Goal: Task Accomplishment & Management: Complete application form

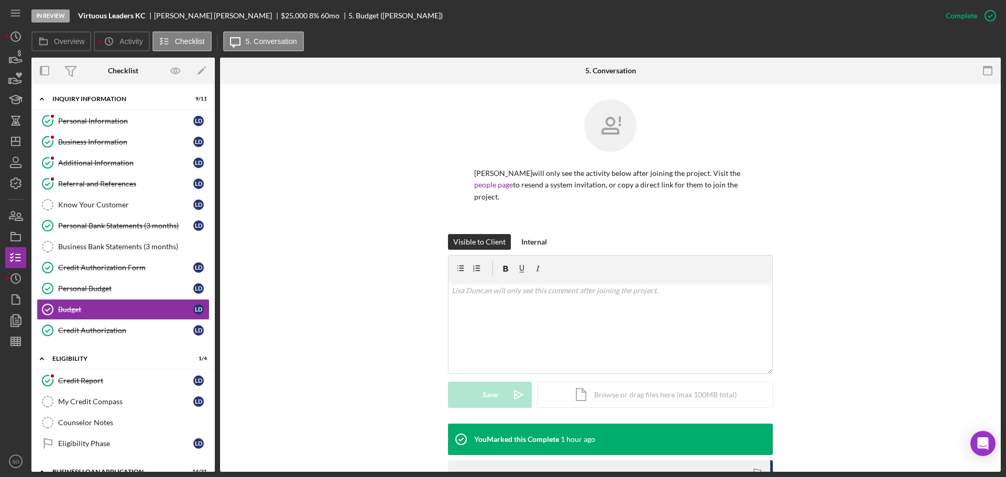
scroll to position [121, 0]
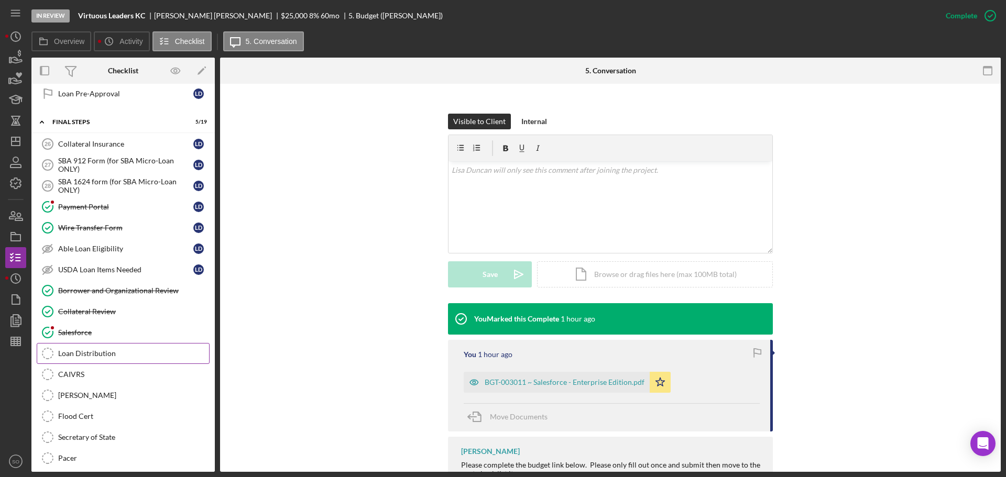
drag, startPoint x: 114, startPoint y: 352, endPoint x: 140, endPoint y: 361, distance: 27.0
click at [114, 352] on div "Loan Distribution" at bounding box center [133, 354] width 151 height 8
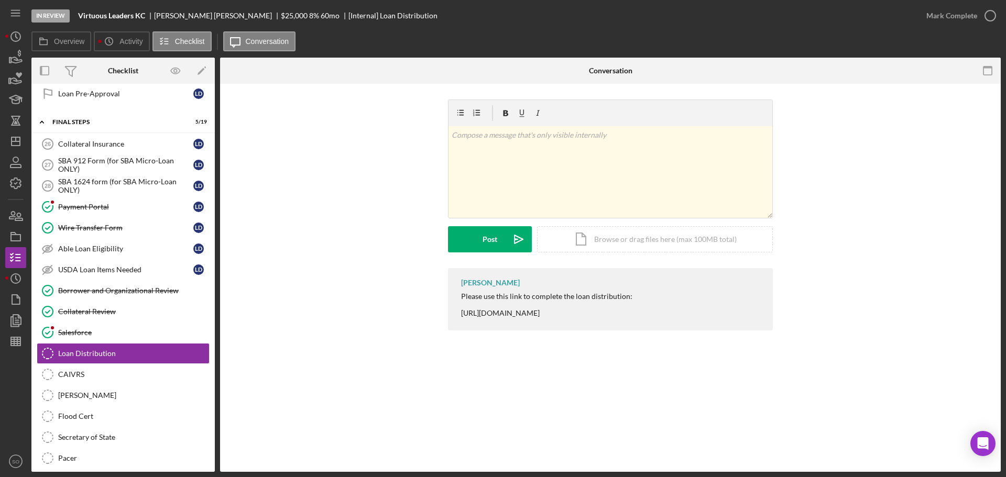
click at [560, 314] on div "Please use this link to complete the loan distribution: [URL][DOMAIN_NAME]" at bounding box center [546, 304] width 171 height 25
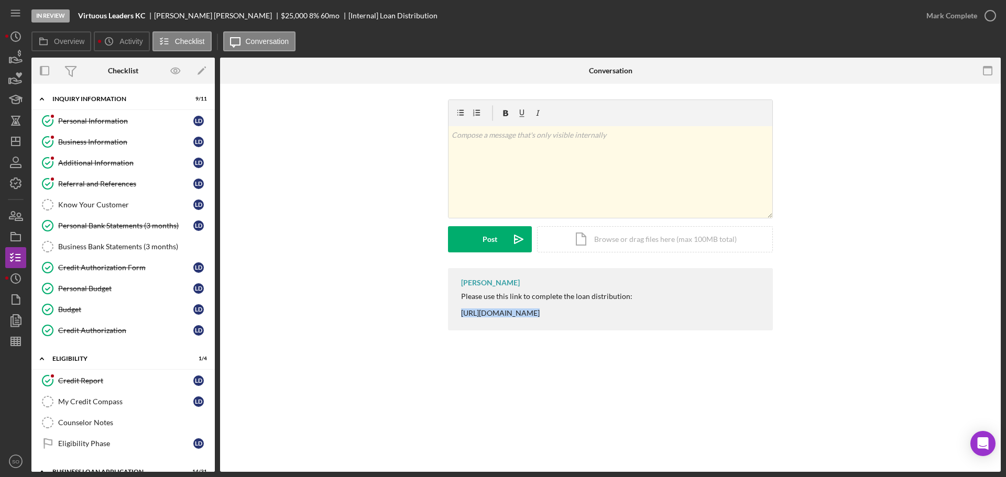
click at [412, 250] on div "v Color teal Color pink Remove color Add row above Add row below Add column bef…" at bounding box center [610, 184] width 749 height 169
click at [17, 145] on icon "Icon/Dashboard" at bounding box center [16, 141] width 26 height 26
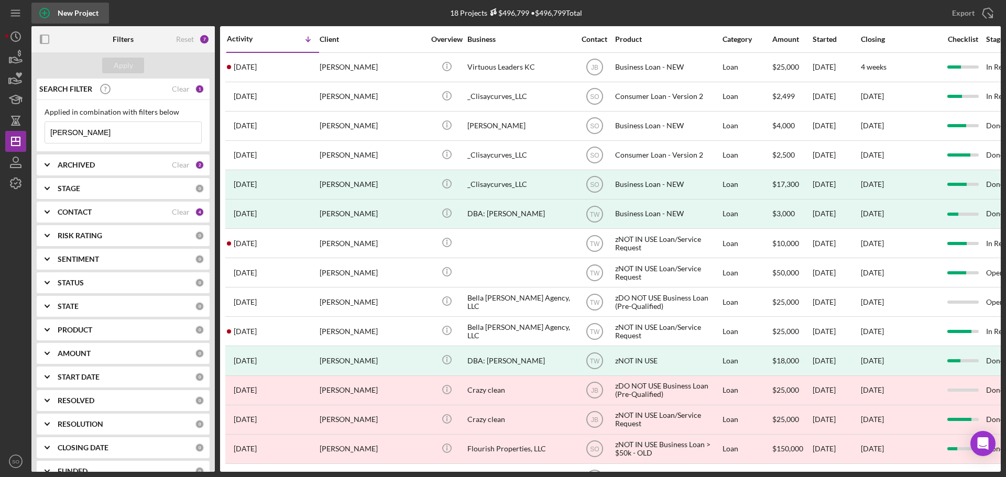
click at [76, 8] on div "New Project" at bounding box center [78, 13] width 41 height 21
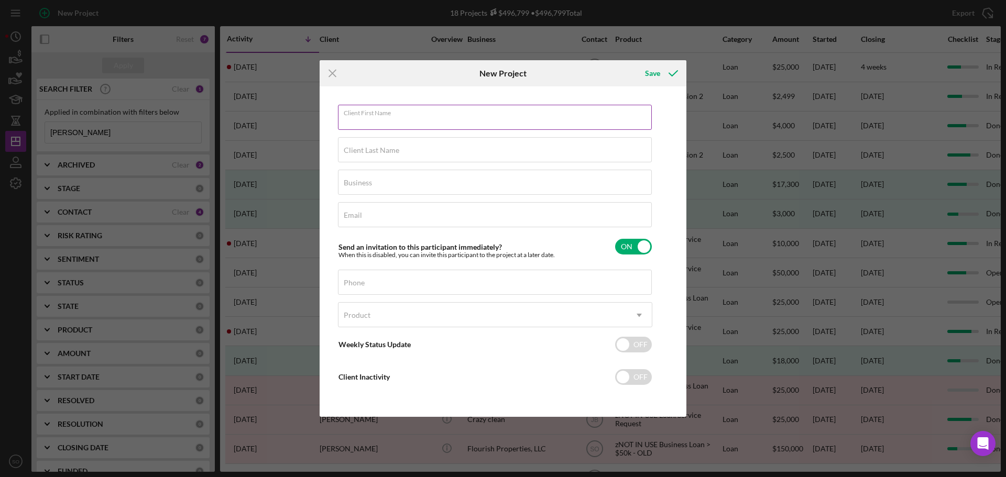
drag, startPoint x: 467, startPoint y: 105, endPoint x: 522, endPoint y: 116, distance: 56.1
click at [467, 105] on input "Client First Name" at bounding box center [495, 117] width 314 height 25
type input "Melanie"
click at [537, 157] on input "Client Last Name" at bounding box center [495, 149] width 314 height 25
type input "Cusick"
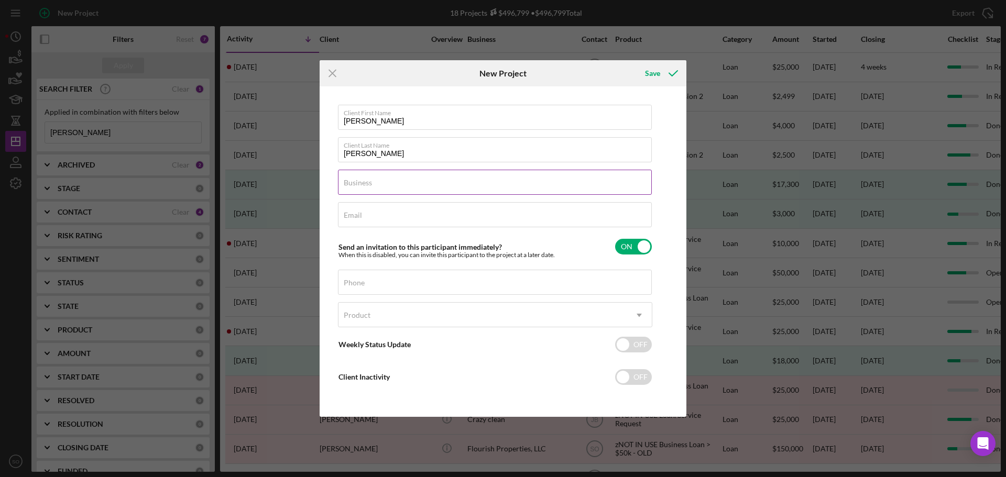
click at [465, 187] on input "Business" at bounding box center [495, 182] width 314 height 25
type input "n/a"
click at [424, 212] on div "Email Required" at bounding box center [495, 215] width 314 height 26
type input "melanie.m.cusick@gmail.com"
click at [378, 281] on div "Phone" at bounding box center [495, 283] width 314 height 26
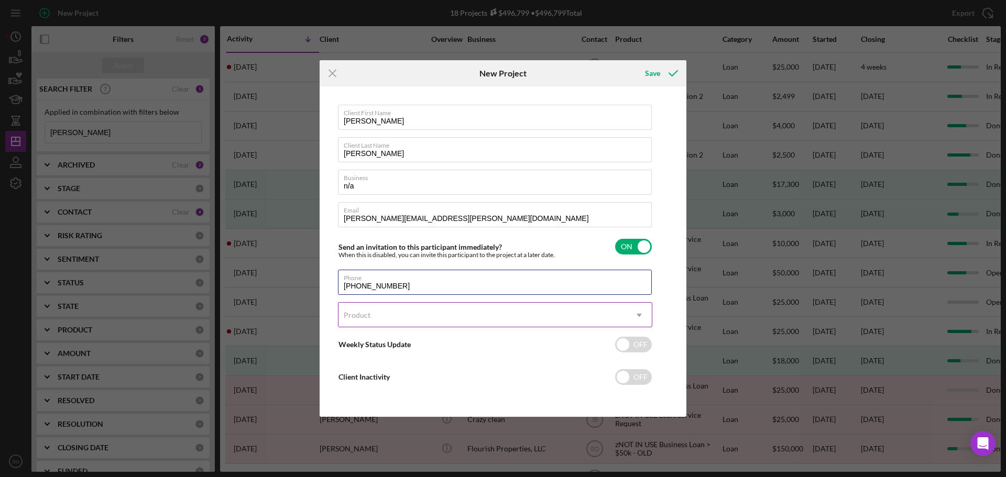
type input "(573) 590-5590"
click at [387, 311] on div "Product" at bounding box center [483, 315] width 288 height 24
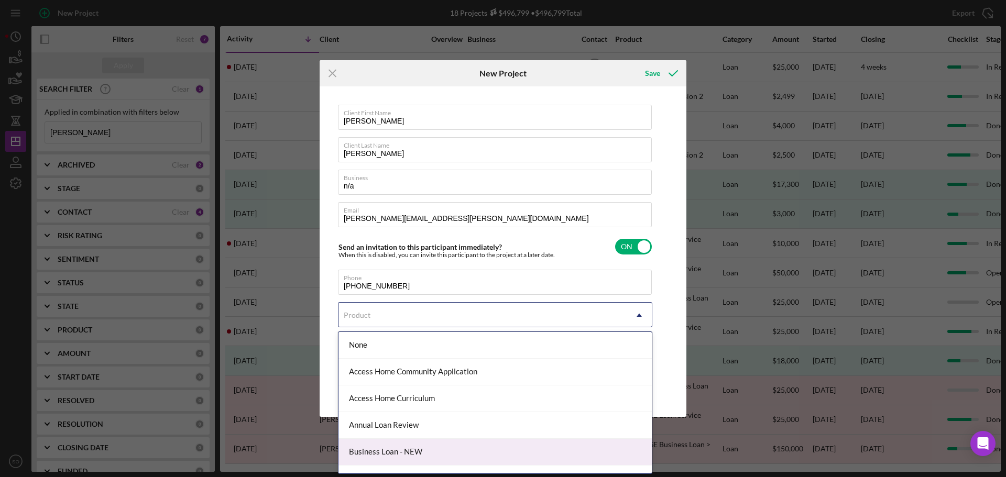
click at [435, 446] on div "Business Loan - NEW" at bounding box center [495, 452] width 313 height 27
checkbox input "true"
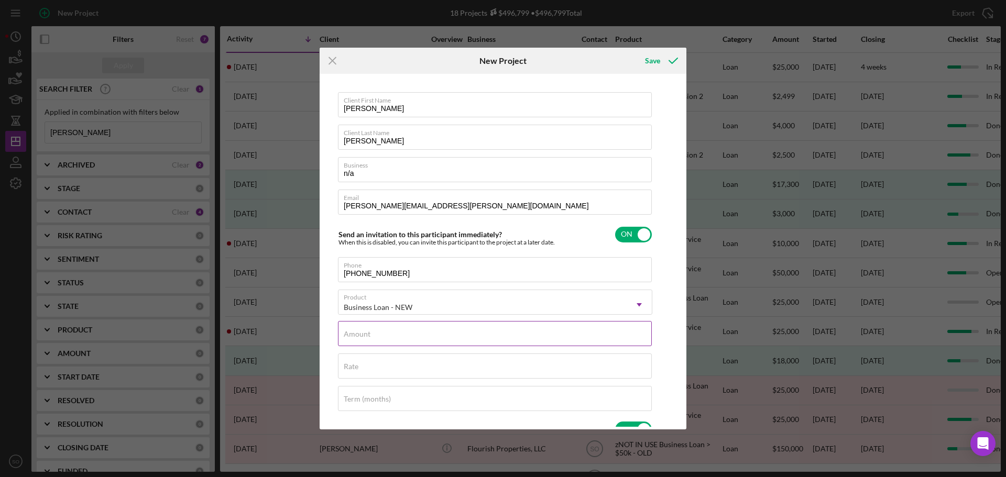
click at [419, 325] on input "Amount" at bounding box center [495, 333] width 314 height 25
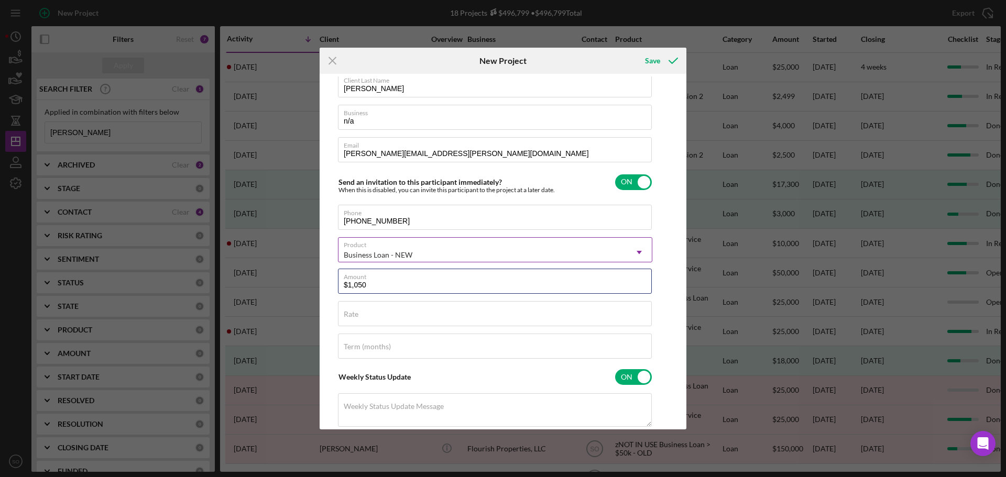
type input "$1,050"
click at [516, 306] on div "Rate" at bounding box center [495, 314] width 314 height 26
type input "8.000%"
click at [505, 337] on input "Term (months)" at bounding box center [495, 346] width 314 height 25
type input "60"
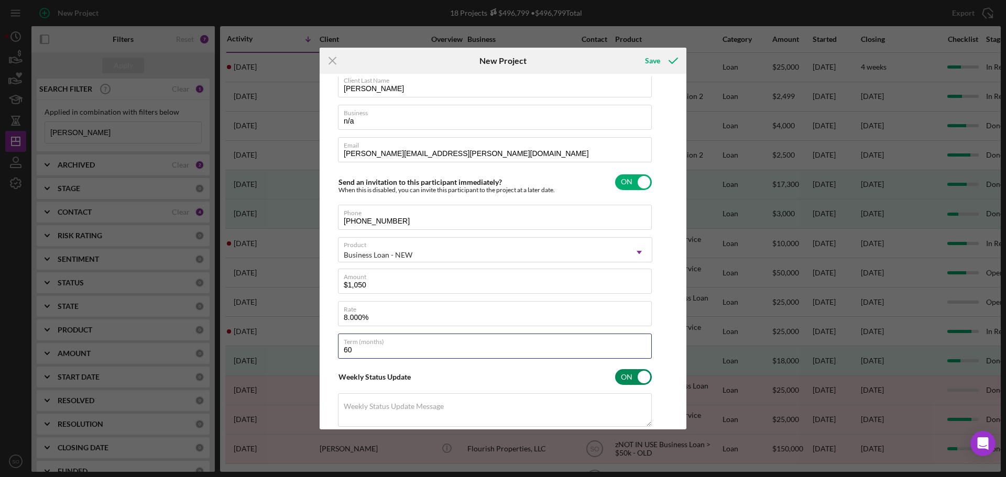
scroll to position [0, 0]
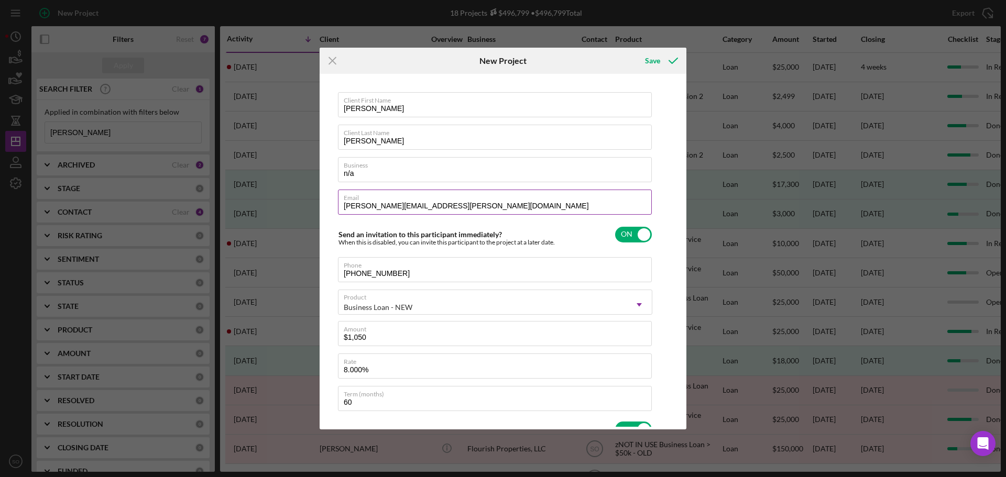
click at [449, 201] on label "Email" at bounding box center [498, 196] width 308 height 12
click at [449, 201] on input "[PERSON_NAME][EMAIL_ADDRESS][PERSON_NAME][DOMAIN_NAME]" at bounding box center [495, 202] width 314 height 25
type input "melanie.m.cusick@gmail.comm"
click at [657, 66] on div "Save" at bounding box center [652, 60] width 15 height 21
checkbox input "false"
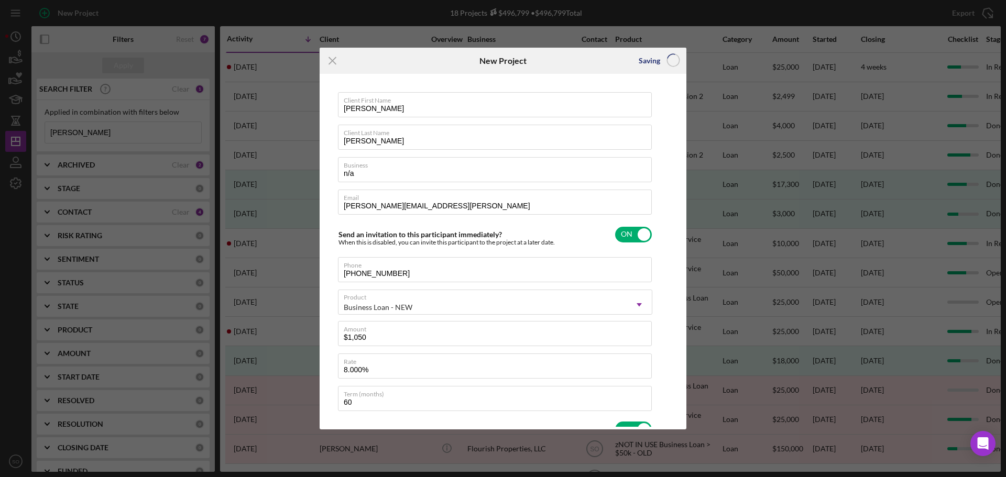
checkbox input "false"
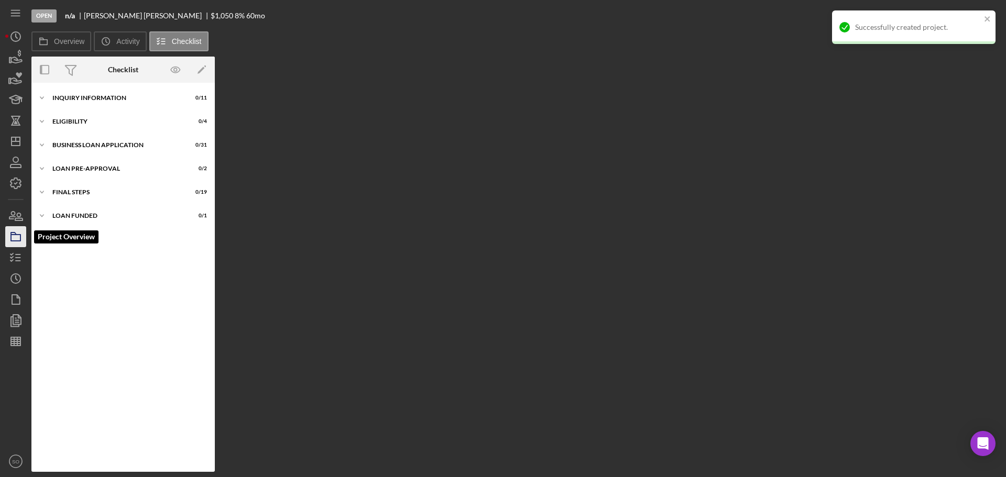
click at [19, 239] on icon "button" at bounding box center [16, 237] width 26 height 26
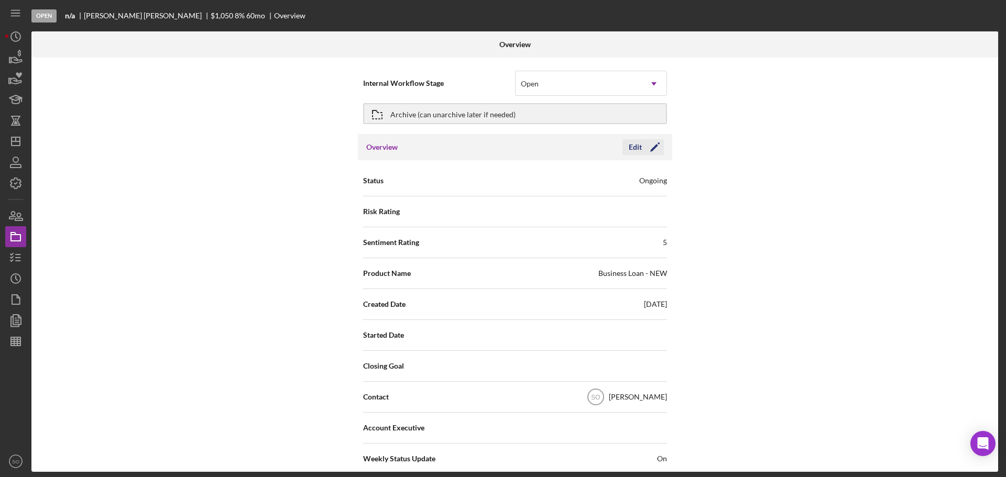
click at [646, 154] on icon "Icon/Edit" at bounding box center [655, 147] width 26 height 26
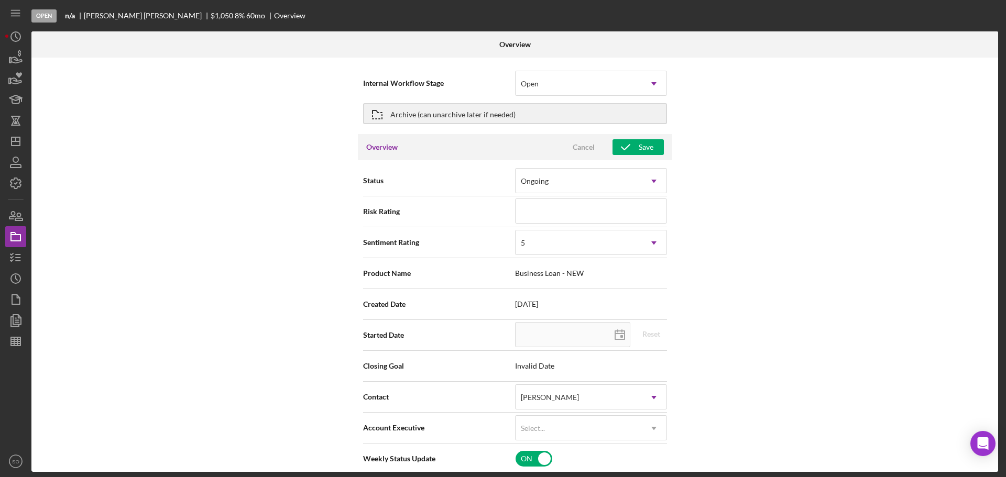
scroll to position [105, 0]
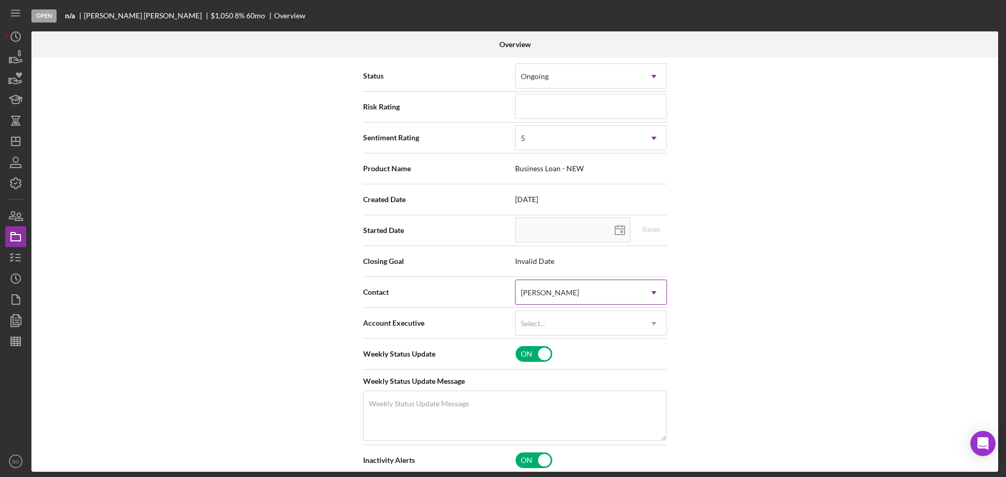
click at [571, 295] on div "[PERSON_NAME]" at bounding box center [550, 293] width 58 height 8
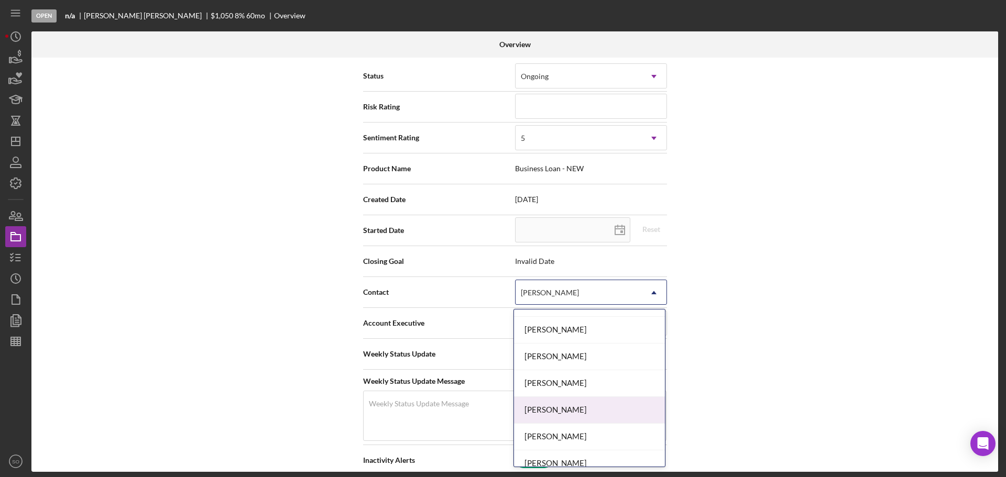
scroll to position [377, 0]
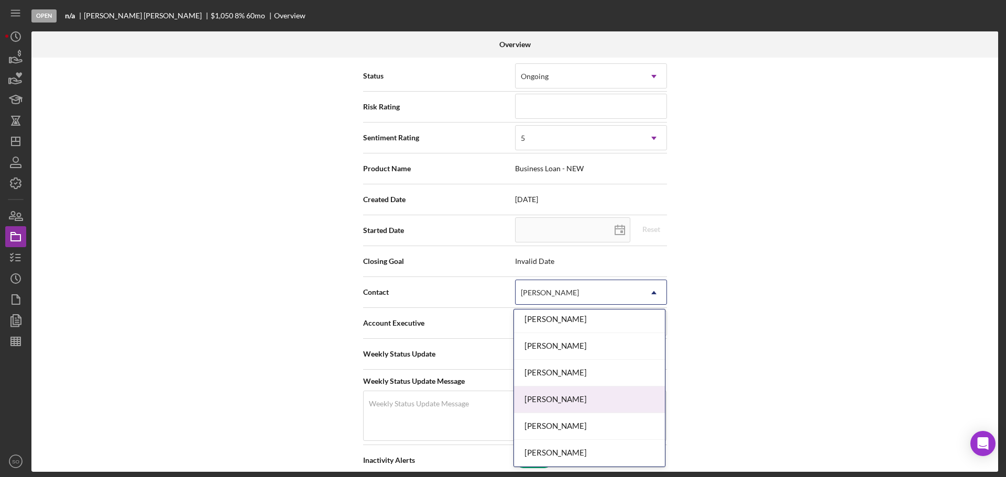
click at [560, 387] on div "Jim Boyle" at bounding box center [589, 400] width 151 height 27
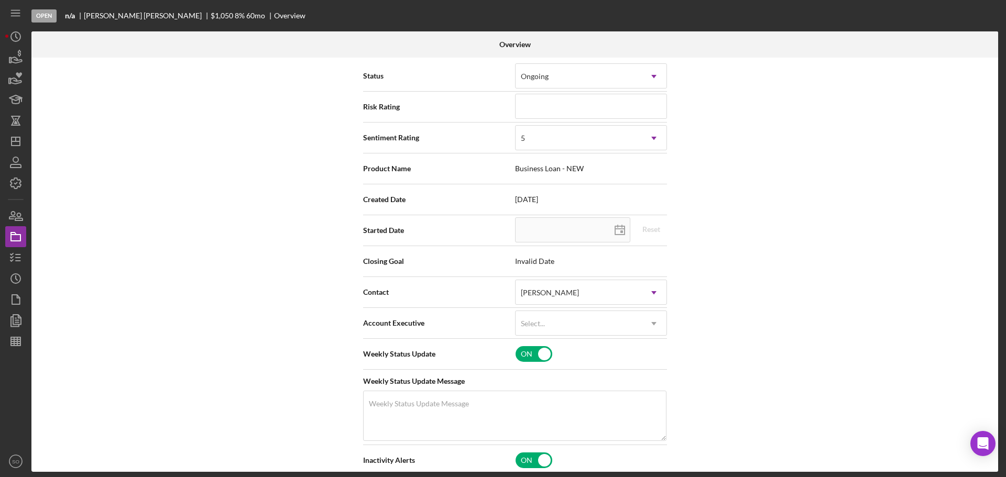
scroll to position [0, 0]
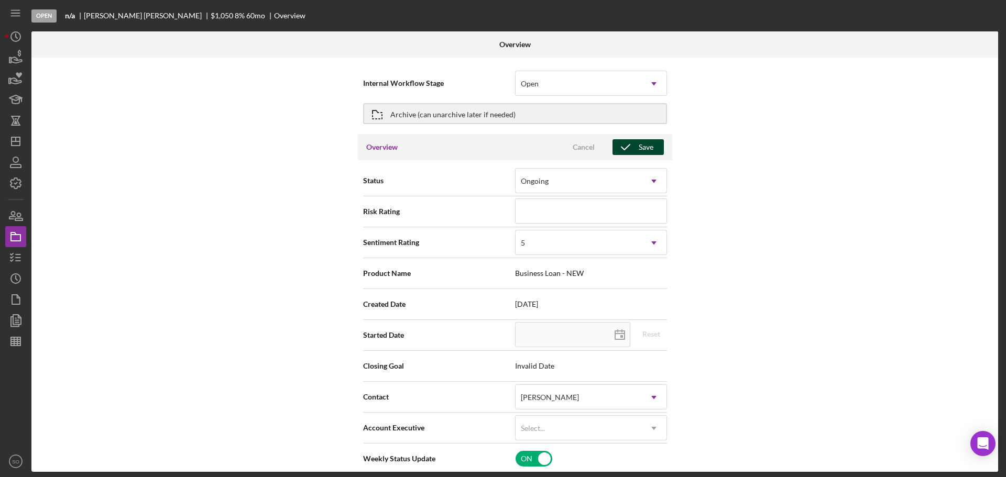
click at [640, 149] on div "Save" at bounding box center [646, 147] width 15 height 16
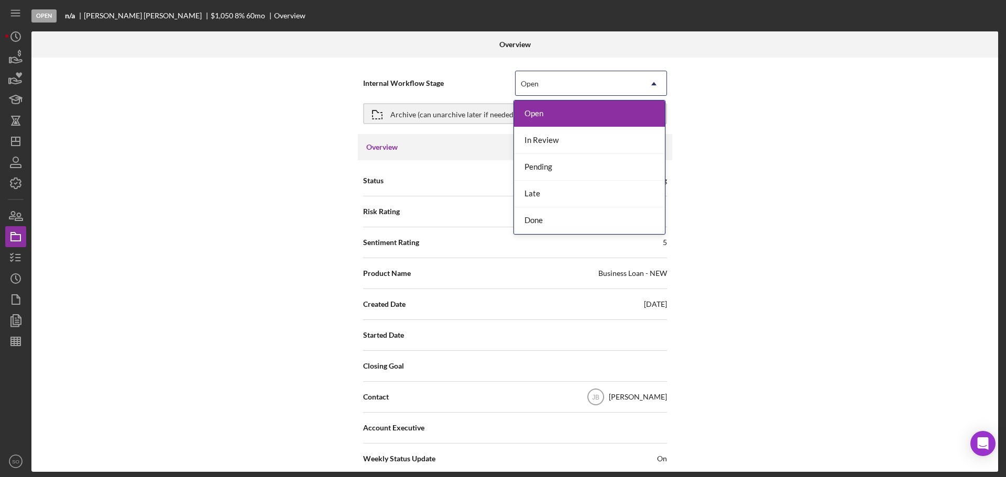
click at [591, 91] on div "Open" at bounding box center [579, 84] width 126 height 24
click at [576, 141] on div "In Review" at bounding box center [589, 140] width 151 height 27
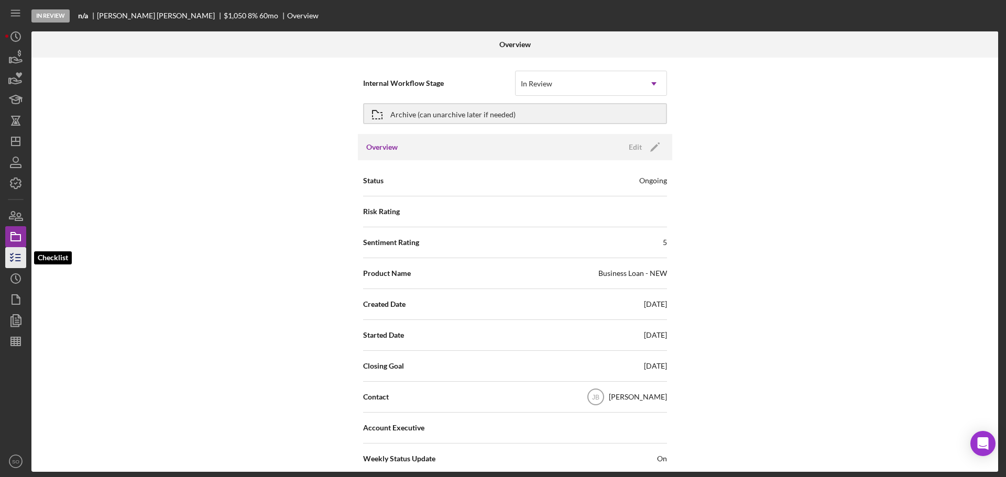
click at [9, 255] on icon "button" at bounding box center [16, 258] width 26 height 26
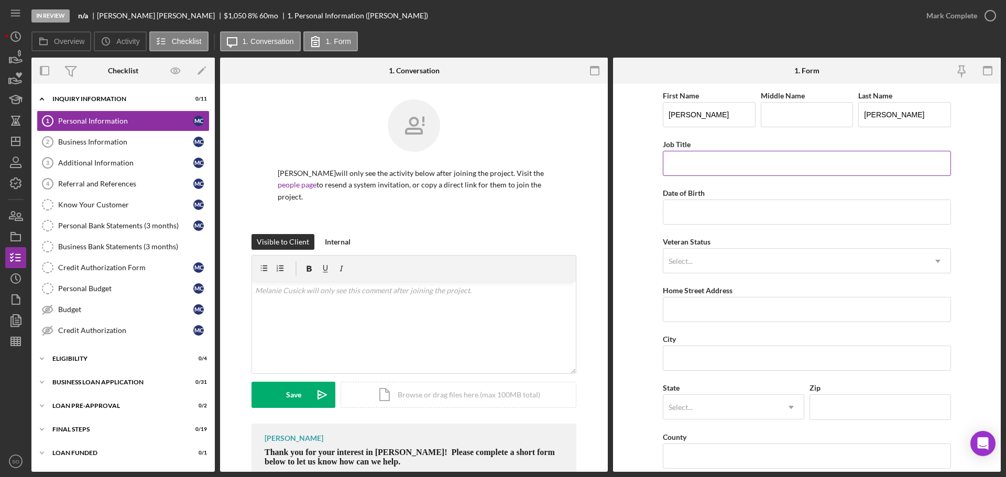
click at [755, 168] on input "Job Title" at bounding box center [807, 163] width 288 height 25
click at [734, 173] on input "Job Title" at bounding box center [807, 163] width 288 height 25
type input "Caregiver"
click at [695, 199] on div "Date of Birth" at bounding box center [807, 193] width 288 height 13
click at [703, 210] on input "Date of Birth" at bounding box center [807, 212] width 288 height 25
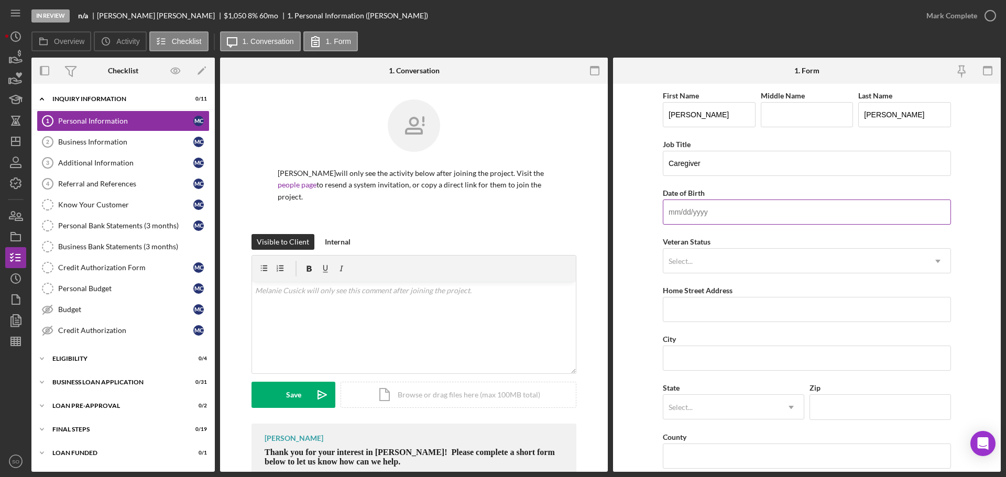
click at [717, 211] on input "Date of Birth" at bounding box center [807, 212] width 288 height 25
type input "[DATE]"
click at [720, 257] on div "Select..." at bounding box center [794, 261] width 262 height 24
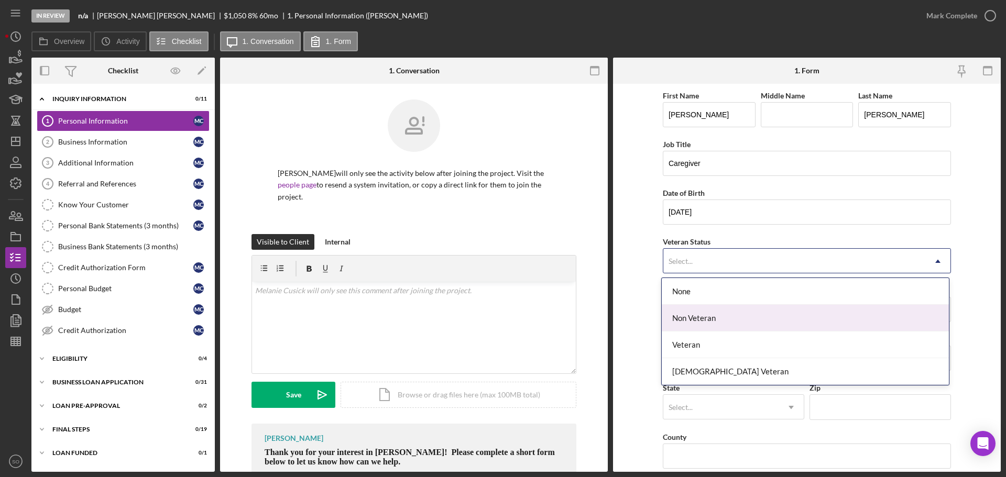
drag, startPoint x: 706, startPoint y: 322, endPoint x: 682, endPoint y: 323, distance: 23.6
click at [705, 322] on div "Non Veteran" at bounding box center [805, 318] width 287 height 27
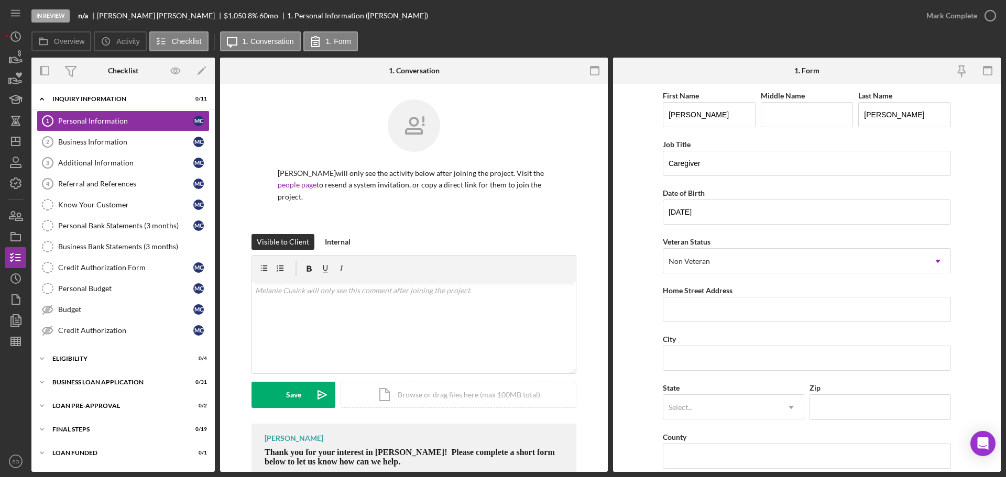
click at [616, 323] on form "First Name Melanie Middle Name Last Name Cusick Job Title Caregiver Date of Bir…" at bounding box center [807, 278] width 388 height 388
click at [695, 323] on div "First Name Melanie Middle Name Last Name Cusick Job Title Caregiver Date of Bir…" at bounding box center [807, 422] width 288 height 667
click at [701, 313] on input "Home Street Address" at bounding box center [807, 309] width 288 height 25
drag, startPoint x: 749, startPoint y: 309, endPoint x: 564, endPoint y: 311, distance: 185.0
click at [564, 311] on div "Overview Internal Workflow Stage In Review Icon/Dropdown Arrow Archive (can una…" at bounding box center [515, 265] width 969 height 415
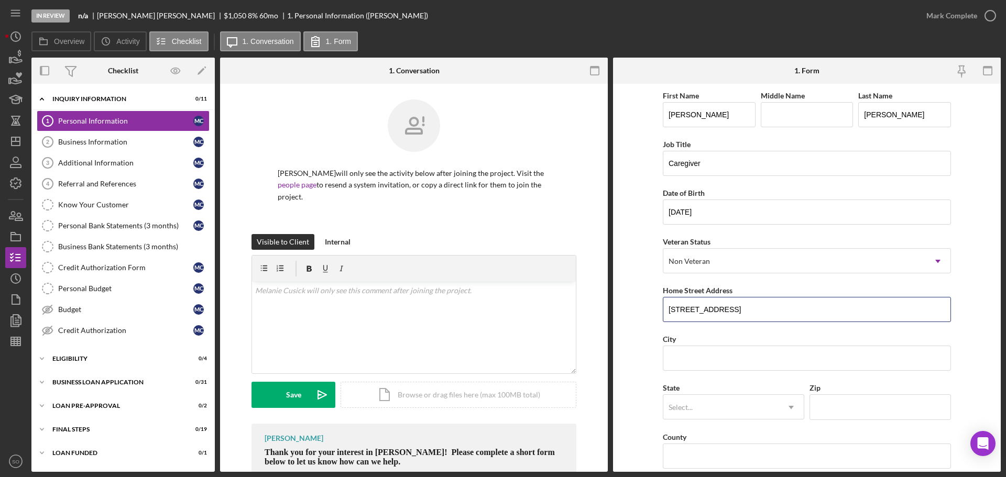
paste input "101 w texas ave"
click at [688, 307] on input "101 w texas ave" at bounding box center [807, 309] width 288 height 25
type input "[STREET_ADDRESS][US_STATE]"
click at [703, 359] on input "City" at bounding box center [807, 358] width 288 height 25
type input "Columbia"
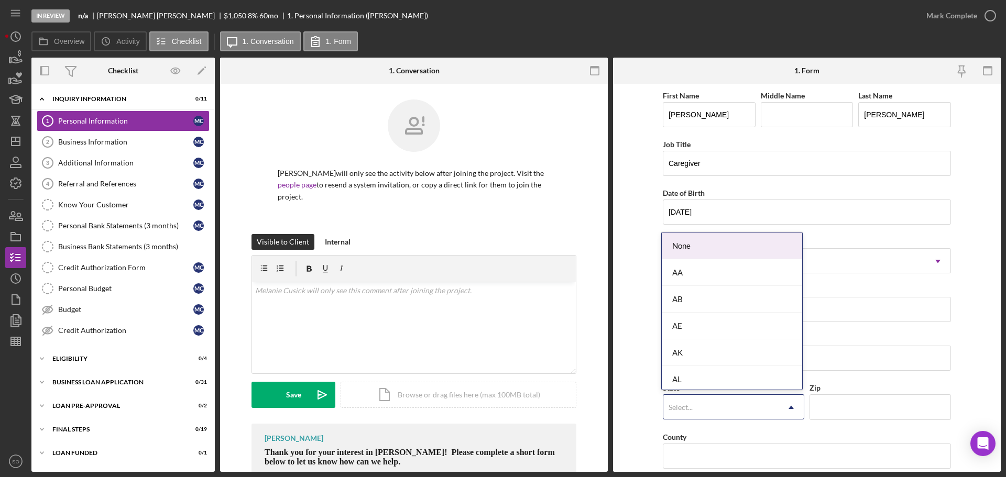
click at [677, 405] on div "Select..." at bounding box center [681, 408] width 24 height 8
type input "mo"
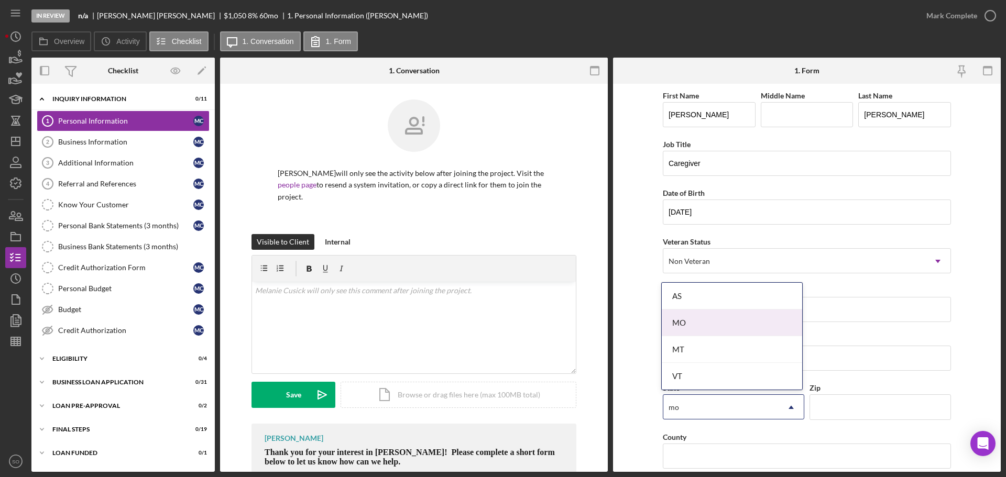
click at [684, 324] on div "MO" at bounding box center [732, 323] width 140 height 27
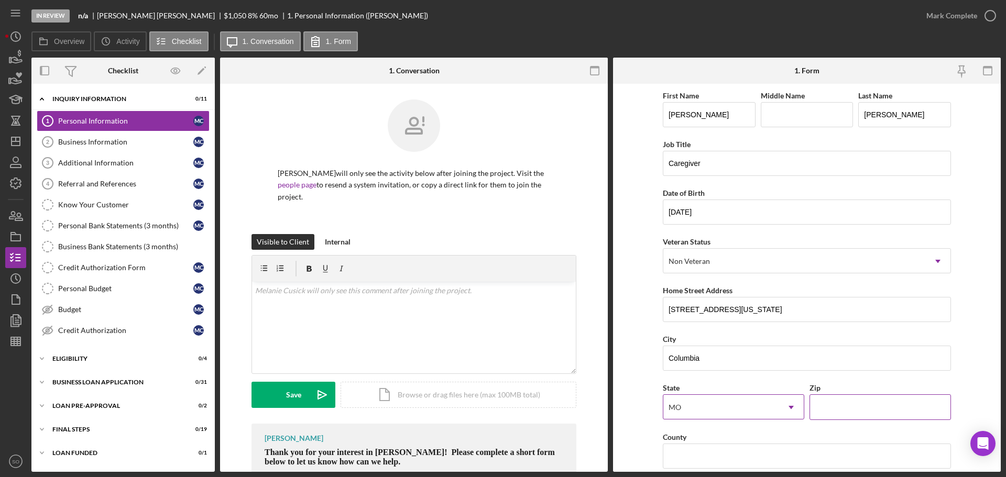
click at [844, 412] on input "Zip" at bounding box center [880, 407] width 141 height 25
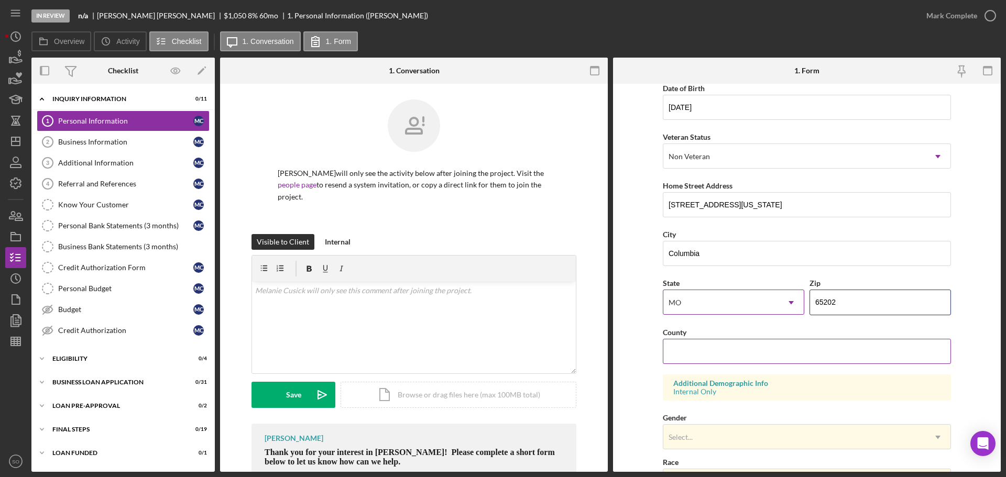
type input "65202"
click at [740, 344] on input "County" at bounding box center [807, 351] width 288 height 25
type input "[GEOGRAPHIC_DATA]"
click at [637, 352] on form "First Name Melanie Middle Name Last Name Cusick Job Title Caregiver Date of Bir…" at bounding box center [807, 278] width 388 height 388
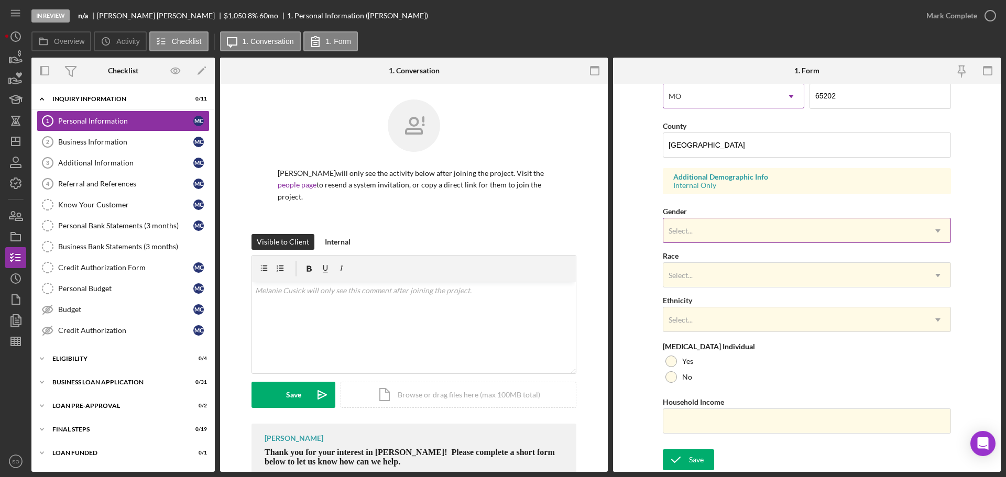
click at [711, 235] on div "Select..." at bounding box center [794, 231] width 262 height 24
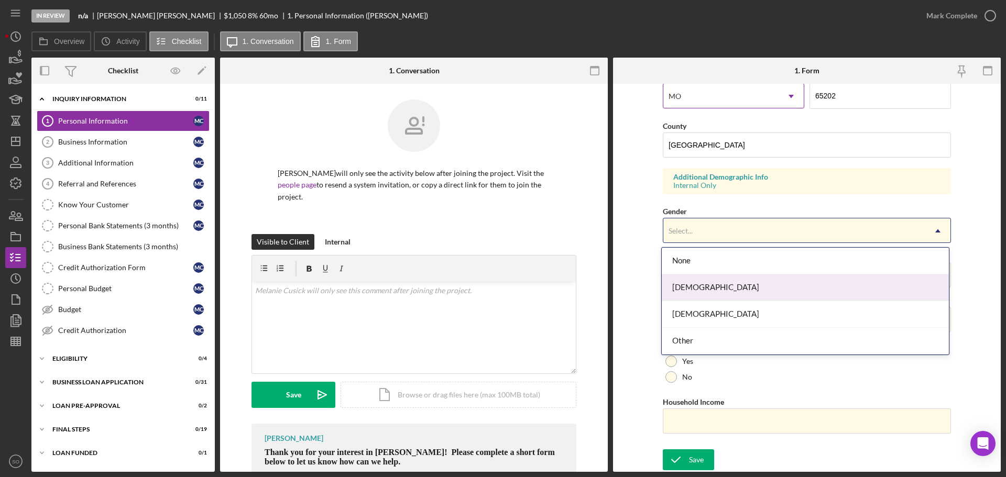
click at [703, 282] on div "Female" at bounding box center [805, 288] width 287 height 27
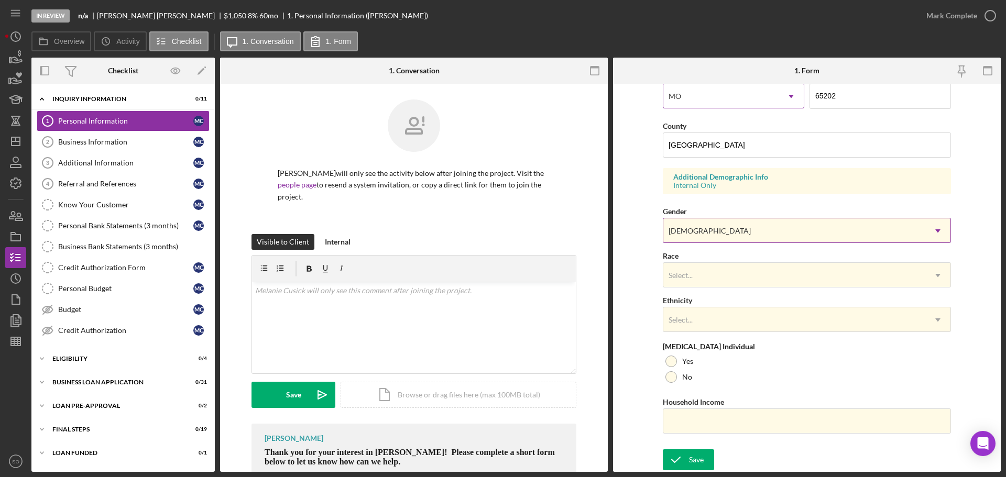
click at [738, 236] on div "Female" at bounding box center [794, 231] width 262 height 24
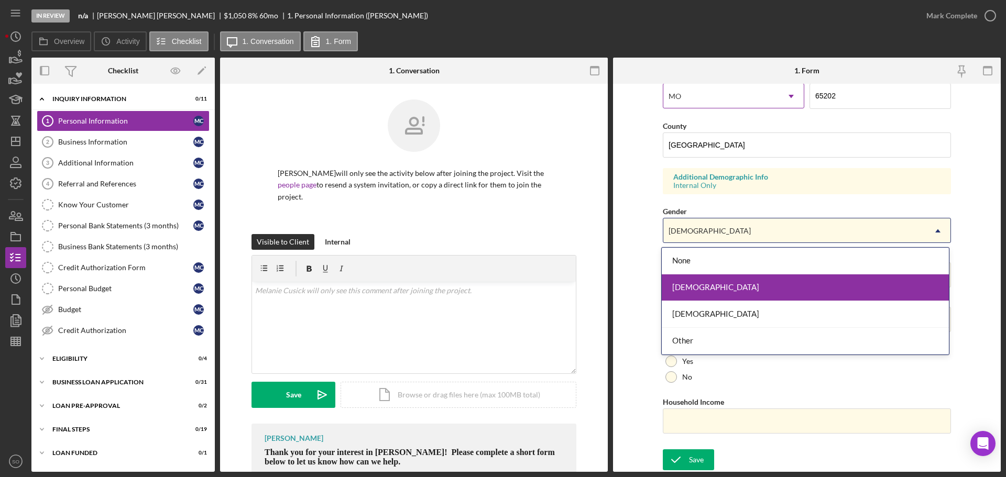
click at [717, 287] on div "Female" at bounding box center [805, 288] width 287 height 27
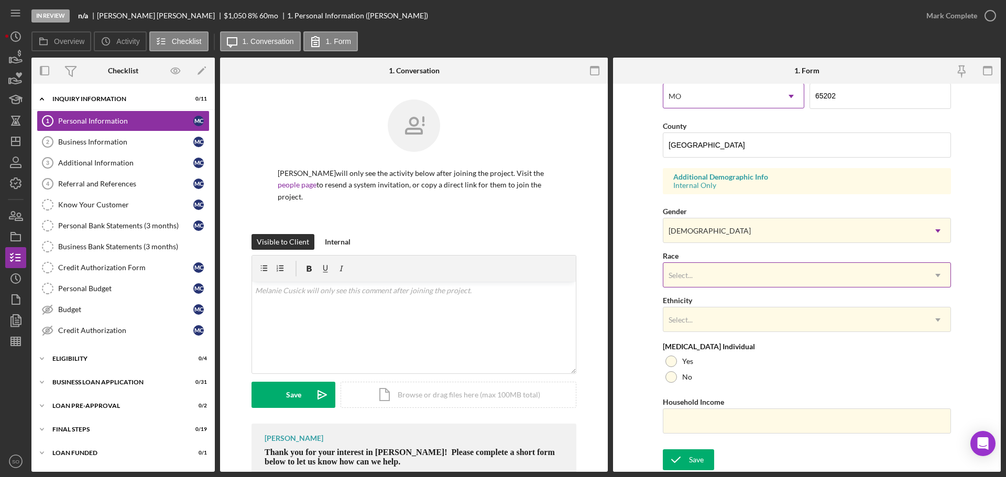
click at [731, 278] on div "Select..." at bounding box center [794, 276] width 262 height 24
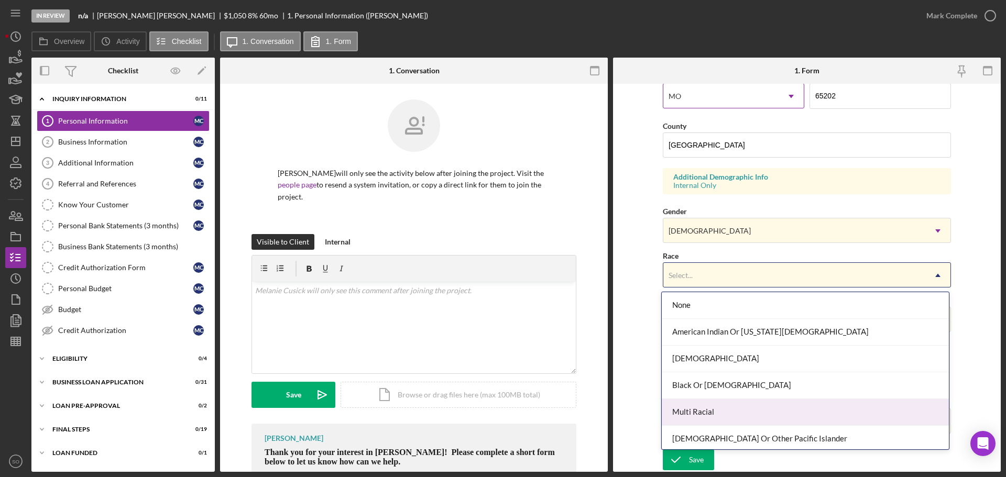
scroll to position [57, 0]
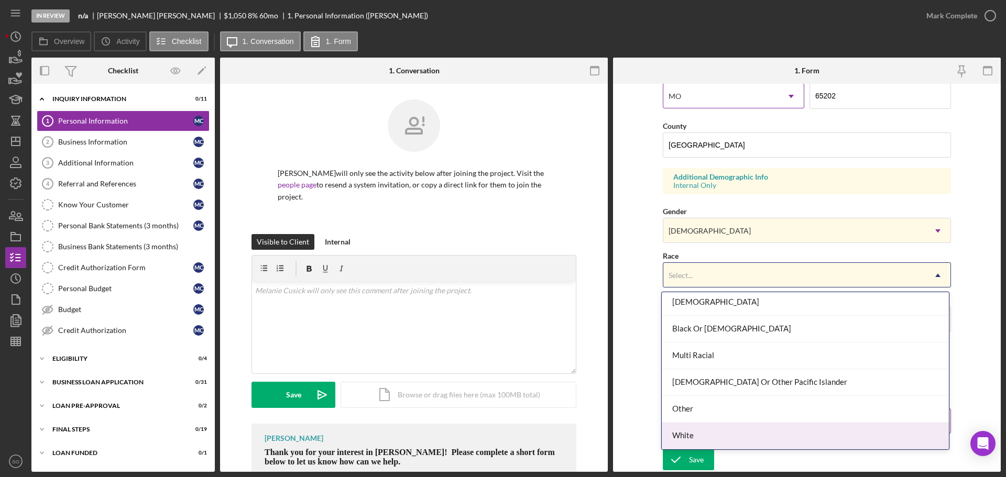
drag, startPoint x: 717, startPoint y: 431, endPoint x: 715, endPoint y: 415, distance: 16.5
click at [717, 431] on div "White" at bounding box center [805, 436] width 287 height 27
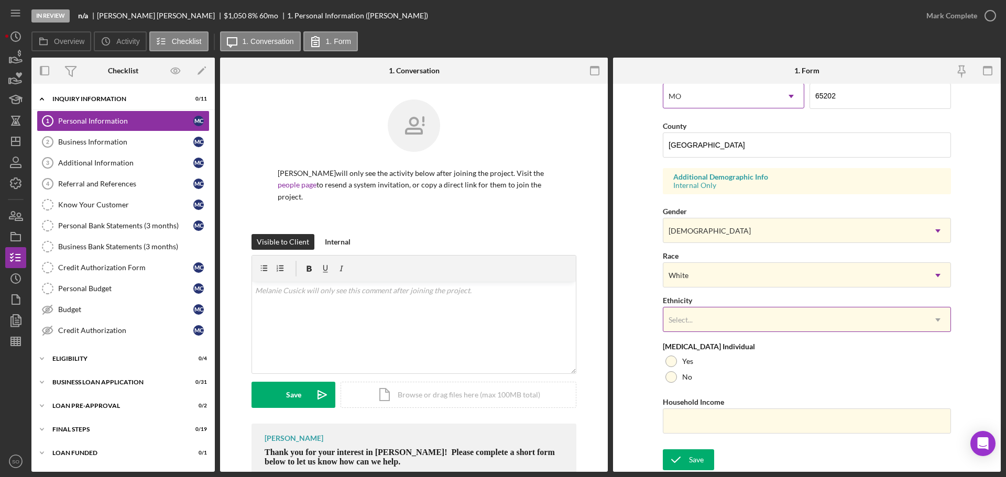
click at [745, 309] on div "Select..." at bounding box center [794, 320] width 262 height 24
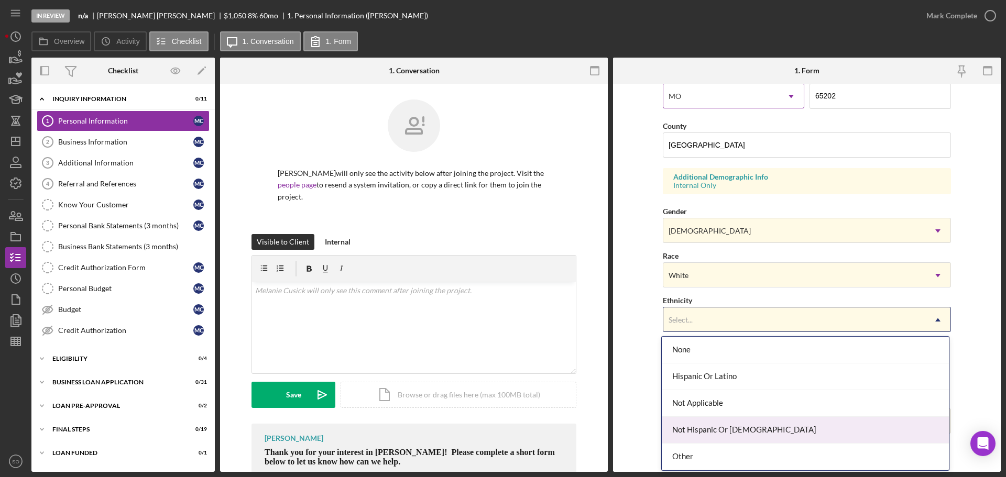
click at [743, 430] on div "Not Hispanic Or Latino" at bounding box center [805, 430] width 287 height 27
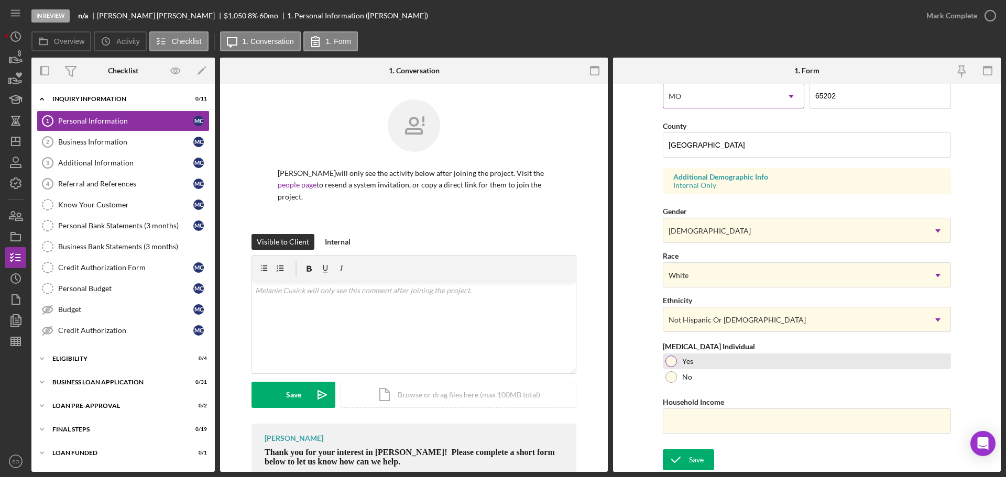
click at [672, 364] on div at bounding box center [672, 362] width 12 height 12
click at [722, 427] on input "Household Income" at bounding box center [807, 421] width 288 height 25
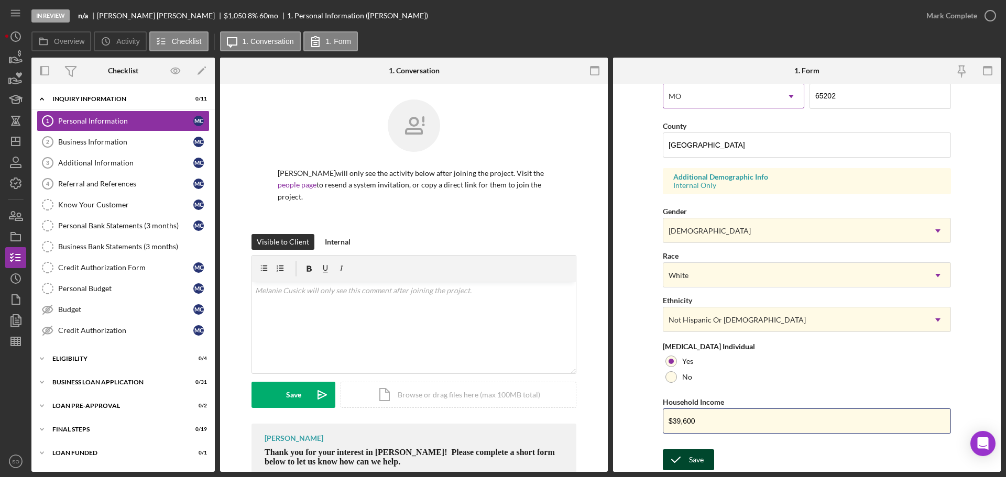
type input "$39,600"
click at [704, 467] on button "Save" at bounding box center [688, 460] width 51 height 21
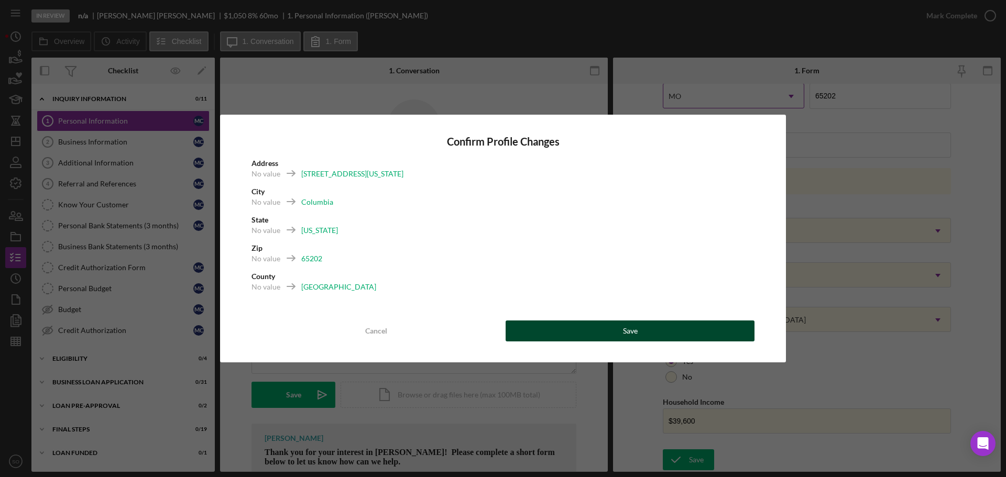
click at [633, 326] on div "Save" at bounding box center [630, 331] width 15 height 21
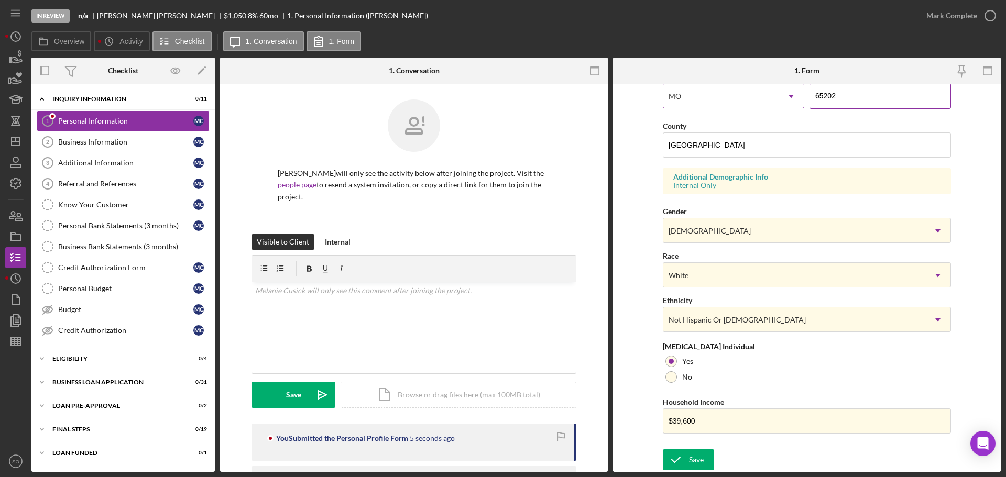
scroll to position [0, 0]
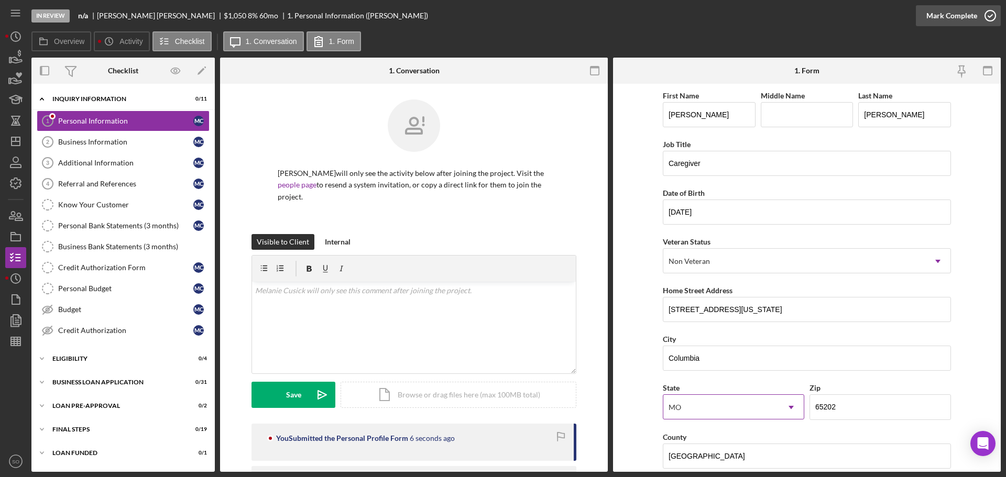
click at [934, 25] on div "Mark Complete" at bounding box center [951, 15] width 51 height 21
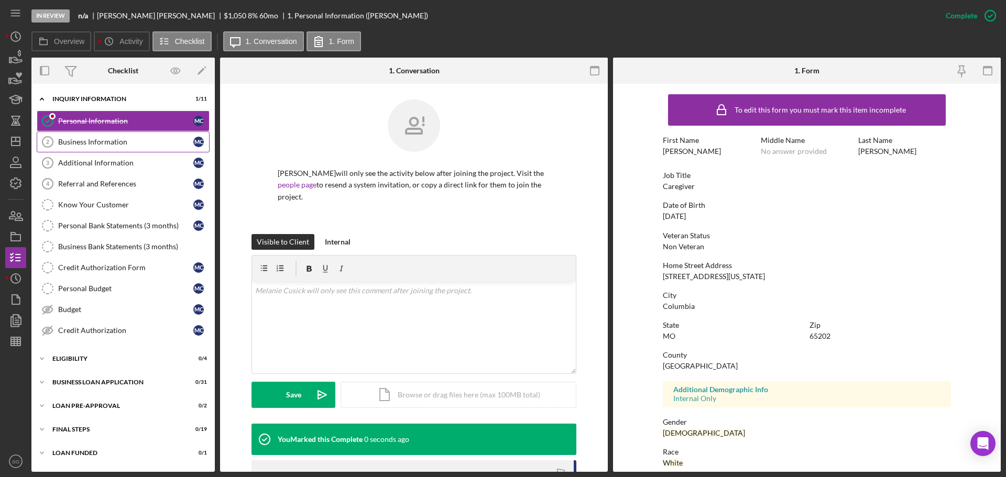
click at [63, 145] on div "Business Information" at bounding box center [125, 142] width 135 height 8
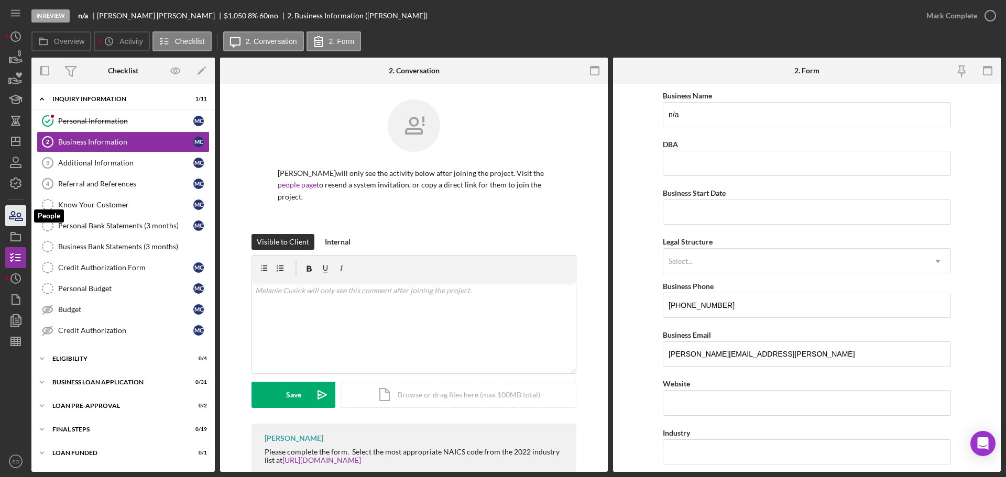
click at [19, 224] on icon "button" at bounding box center [16, 216] width 26 height 26
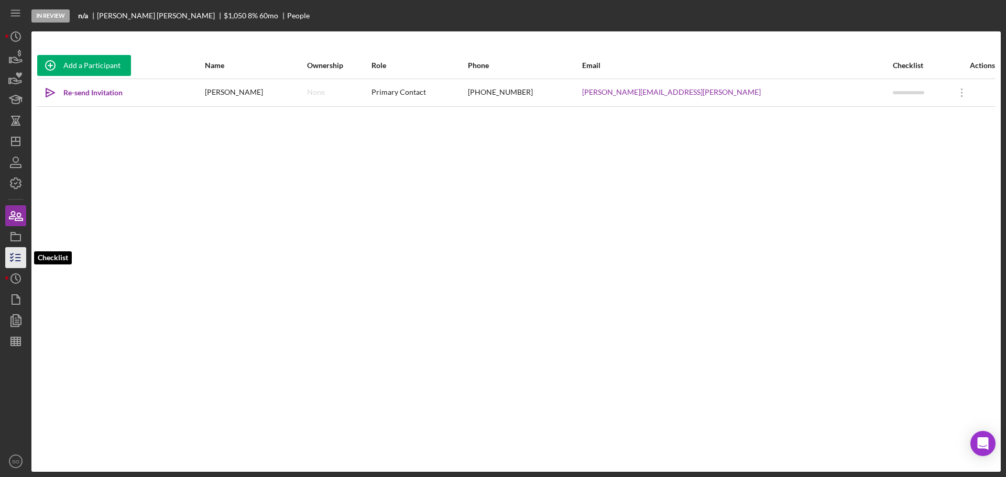
click at [24, 250] on icon "button" at bounding box center [16, 258] width 26 height 26
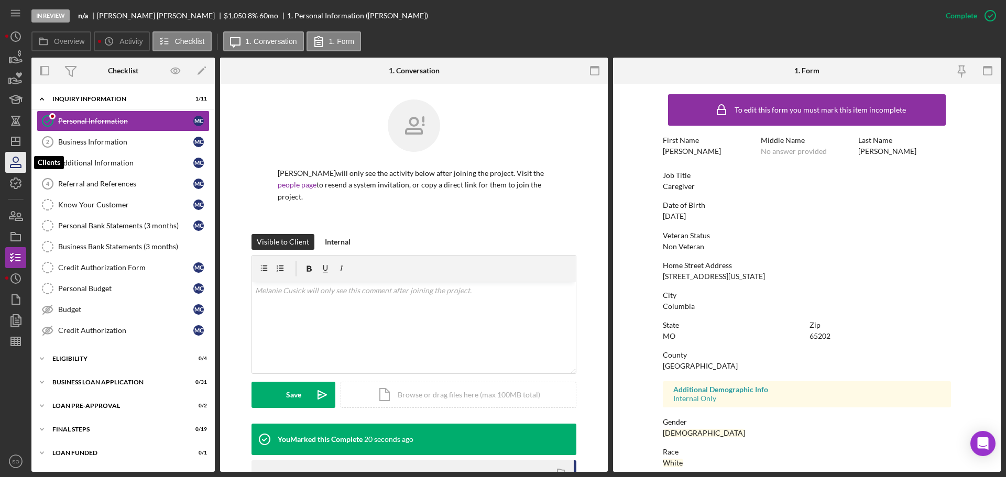
click at [21, 166] on icon "button" at bounding box center [16, 162] width 26 height 26
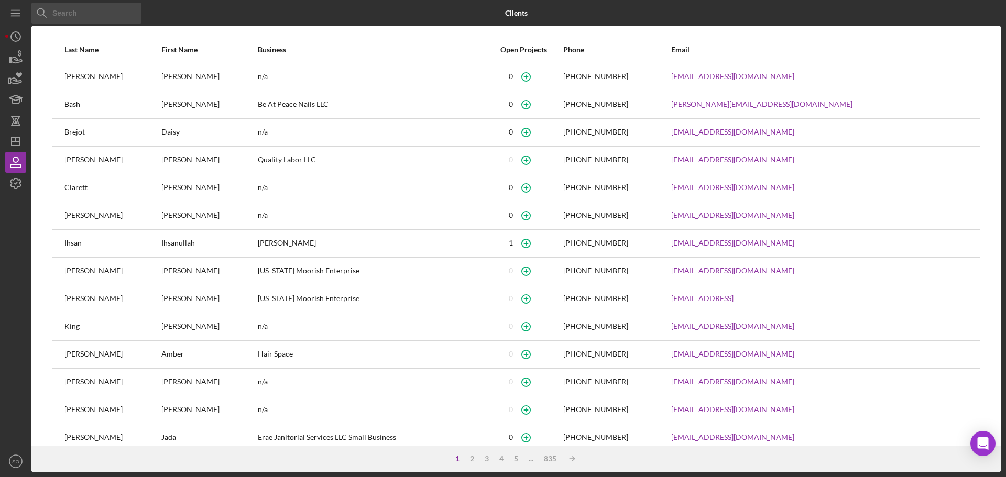
click at [96, 17] on input at bounding box center [86, 13] width 110 height 21
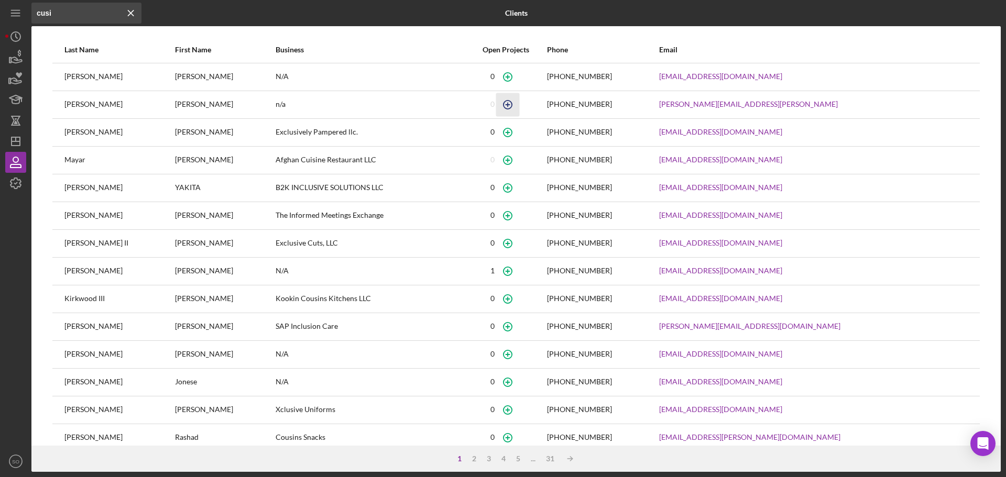
type input "cusi"
click at [520, 104] on icon "button" at bounding box center [508, 105] width 24 height 24
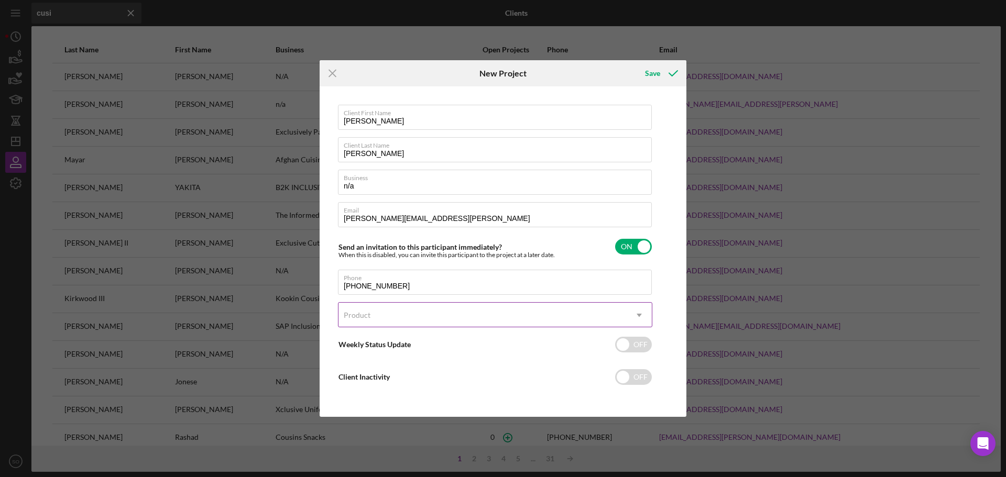
click at [443, 311] on div "Product" at bounding box center [483, 315] width 288 height 24
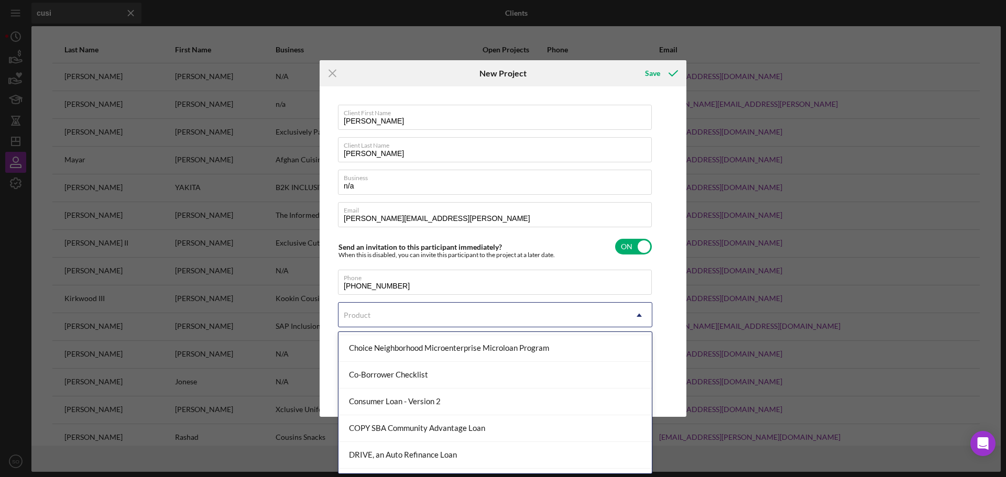
scroll to position [210, 0]
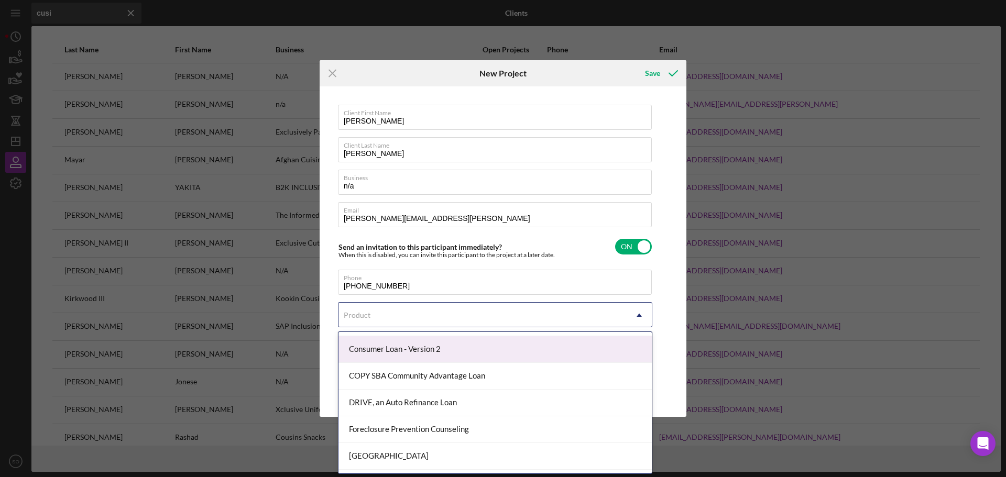
click at [418, 350] on div "Consumer Loan - Version 2" at bounding box center [495, 349] width 313 height 27
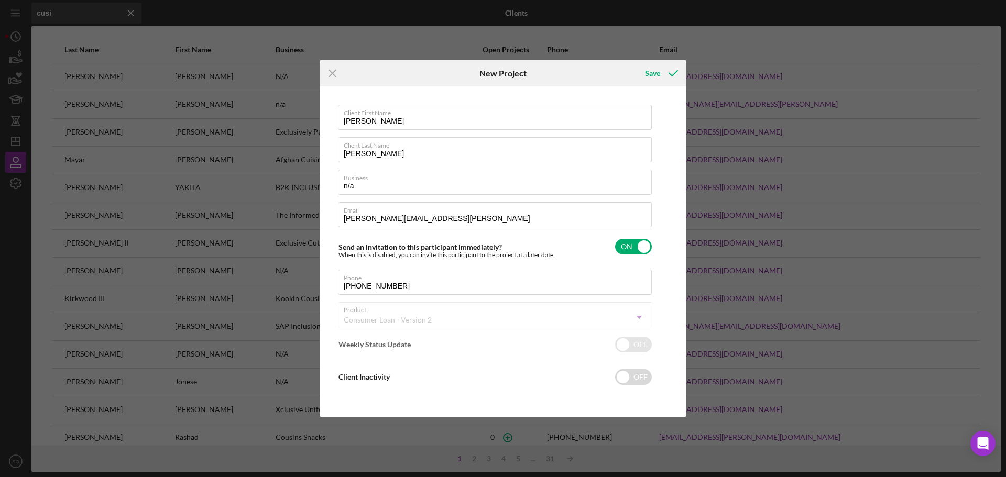
checkbox input "true"
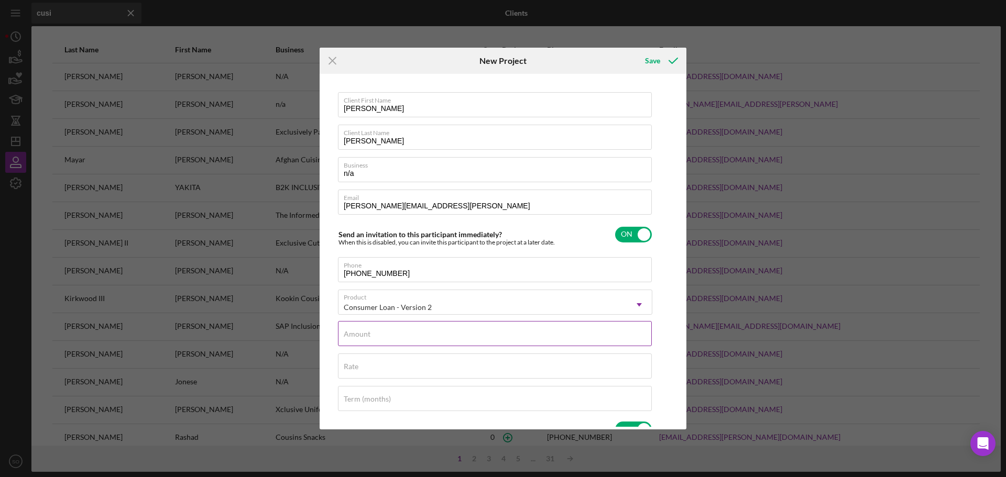
click at [433, 338] on input "Amount" at bounding box center [495, 333] width 314 height 25
type input "$1"
type textarea "Thank you for your application to Justine PETERSEN! Please login to see what we…"
type input "$10"
type textarea "Thank you for your application to Justine PETERSEN! Please login to see what we…"
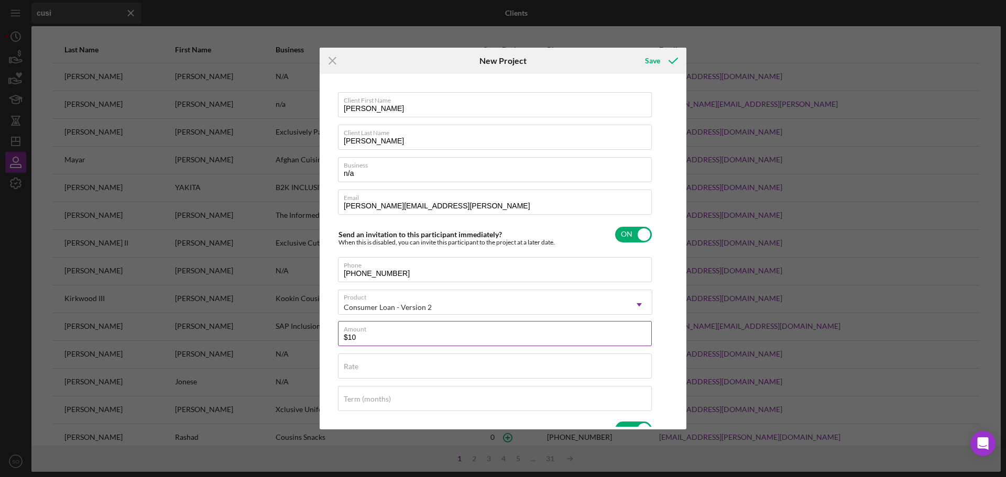
type input "$105"
type textarea "Thank you for your application to Justine PETERSEN! Please login to see what we…"
type input "$1,050"
type textarea "Thank you for your application to Justine PETERSEN! Please login to see what we…"
type input "$1,050"
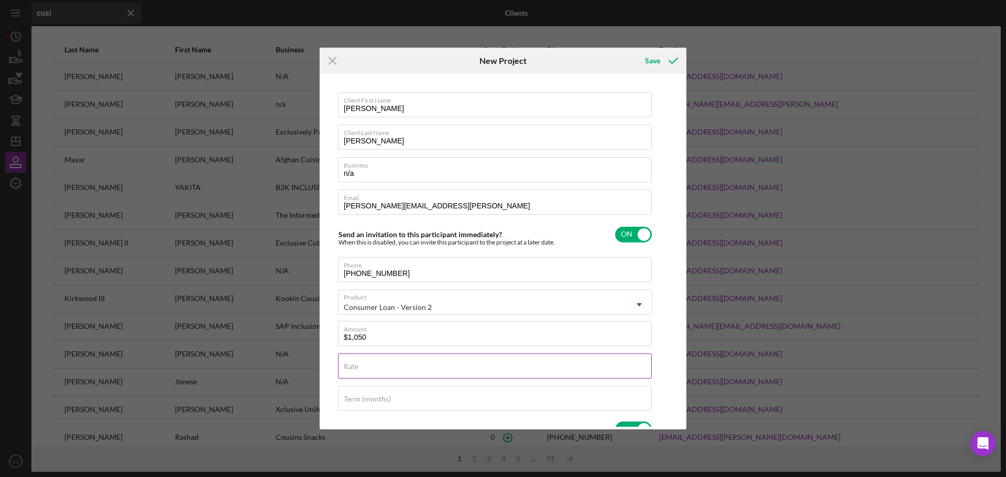
type textarea "Thank you for your application to Justine PETERSEN! Please login to see what we…"
drag, startPoint x: 437, startPoint y: 358, endPoint x: 441, endPoint y: 369, distance: 11.8
click at [437, 358] on div "Rate" at bounding box center [495, 367] width 314 height 26
type input "8.000%"
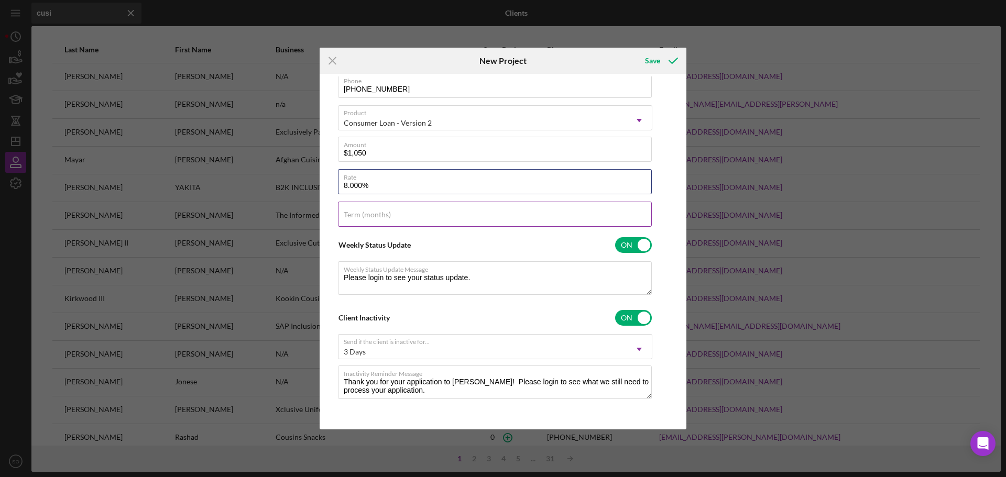
scroll to position [0, 0]
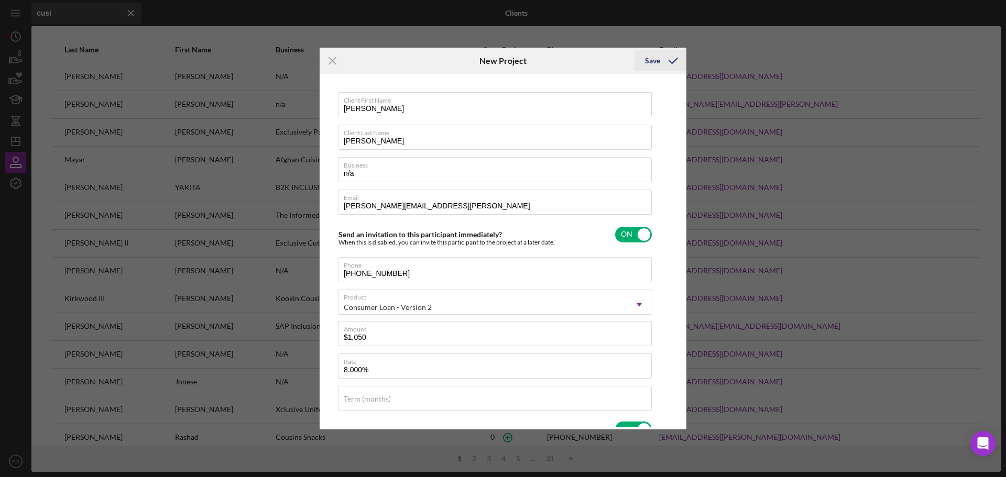
click at [660, 60] on icon "submit" at bounding box center [673, 61] width 26 height 26
type textarea "Thank you for your application to Justine PETERSEN! Please login to see what we…"
checkbox input "false"
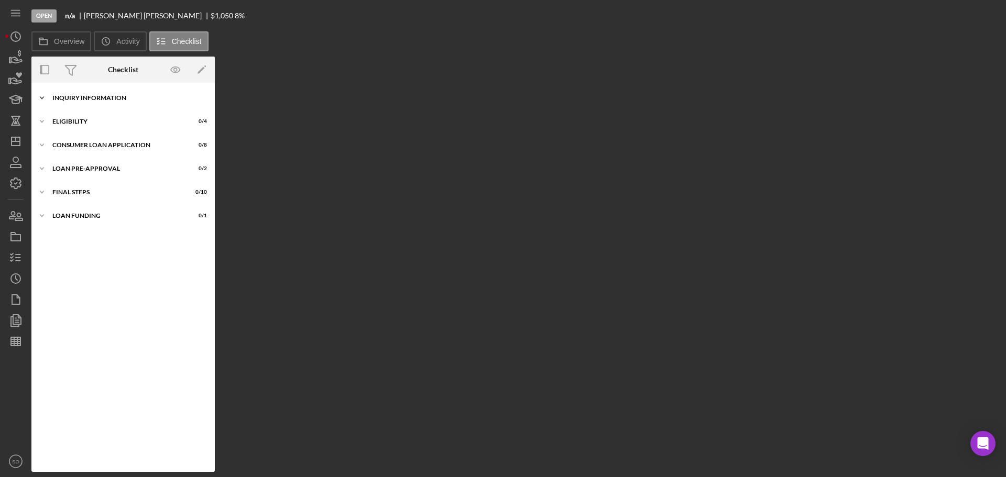
click at [92, 104] on div "Icon/Expander Inquiry Information 0 / 8" at bounding box center [122, 98] width 183 height 21
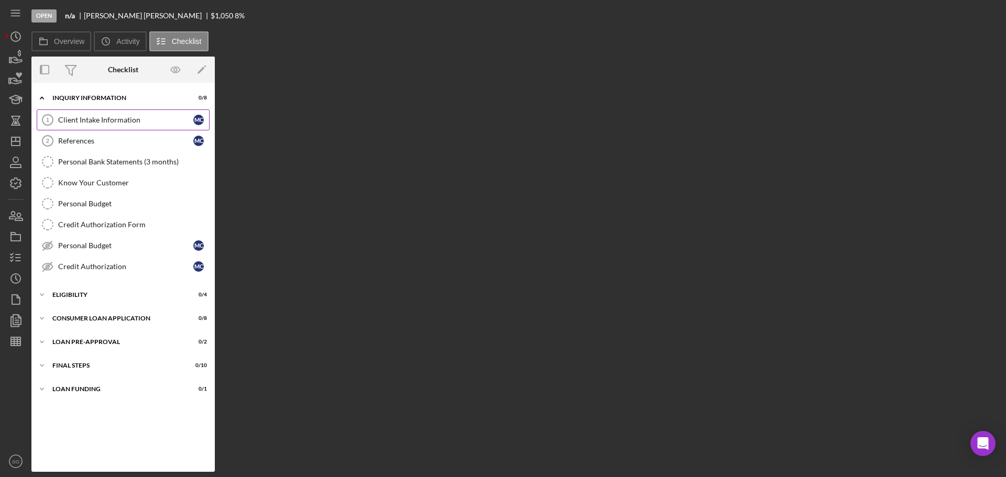
click at [103, 128] on link "Client Intake Information 1 Client Intake Information M C" at bounding box center [123, 120] width 173 height 21
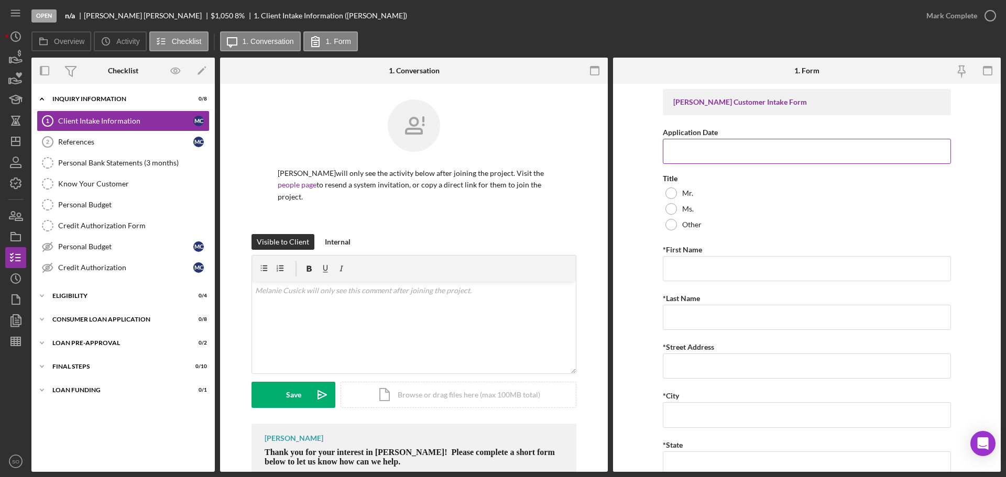
click at [728, 151] on input "Application Date" at bounding box center [807, 151] width 288 height 25
click at [727, 150] on input "Application Date" at bounding box center [807, 151] width 288 height 25
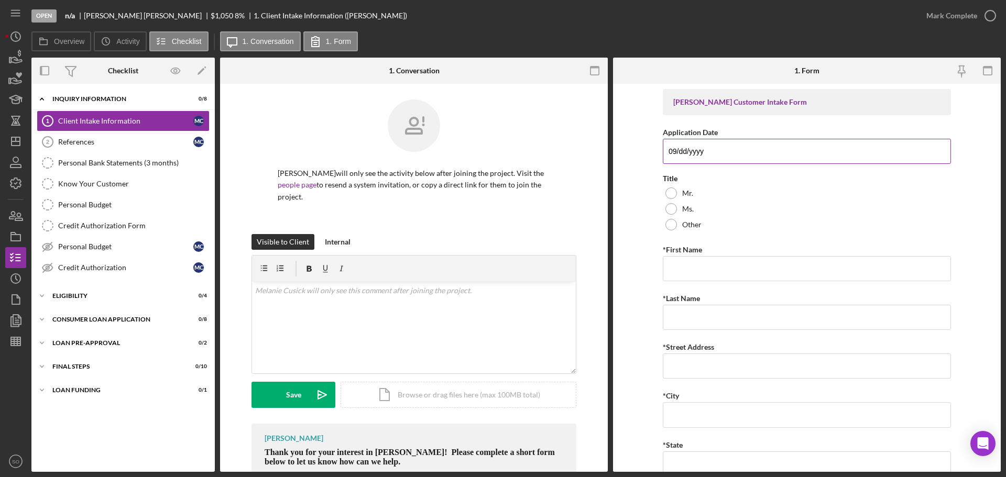
type input "0m/dd/yyyy"
type input "[DATE]"
click at [668, 206] on div at bounding box center [672, 209] width 12 height 12
click at [685, 269] on input "*First Name" at bounding box center [807, 268] width 288 height 25
click at [697, 269] on input "*First Name" at bounding box center [807, 268] width 288 height 25
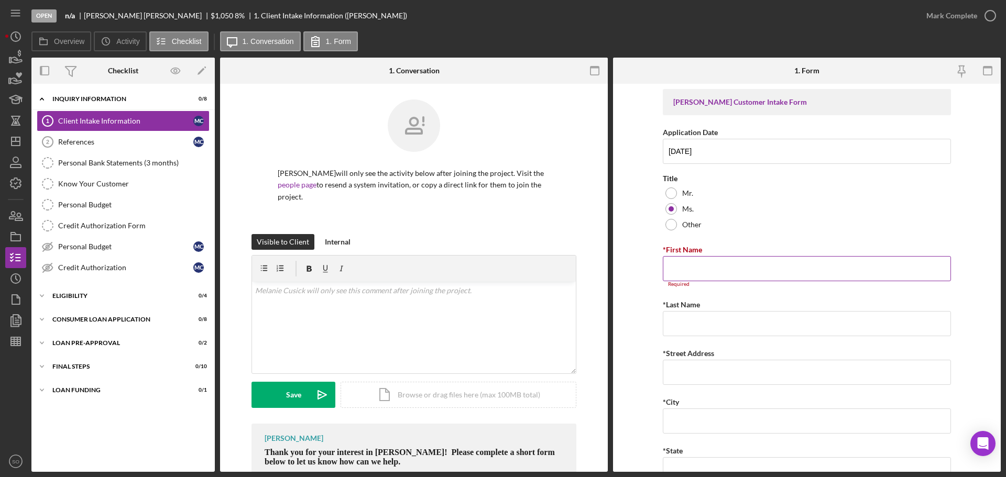
paste input "[PERSON_NAME]"
type input "[PERSON_NAME]"
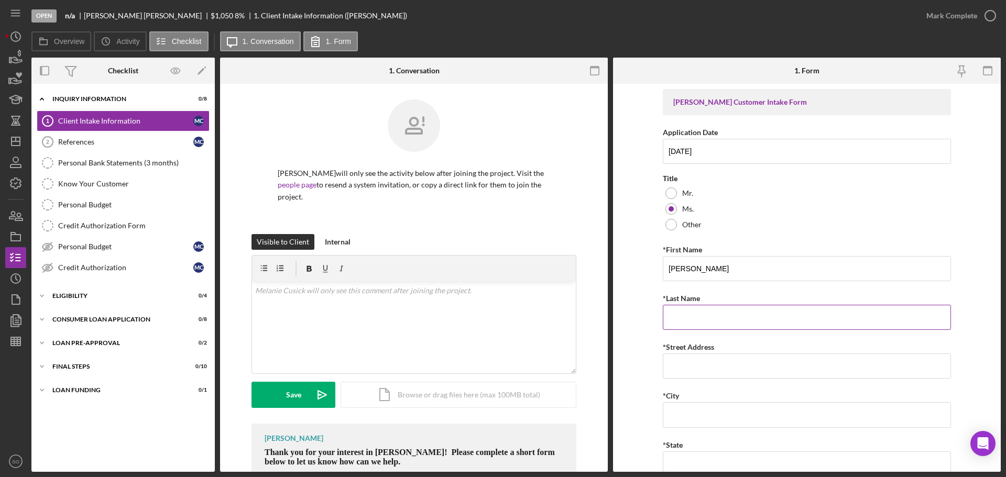
click at [685, 317] on input "*Last Name" at bounding box center [807, 317] width 288 height 25
paste input "[PERSON_NAME]"
type input "[PERSON_NAME]"
click at [673, 368] on input "*Street Address" at bounding box center [807, 366] width 288 height 25
paste input "[STREET_ADDRESS][US_STATE]"
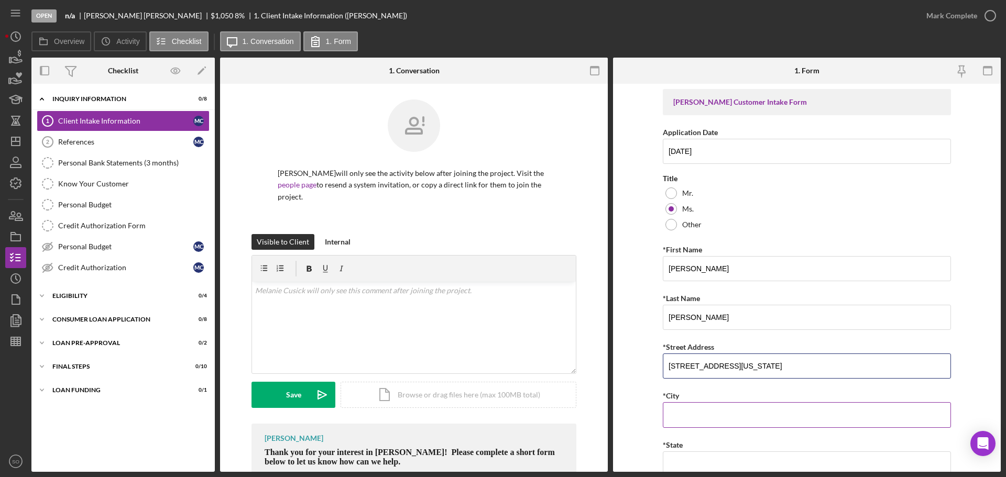
scroll to position [105, 0]
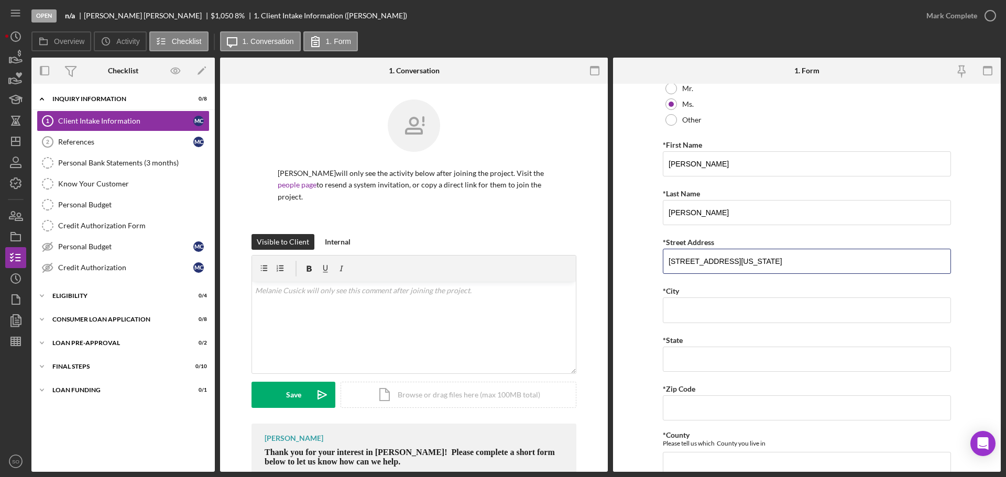
type input "[STREET_ADDRESS][US_STATE]"
click at [669, 308] on input "*City" at bounding box center [807, 310] width 288 height 25
paste input "Columbia"
type input "Columbia"
click at [688, 354] on input "*State" at bounding box center [807, 359] width 288 height 25
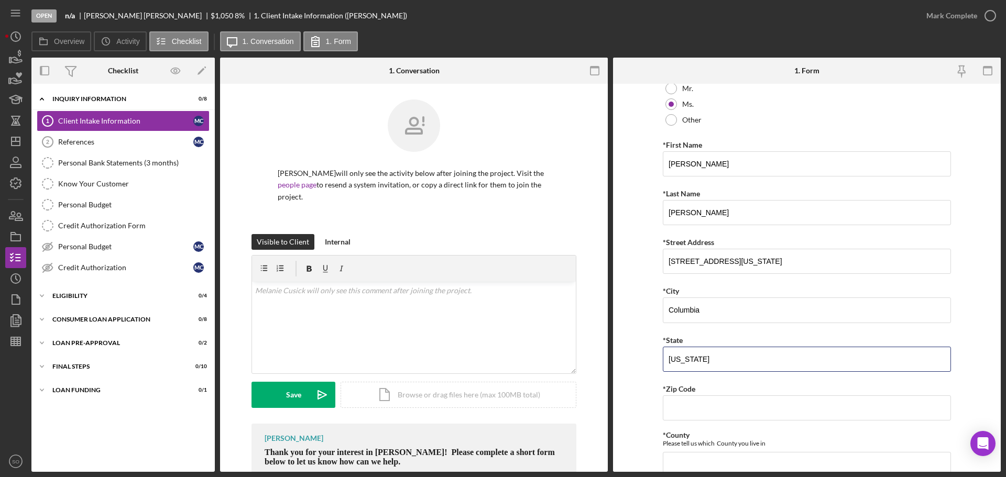
type input "[US_STATE]"
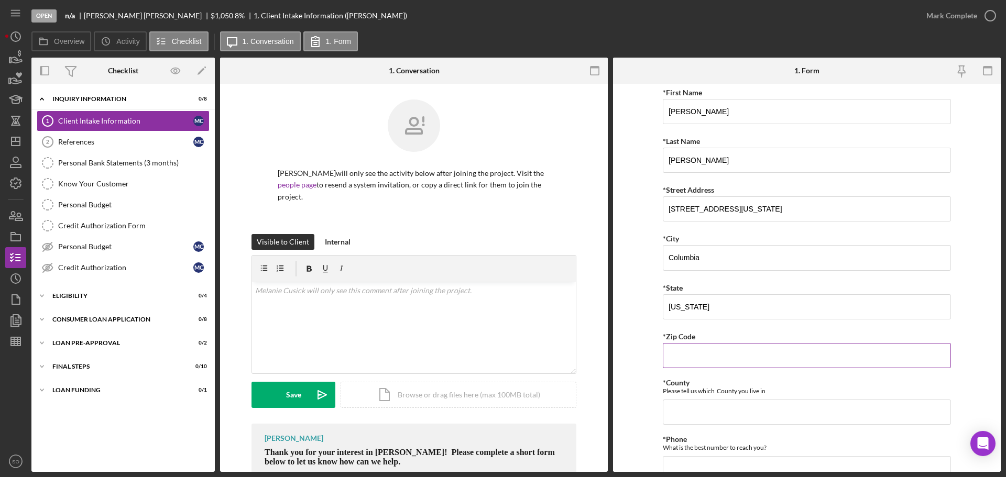
click at [685, 365] on input "*Zip Code" at bounding box center [807, 355] width 288 height 25
paste input "65,202"
type input "65,202"
drag, startPoint x: 628, startPoint y: 370, endPoint x: 651, endPoint y: 389, distance: 30.2
click at [628, 370] on form "Justine PETERSEN Customer Intake Form Application Date 10/03/2025 Title Mr. Ms.…" at bounding box center [807, 278] width 388 height 388
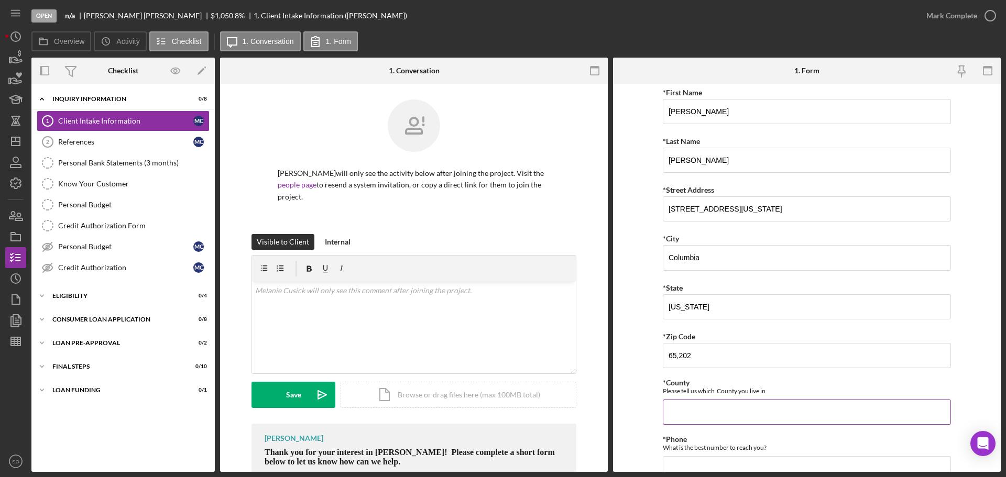
click at [686, 407] on input "*County" at bounding box center [807, 412] width 288 height 25
click at [683, 411] on input "*County" at bounding box center [807, 412] width 288 height 25
paste input "[GEOGRAPHIC_DATA]"
type input "[GEOGRAPHIC_DATA]"
click at [628, 383] on form "Justine PETERSEN Customer Intake Form Application Date 10/03/2025 Title Mr. Ms.…" at bounding box center [807, 278] width 388 height 388
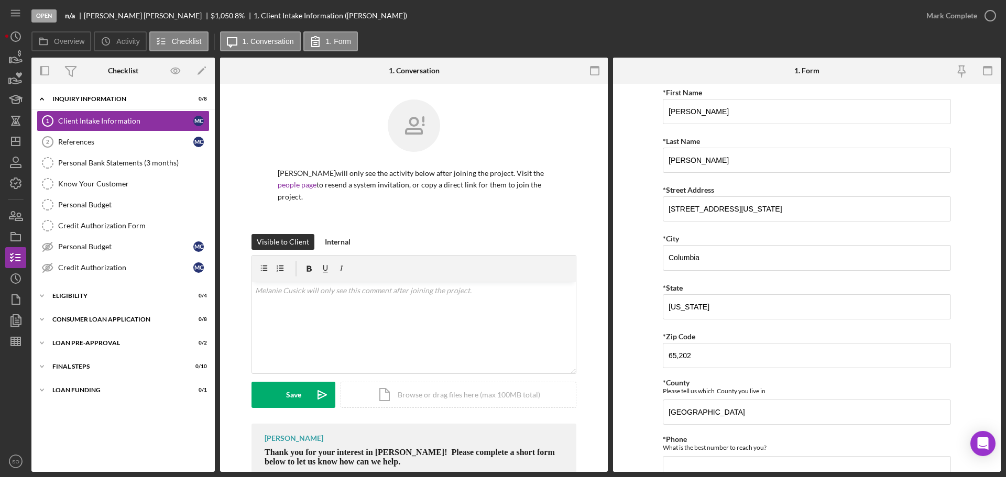
scroll to position [262, 0]
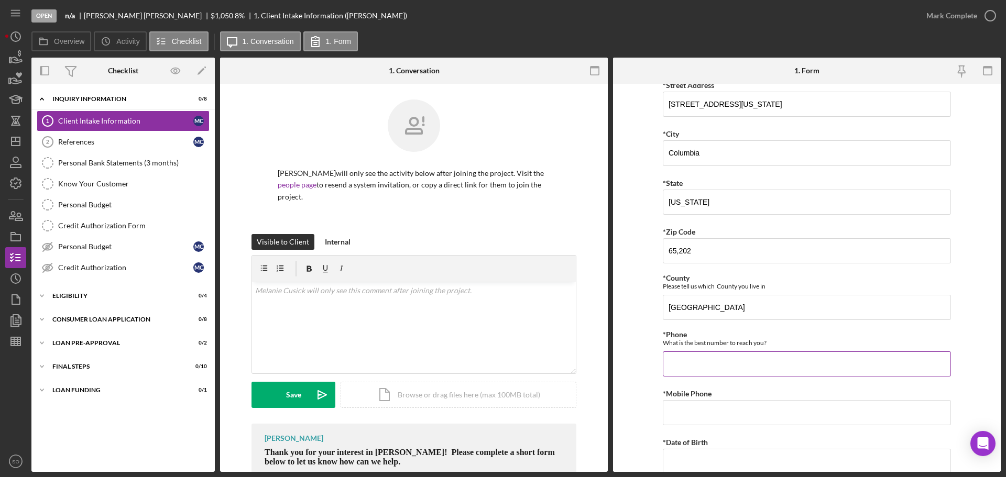
click at [708, 369] on input "*Phone" at bounding box center [807, 364] width 288 height 25
click at [683, 364] on input "*Phone" at bounding box center [807, 364] width 288 height 25
paste input "(573) 590-5590"
type input "(573) 590-5590"
click at [698, 408] on input "*Mobile Phone" at bounding box center [807, 412] width 288 height 25
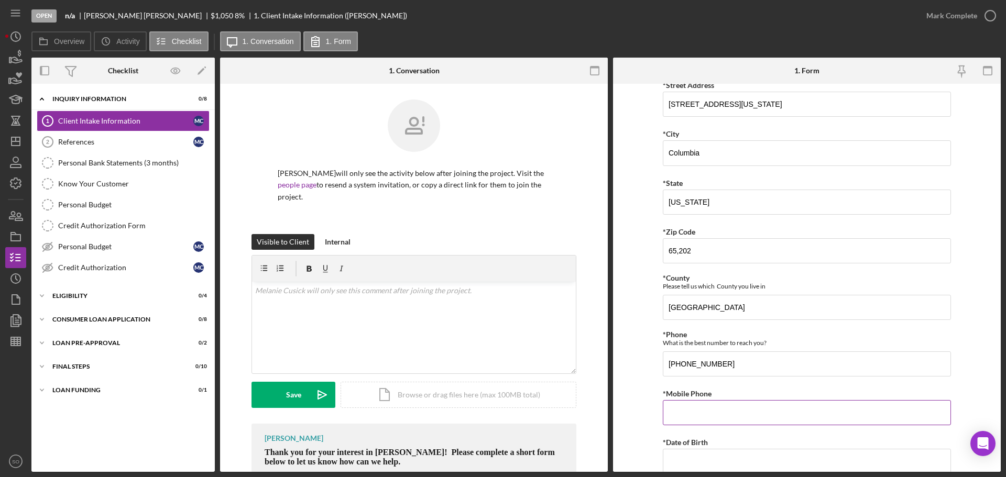
paste input "(573) 590-5590"
type input "(573) 590-5590"
click at [624, 383] on form "Justine PETERSEN Customer Intake Form Application Date 10/03/2025 Title Mr. Ms.…" at bounding box center [807, 278] width 388 height 388
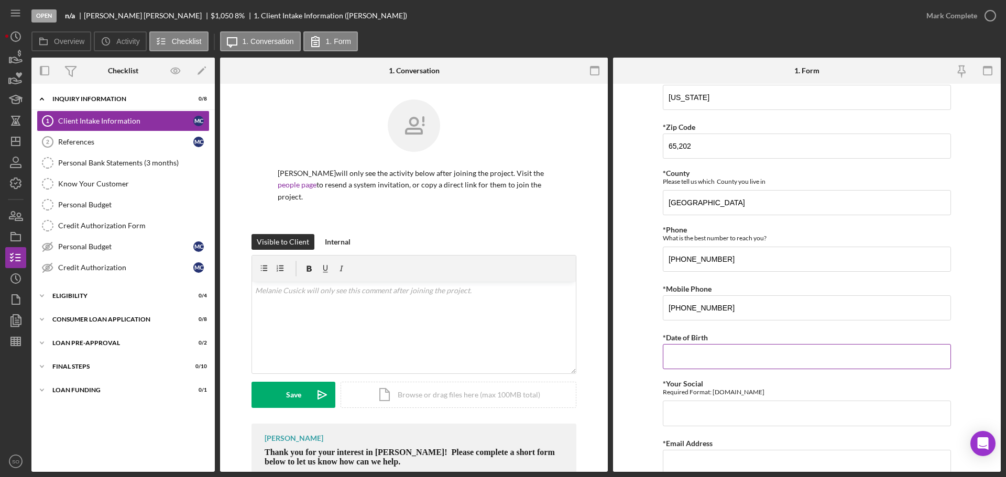
click at [717, 349] on input "*Date of Birth" at bounding box center [807, 356] width 288 height 25
click at [695, 361] on input "*Date of Birth" at bounding box center [807, 356] width 288 height 25
paste input "[DATE]"
type input "[DATE]"
click at [645, 389] on form "Justine PETERSEN Customer Intake Form Application Date 10/03/2025 Title Mr. Ms.…" at bounding box center [807, 278] width 388 height 388
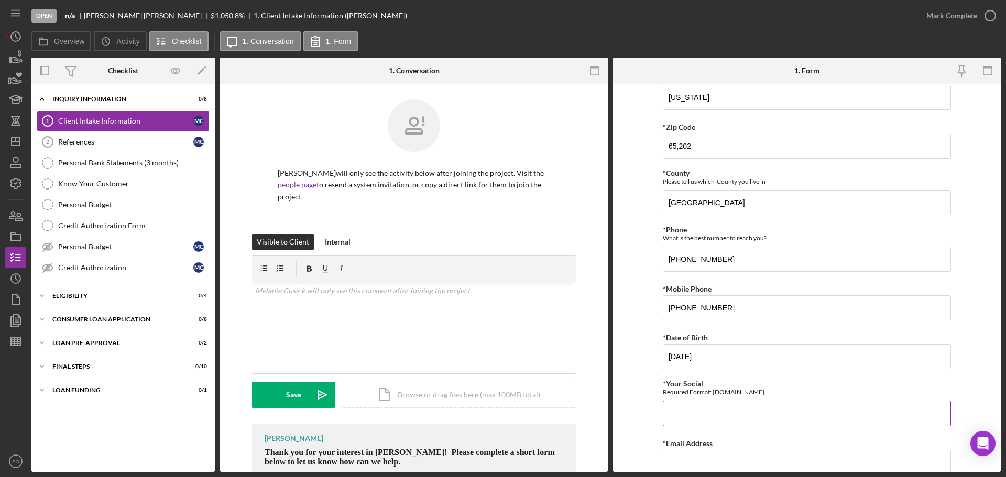
click at [692, 402] on input "*Your Social" at bounding box center [807, 413] width 288 height 25
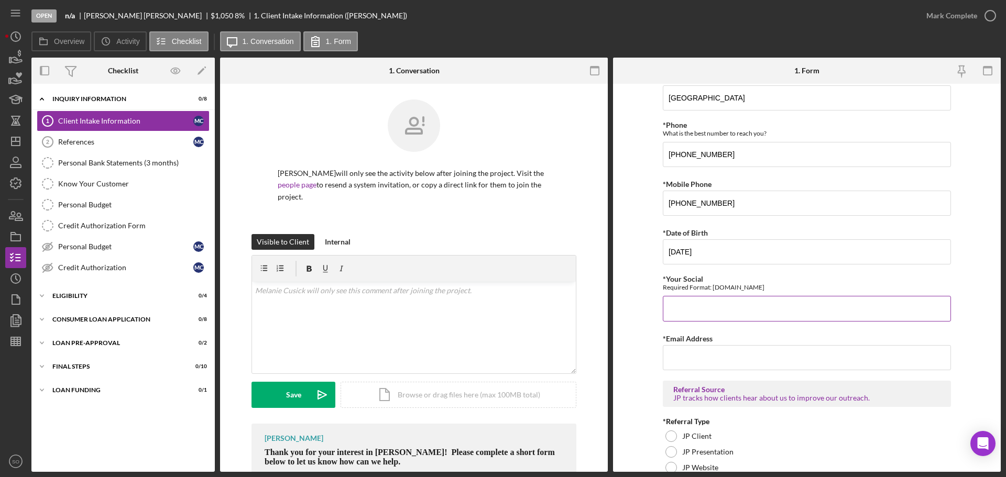
click at [695, 310] on input "*Your Social" at bounding box center [807, 308] width 288 height 25
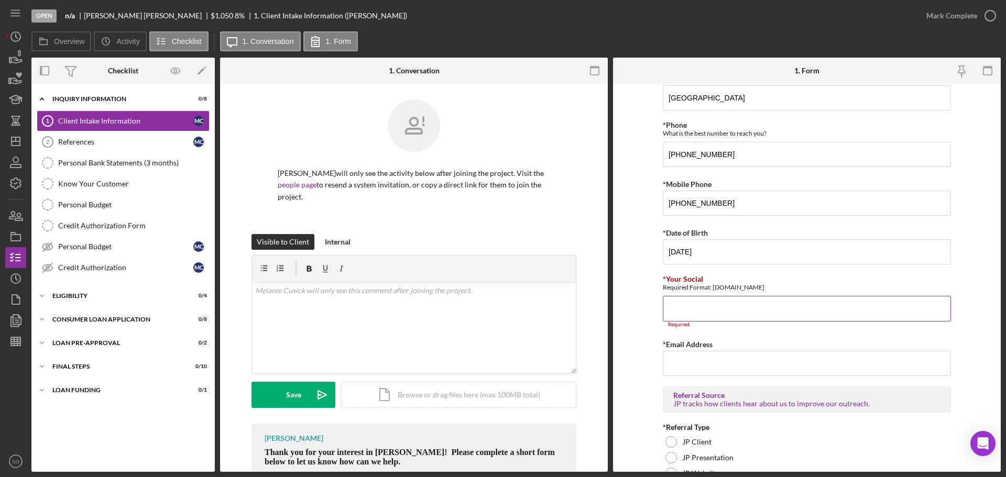
click at [771, 309] on input "*Your Social" at bounding box center [807, 308] width 288 height 25
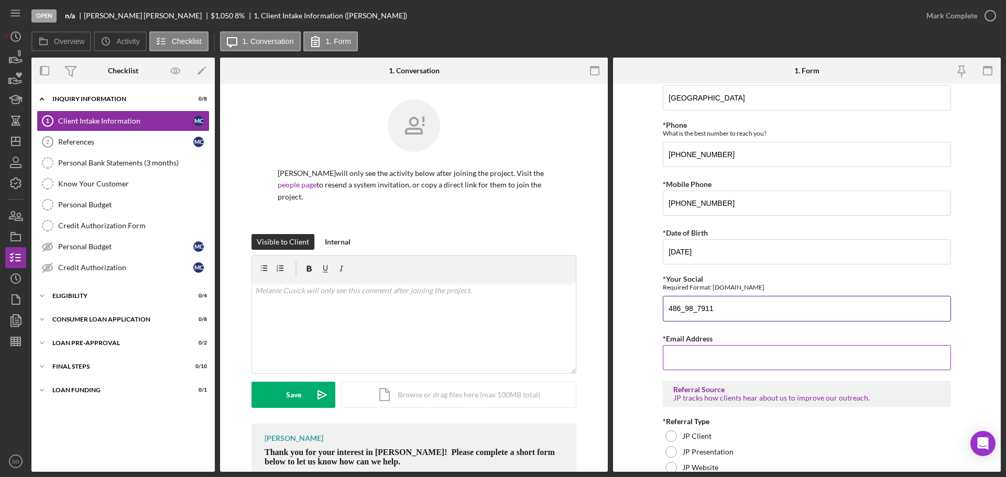
type input "486_98_7911"
click at [755, 350] on input "*Email Address" at bounding box center [807, 357] width 288 height 25
click at [729, 356] on input "*Email Address" at bounding box center [807, 357] width 288 height 25
paste input "melanie.m.cusick@gmail.comm"
type input "[PERSON_NAME][EMAIL_ADDRESS][PERSON_NAME][DOMAIN_NAME]"
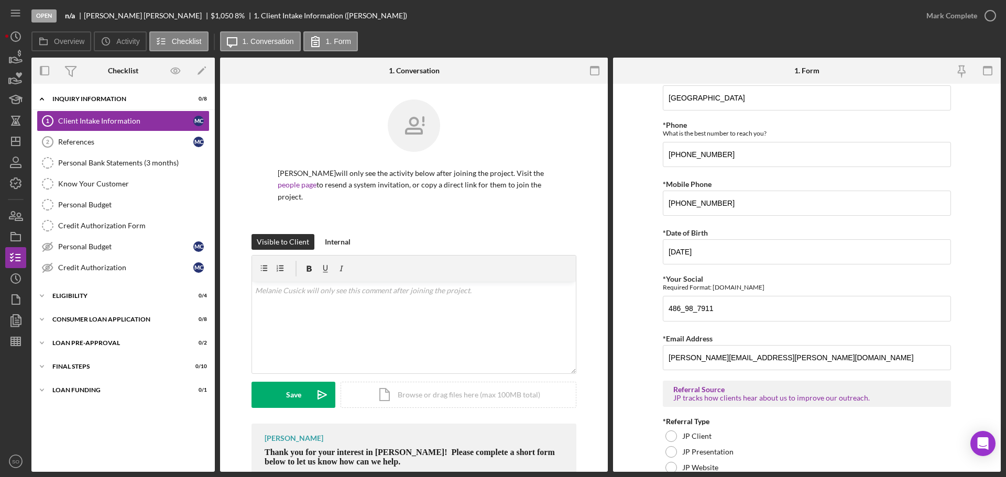
click at [630, 371] on form "Justine PETERSEN Customer Intake Form Application Date 10/03/2025 Title Mr. Ms.…" at bounding box center [807, 278] width 388 height 388
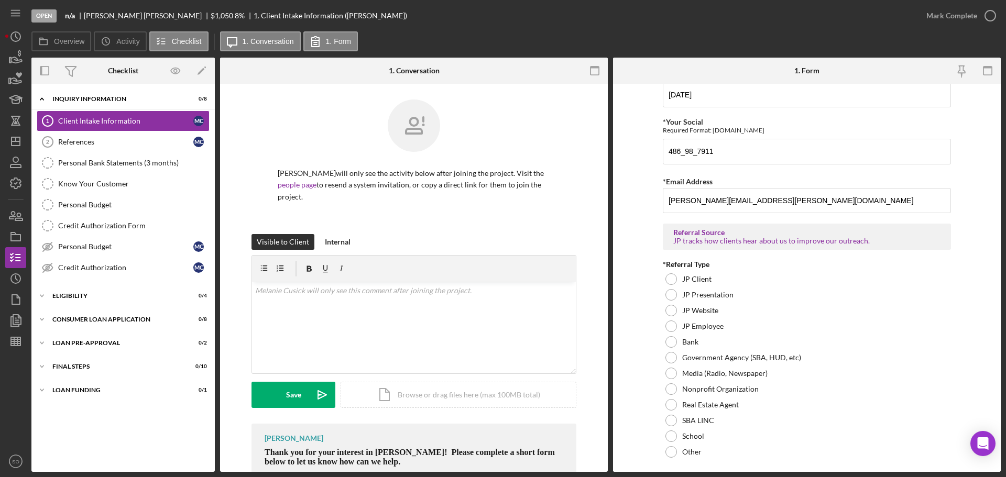
scroll to position [681, 0]
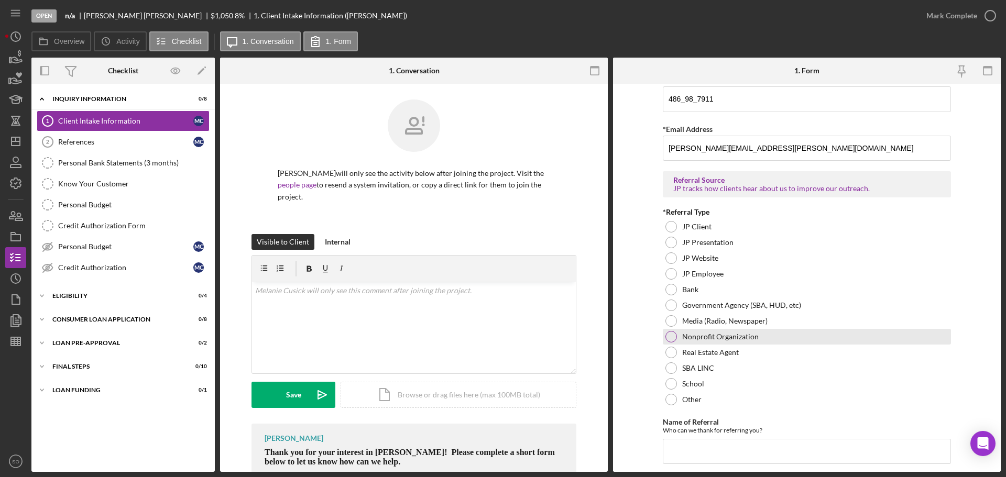
click at [668, 340] on div at bounding box center [672, 337] width 12 height 12
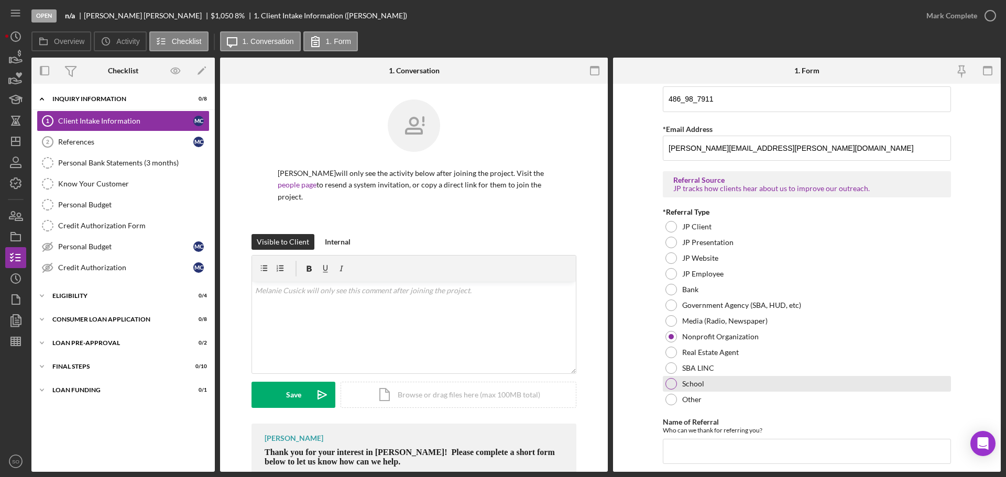
scroll to position [712, 0]
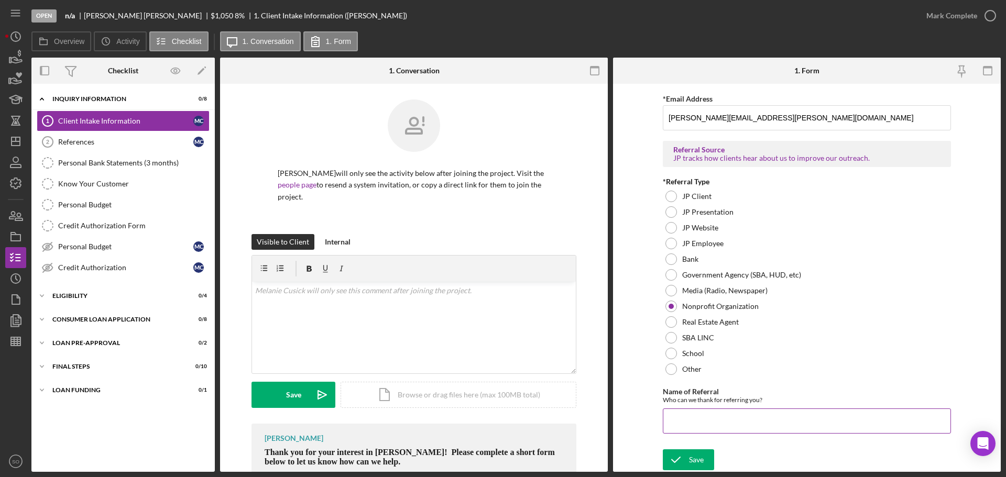
click at [724, 421] on input "Name of Referral" at bounding box center [807, 421] width 288 height 25
type input "Love Columbia"
click at [700, 463] on div "Save" at bounding box center [696, 460] width 15 height 21
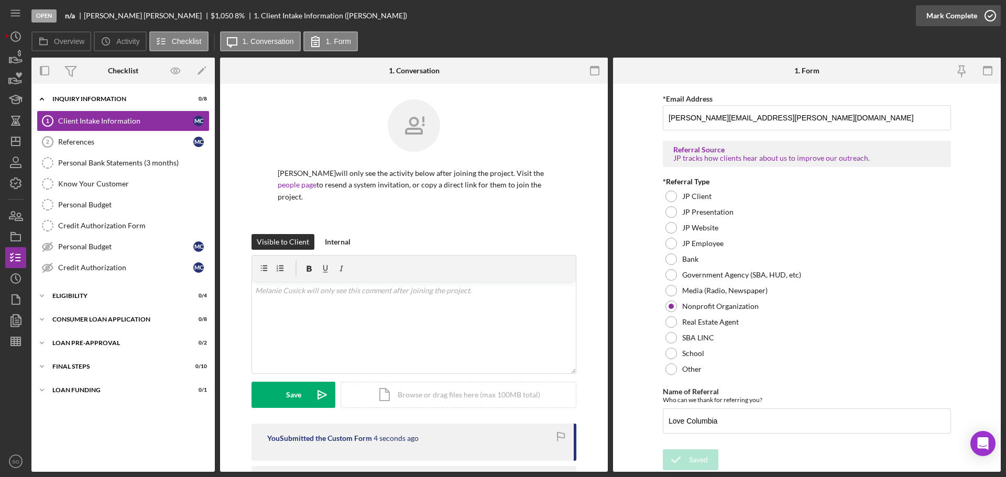
click at [936, 23] on div "Mark Complete" at bounding box center [951, 15] width 51 height 21
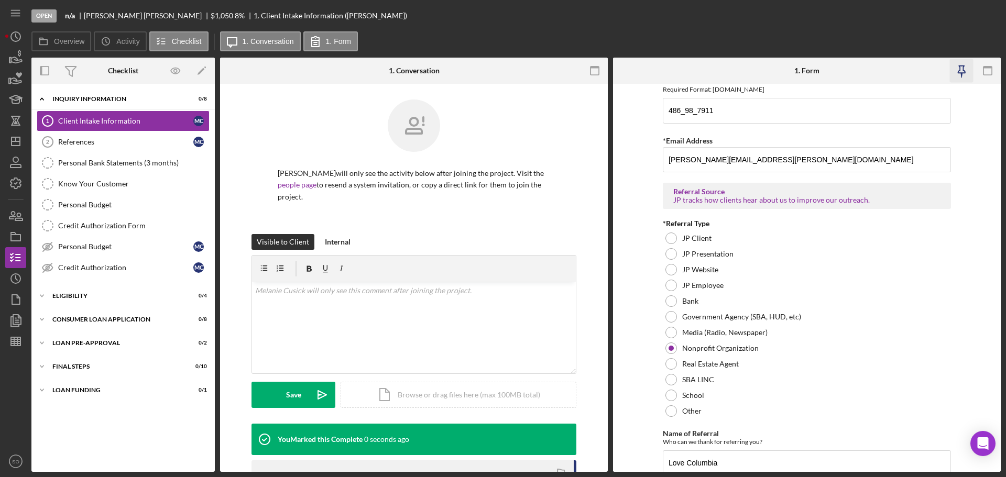
scroll to position [0, 0]
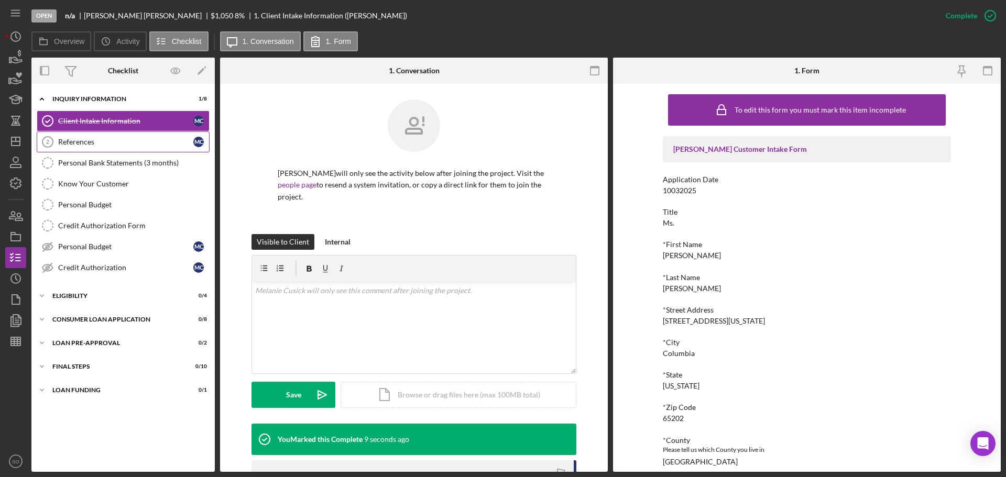
click at [98, 141] on div "References" at bounding box center [125, 142] width 135 height 8
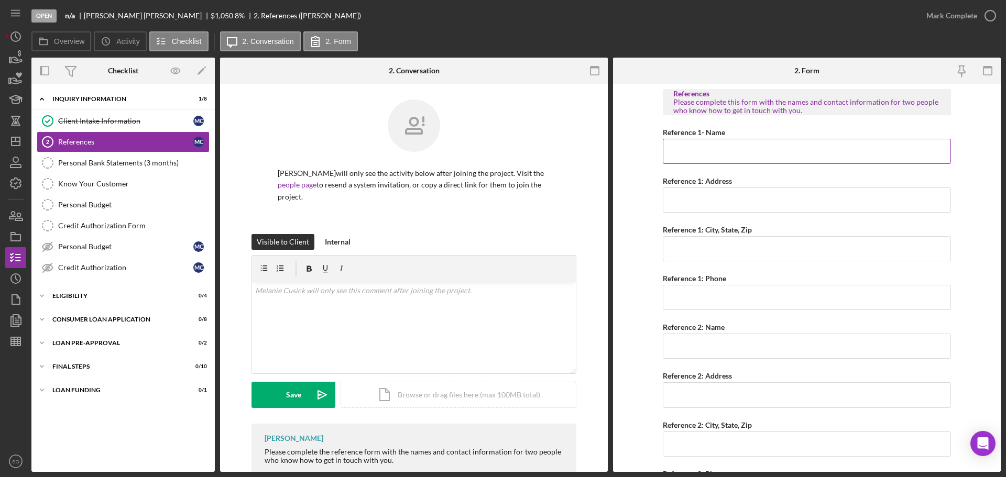
click at [733, 157] on input "Reference 1- Name" at bounding box center [807, 151] width 288 height 25
type input "[PERSON_NAME]"
click at [739, 195] on input "Reference 1: Address" at bounding box center [807, 200] width 288 height 25
type input "5280Tetan"
click at [720, 252] on input "Reference 1: City, State, Zip" at bounding box center [807, 248] width 288 height 25
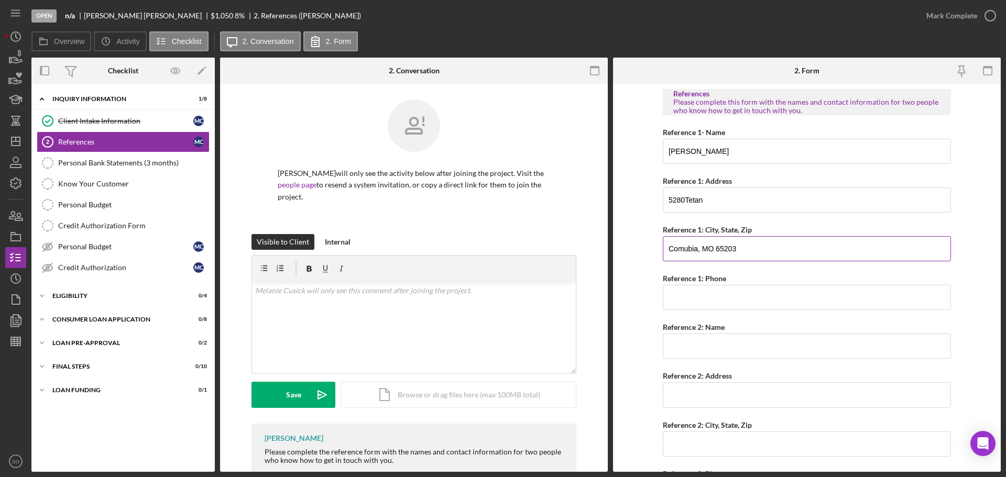
click at [686, 247] on input "Comubia, MO 65203" at bounding box center [807, 248] width 288 height 25
type input "[GEOGRAPHIC_DATA]"
click at [737, 309] on input "Reference 1: Phone" at bounding box center [807, 297] width 288 height 25
type input "(573) 489-5421"
click at [756, 333] on div "Reference 2: Name" at bounding box center [807, 327] width 288 height 13
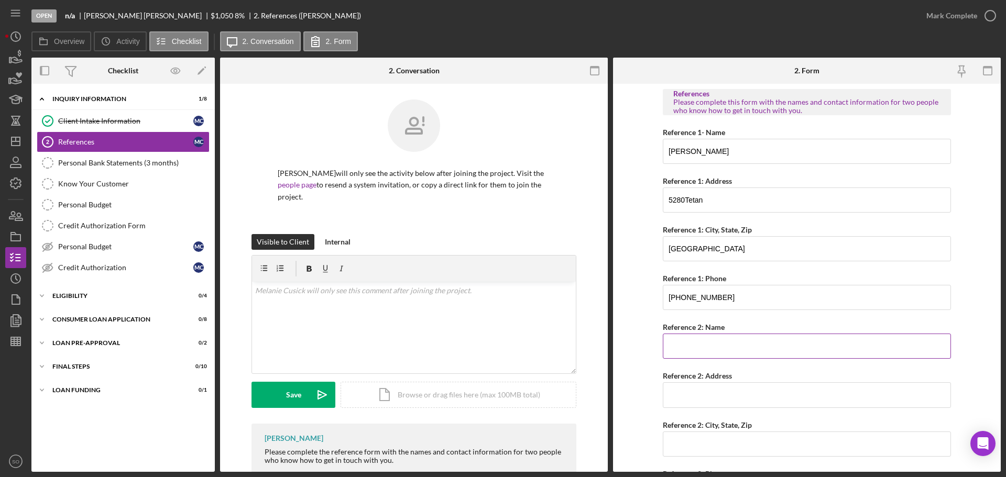
click at [758, 339] on input "Reference 2: Name" at bounding box center [807, 346] width 288 height 25
type input "[PERSON_NAME]"
click at [789, 386] on input "Reference 2: Address" at bounding box center [807, 395] width 288 height 25
type input "[STREET_ADDRESS][US_STATE]"
click at [737, 453] on input "Reference 2: City, State, Zip" at bounding box center [807, 444] width 288 height 25
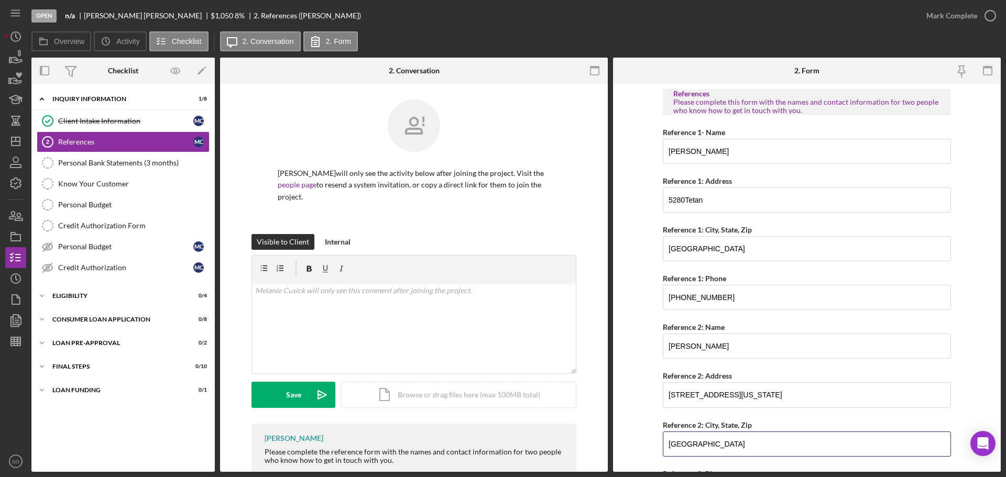
type input "[GEOGRAPHIC_DATA]"
drag, startPoint x: 640, startPoint y: 398, endPoint x: 646, endPoint y: 397, distance: 5.8
click at [639, 397] on form "References Please complete this form with the names and contact information for…" at bounding box center [807, 278] width 388 height 388
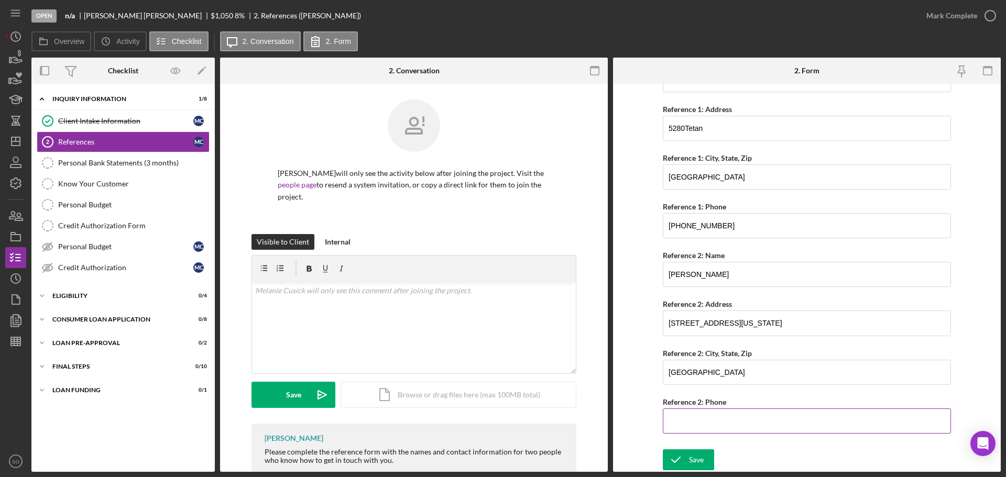
click at [720, 417] on input "Reference 2: Phone" at bounding box center [807, 421] width 288 height 25
type input "(573) 818-5732"
click at [634, 389] on form "References Please complete this form with the names and contact information for…" at bounding box center [807, 278] width 388 height 388
click at [710, 453] on button "Save" at bounding box center [688, 460] width 51 height 21
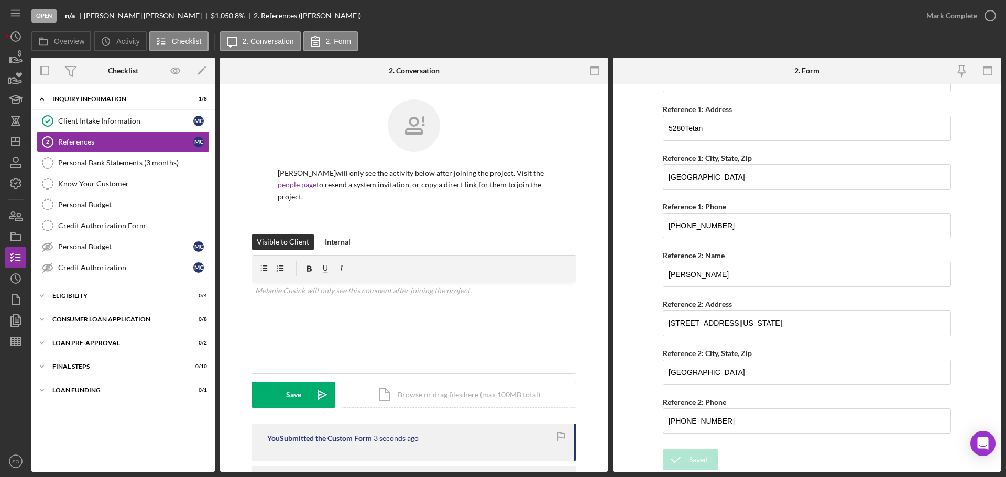
click at [947, 21] on div "Mark Complete" at bounding box center [951, 15] width 51 height 21
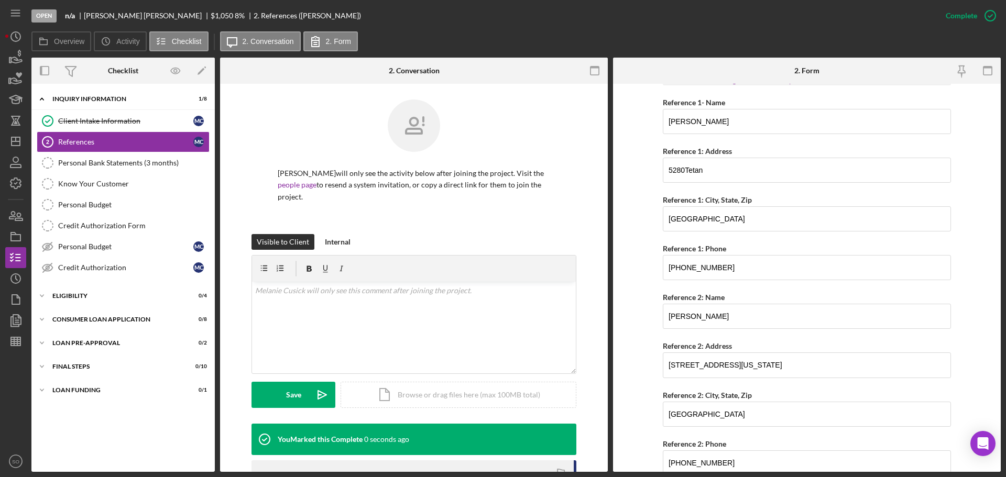
scroll to position [0, 0]
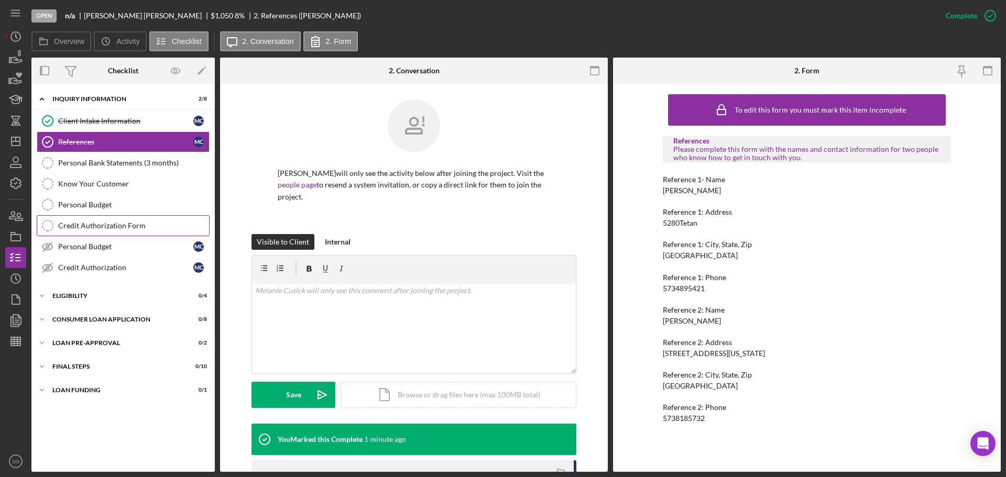
click at [111, 226] on div "Credit Authorization Form" at bounding box center [133, 226] width 151 height 8
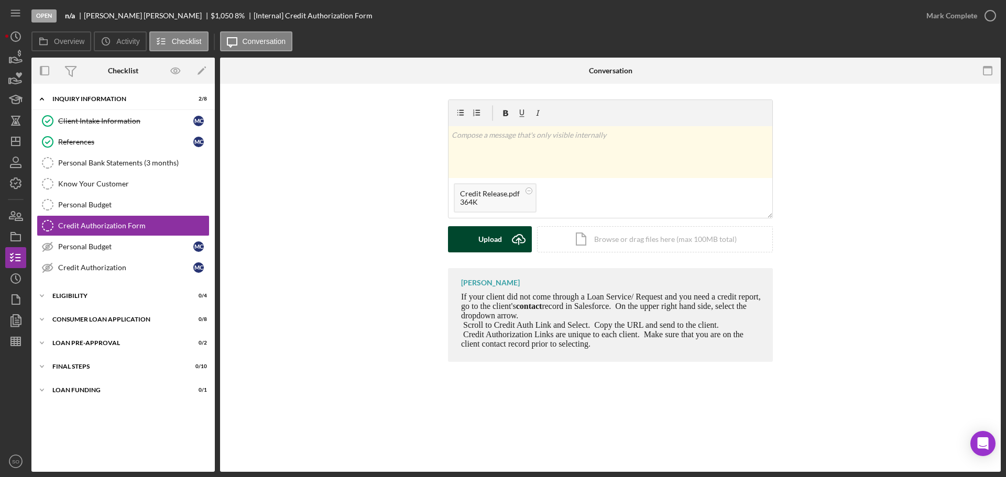
click at [499, 243] on div "Upload" at bounding box center [490, 239] width 24 height 26
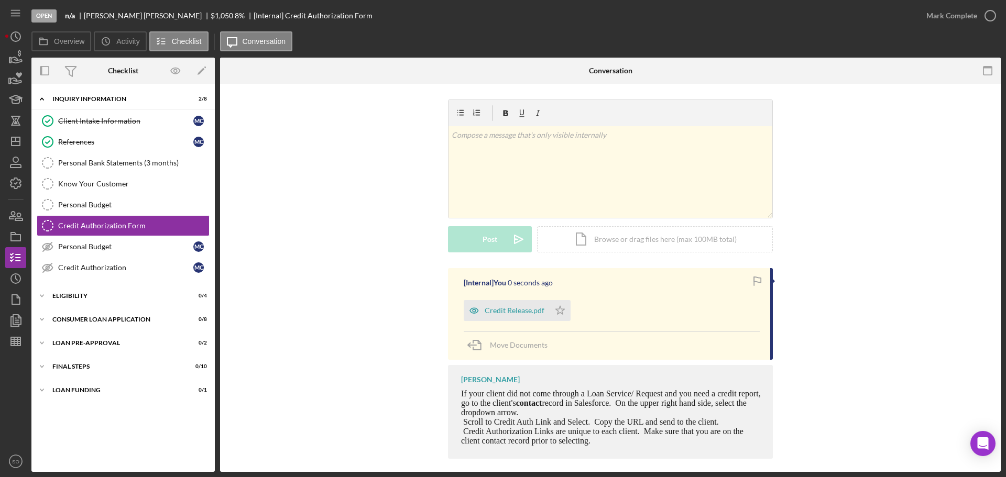
scroll to position [8, 0]
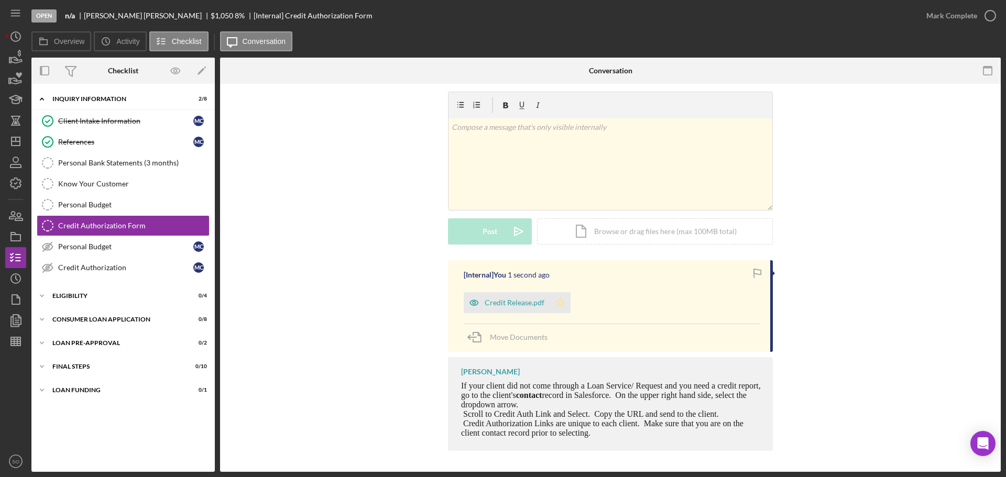
click at [566, 301] on icon "Icon/Star" at bounding box center [560, 302] width 21 height 21
click at [938, 17] on div "Mark Complete" at bounding box center [951, 15] width 51 height 21
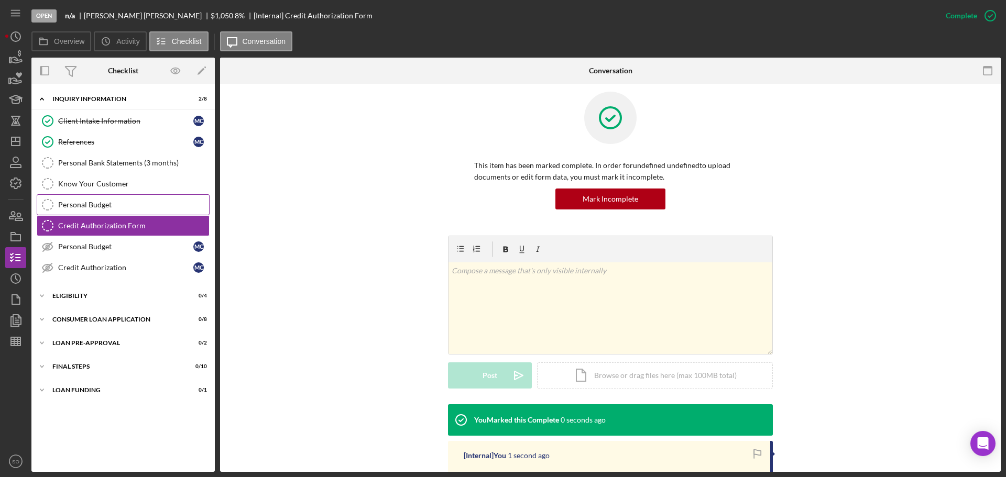
scroll to position [152, 0]
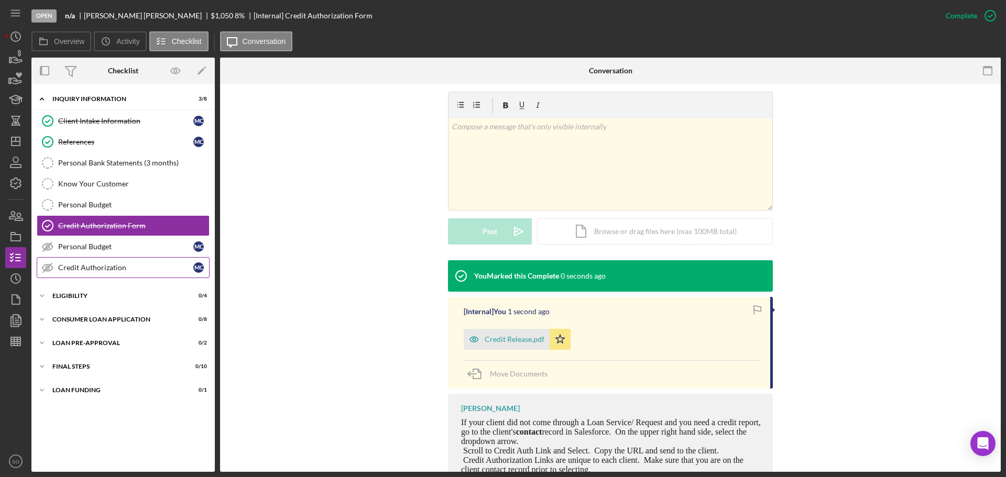
click at [104, 271] on div "Credit Authorization" at bounding box center [125, 268] width 135 height 8
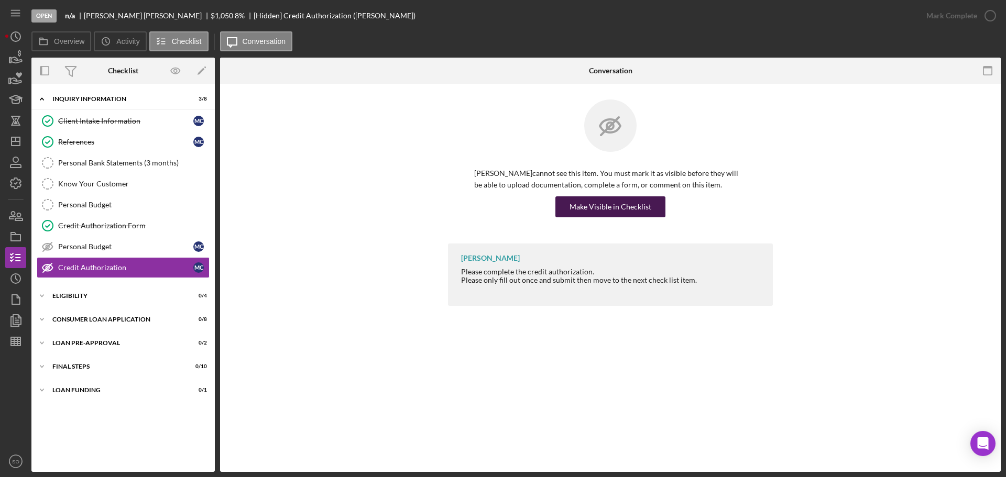
click at [612, 206] on div "Make Visible in Checklist" at bounding box center [611, 207] width 82 height 21
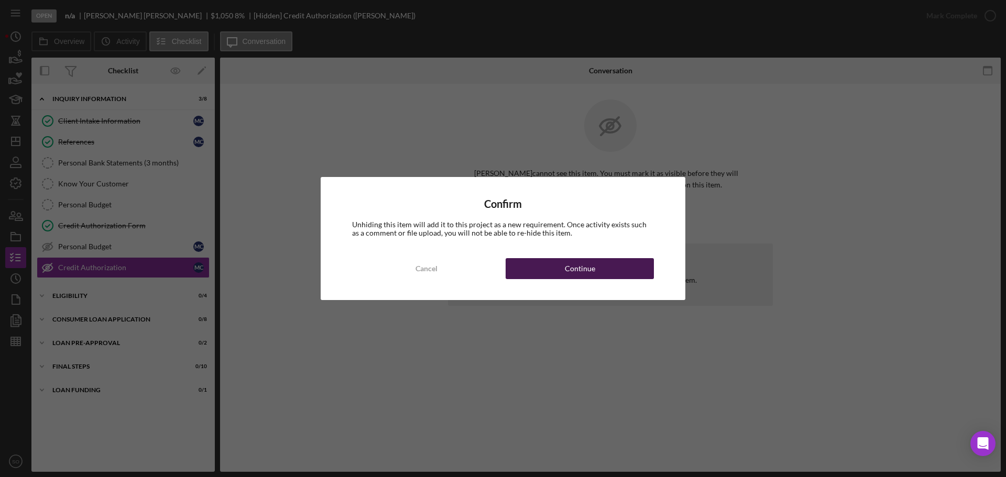
click at [587, 269] on div "Continue" at bounding box center [580, 268] width 30 height 21
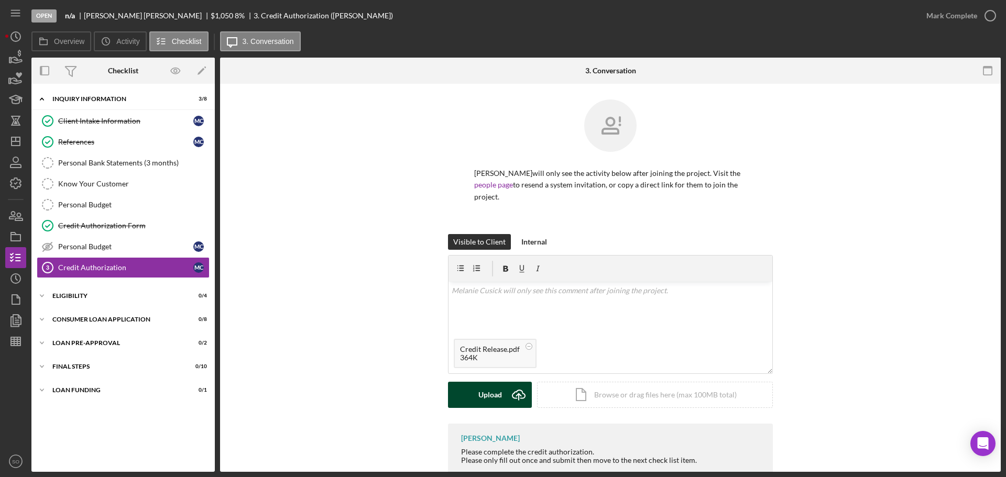
click at [499, 395] on div "Upload" at bounding box center [490, 395] width 24 height 26
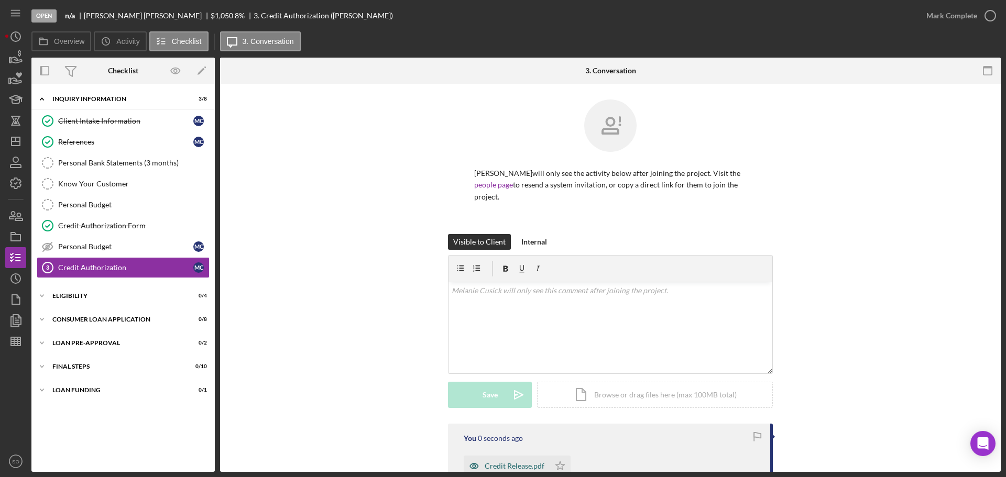
scroll to position [105, 0]
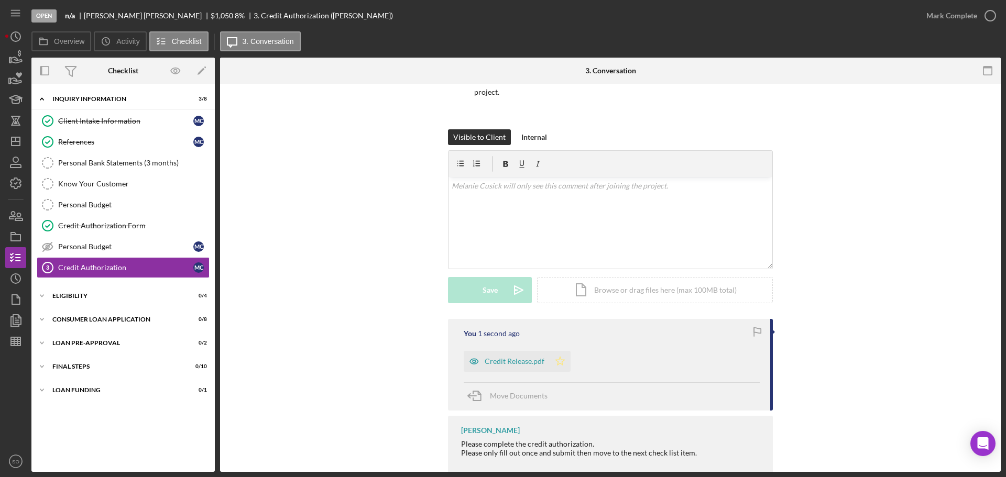
click at [552, 366] on icon "Icon/Star" at bounding box center [560, 361] width 21 height 21
click at [928, 17] on div "Mark Complete" at bounding box center [951, 15] width 51 height 21
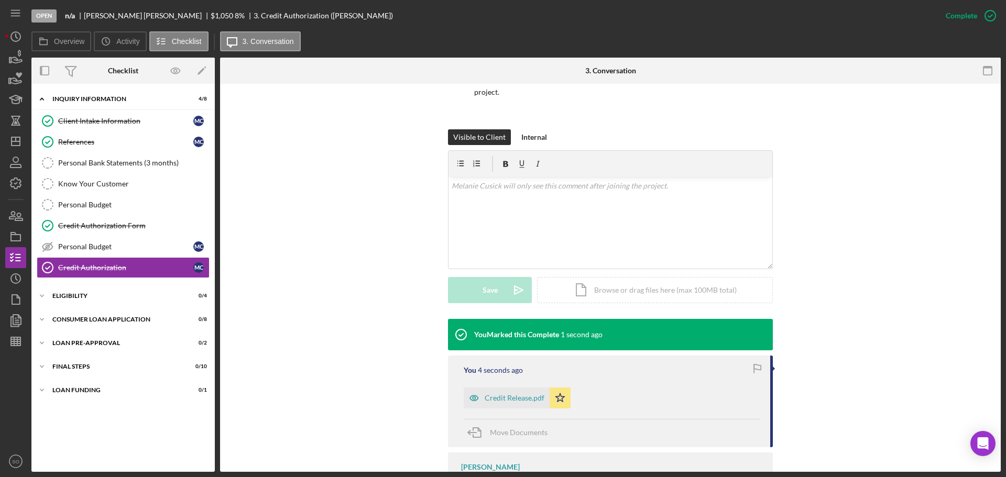
click at [91, 309] on div "Icon/Expander Inquiry Information 4 / 8 Client Intake Information Client Intake…" at bounding box center [122, 278] width 183 height 378
click at [89, 301] on div "Icon/Expander Eligibility 0 / 4" at bounding box center [122, 296] width 183 height 21
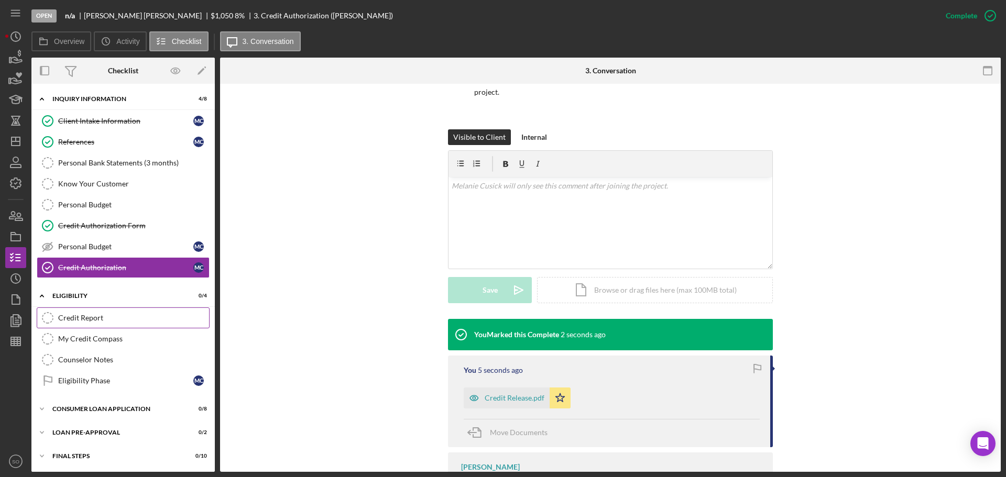
click at [111, 326] on link "Credit Report Credit Report" at bounding box center [123, 318] width 173 height 21
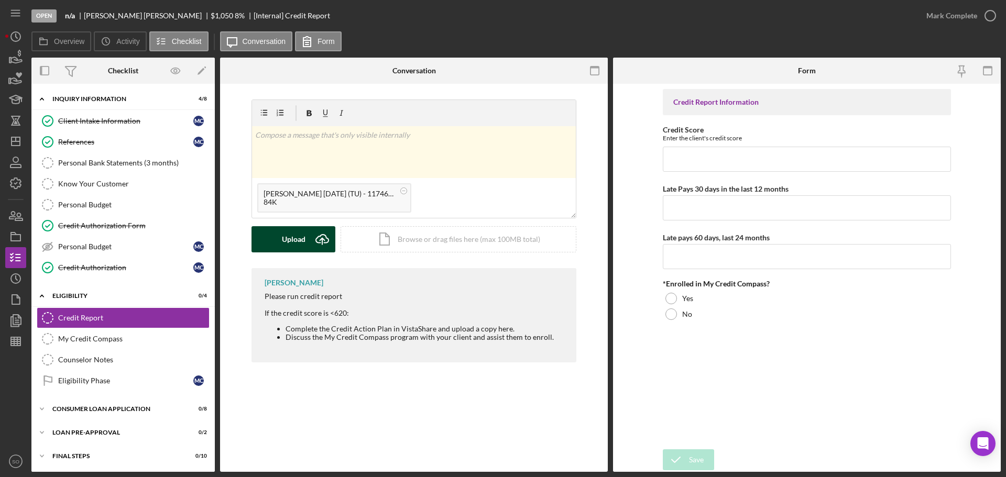
click at [312, 241] on icon "Icon/Upload" at bounding box center [322, 239] width 26 height 26
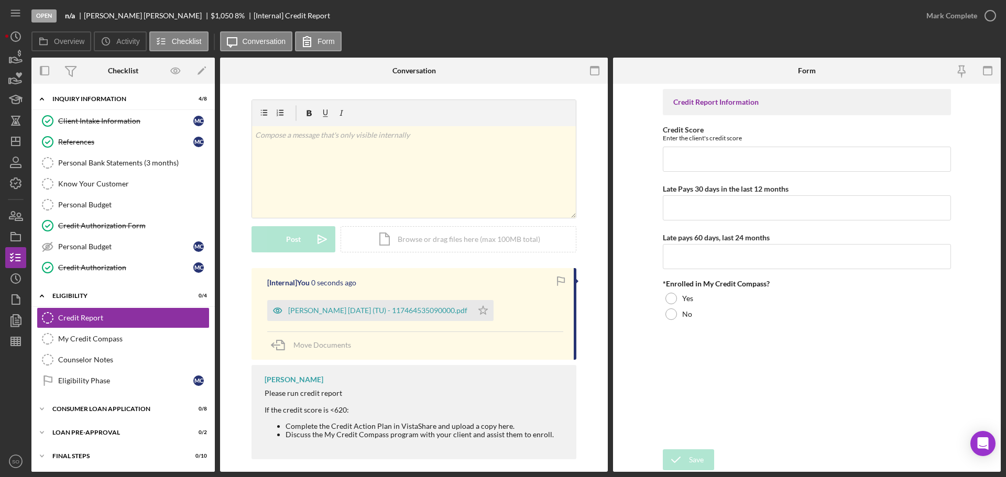
scroll to position [8, 0]
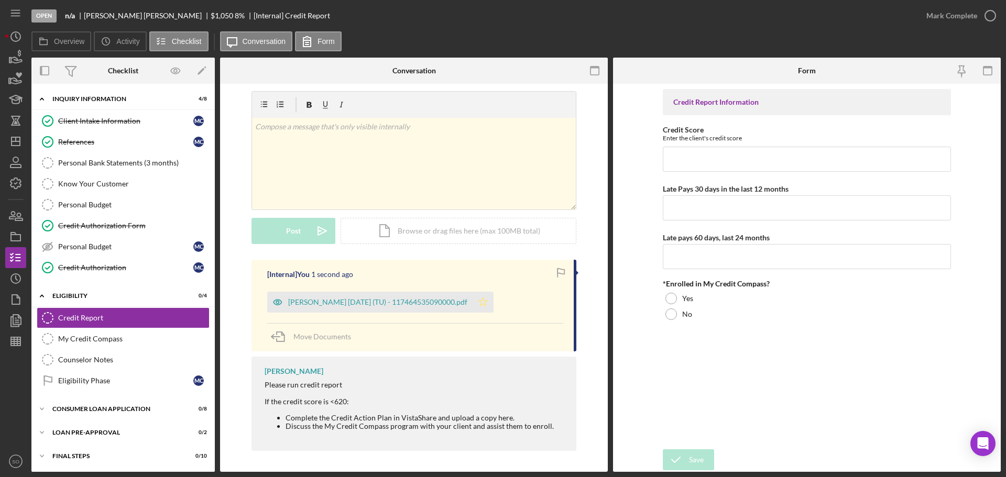
click at [493, 304] on icon "Icon/Star" at bounding box center [483, 302] width 21 height 21
click at [702, 156] on input "Credit Score" at bounding box center [807, 159] width 288 height 25
type input "625"
click at [722, 208] on input "Late Pays 30 days in the last 12 months" at bounding box center [807, 207] width 288 height 25
type input "0"
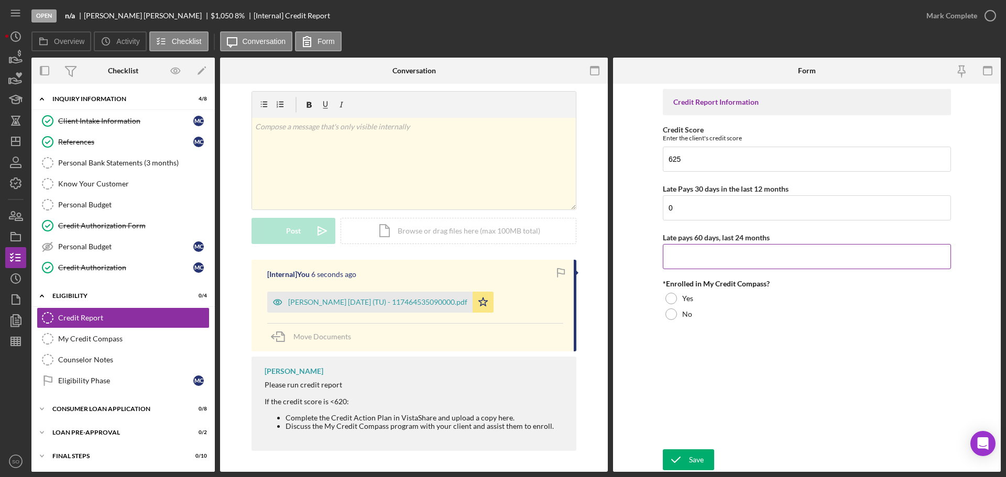
click at [760, 263] on input "Late pays 60 days, last 24 months" at bounding box center [807, 256] width 288 height 25
type input "0"
click at [693, 313] on div "No" at bounding box center [807, 315] width 288 height 16
click at [695, 457] on div "Save" at bounding box center [696, 460] width 15 height 21
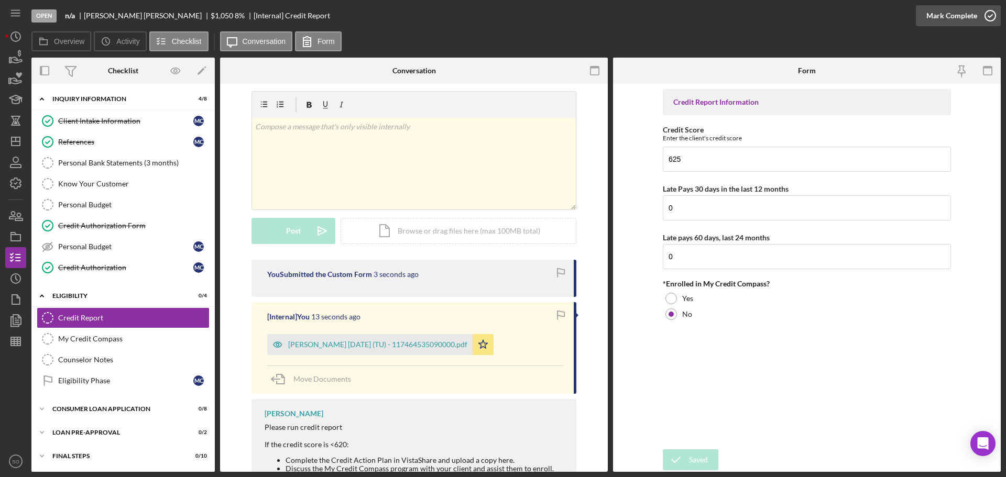
click at [931, 23] on div "Mark Complete" at bounding box center [951, 15] width 51 height 21
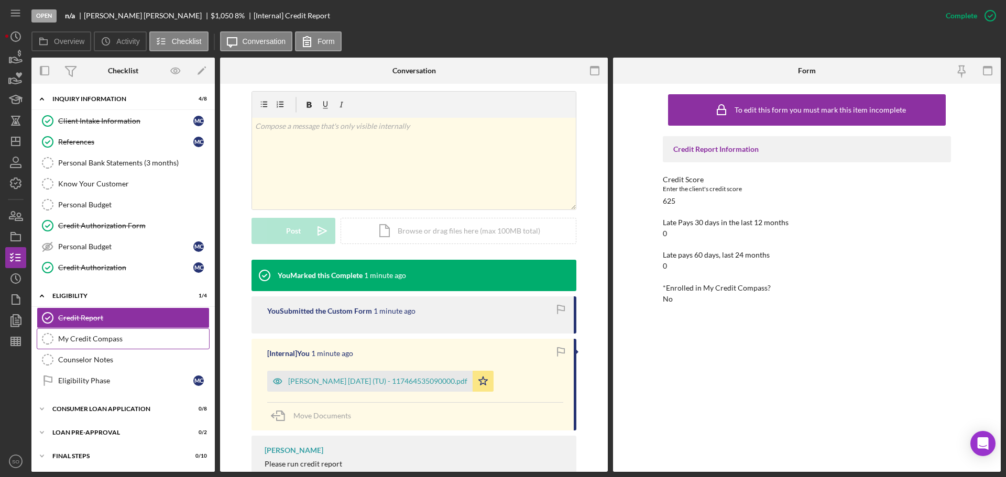
scroll to position [24, 0]
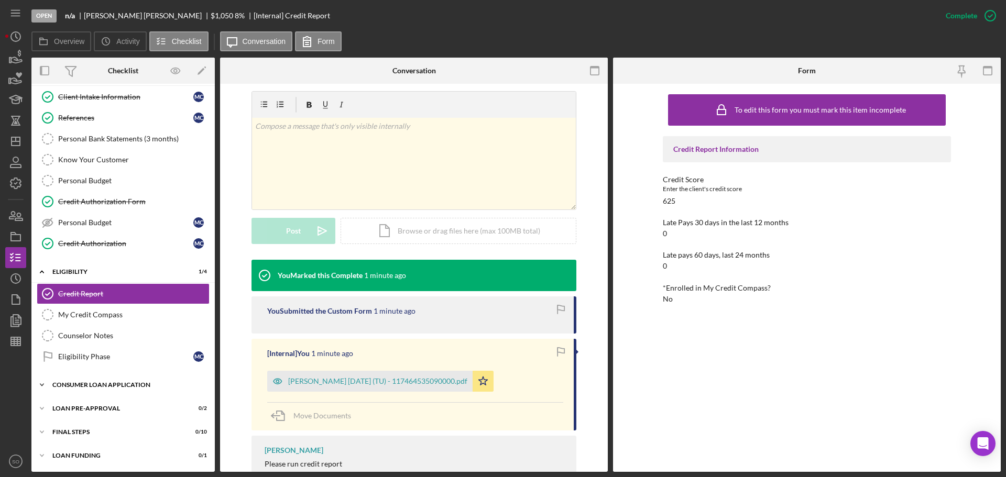
click at [154, 392] on div "Icon/Expander Consumer Loan Application 0 / 8" at bounding box center [122, 385] width 183 height 21
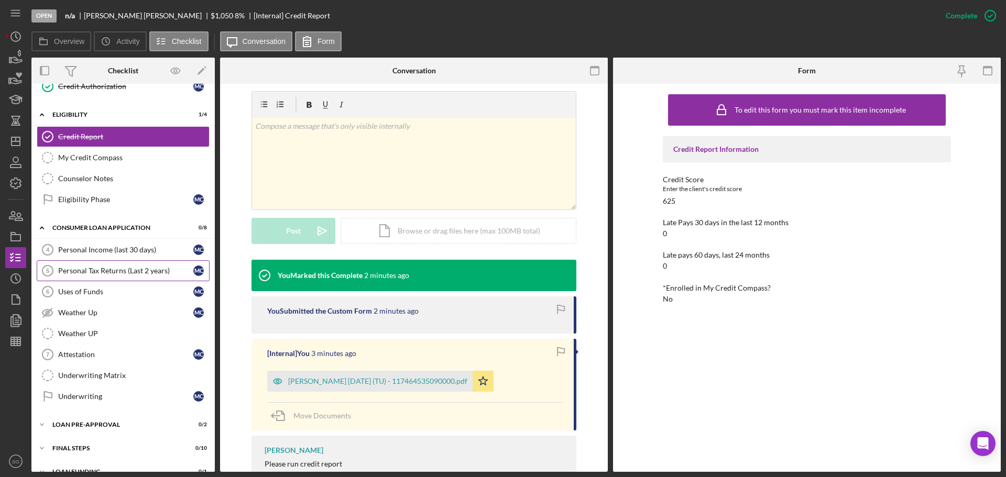
click at [130, 272] on div "Personal Tax Returns (Last 2 years)" at bounding box center [125, 271] width 135 height 8
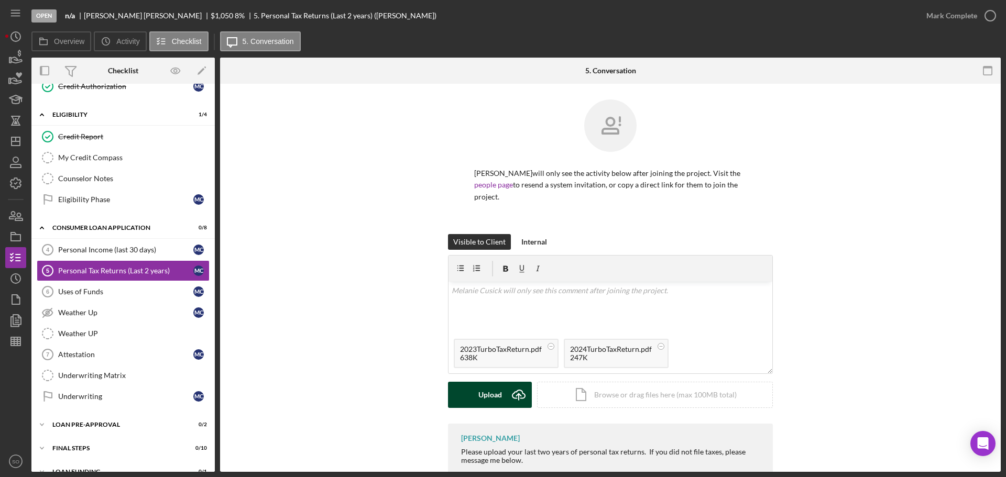
click at [475, 395] on button "Upload Icon/Upload" at bounding box center [490, 395] width 84 height 26
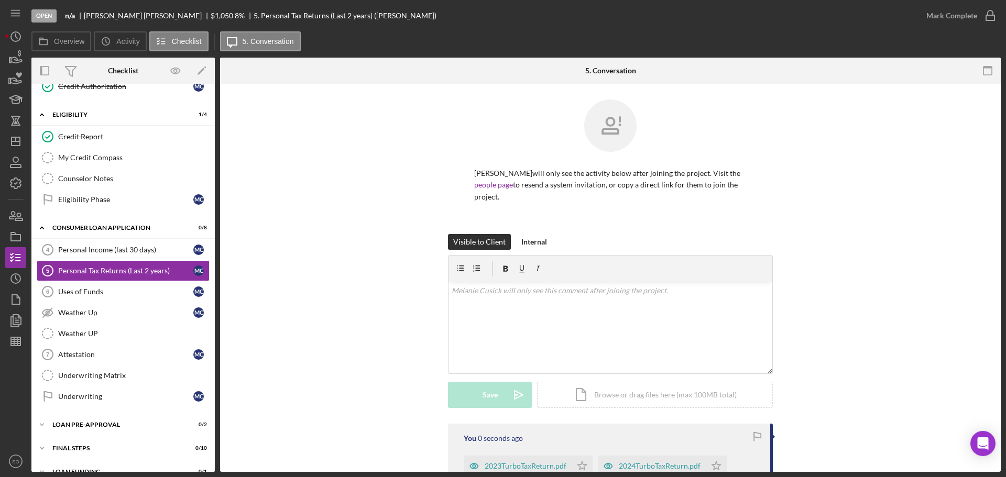
scroll to position [124, 0]
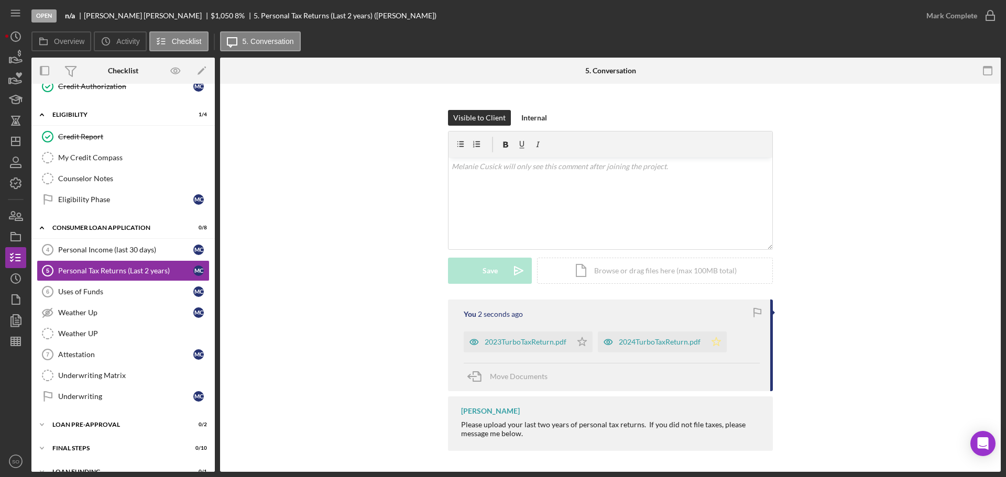
click at [708, 342] on icon "Icon/Star" at bounding box center [716, 342] width 21 height 21
click at [943, 21] on div "Mark Complete" at bounding box center [951, 15] width 51 height 21
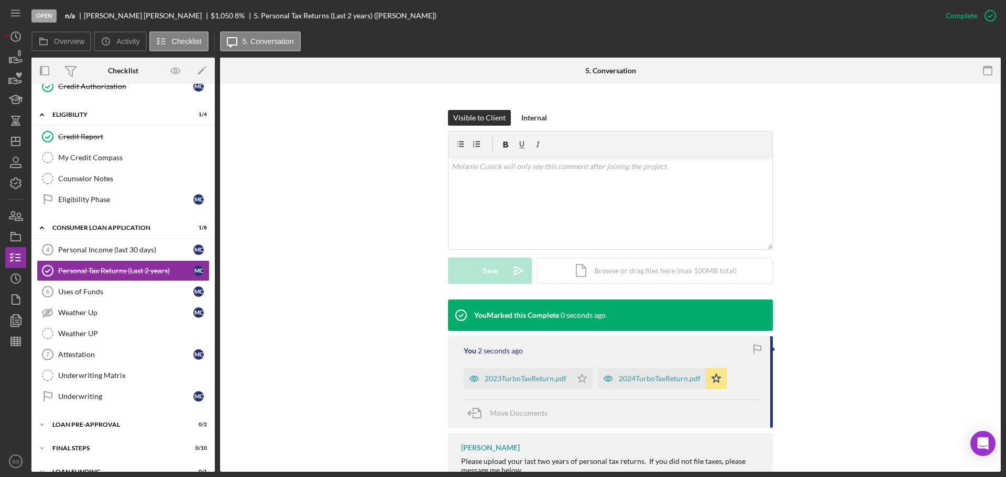
scroll to position [161, 0]
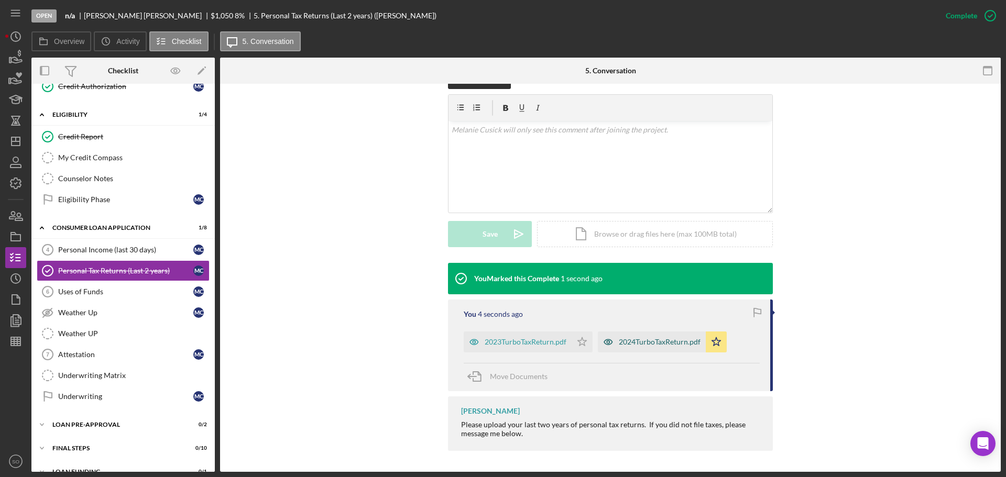
click at [673, 339] on div "2024TurboTaxReturn.pdf" at bounding box center [660, 342] width 82 height 8
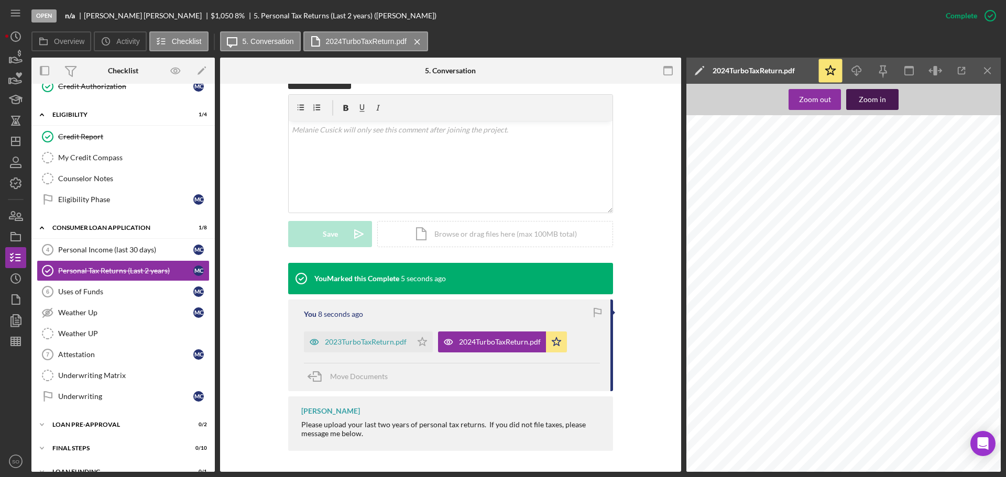
click at [893, 107] on button "Zoom in" at bounding box center [872, 99] width 52 height 21
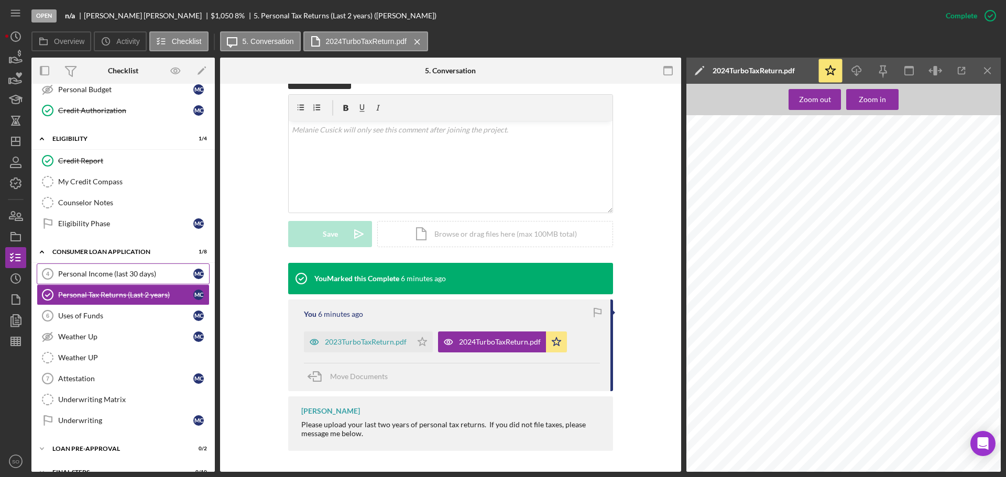
scroll to position [198, 0]
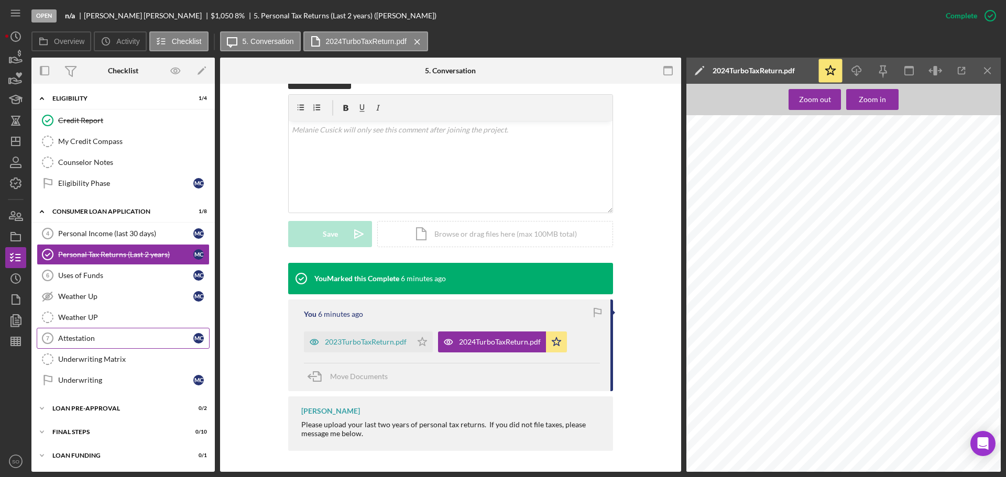
click at [132, 348] on link "Attestation 7 Attestation M C" at bounding box center [123, 338] width 173 height 21
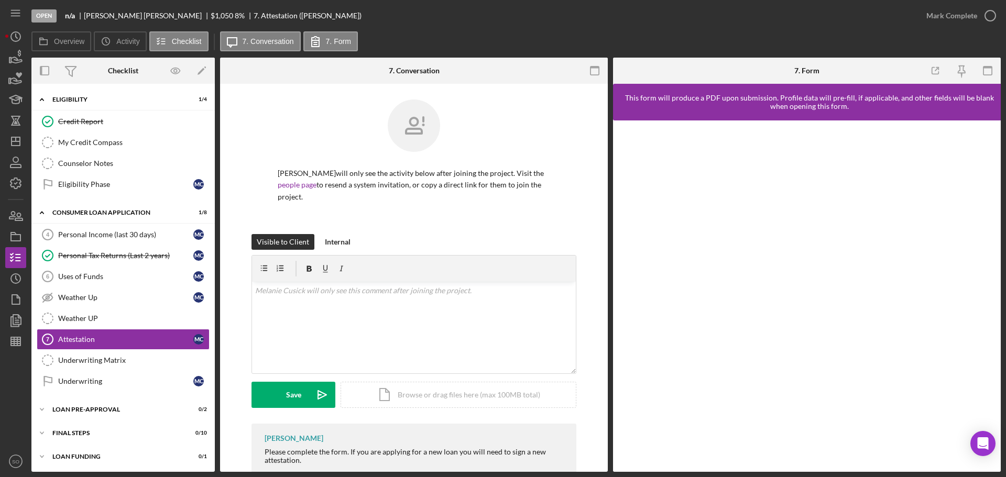
scroll to position [198, 0]
click at [940, 20] on div "Mark Complete" at bounding box center [951, 15] width 51 height 21
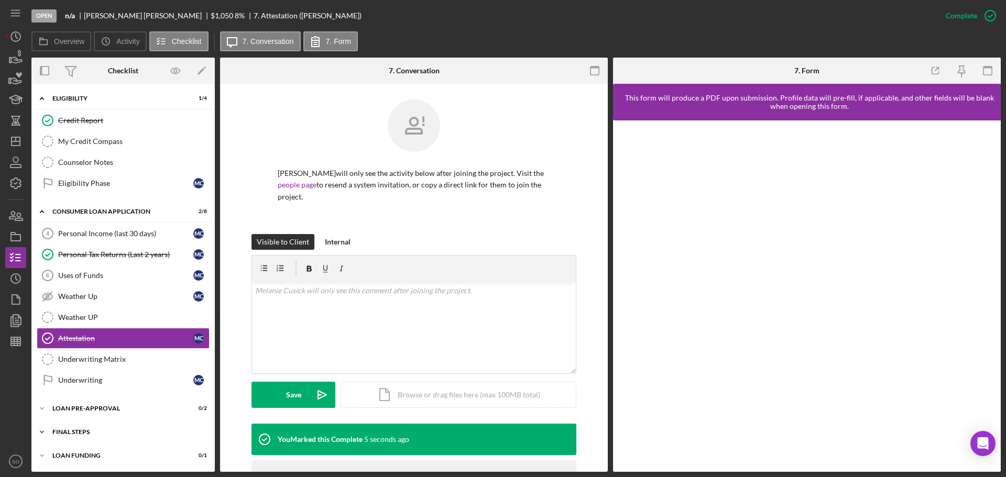
click at [107, 430] on div "FINAL STEPS" at bounding box center [126, 432] width 149 height 6
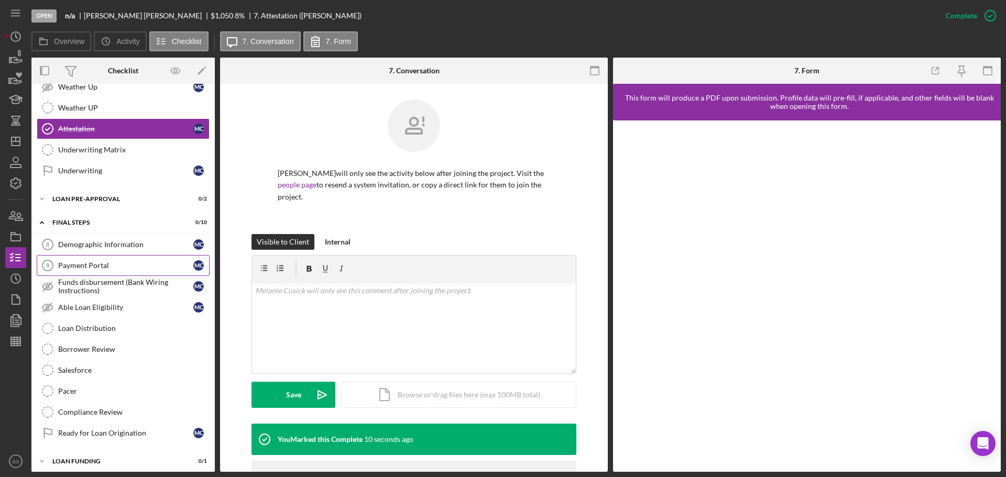
click at [114, 256] on link "Payment Portal 9 Payment Portal M C" at bounding box center [123, 265] width 173 height 21
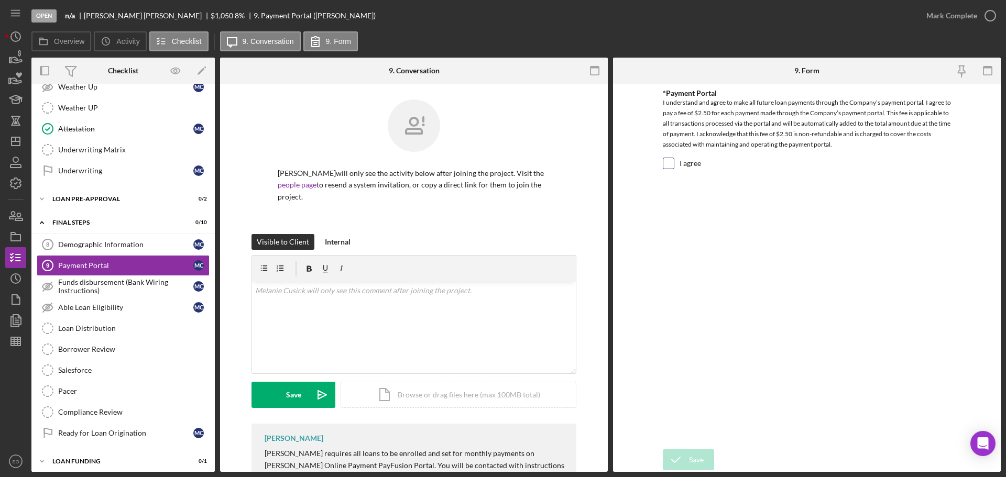
click at [664, 164] on input "I agree" at bounding box center [668, 163] width 10 height 10
checkbox input "true"
click at [686, 463] on icon "submit" at bounding box center [676, 460] width 26 height 26
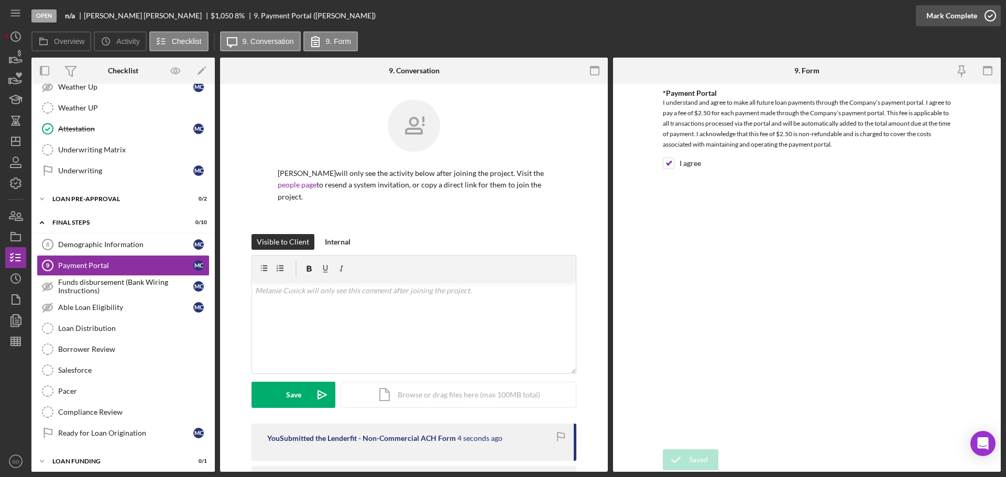
click at [939, 20] on div "Mark Complete" at bounding box center [951, 15] width 51 height 21
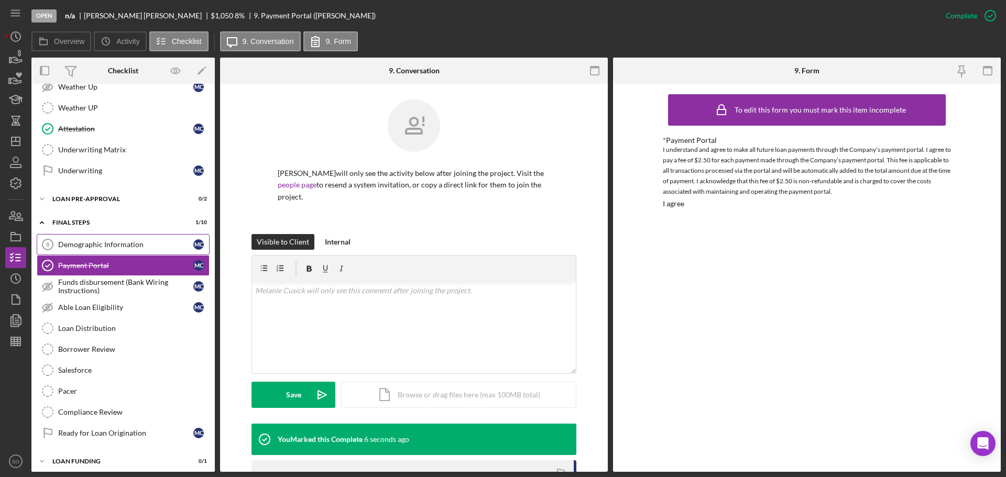
click at [117, 248] on div "Demographic Information" at bounding box center [125, 245] width 135 height 8
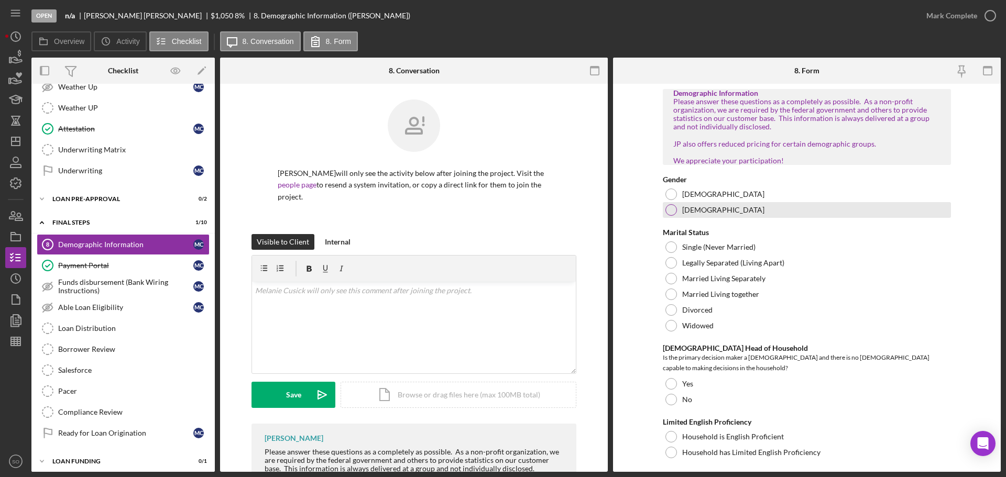
click at [671, 216] on div at bounding box center [672, 210] width 12 height 12
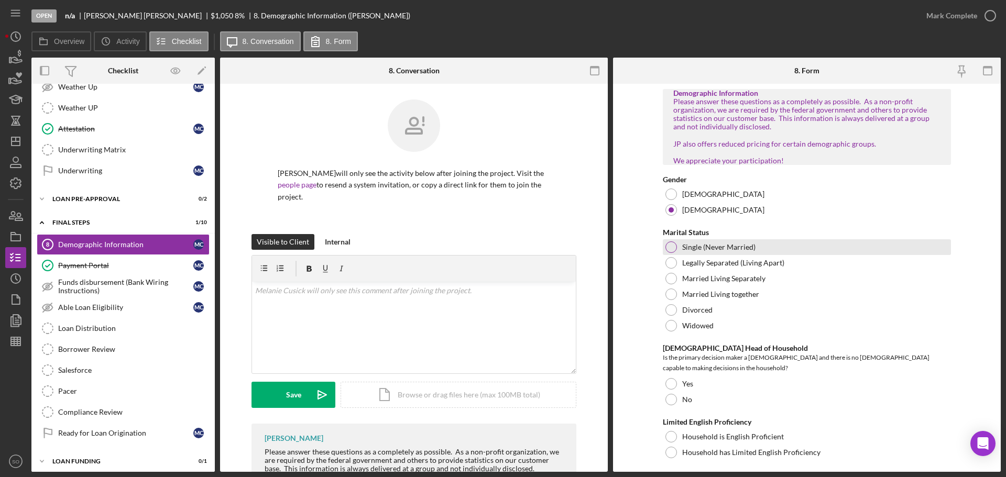
click at [668, 253] on div at bounding box center [672, 248] width 12 height 12
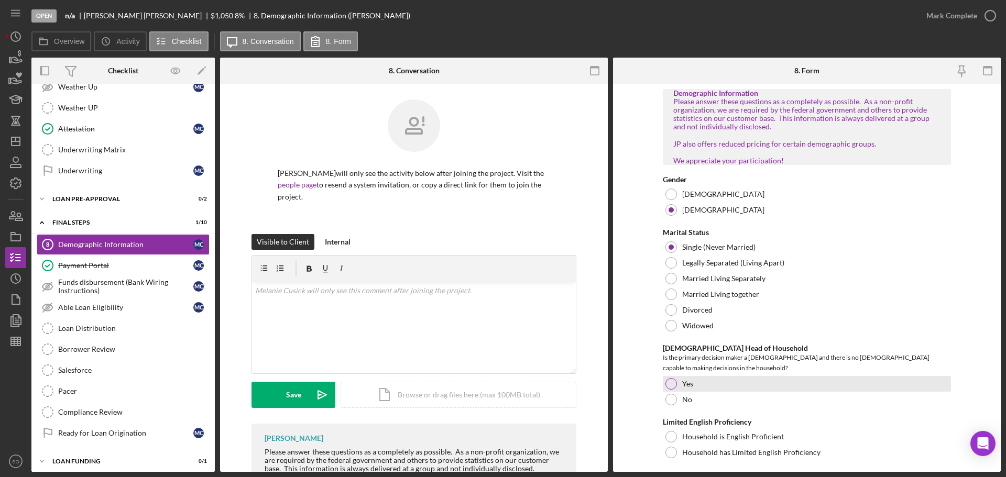
click at [666, 385] on div at bounding box center [672, 384] width 12 height 12
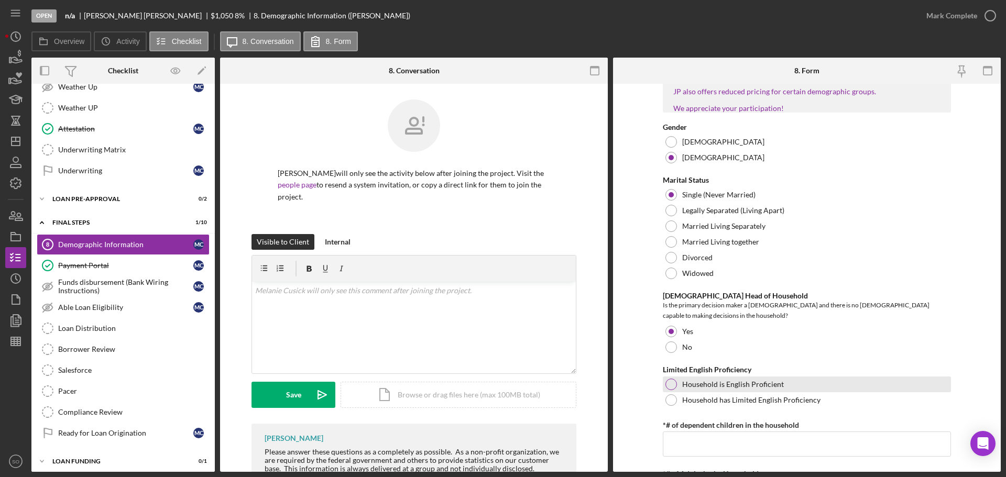
click at [666, 385] on div at bounding box center [672, 385] width 12 height 12
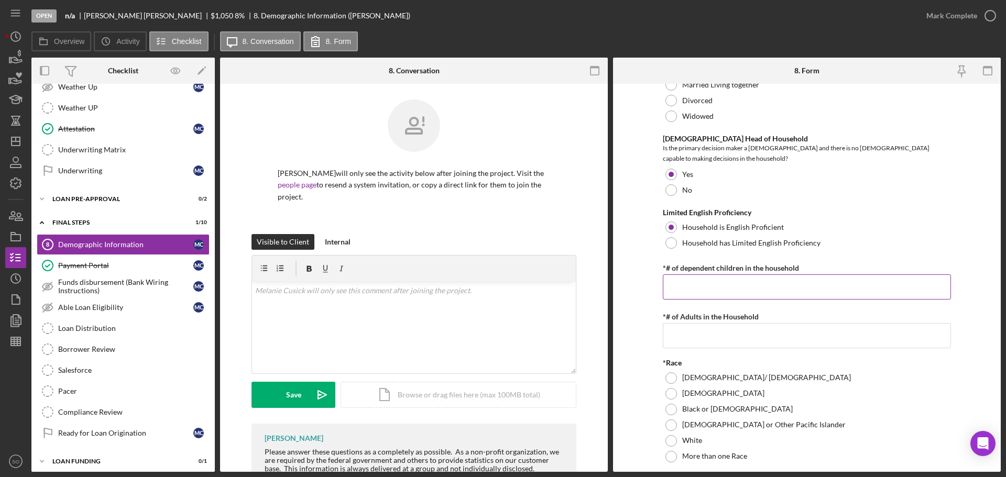
click at [691, 271] on div "*# of dependent children in the household" at bounding box center [807, 267] width 288 height 13
click at [707, 295] on input "*# of dependent children in the household" at bounding box center [807, 287] width 288 height 25
type input "0"
click at [715, 346] on input "*# of Adults in the Household" at bounding box center [807, 335] width 288 height 25
type input "1"
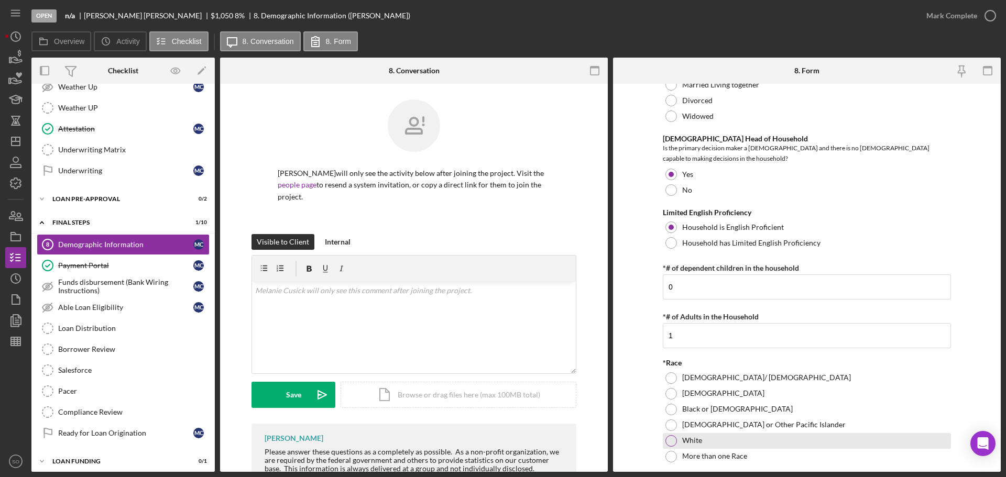
click at [685, 439] on label "White" at bounding box center [692, 441] width 20 height 8
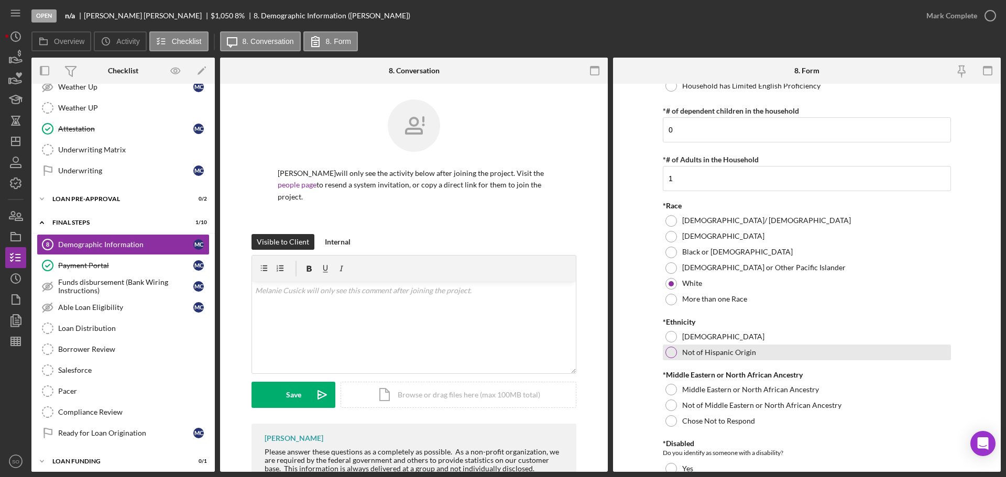
click at [667, 356] on div "Not of Hispanic Origin" at bounding box center [807, 353] width 288 height 16
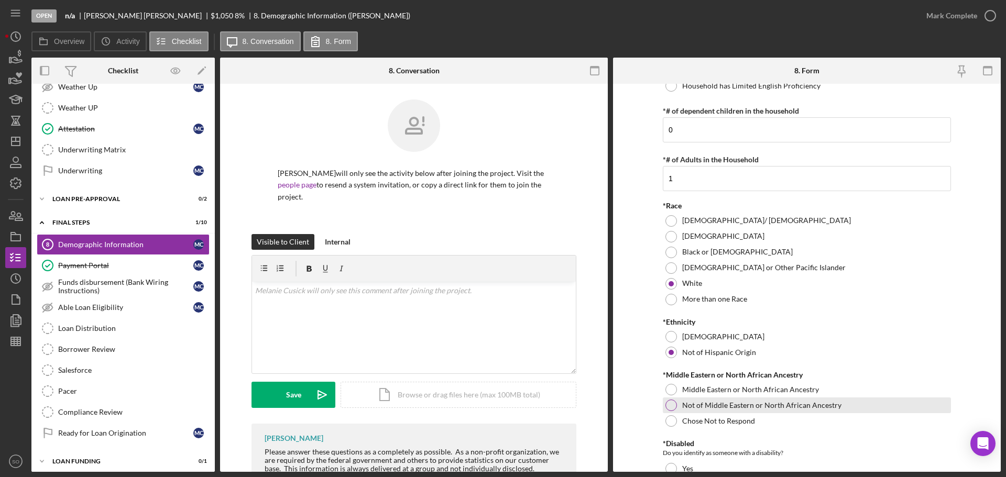
click at [674, 402] on div at bounding box center [672, 406] width 12 height 12
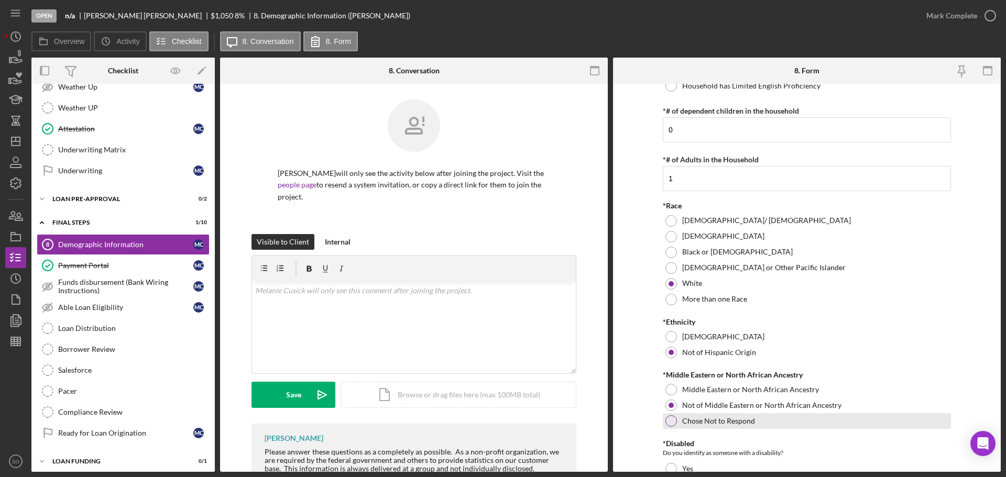
scroll to position [472, 0]
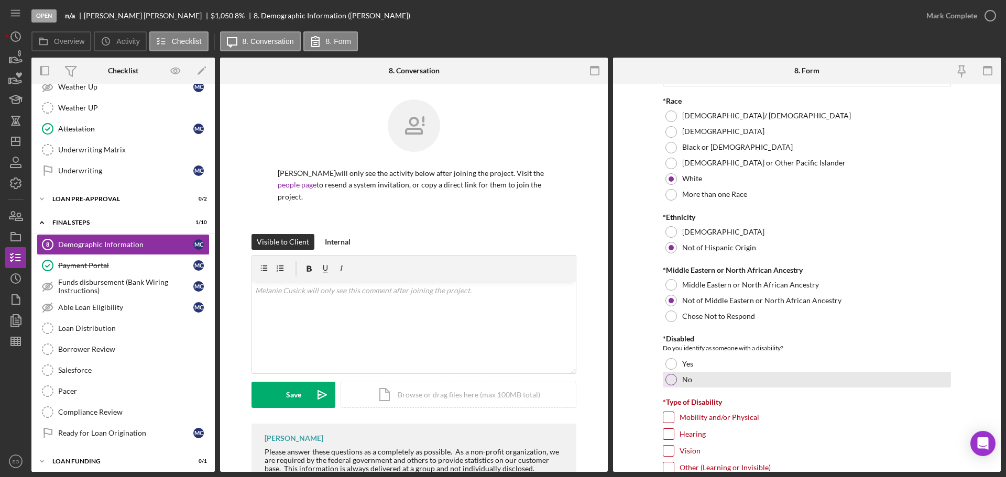
click at [671, 383] on div at bounding box center [672, 380] width 12 height 12
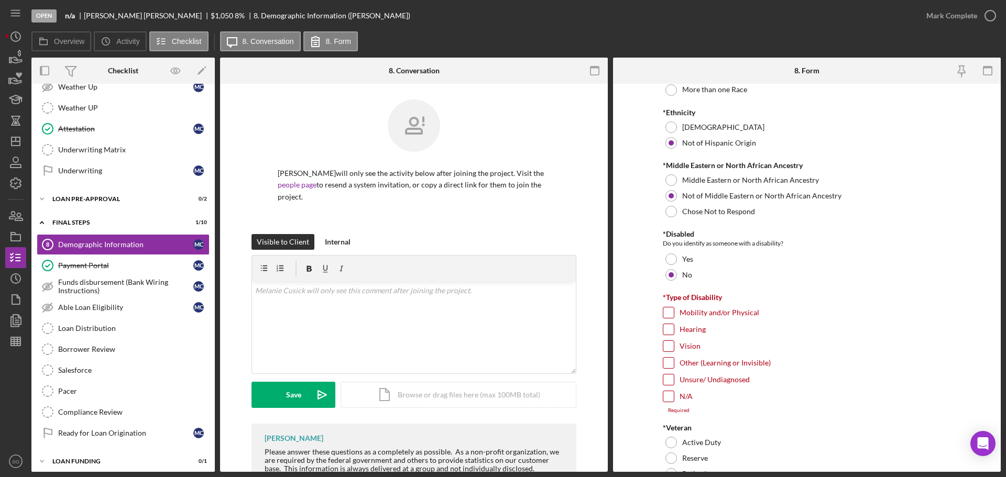
click at [669, 399] on input "N/A" at bounding box center [668, 396] width 10 height 10
checkbox input "true"
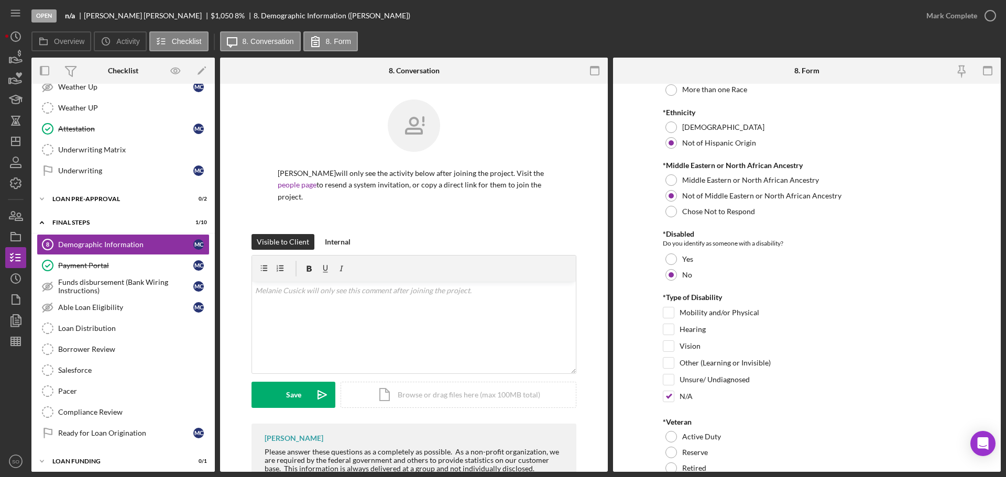
scroll to position [681, 0]
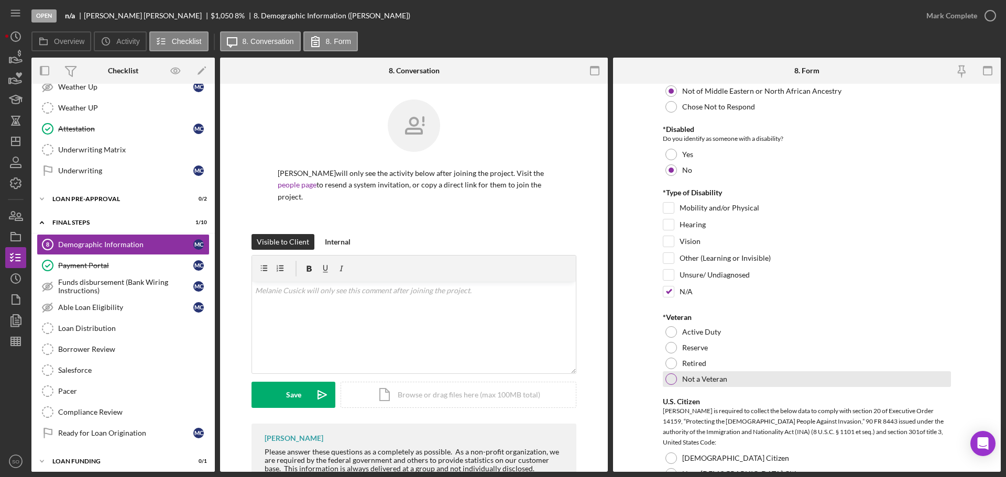
click at [670, 385] on div "Not a Veteran" at bounding box center [807, 380] width 288 height 16
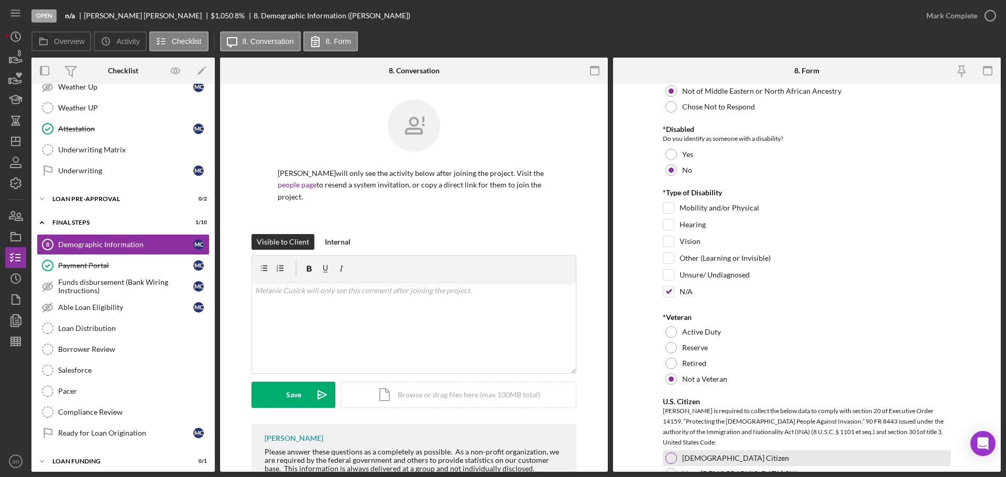
click at [676, 456] on div "US Citizen" at bounding box center [807, 459] width 288 height 16
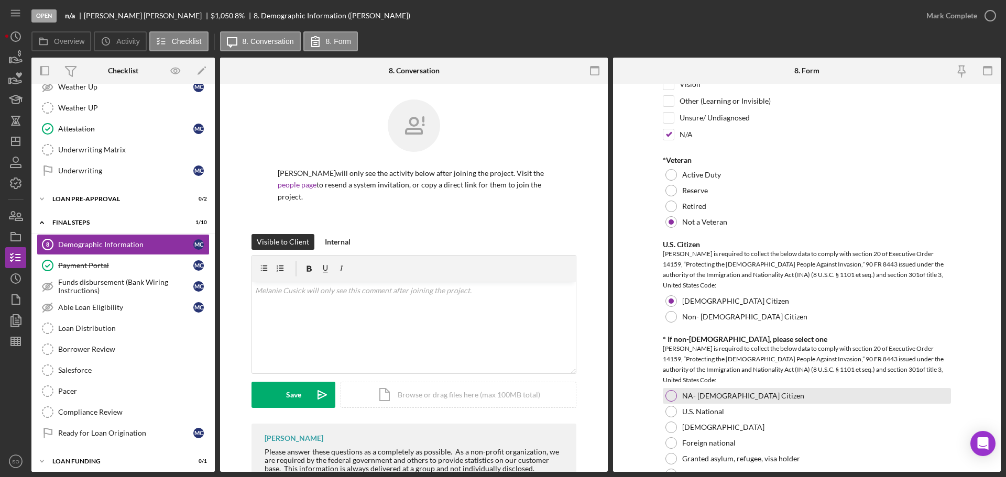
click at [679, 397] on div "NA- US Citizen" at bounding box center [807, 396] width 288 height 16
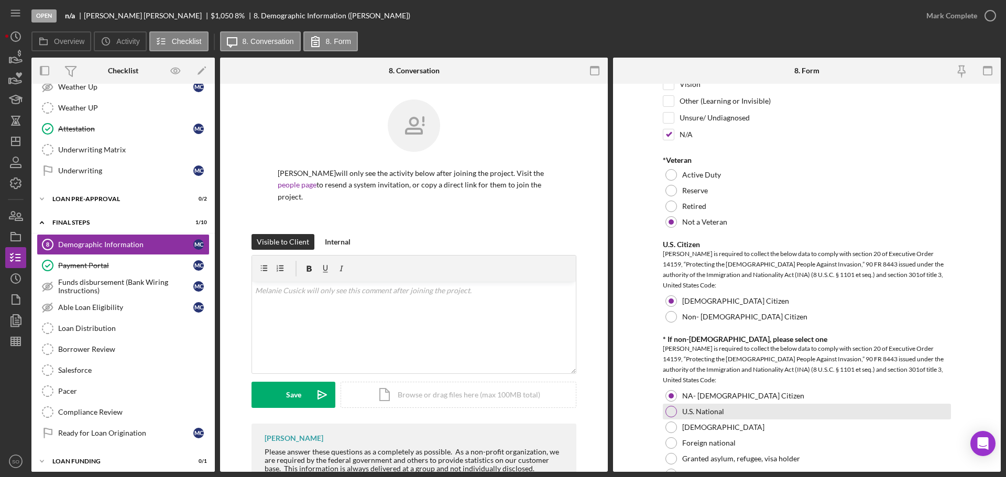
scroll to position [1048, 0]
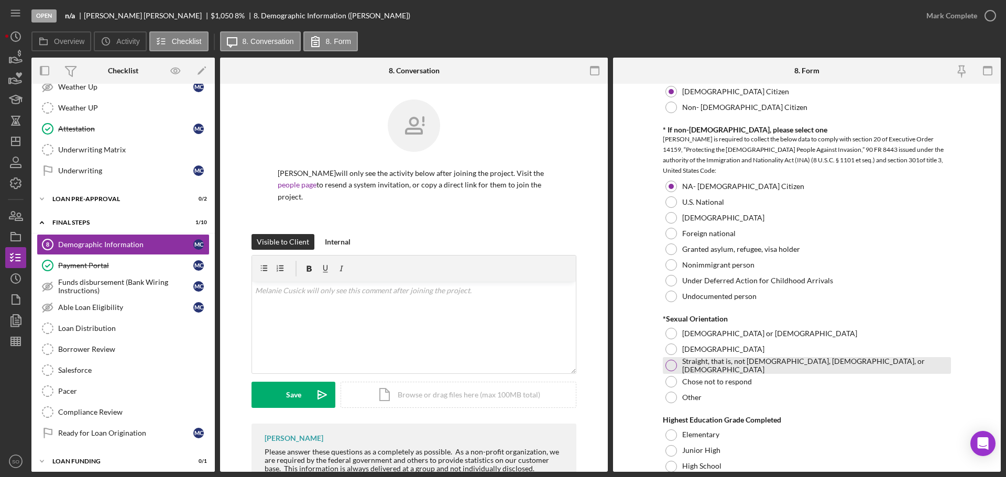
click at [668, 369] on div "Straight, that is, not gay, lesbian, or bisexual" at bounding box center [807, 365] width 288 height 17
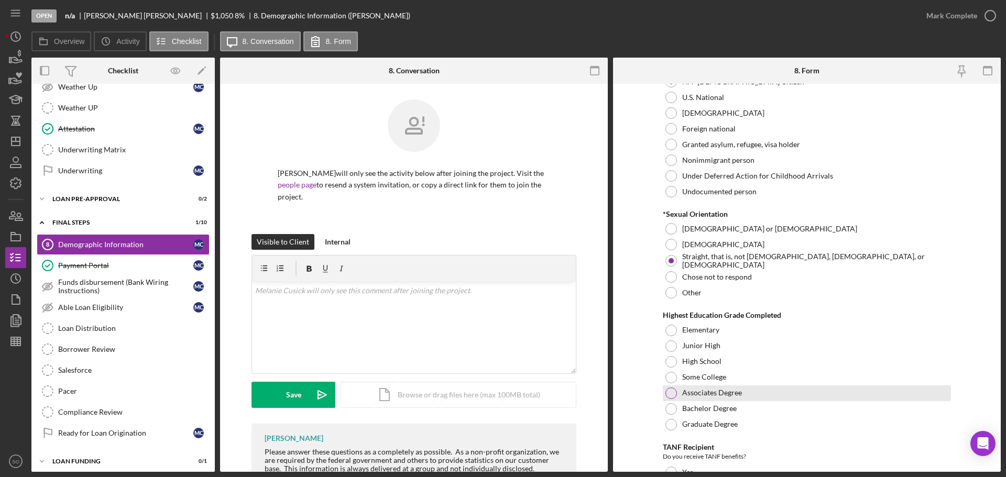
click at [675, 376] on div at bounding box center [672, 378] width 12 height 12
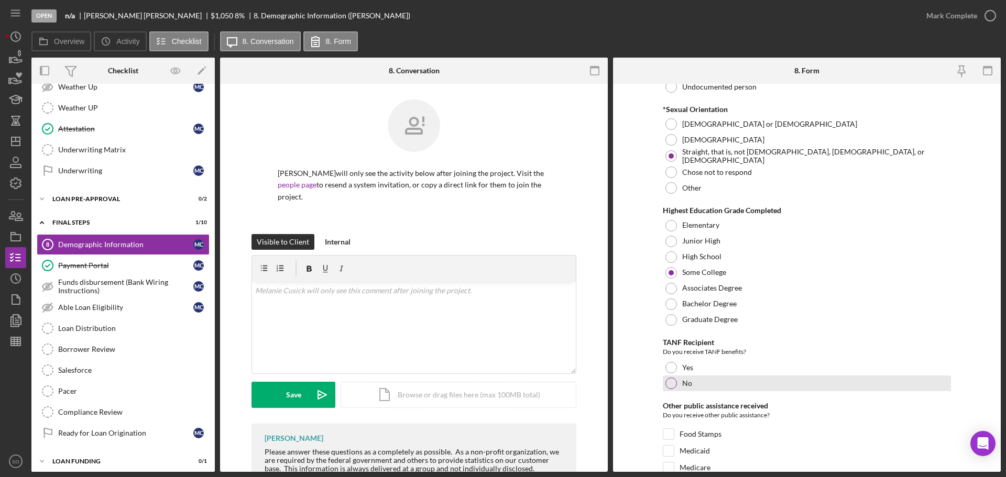
click at [673, 378] on div at bounding box center [672, 384] width 12 height 12
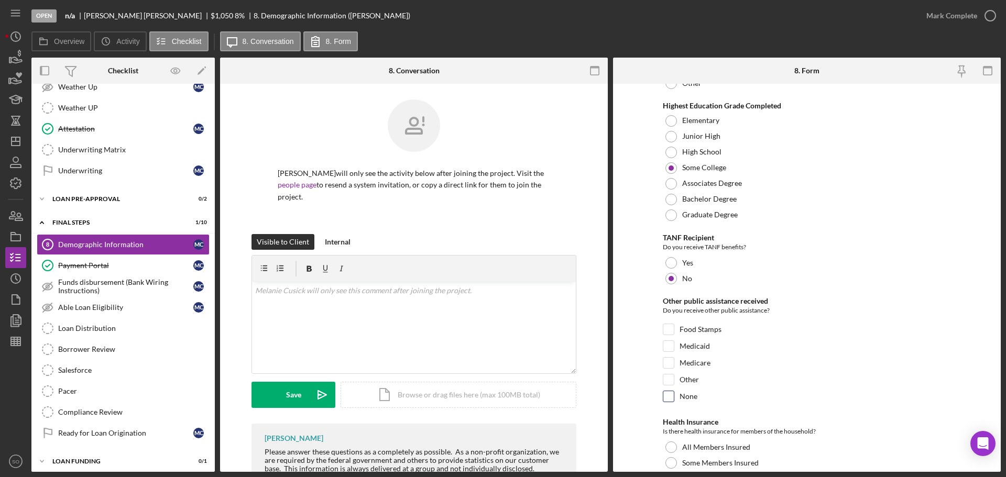
click at [669, 394] on input "None" at bounding box center [668, 396] width 10 height 10
checkbox input "true"
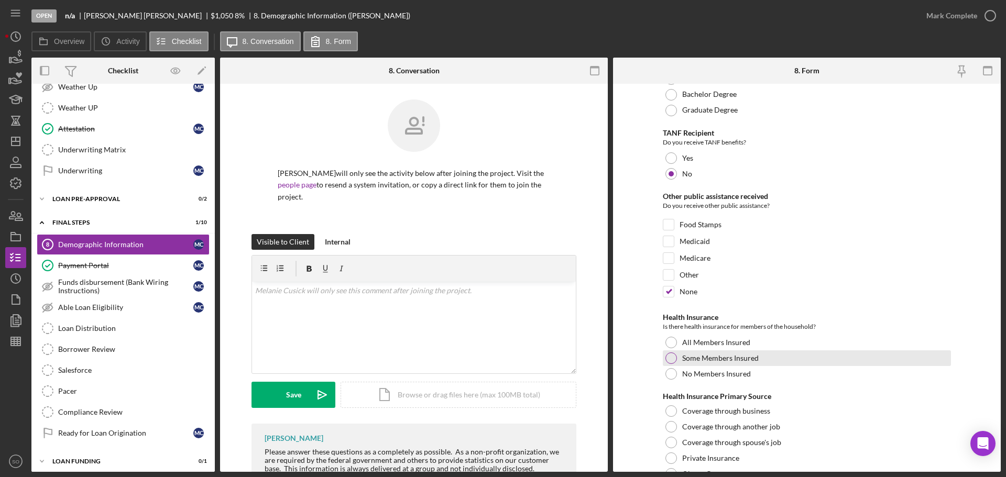
click at [669, 359] on div at bounding box center [672, 359] width 12 height 12
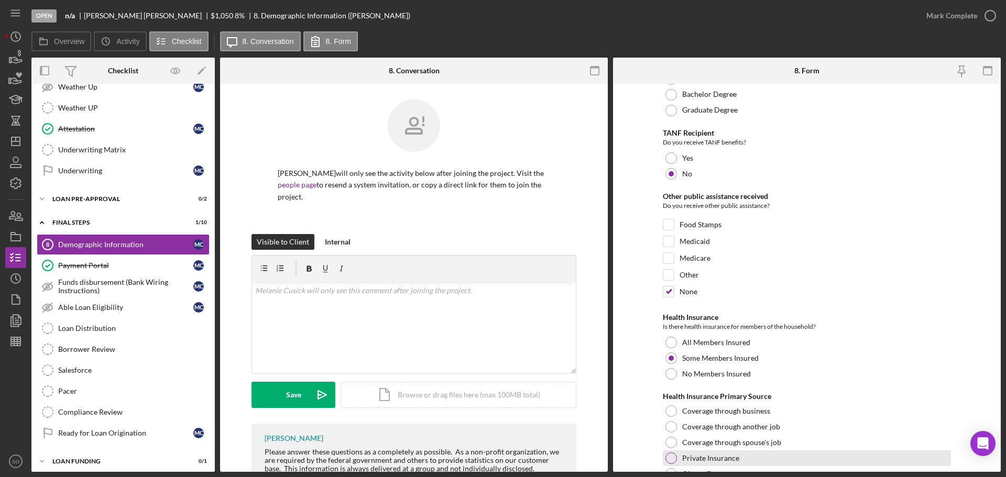
scroll to position [1572, 0]
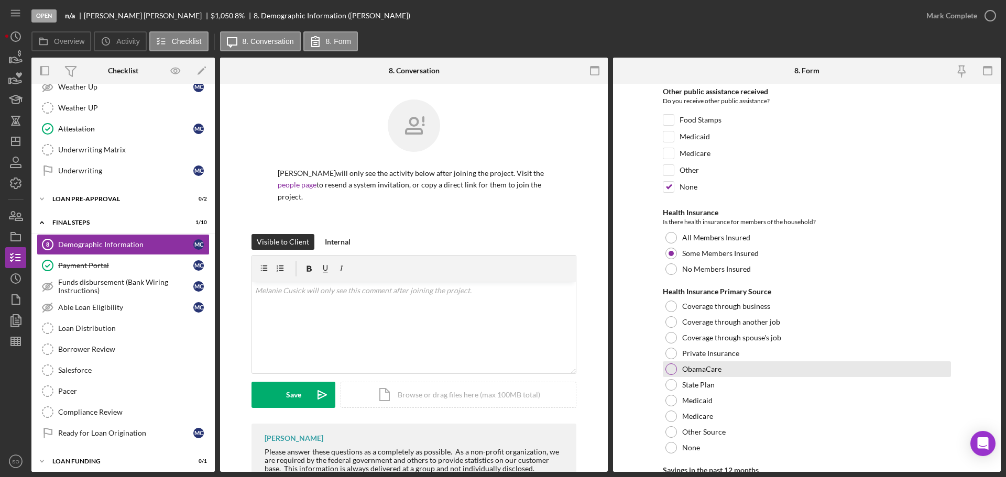
click at [669, 373] on div "ObamaCare" at bounding box center [807, 370] width 288 height 16
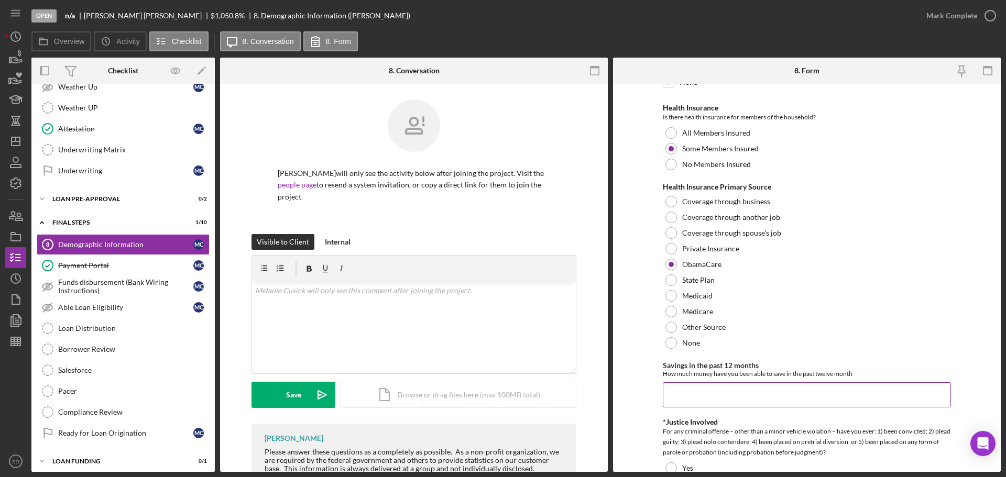
click at [699, 396] on input "Savings in the past 12 months" at bounding box center [807, 395] width 288 height 25
type input "$800"
click at [651, 396] on form "Demographic Information Please answer these questions as a completely as possib…" at bounding box center [807, 278] width 388 height 388
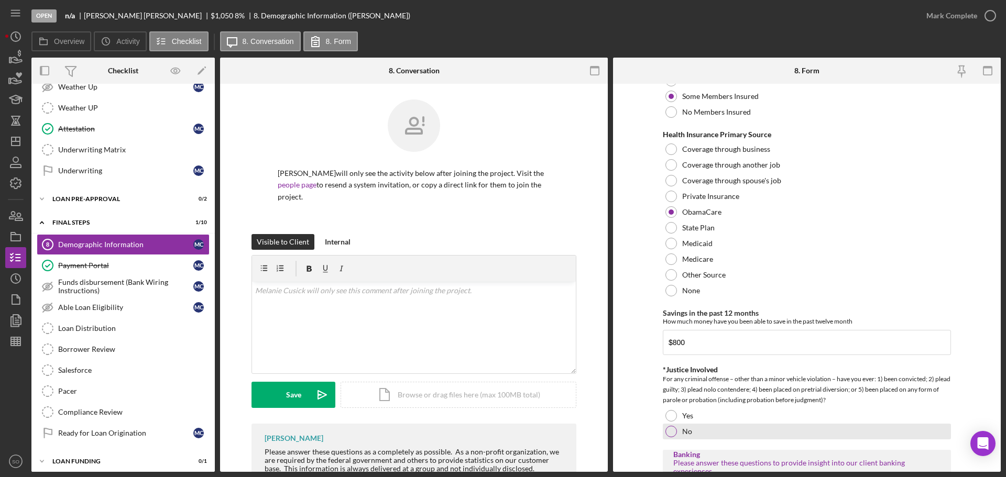
click at [673, 424] on div "No" at bounding box center [807, 432] width 288 height 16
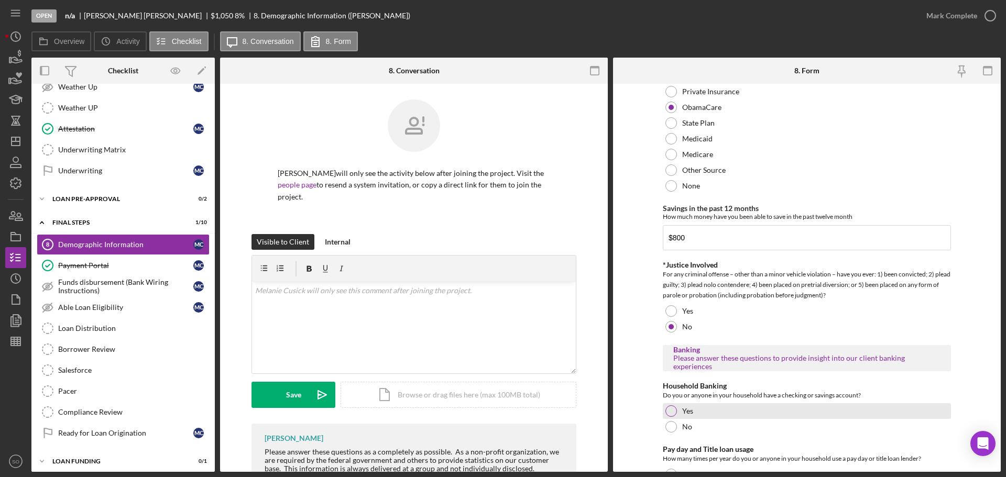
click at [670, 410] on div at bounding box center [672, 412] width 12 height 12
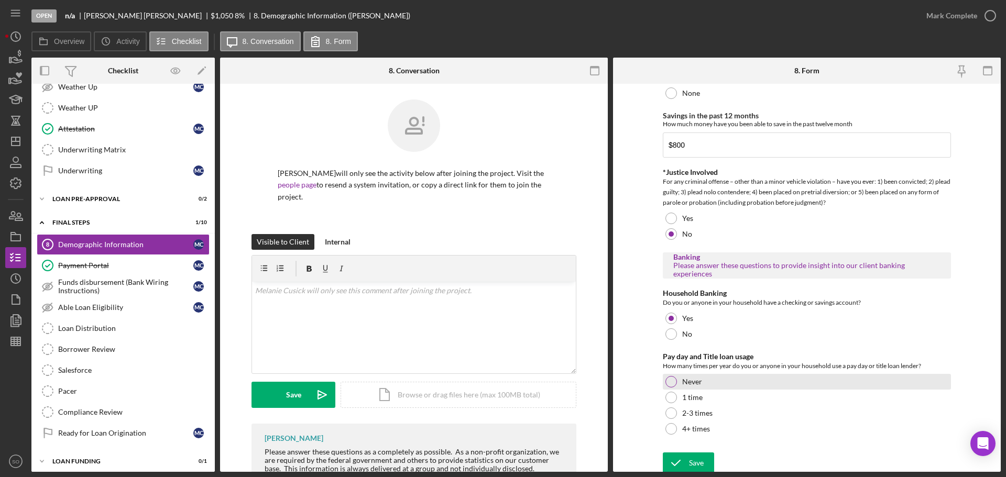
click at [670, 380] on div at bounding box center [672, 382] width 12 height 12
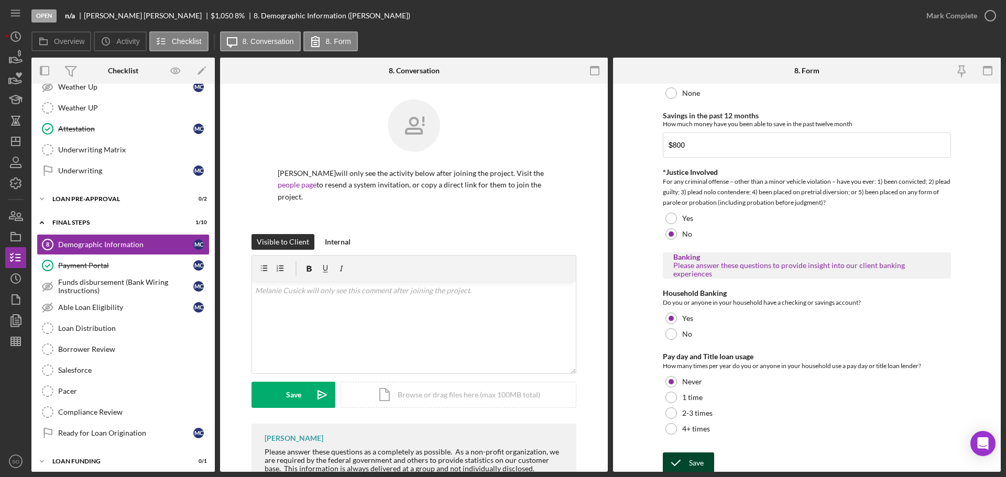
click at [684, 460] on icon "submit" at bounding box center [676, 463] width 26 height 26
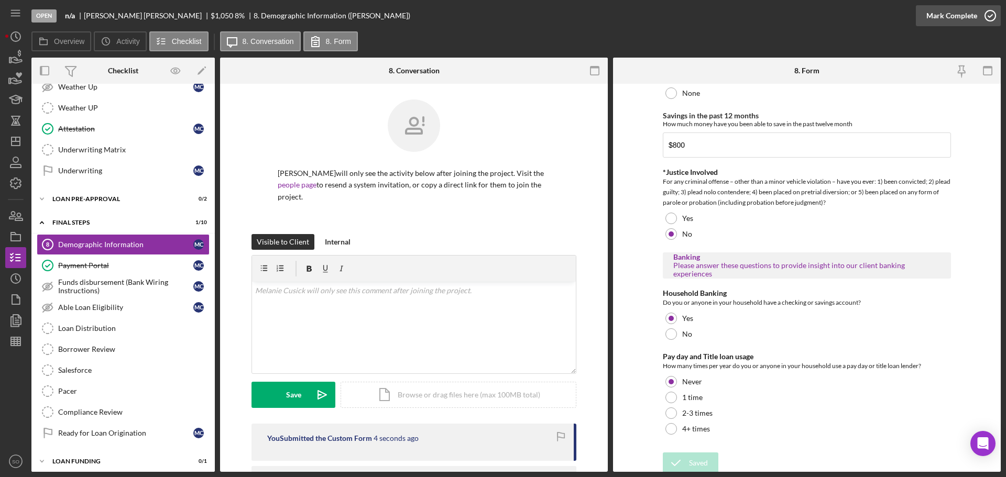
click at [938, 19] on div "Mark Complete" at bounding box center [951, 15] width 51 height 21
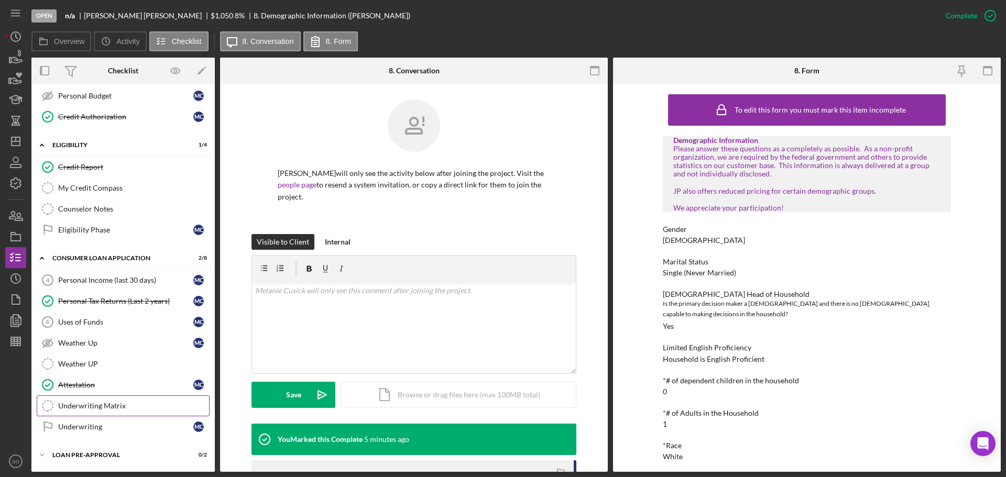
scroll to position [0, 0]
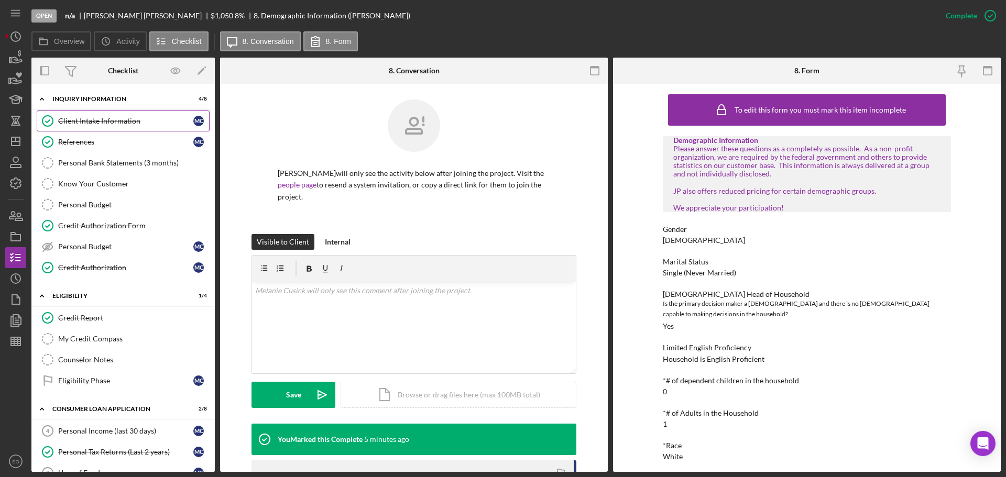
click at [115, 126] on link "Client Intake Information Client Intake Information M C" at bounding box center [123, 121] width 173 height 21
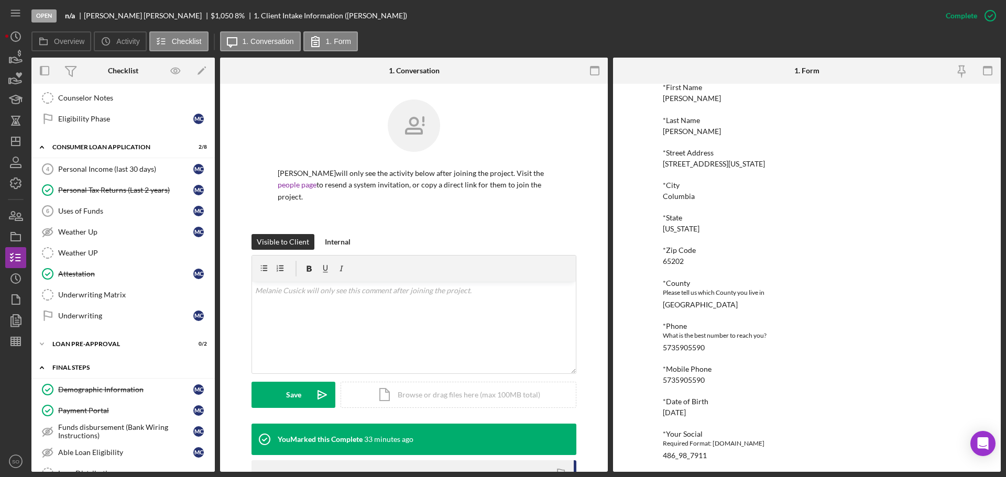
scroll to position [413, 0]
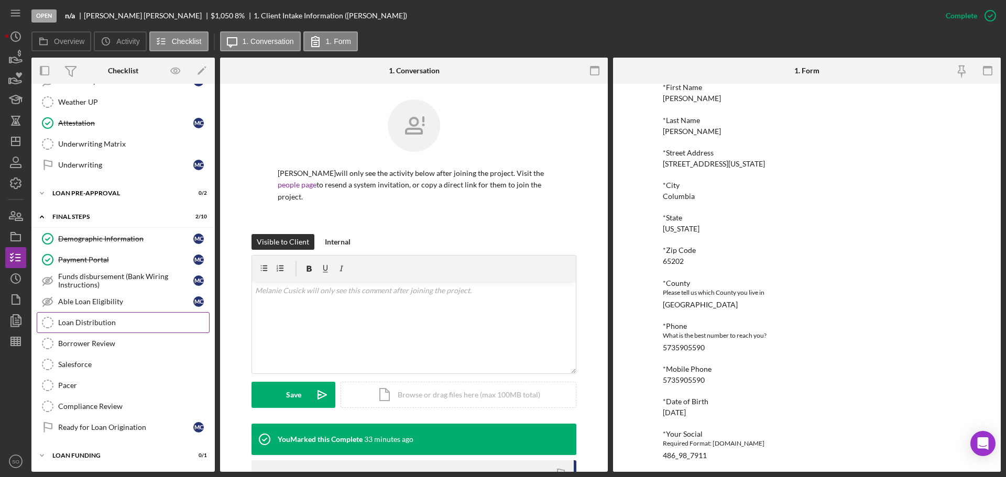
click at [122, 330] on link "Loan Distribution Loan Distribution" at bounding box center [123, 322] width 173 height 21
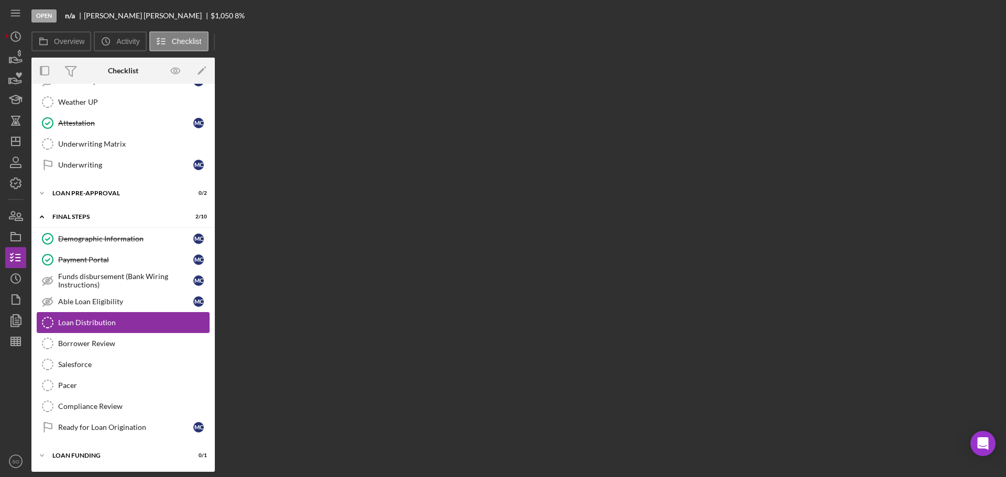
scroll to position [413, 0]
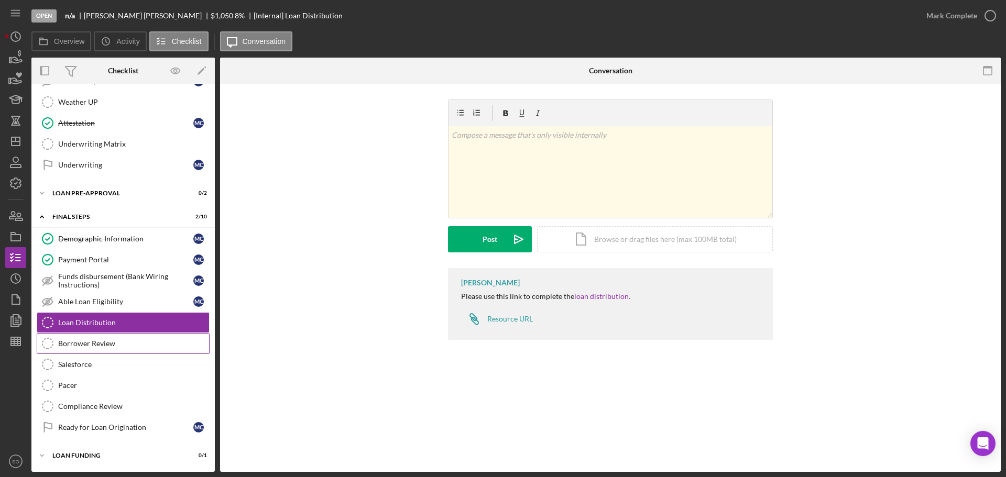
click at [112, 345] on div "Borrower Review" at bounding box center [133, 344] width 151 height 8
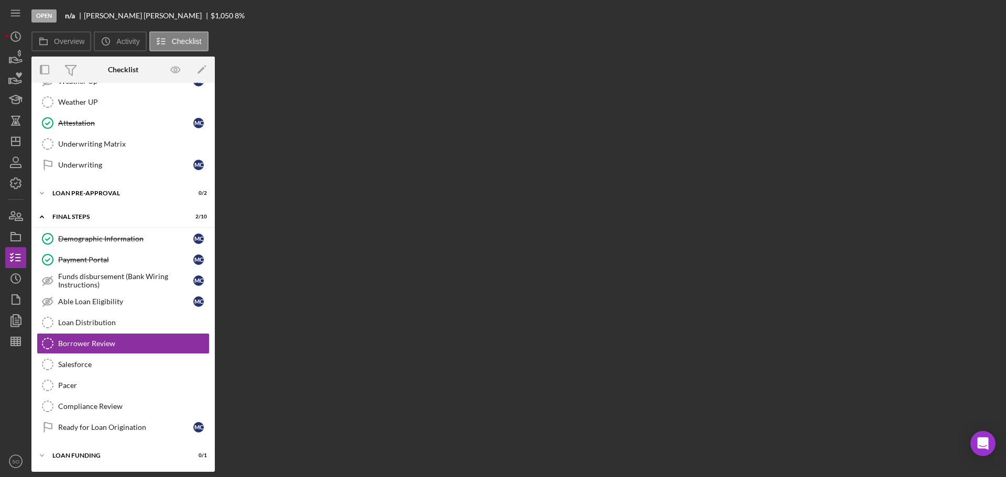
scroll to position [413, 0]
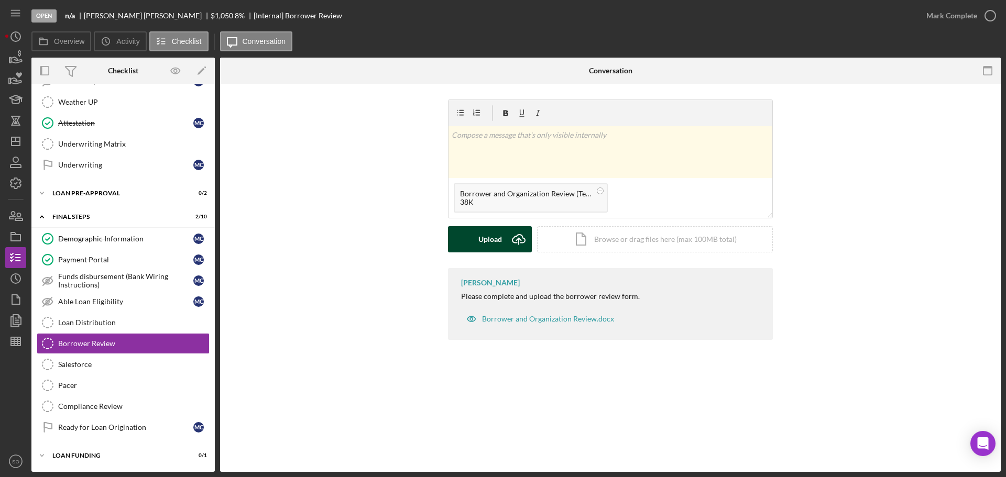
click at [503, 238] on button "Upload Icon/Upload" at bounding box center [490, 239] width 84 height 26
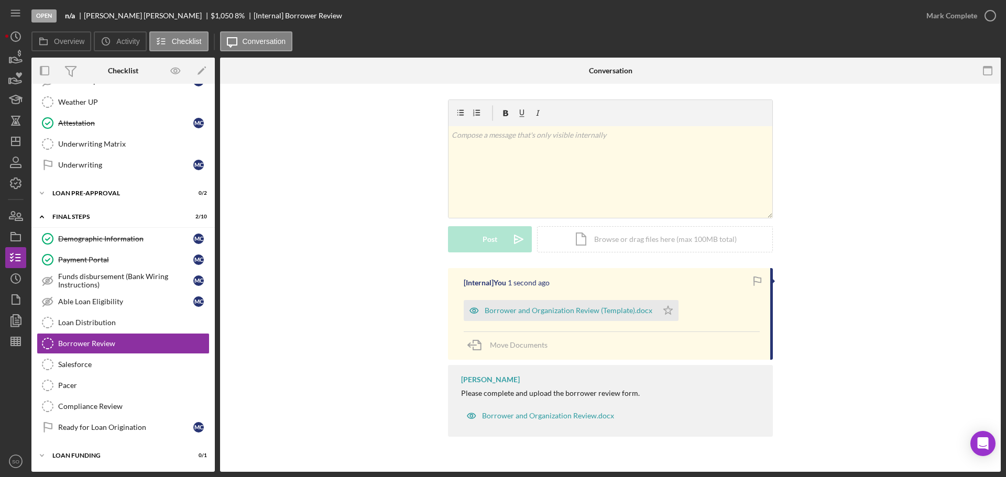
click at [665, 300] on icon "Icon/Star" at bounding box center [668, 310] width 21 height 21
click at [934, 24] on div "Mark Complete" at bounding box center [951, 15] width 51 height 21
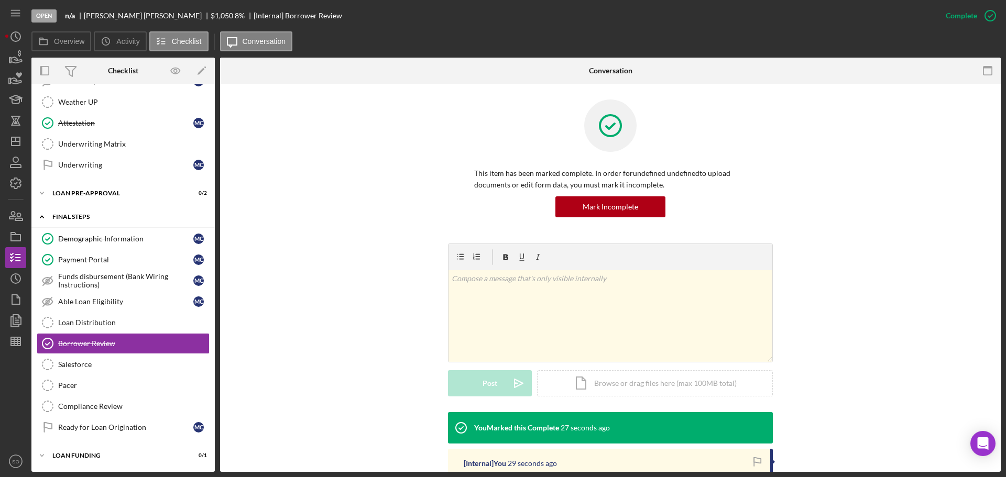
scroll to position [203, 0]
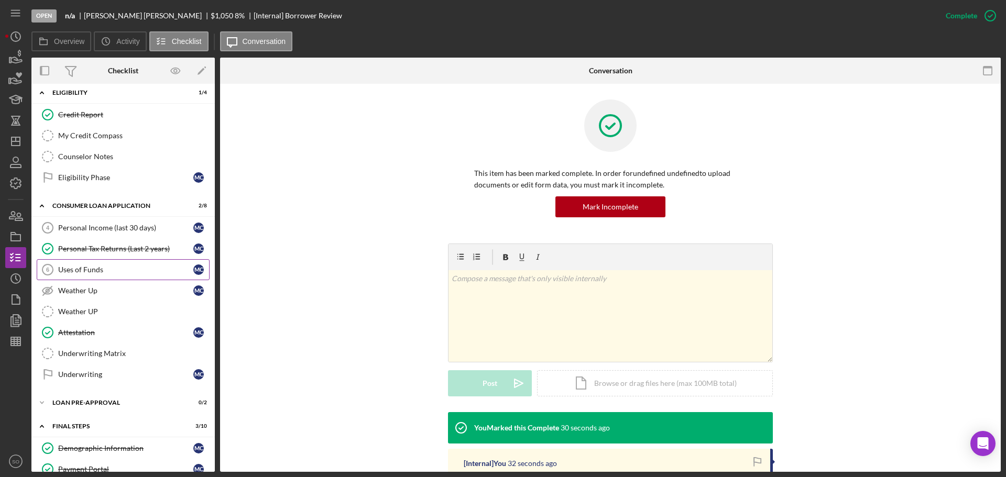
click at [88, 277] on link "Uses of Funds 6 Uses of Funds M C" at bounding box center [123, 269] width 173 height 21
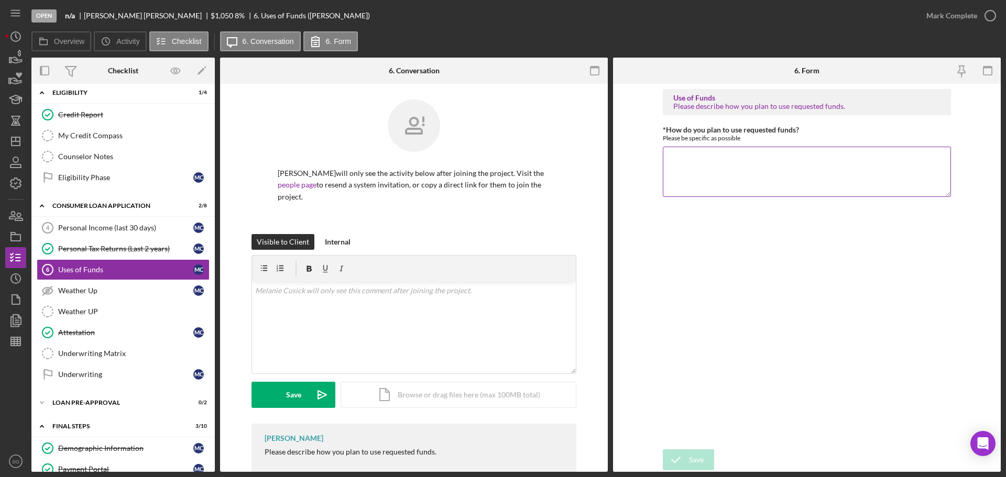
click at [741, 170] on textarea "*How do you plan to use requested funds?" at bounding box center [807, 172] width 288 height 50
paste textarea "Funds will be used for debt consolidation"
type textarea "Funds will be used for debt consolidation"
click at [699, 465] on div "Save" at bounding box center [696, 460] width 15 height 21
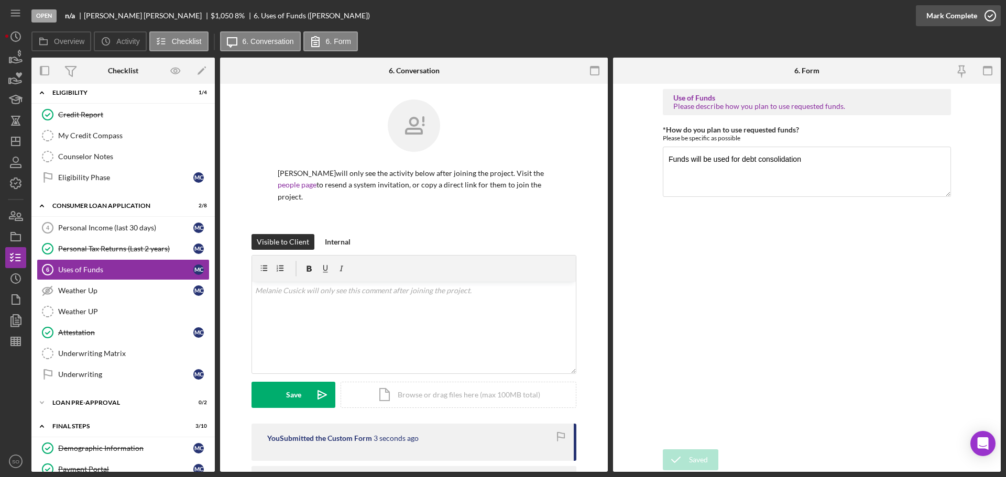
click at [940, 18] on div "Mark Complete" at bounding box center [951, 15] width 51 height 21
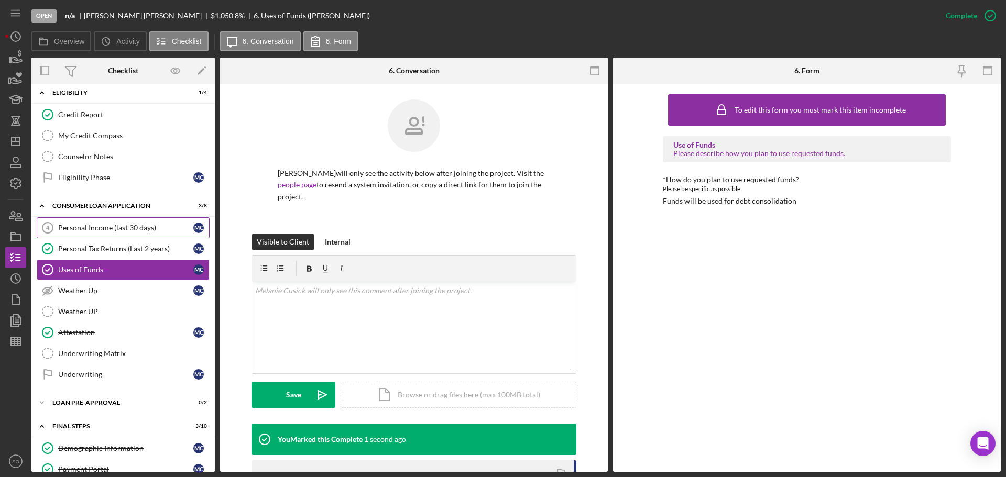
click at [94, 226] on div "Personal Income (last 30 days)" at bounding box center [125, 228] width 135 height 8
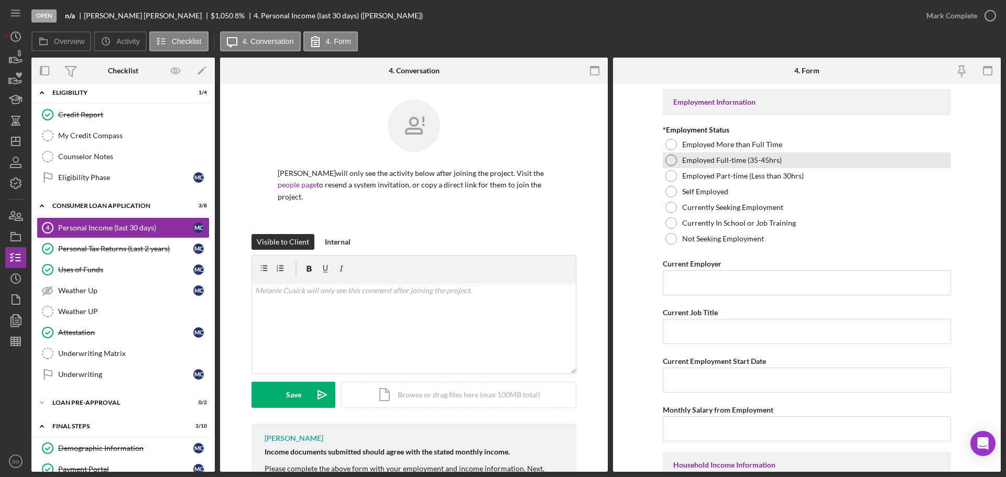
click at [669, 160] on div at bounding box center [672, 161] width 12 height 12
click at [786, 286] on input "Current Employer" at bounding box center [807, 282] width 288 height 25
click at [746, 276] on input "Current Employer" at bounding box center [807, 282] width 288 height 25
type input "Visiting Angels"
click at [685, 336] on input "Current Job Title" at bounding box center [807, 331] width 288 height 25
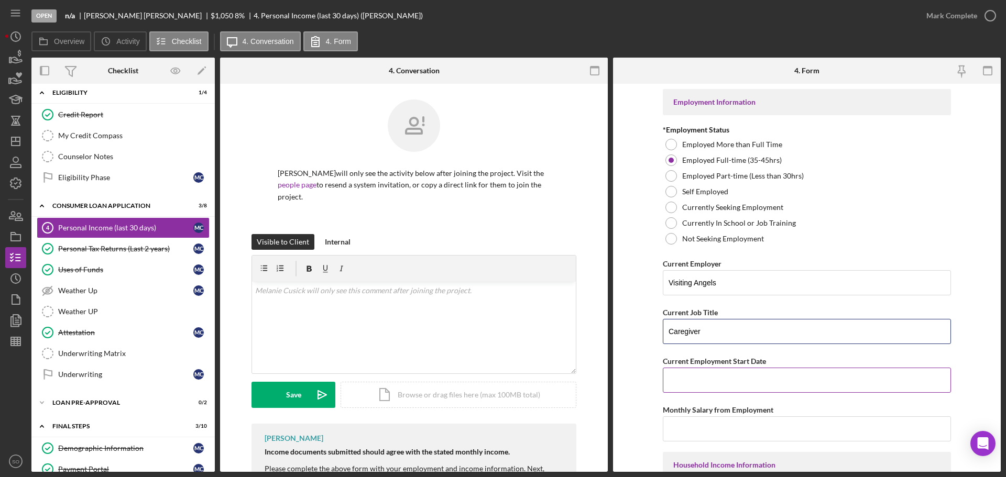
type input "Caregiver"
click at [706, 385] on input "Current Employment Start Date" at bounding box center [807, 380] width 288 height 25
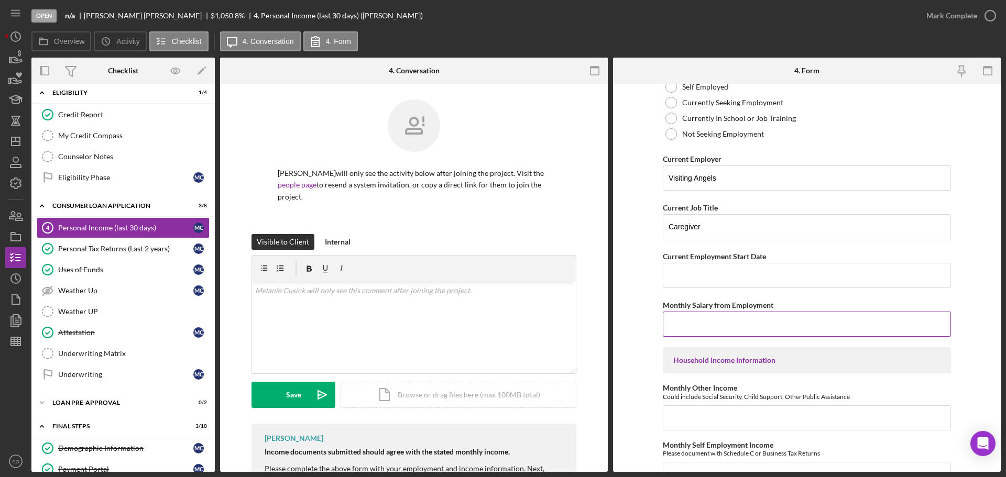
click at [707, 332] on input "Monthly Salary from Employment" at bounding box center [807, 324] width 288 height 25
type input "$3,300"
click at [684, 275] on input "Current Employment Start Date" at bounding box center [807, 275] width 288 height 25
type input "[DATE]"
click at [645, 359] on form "Employment Information *Employment Status Employed More than Full Time Employed…" at bounding box center [807, 278] width 388 height 388
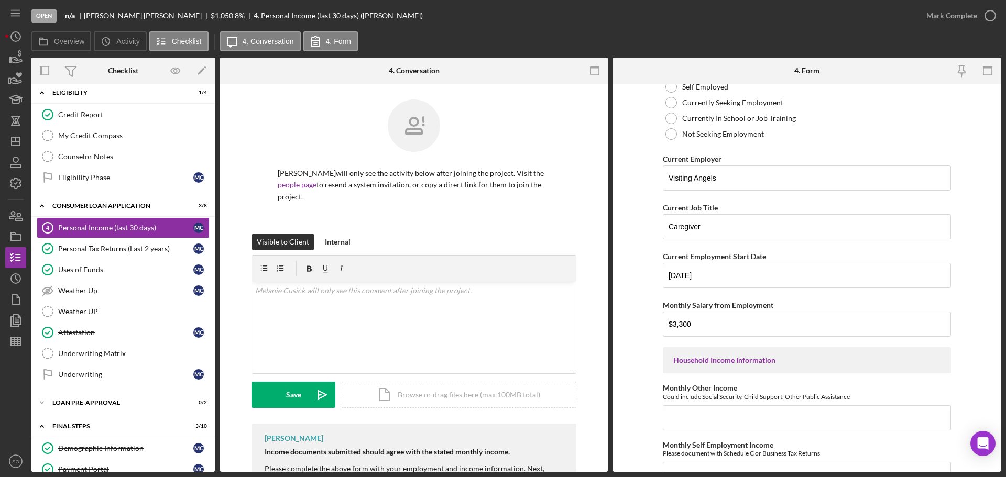
scroll to position [210, 0]
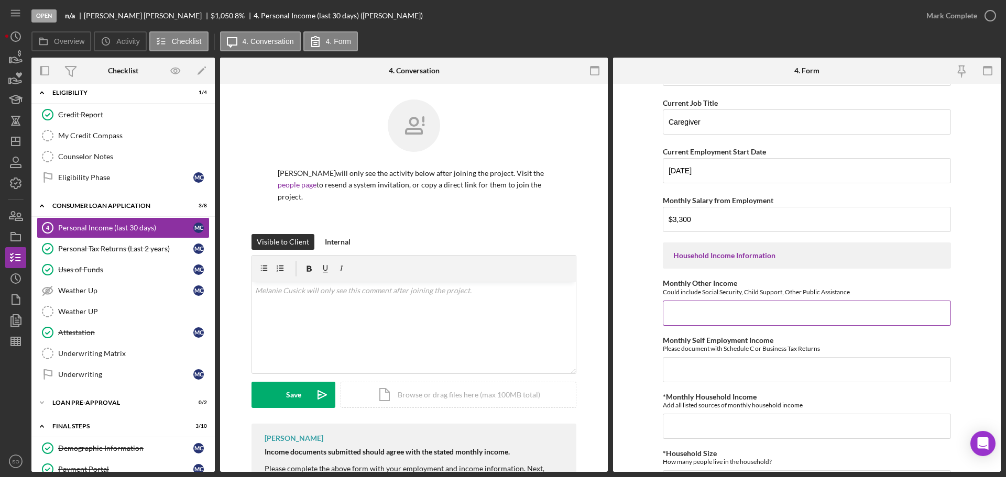
click at [690, 310] on input "Monthly Other Income" at bounding box center [807, 313] width 288 height 25
type input "$0"
click at [727, 366] on input "Monthly Self Employment Income" at bounding box center [807, 369] width 288 height 25
type input "$3"
type input "$0"
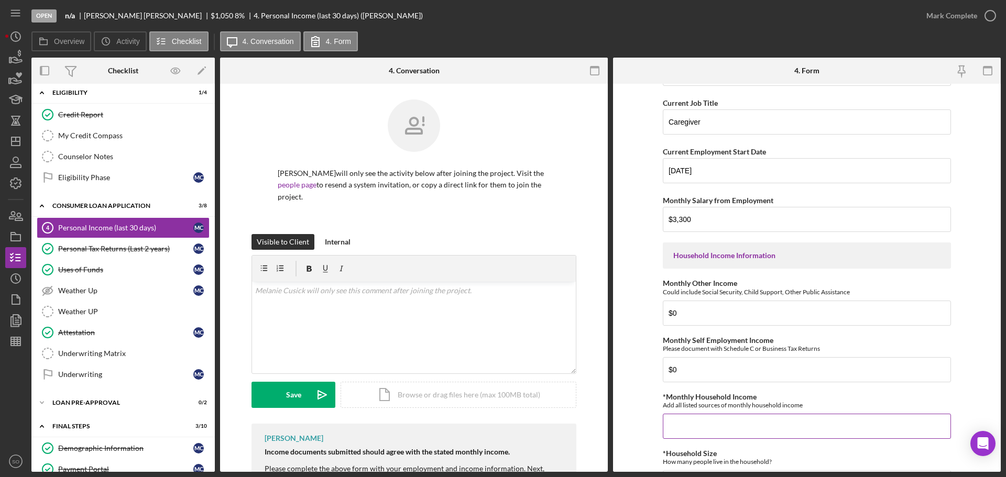
click at [711, 428] on input "*Monthly Household Income" at bounding box center [807, 426] width 288 height 25
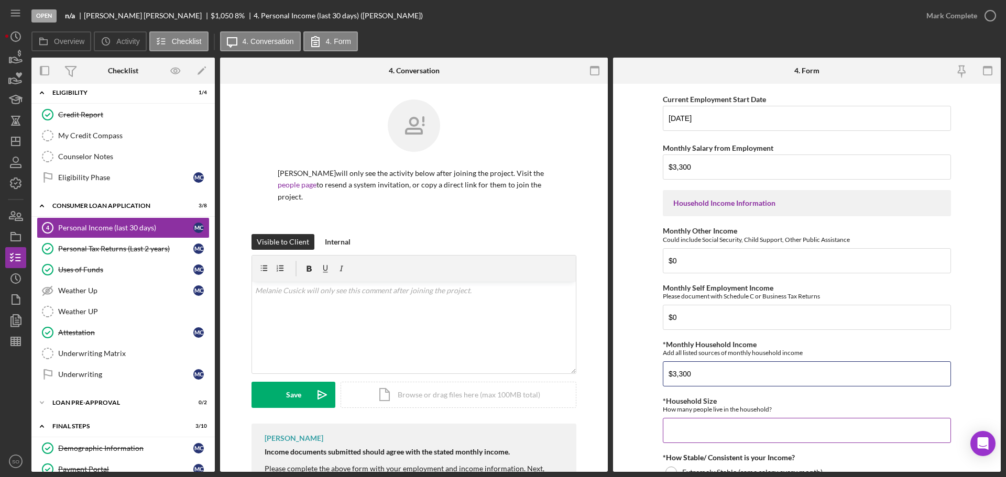
type input "$3,300"
click at [710, 421] on input "*Household Size" at bounding box center [807, 430] width 288 height 25
type input "1"
click at [648, 413] on form "Employment Information *Employment Status Employed More than Full Time Employed…" at bounding box center [807, 278] width 388 height 388
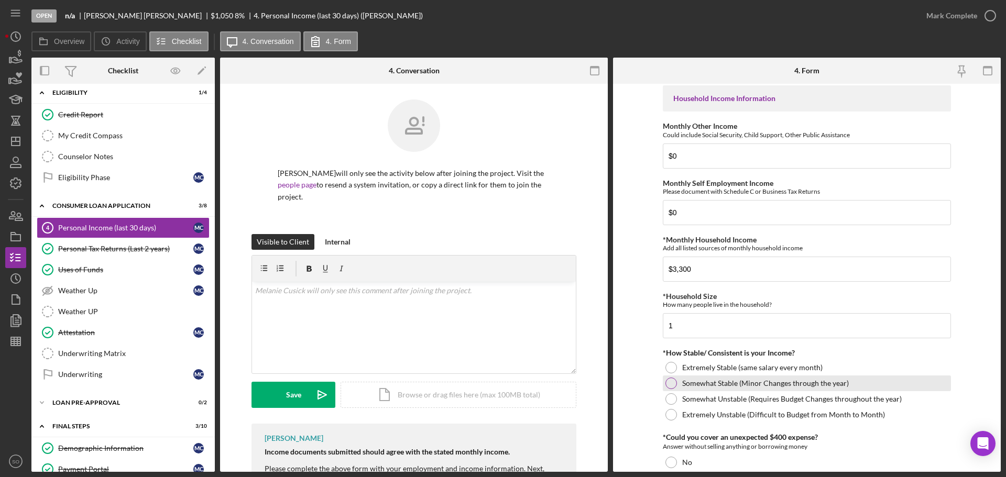
click at [668, 385] on div at bounding box center [672, 384] width 12 height 12
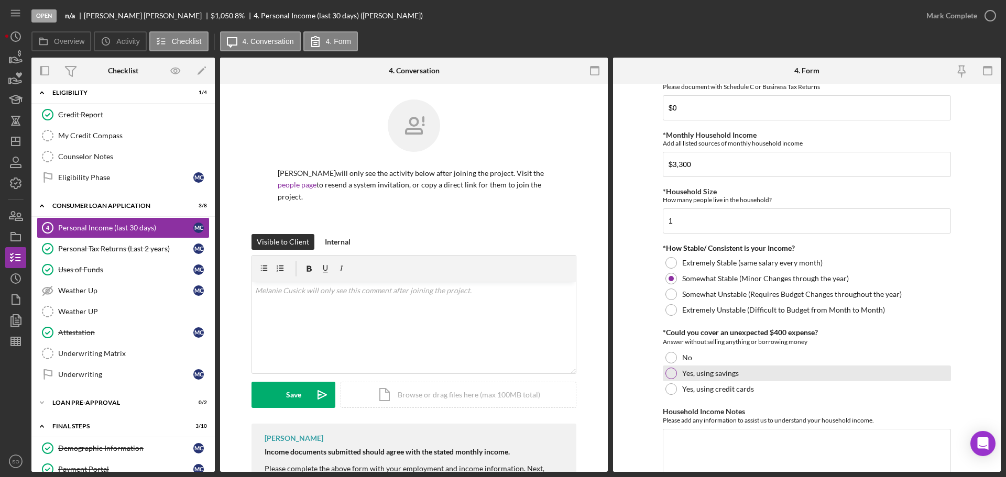
click at [669, 377] on div at bounding box center [672, 374] width 12 height 12
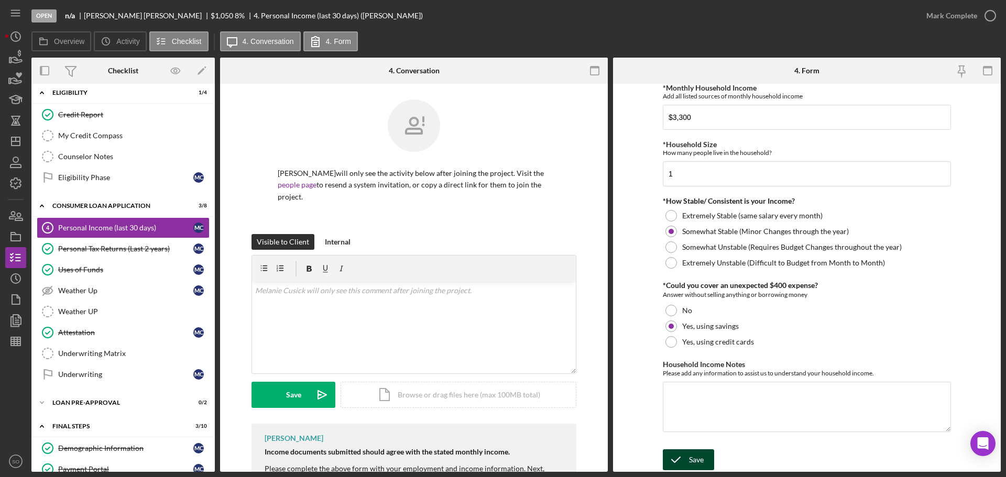
click at [698, 465] on div "Save" at bounding box center [696, 460] width 15 height 21
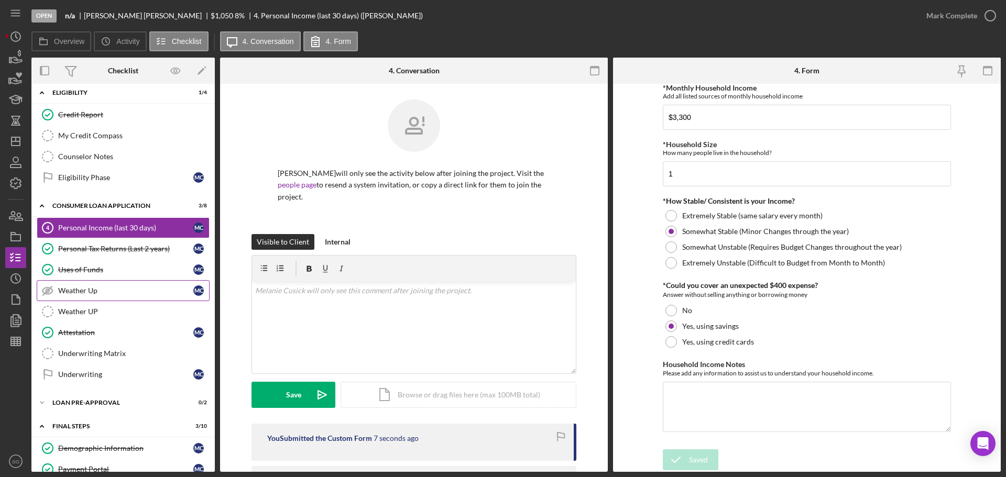
scroll to position [413, 0]
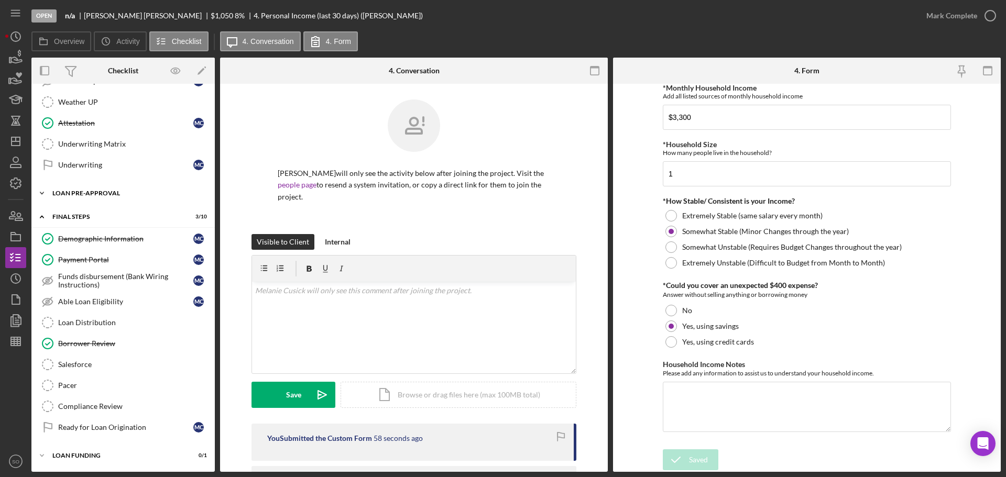
click at [110, 193] on div "Loan Pre-Approval" at bounding box center [126, 193] width 149 height 6
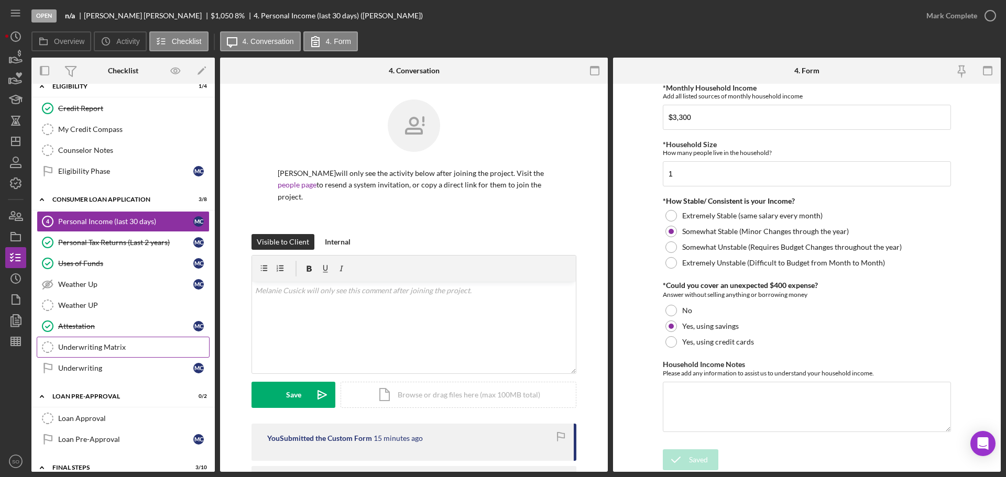
scroll to position [0, 0]
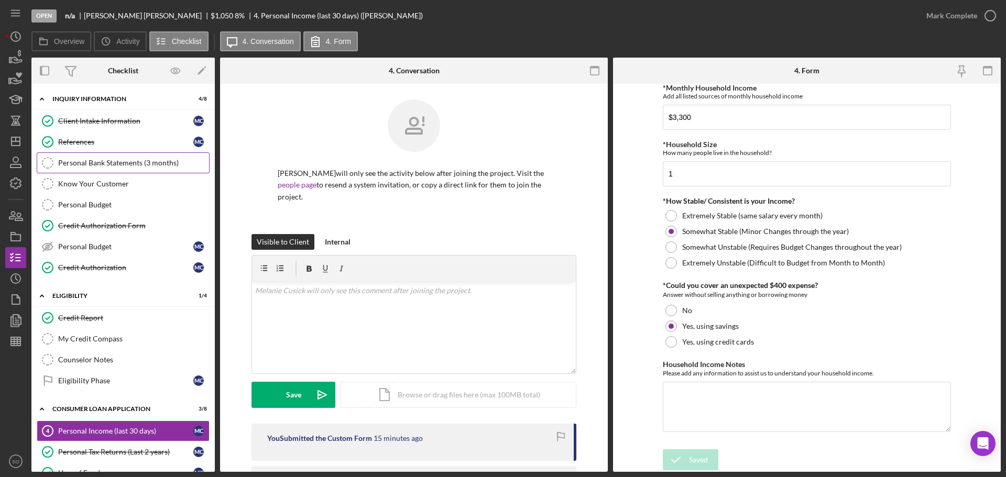
click at [137, 165] on div "Personal Bank Statements (3 months)" at bounding box center [133, 163] width 151 height 8
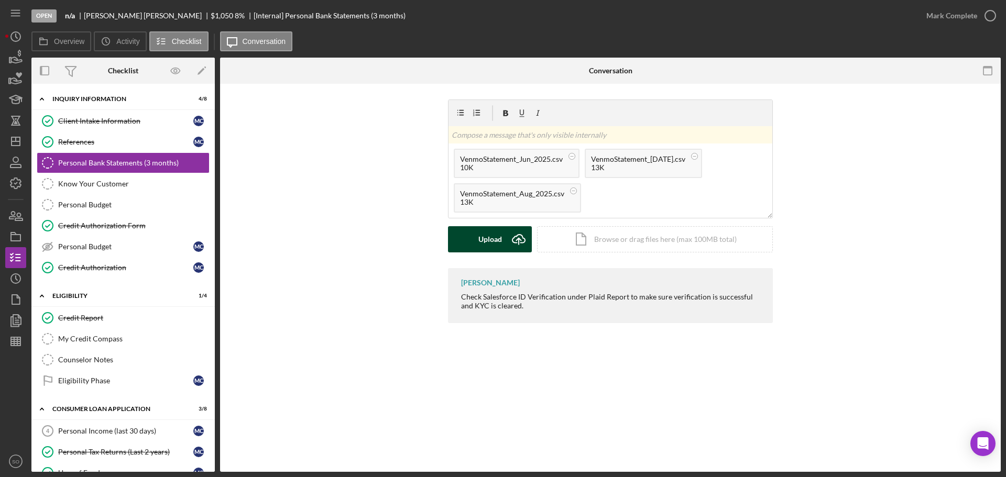
click at [495, 237] on div "Upload" at bounding box center [490, 239] width 24 height 26
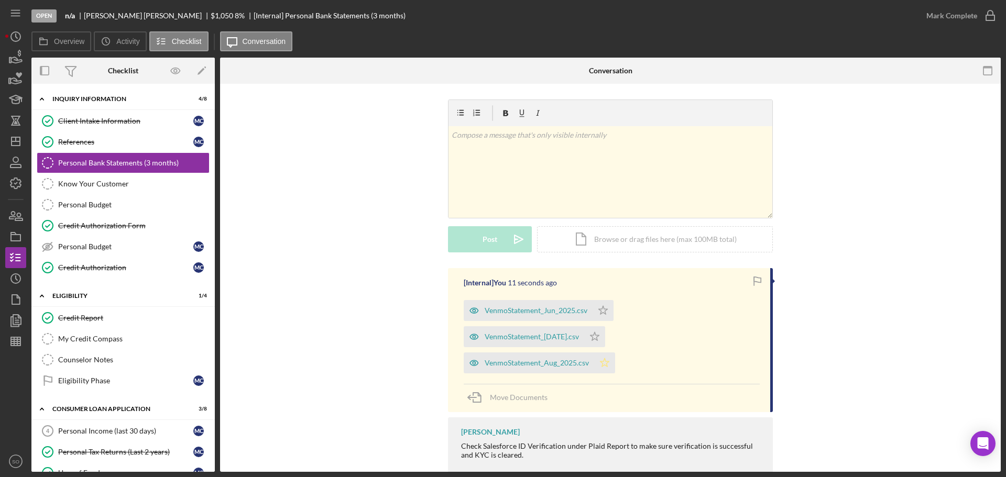
click at [606, 363] on polygon "button" at bounding box center [605, 362] width 9 height 8
click at [926, 15] on button "Mark Complete" at bounding box center [958, 15] width 85 height 21
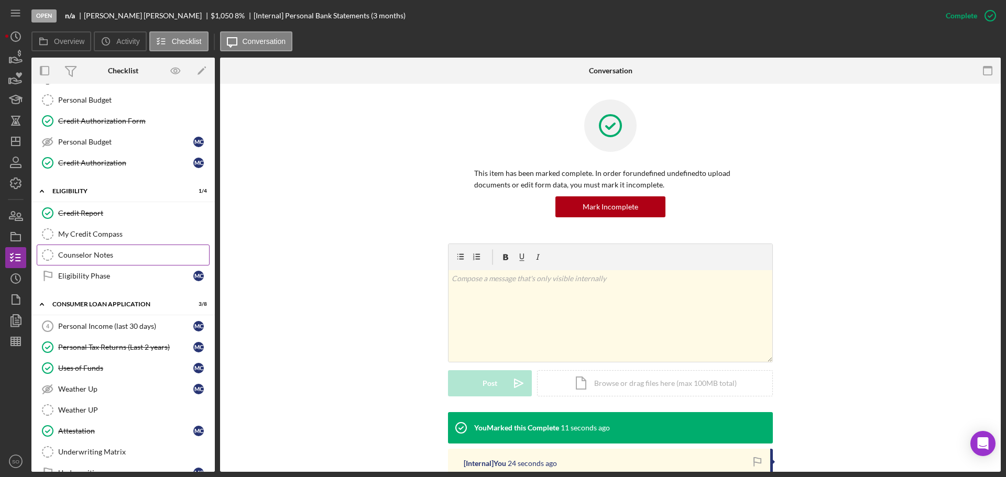
scroll to position [157, 0]
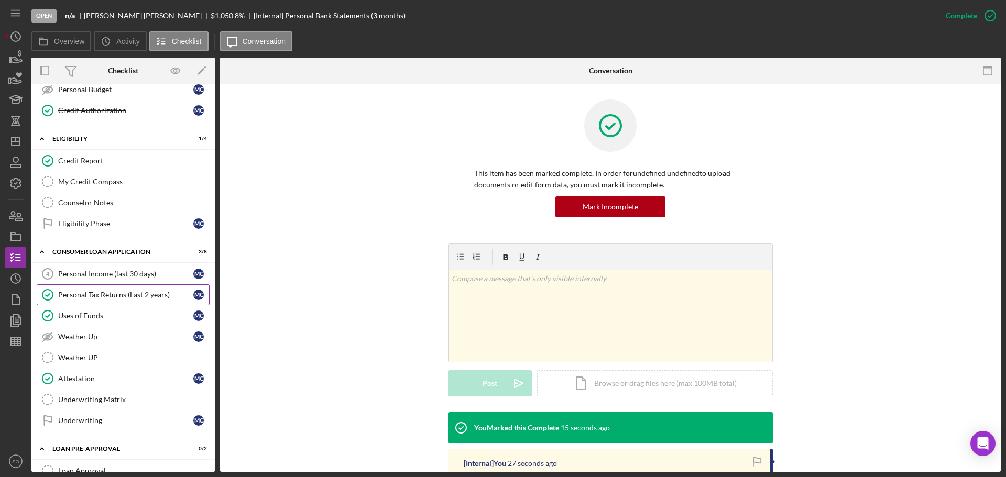
click at [138, 286] on link "Personal Tax Returns (Last 2 years) Personal Tax Returns (Last 2 years) M C" at bounding box center [123, 295] width 173 height 21
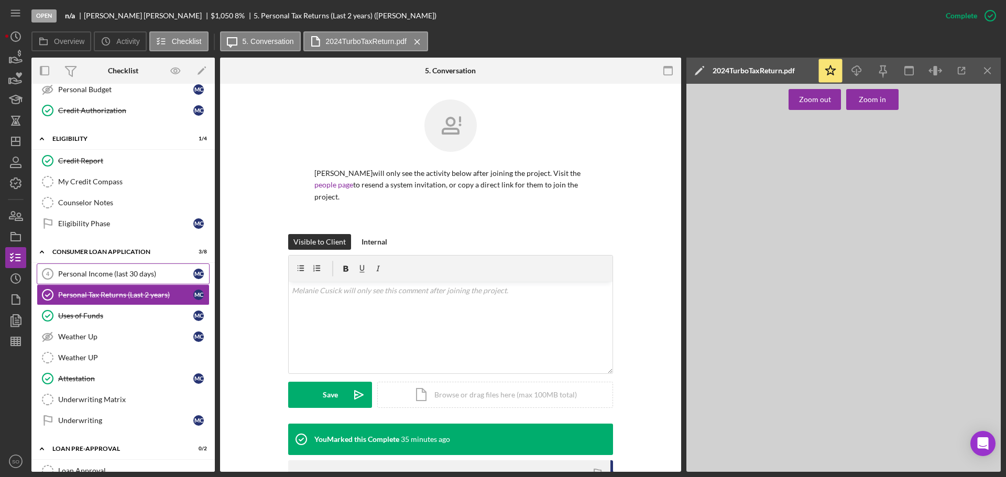
click at [135, 278] on div "Personal Income (last 30 days)" at bounding box center [125, 274] width 135 height 8
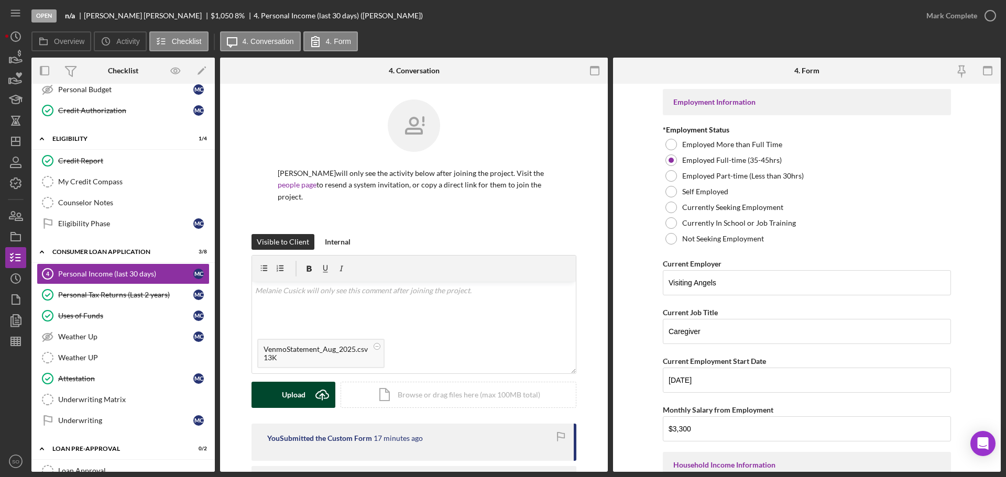
click at [313, 395] on icon "Icon/Upload" at bounding box center [322, 395] width 26 height 26
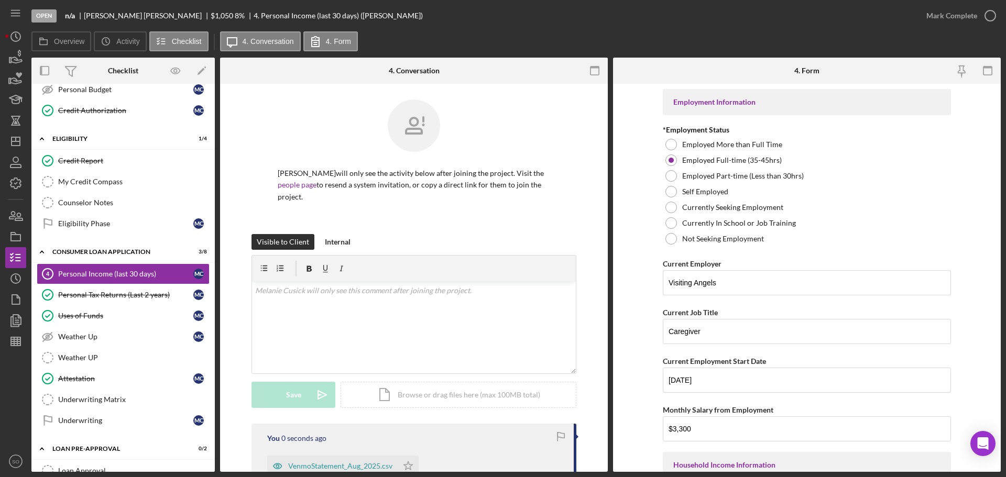
scroll to position [157, 0]
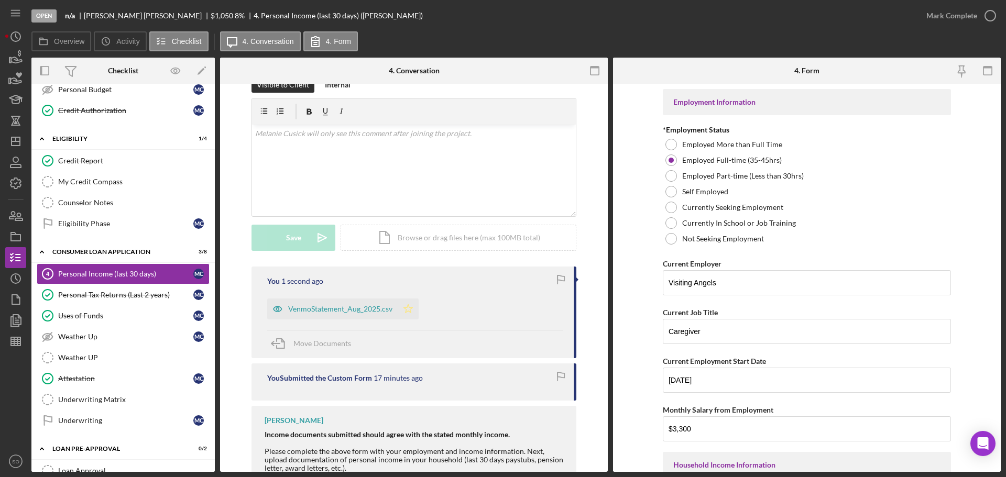
click at [407, 315] on icon "Icon/Star" at bounding box center [408, 309] width 21 height 21
click at [928, 14] on div "Mark Complete" at bounding box center [951, 15] width 51 height 21
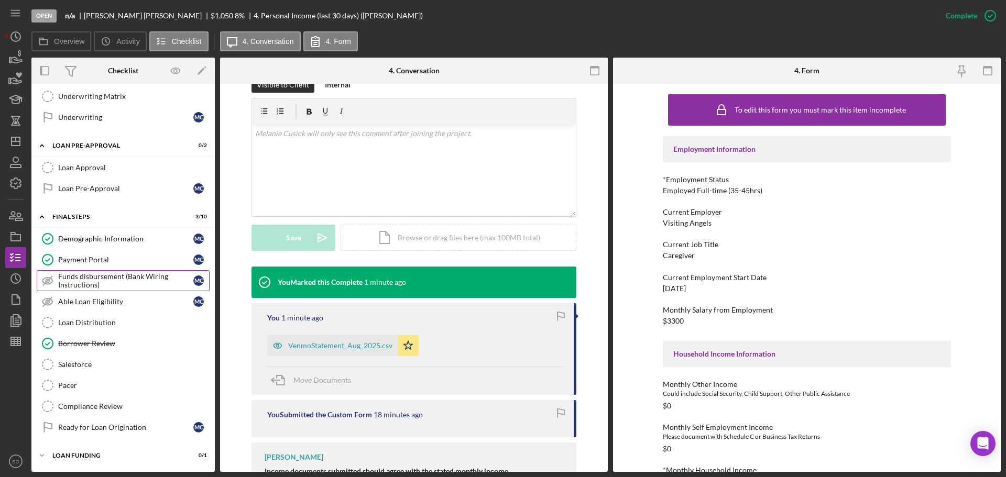
scroll to position [408, 0]
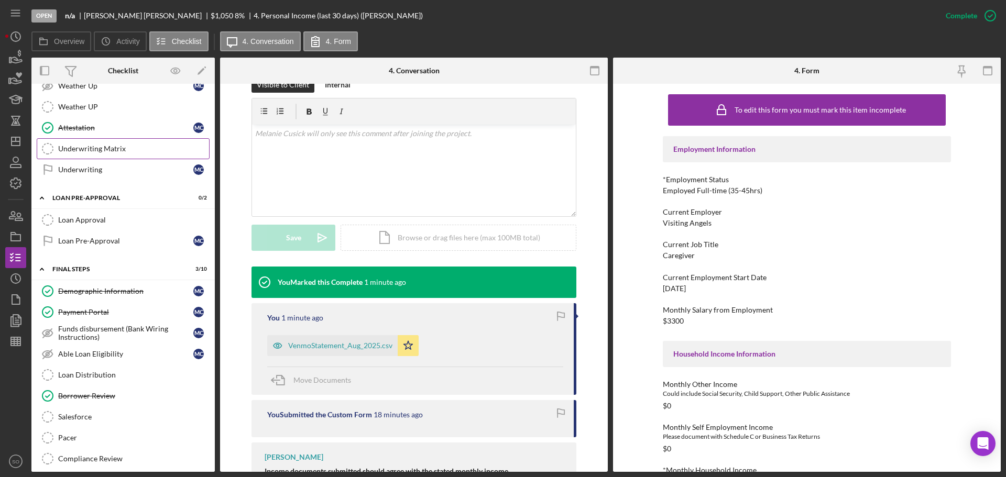
click at [95, 152] on div "Underwriting Matrix" at bounding box center [133, 149] width 151 height 8
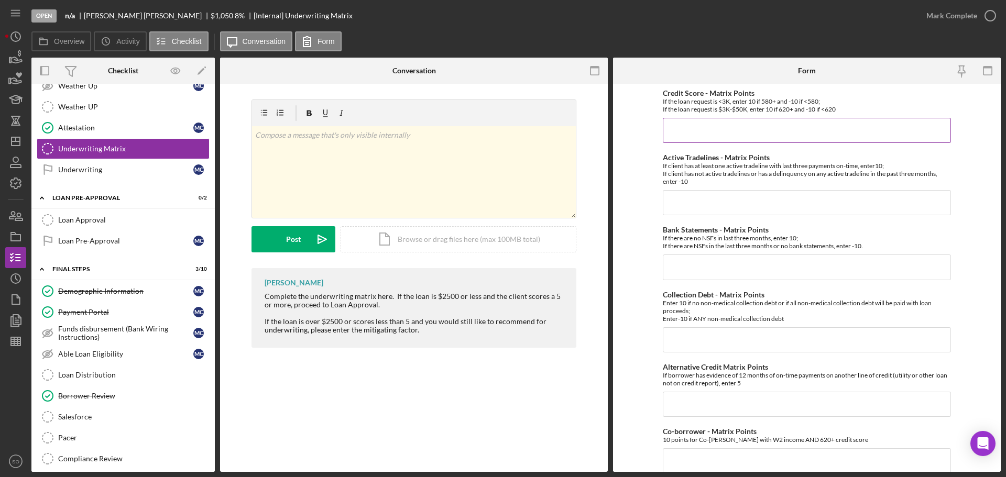
click at [725, 136] on input "Credit Score - Matrix Points" at bounding box center [807, 130] width 288 height 25
type input "10"
click at [693, 196] on input "Active Tradelines - Matrix Points" at bounding box center [807, 202] width 288 height 25
type input "10"
click at [676, 263] on input "Bank Statements - Matrix Points" at bounding box center [807, 267] width 288 height 25
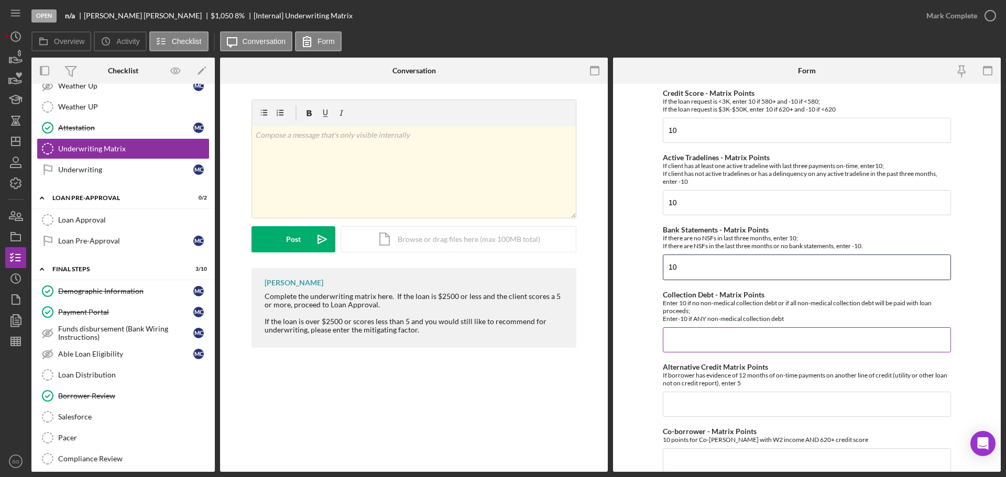
type input "10"
click at [684, 330] on input "Collection Debt - Matrix Points" at bounding box center [807, 340] width 288 height 25
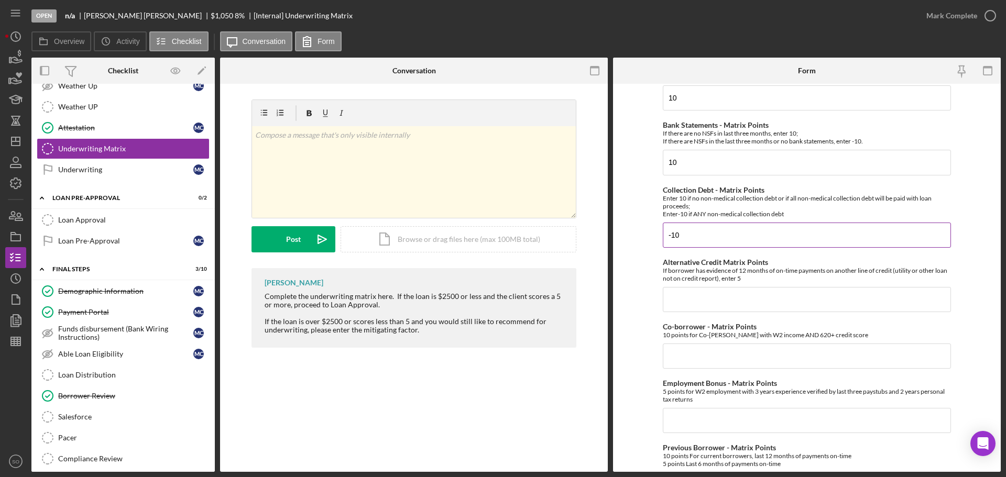
scroll to position [157, 0]
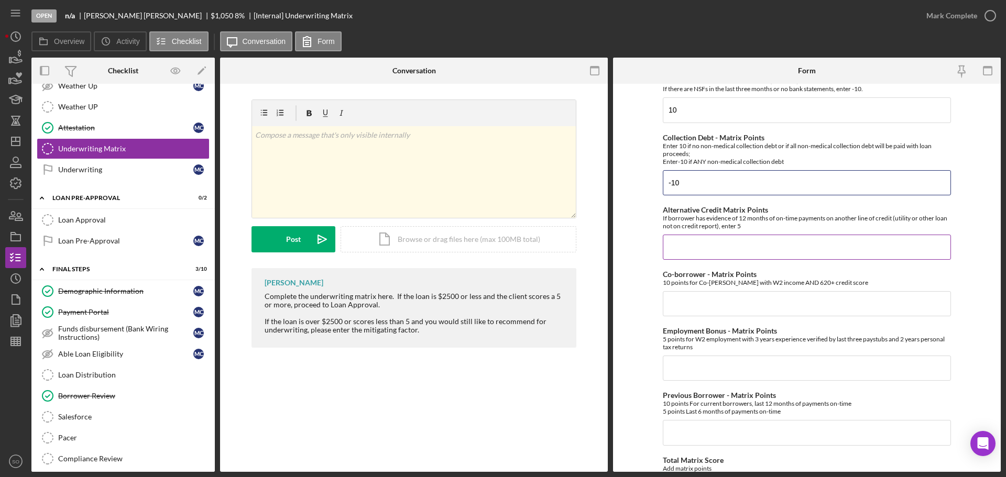
type input "-10"
click at [696, 245] on input "Alternative Credit Matrix Points" at bounding box center [807, 247] width 288 height 25
type input "0"
click at [693, 301] on input "Co-borrower - Matrix Points" at bounding box center [807, 303] width 288 height 25
type input "0"
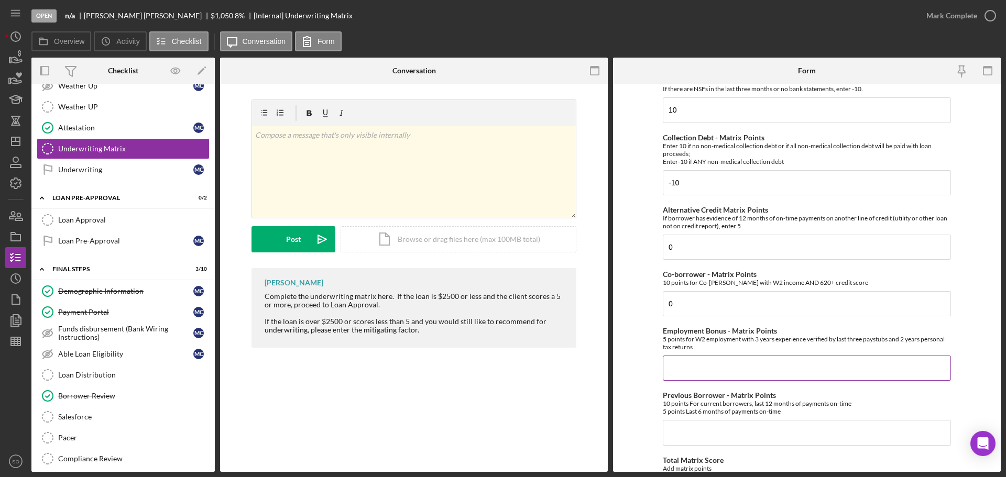
click at [720, 378] on input "Employment Bonus - Matrix Points" at bounding box center [807, 368] width 288 height 25
type input "0"
click at [757, 409] on div "10 points For current borrowers, last 12 months of payments on-time 5 points La…" at bounding box center [807, 408] width 288 height 16
click at [764, 428] on input "Previous Borrower - Matrix Points" at bounding box center [807, 432] width 288 height 25
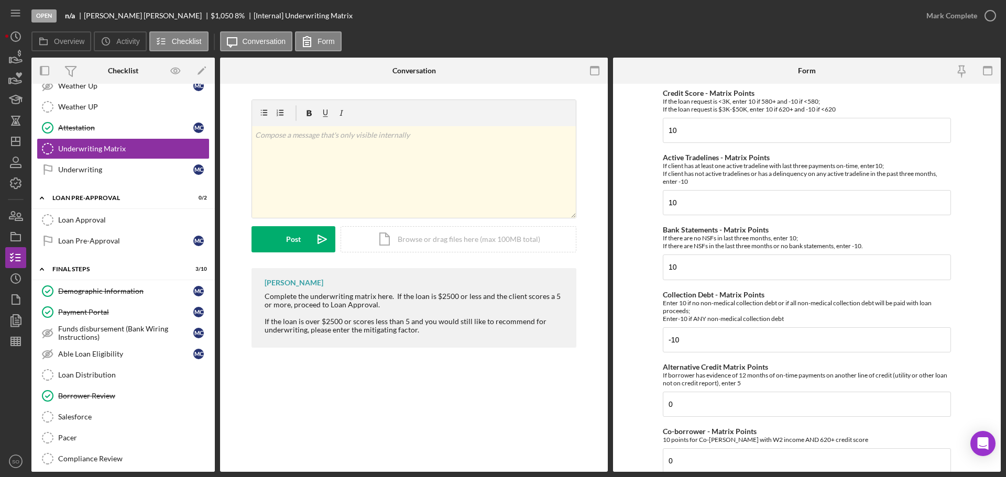
scroll to position [314, 0]
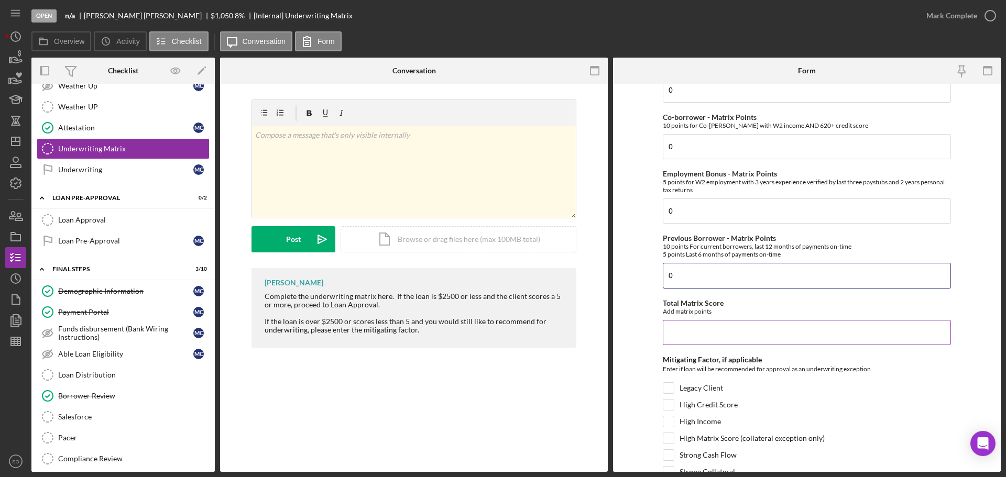
type input "0"
click at [710, 329] on input "Total Matrix Score" at bounding box center [807, 332] width 288 height 25
type input "20"
click at [623, 321] on form "Credit Score - Matrix Points If the loan request is <3K, enter 10 if 580+ and -…" at bounding box center [807, 278] width 388 height 388
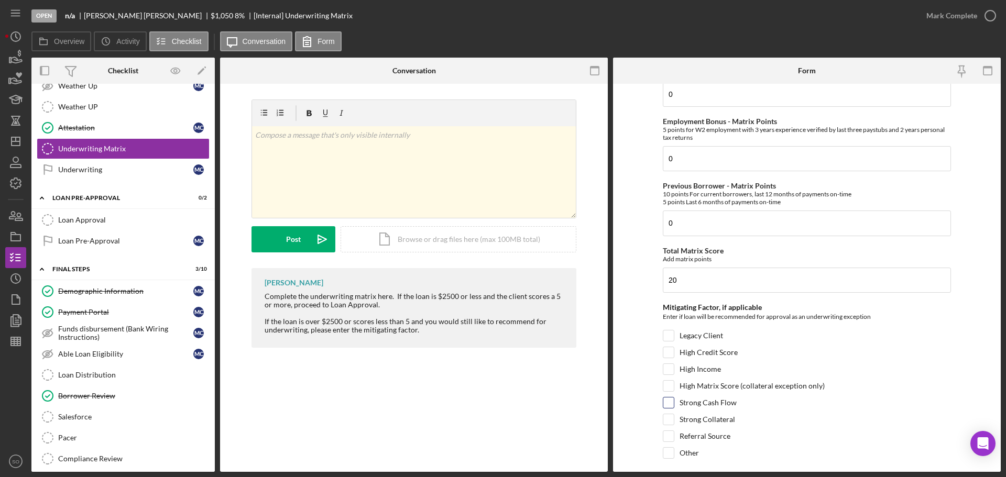
scroll to position [397, 0]
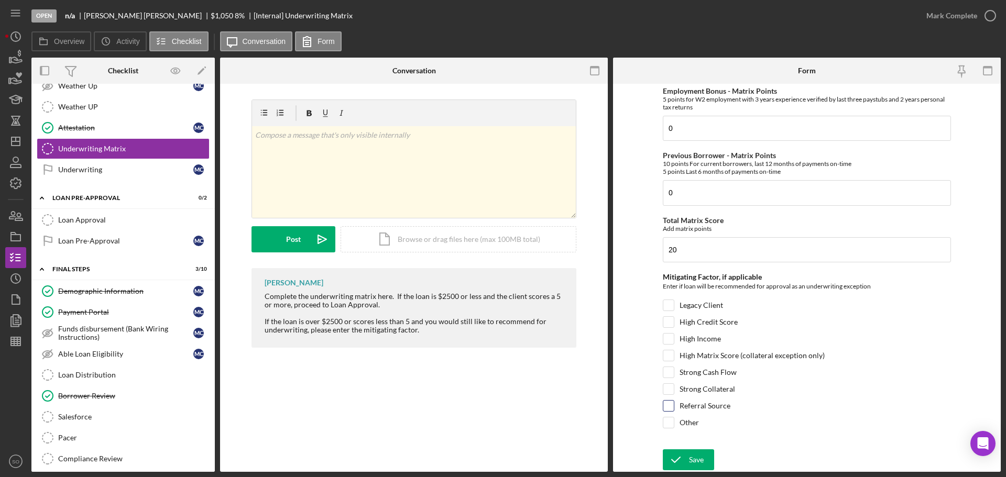
click at [674, 403] on div "Referral Source" at bounding box center [807, 408] width 288 height 17
click at [666, 404] on input "Referral Source" at bounding box center [668, 406] width 10 height 10
checkbox input "true"
click at [699, 457] on div "Save" at bounding box center [696, 460] width 15 height 21
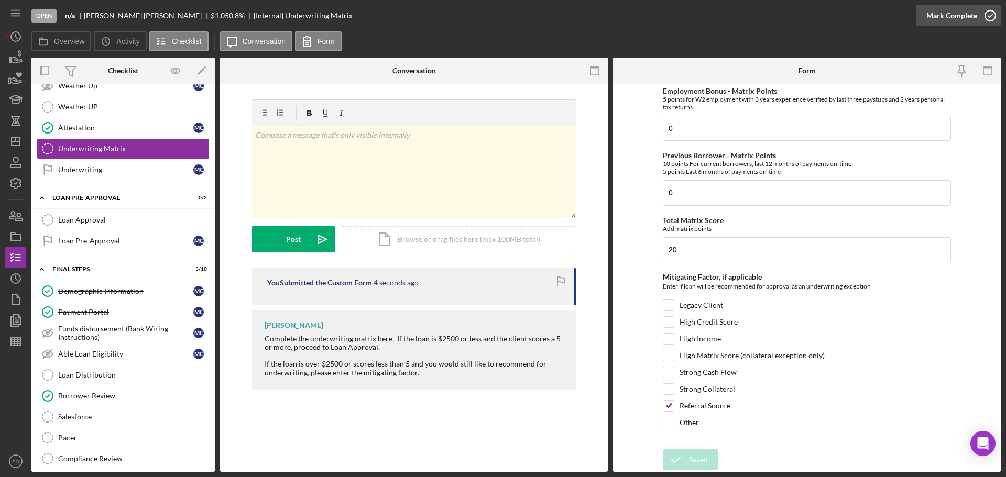
click at [927, 16] on div "Mark Complete" at bounding box center [951, 15] width 51 height 21
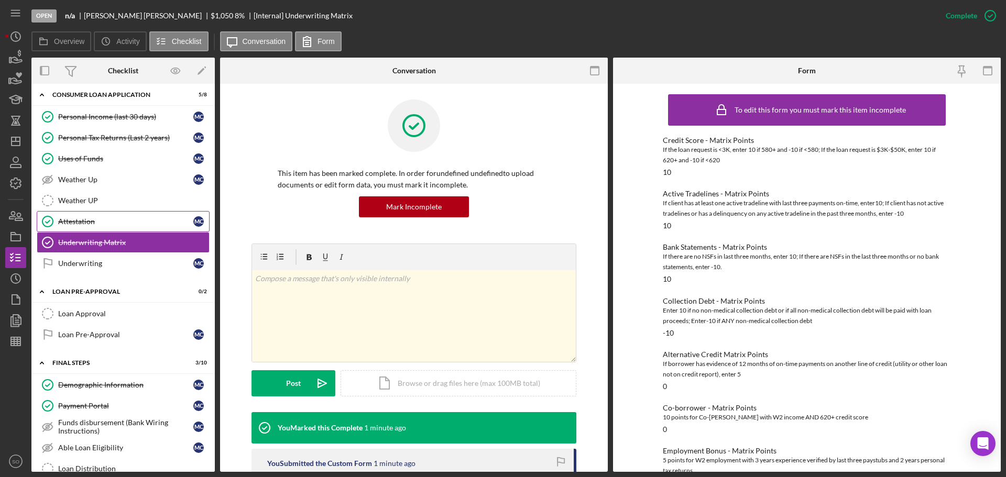
scroll to position [367, 0]
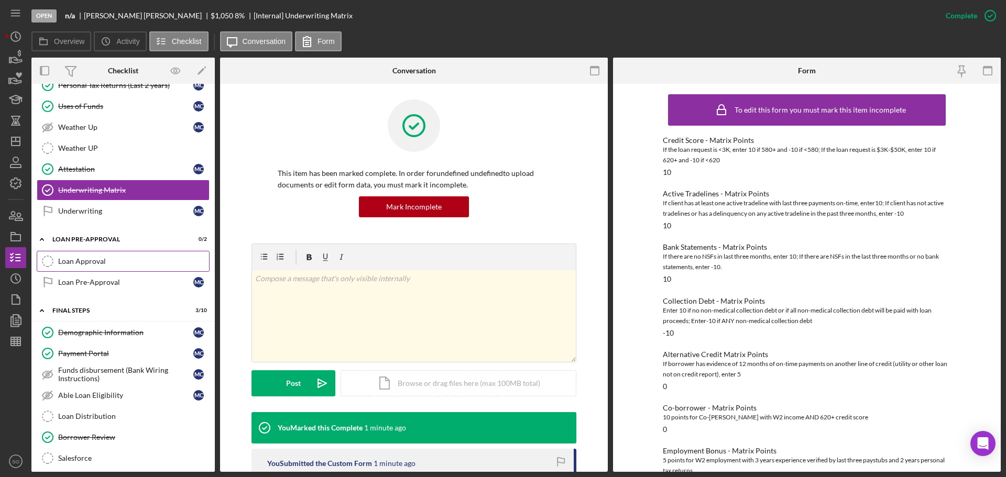
click at [120, 260] on div "Loan Approval" at bounding box center [133, 261] width 151 height 8
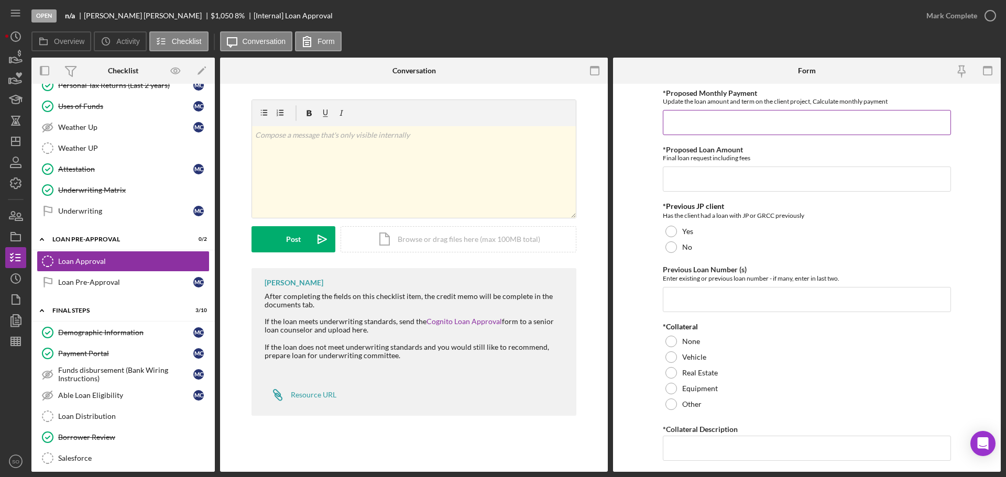
click at [703, 117] on input "*Proposed Monthly Payment" at bounding box center [807, 122] width 288 height 25
type input "$90"
click at [708, 173] on input "*Proposed Loan Amount" at bounding box center [807, 179] width 288 height 25
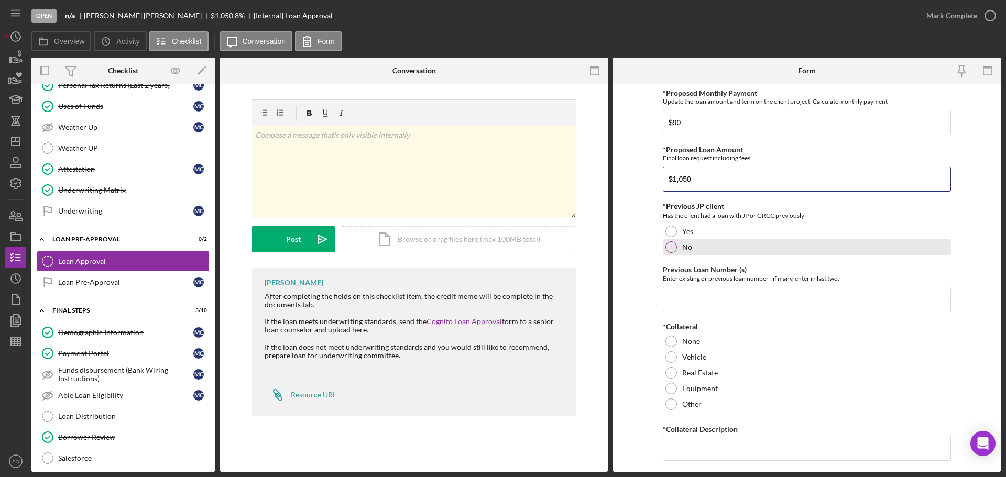
type input "$1,050"
click at [673, 248] on div at bounding box center [672, 248] width 12 height 12
click at [699, 303] on input "Previous Loan Number (s)" at bounding box center [807, 299] width 288 height 25
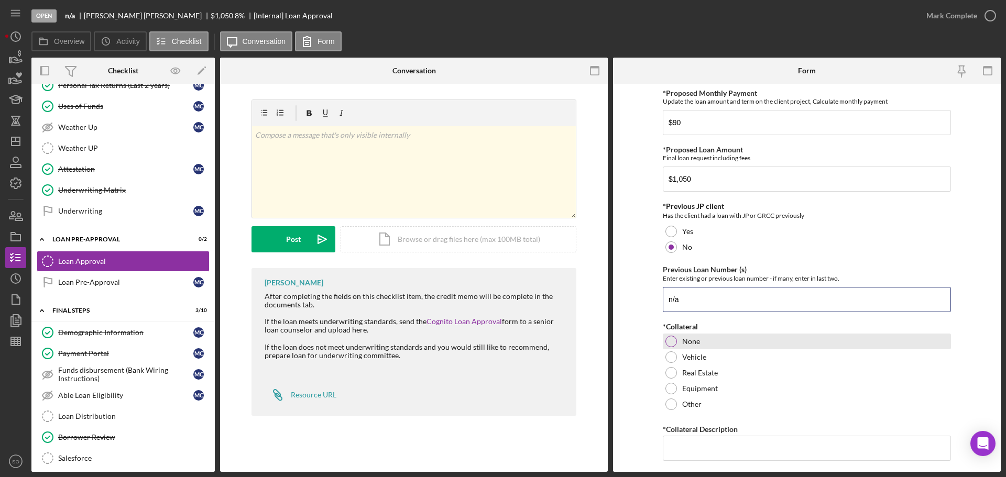
type input "n/a"
click at [672, 346] on div at bounding box center [672, 342] width 12 height 12
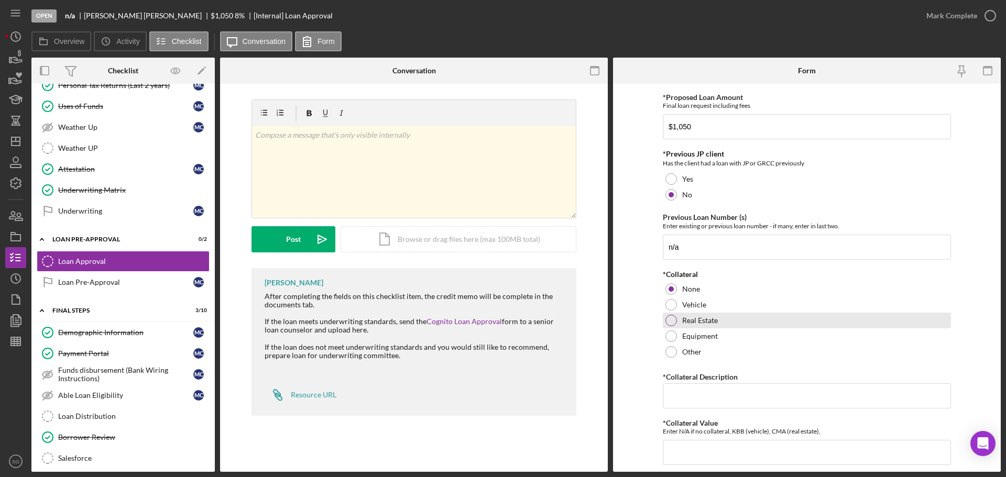
scroll to position [105, 0]
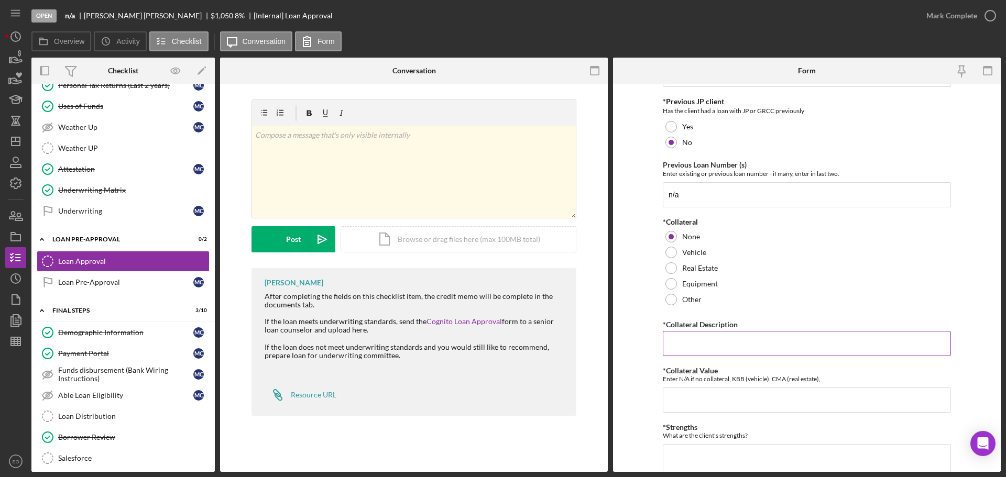
click at [686, 346] on input "*Collateral Description" at bounding box center [807, 343] width 288 height 25
type input "n/a"
click at [705, 405] on input "*Collateral Value" at bounding box center [807, 400] width 288 height 25
type input "n"
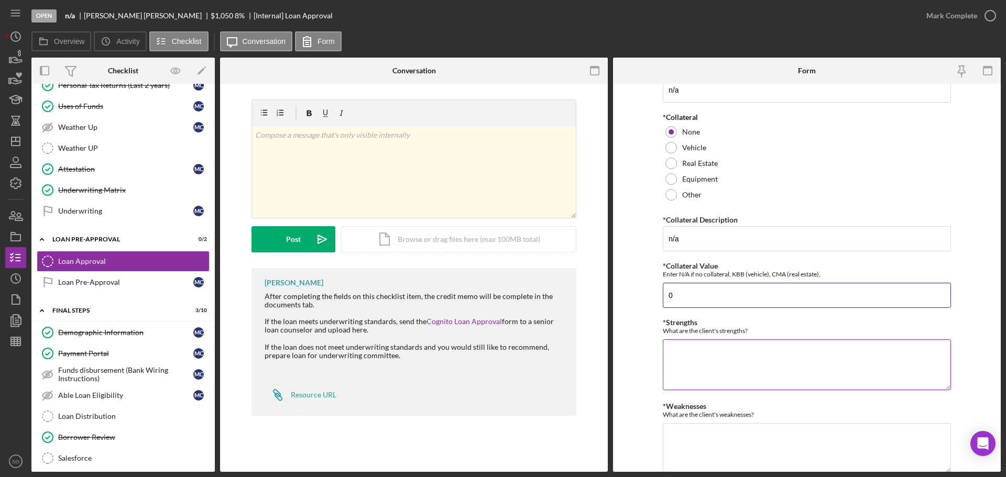
type input "0"
click at [718, 369] on textarea "*Strengths" at bounding box center [807, 365] width 288 height 50
click at [702, 364] on textarea "*Strengths" at bounding box center [807, 365] width 288 height 50
paste textarea "good referral source and funded by Love Columbia"
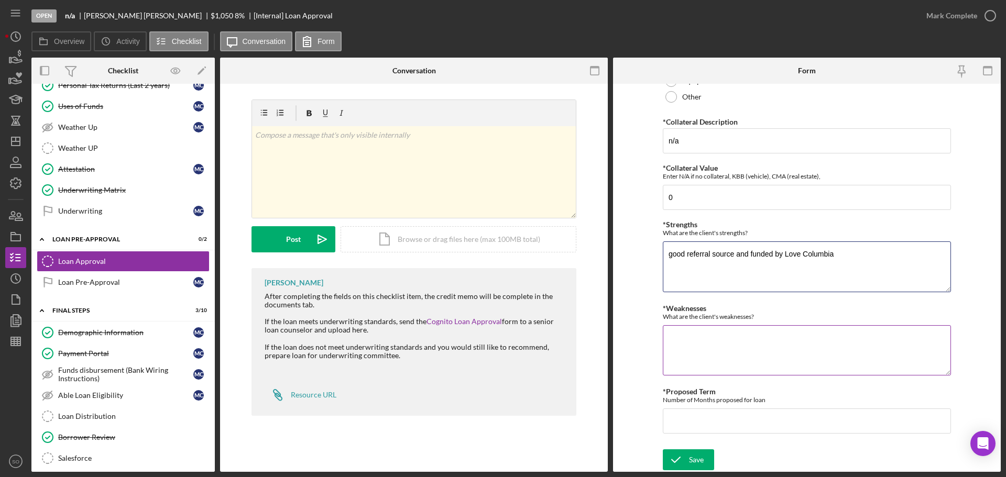
type textarea "good referral source and funded by Love Columbia"
click at [717, 338] on textarea "*Weaknesses" at bounding box center [807, 350] width 288 height 50
type textarea "moderate credit score"
click at [704, 414] on input "*Proposed Term" at bounding box center [807, 421] width 288 height 25
type input "12"
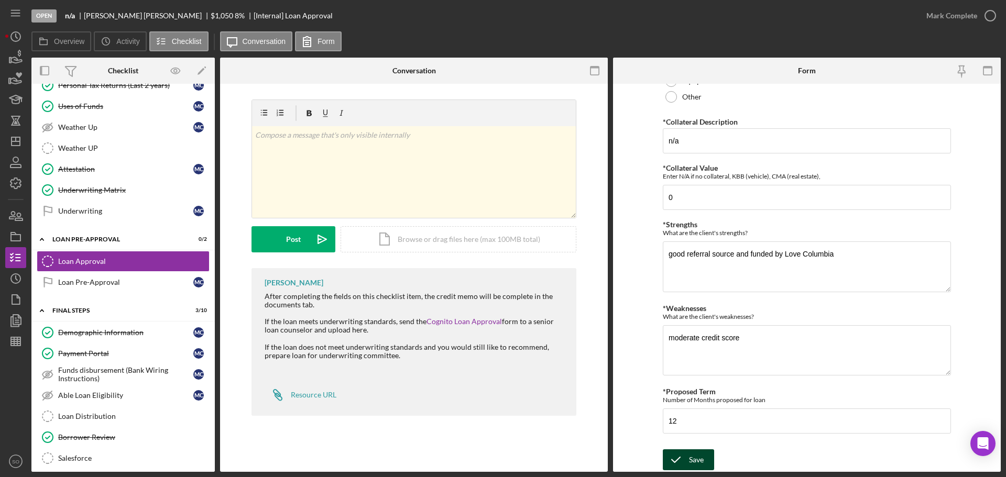
click at [689, 459] on div "Save" at bounding box center [696, 460] width 15 height 21
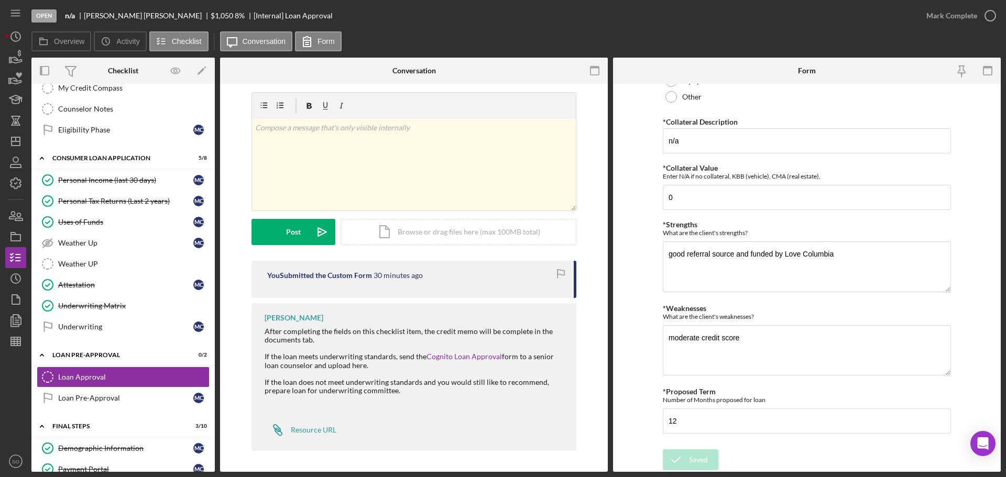
scroll to position [94, 0]
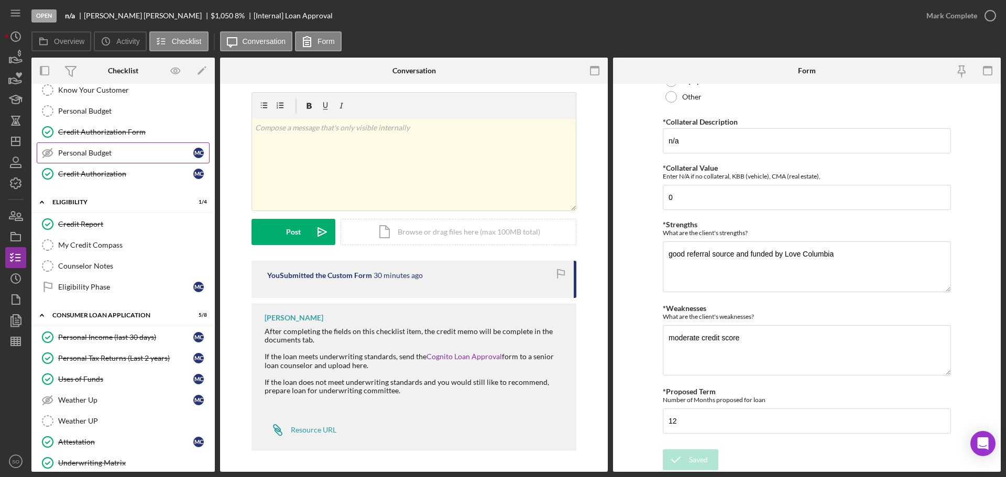
click at [81, 159] on link "Personal Budget Personal Budget M C" at bounding box center [123, 153] width 173 height 21
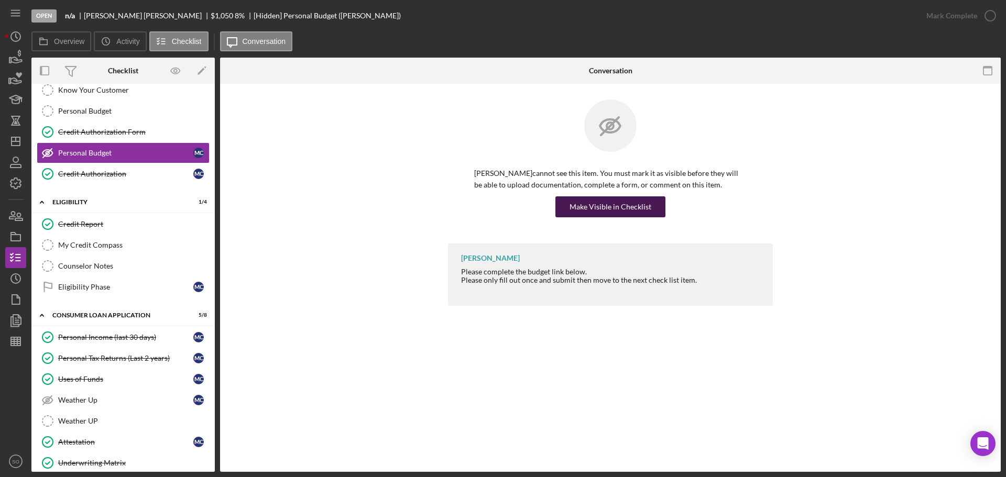
click at [602, 212] on div "Make Visible in Checklist" at bounding box center [611, 207] width 82 height 21
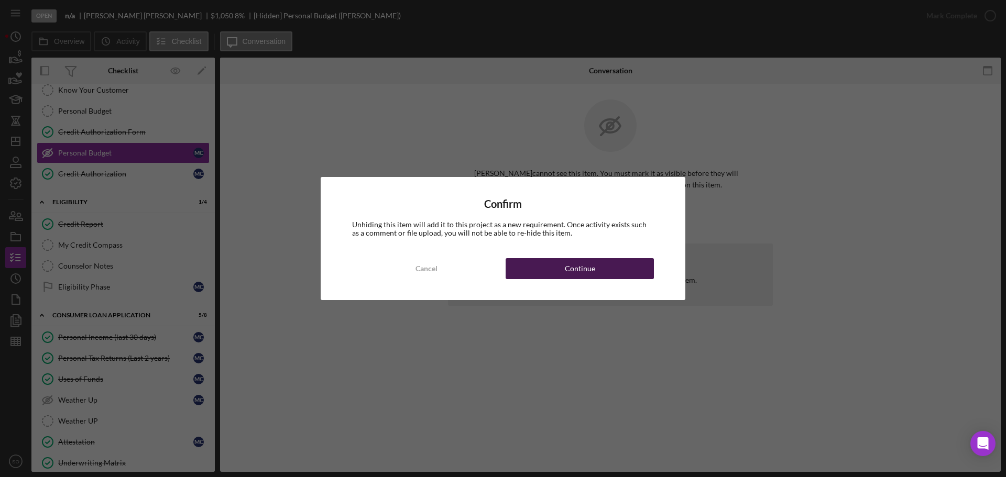
click at [622, 268] on button "Continue" at bounding box center [580, 268] width 148 height 21
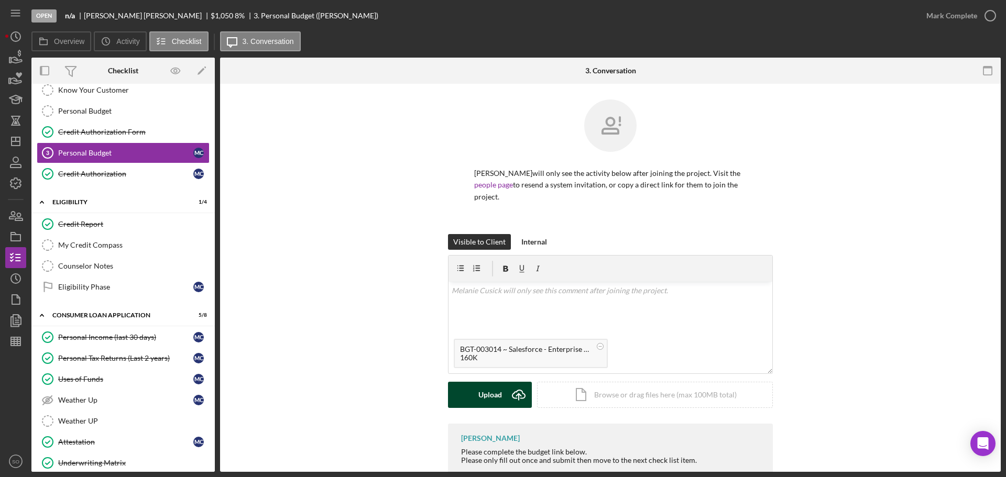
click at [492, 391] on div "Upload" at bounding box center [490, 395] width 24 height 26
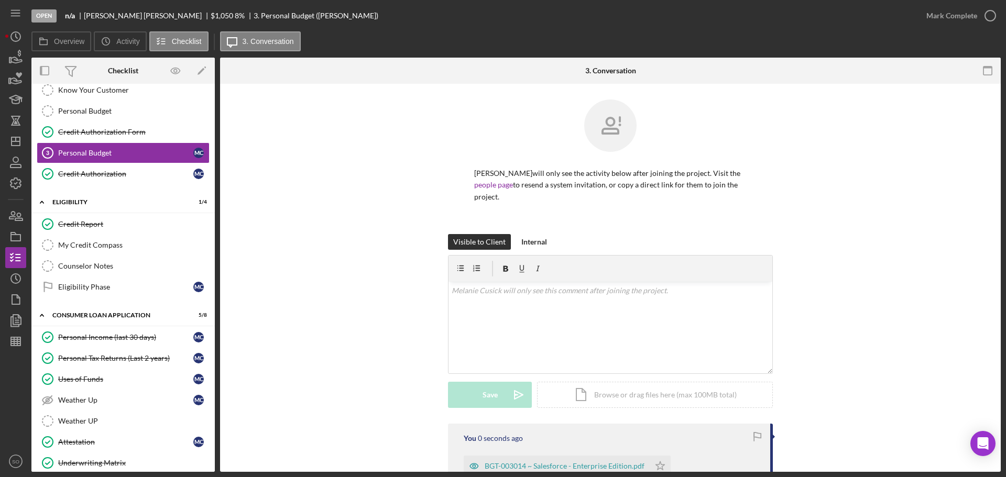
scroll to position [105, 0]
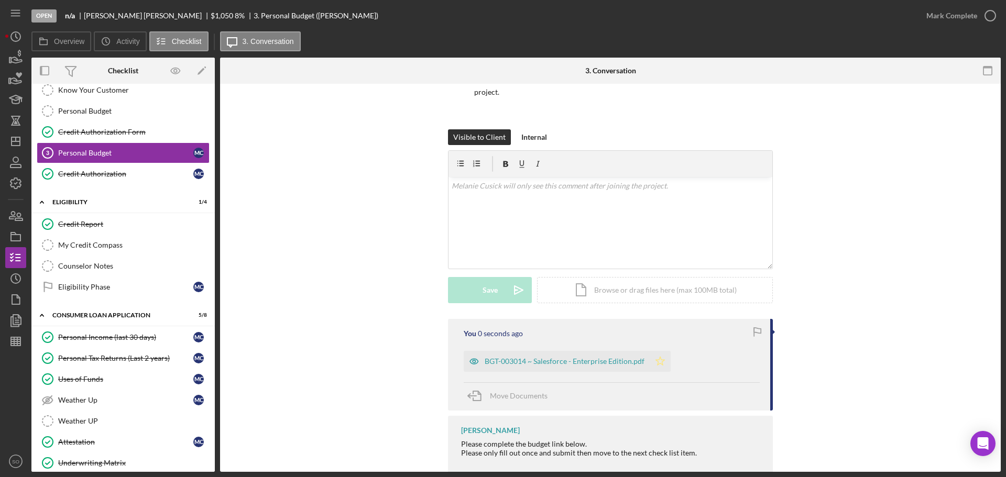
click at [656, 365] on icon "Icon/Star" at bounding box center [660, 361] width 21 height 21
click at [939, 16] on div "Mark Complete" at bounding box center [951, 15] width 51 height 21
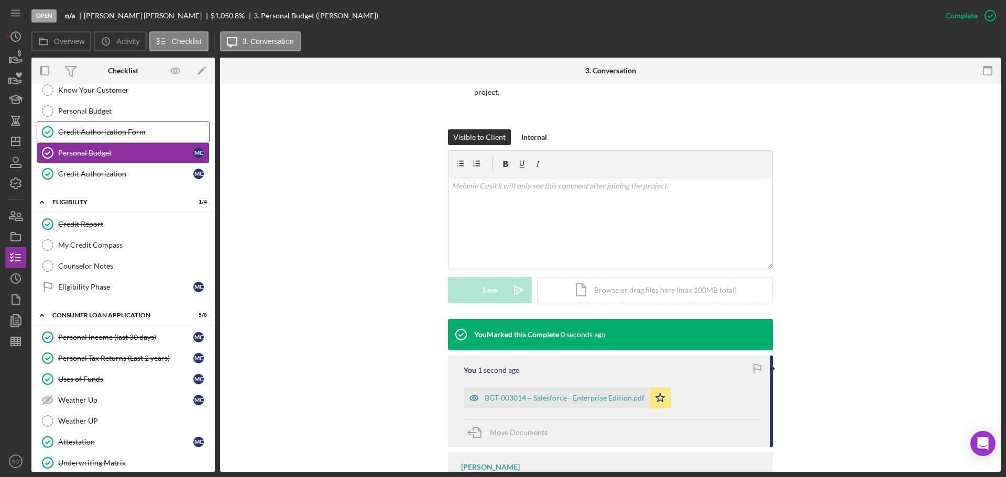
scroll to position [41, 0]
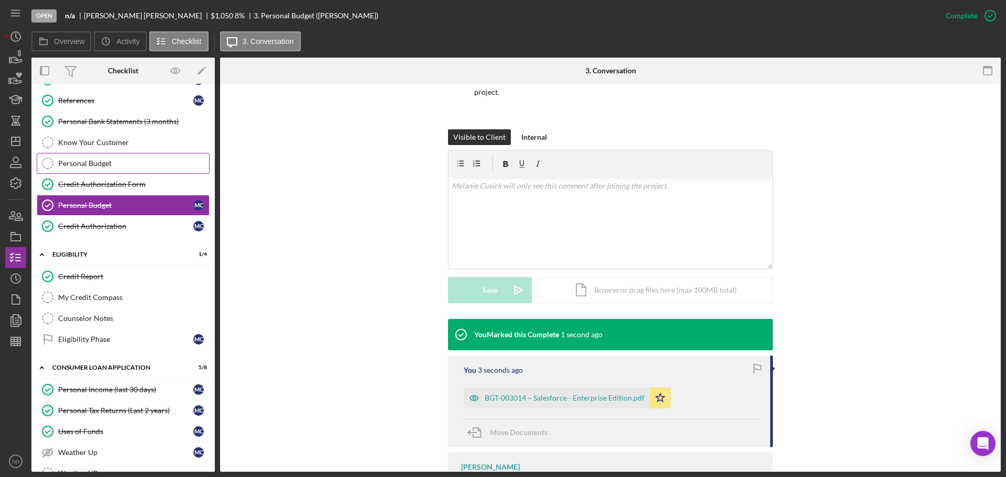
click at [81, 169] on link "Personal Budget Personal Budget" at bounding box center [123, 163] width 173 height 21
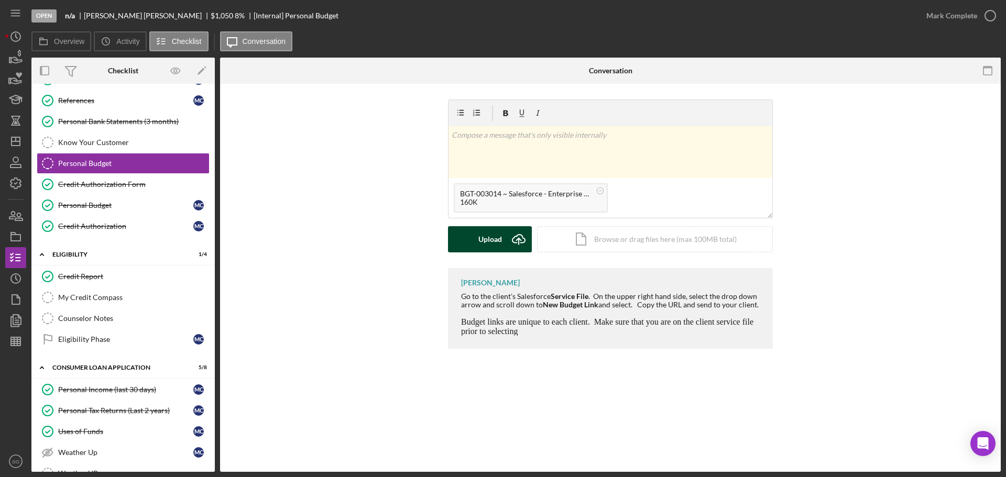
click at [487, 244] on div "Upload" at bounding box center [490, 239] width 24 height 26
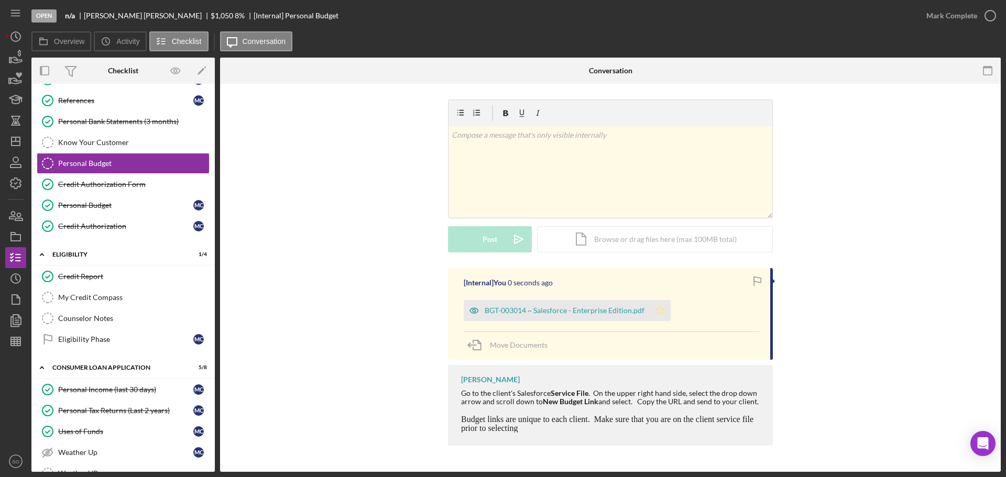
click at [659, 310] on icon "Icon/Star" at bounding box center [660, 310] width 21 height 21
click at [952, 21] on div "Mark Complete" at bounding box center [951, 15] width 51 height 21
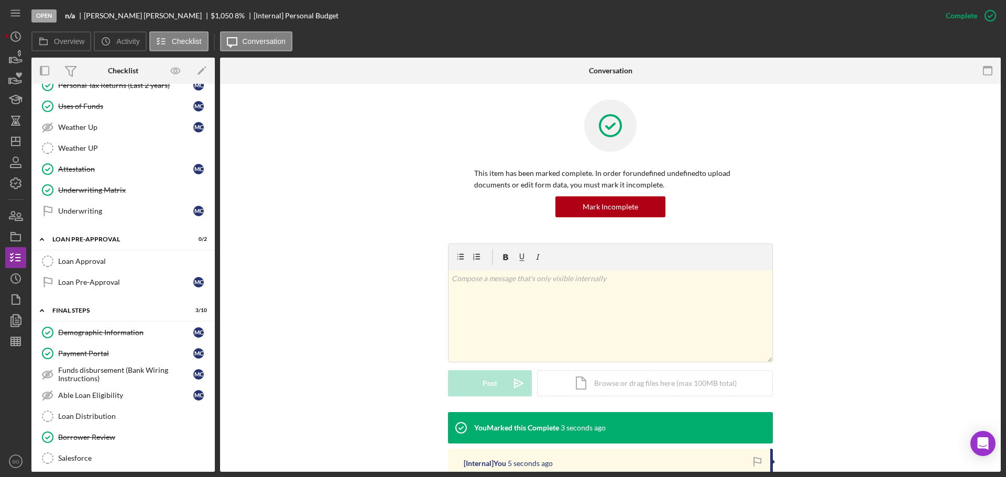
scroll to position [461, 0]
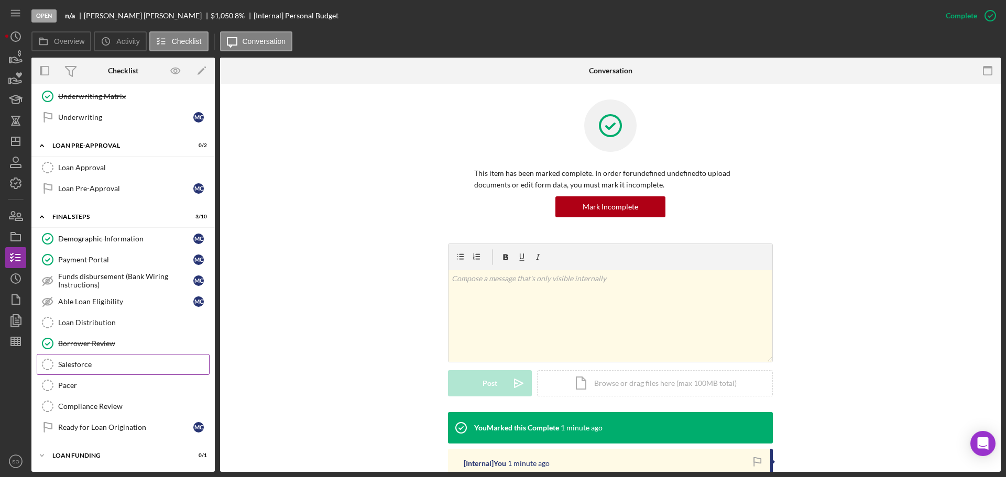
click at [123, 362] on div "Salesforce" at bounding box center [133, 365] width 151 height 8
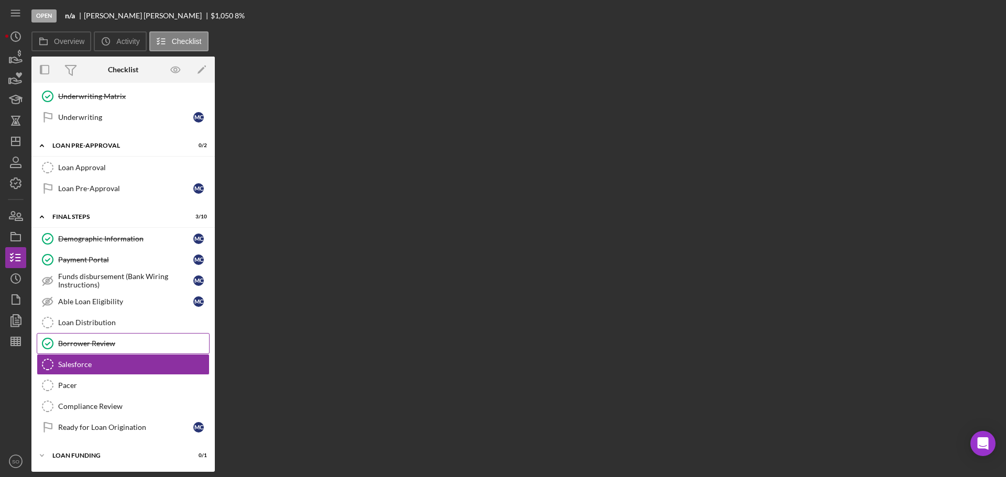
scroll to position [461, 0]
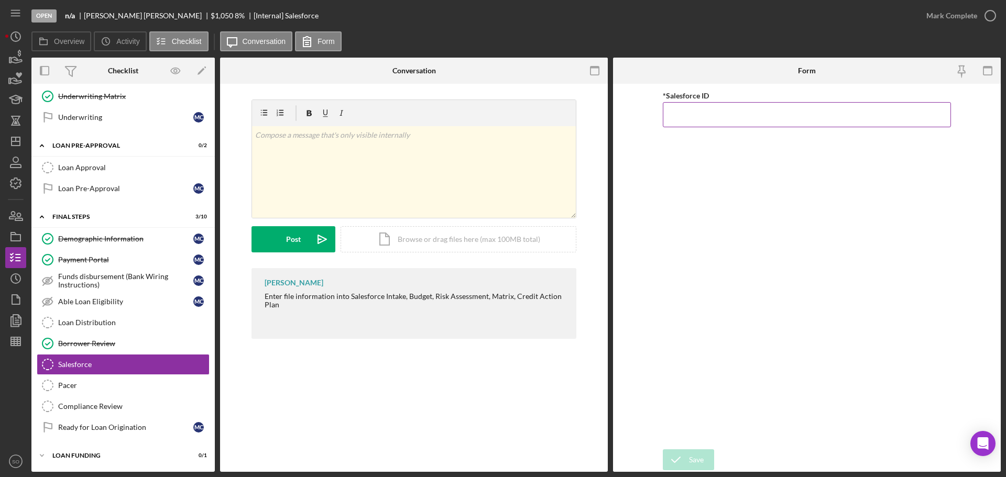
click at [696, 114] on input "*Salesforce ID" at bounding box center [807, 114] width 288 height 25
paste input "a0wPC000002RrS5YAK"
type input "a0wPC000002RrS5YAK"
click at [696, 454] on div "Save" at bounding box center [696, 460] width 15 height 21
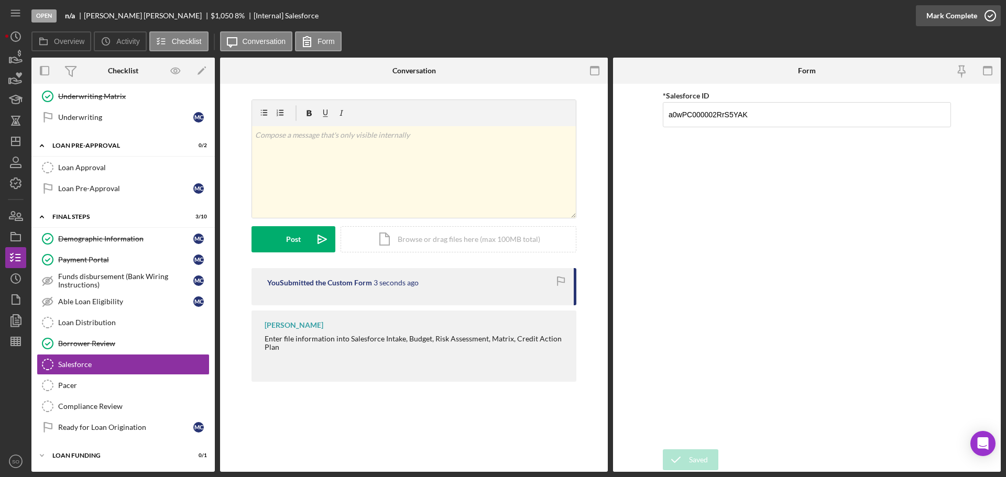
click at [965, 19] on div "Mark Complete" at bounding box center [951, 15] width 51 height 21
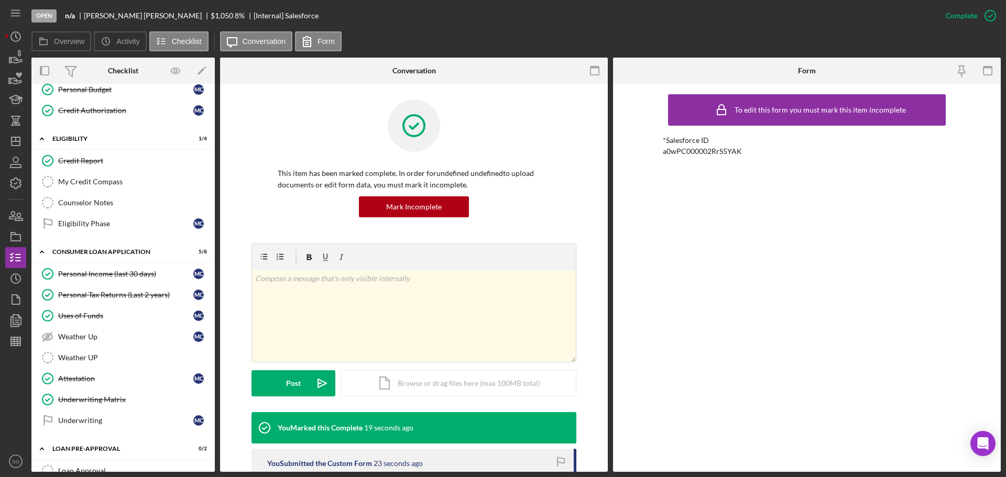
scroll to position [210, 0]
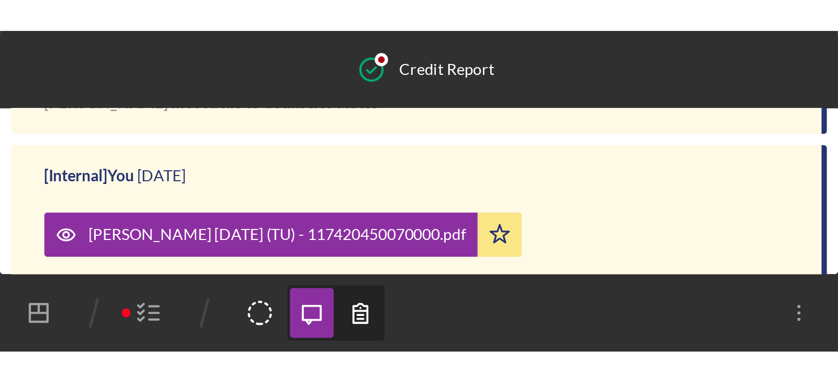
scroll to position [362, 0]
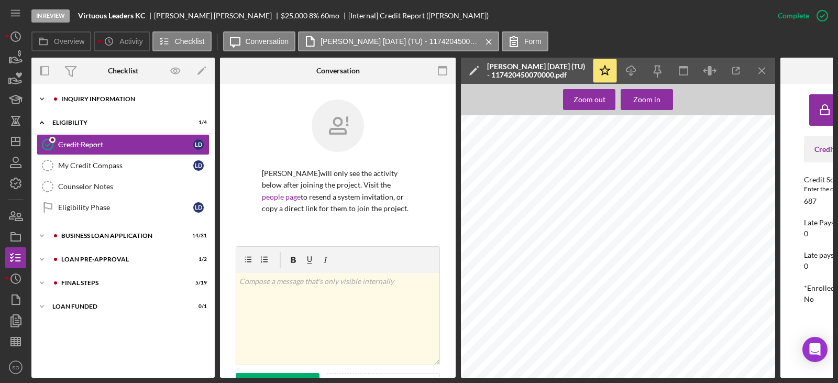
click at [94, 94] on div "Icon/Expander INQUIRY INFORMATION 9 / 11" at bounding box center [122, 99] width 183 height 21
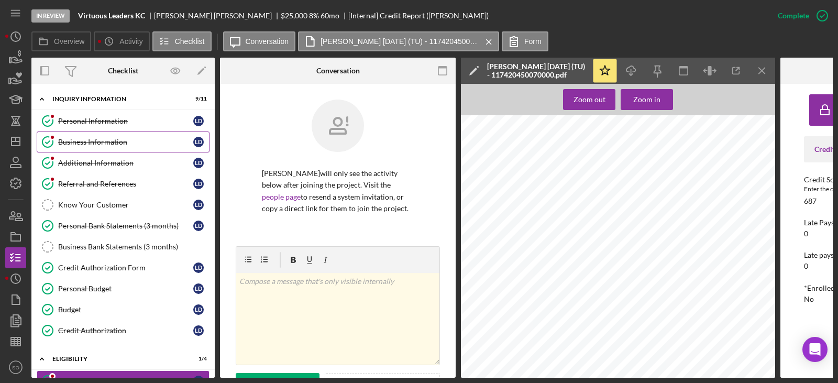
click at [131, 146] on div "Business Information" at bounding box center [125, 142] width 135 height 8
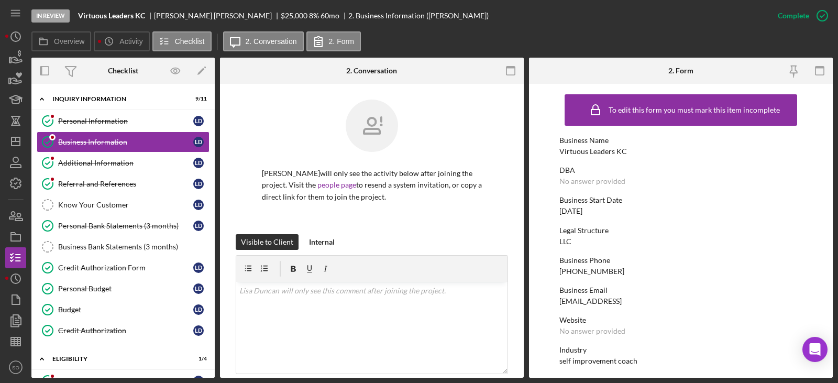
click at [594, 152] on div "Virtuous Leaders KC" at bounding box center [594, 151] width 68 height 8
copy div "Virtuous Leaders KC"
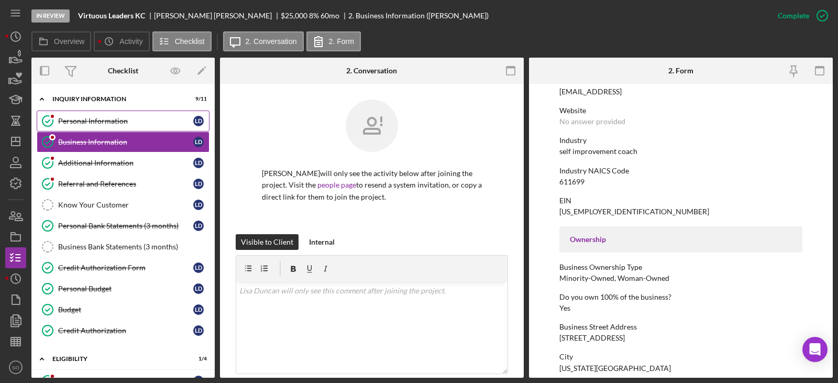
click at [114, 124] on div "Personal Information" at bounding box center [125, 121] width 135 height 8
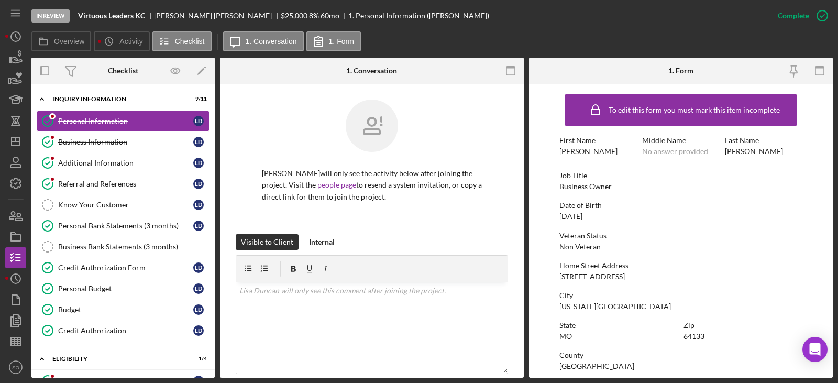
click at [562, 151] on div "Lisa" at bounding box center [589, 151] width 58 height 8
copy div "Lisa"
click at [737, 150] on div "Duncan" at bounding box center [754, 151] width 58 height 8
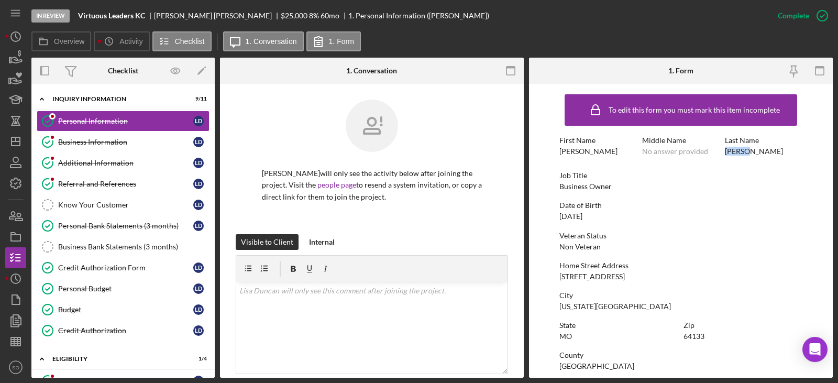
copy div "Duncan"
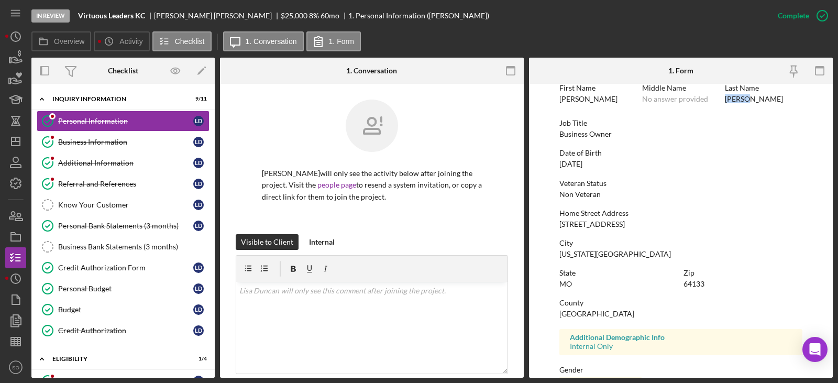
click at [584, 223] on div "12013 e 57th St" at bounding box center [593, 224] width 66 height 8
copy div "12013 e 57th St"
click at [583, 255] on div "Kansas City" at bounding box center [616, 254] width 112 height 8
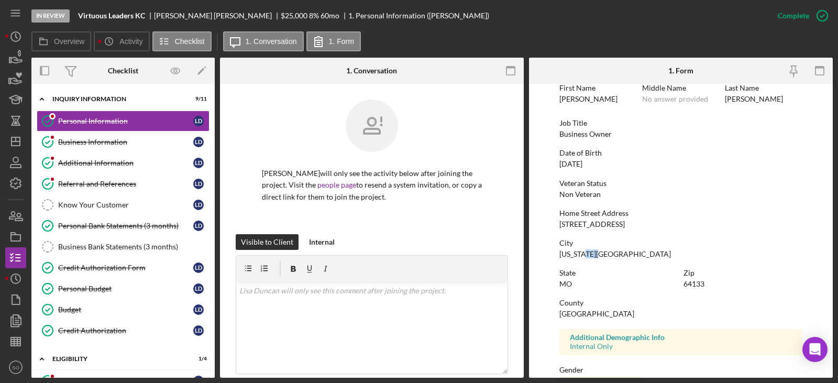
click at [583, 255] on div "Kansas City" at bounding box center [616, 254] width 112 height 8
click at [582, 255] on div "Kansas City" at bounding box center [616, 254] width 112 height 8
copy div "Kansas City"
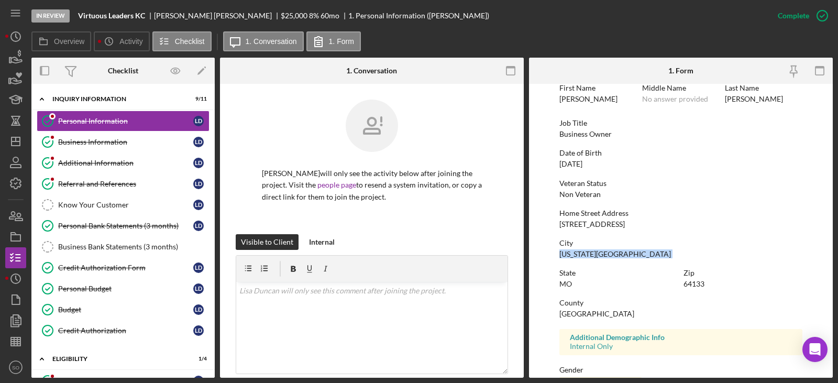
click at [700, 285] on div "64133" at bounding box center [694, 284] width 21 height 8
copy div "64133"
click at [601, 317] on div "Johnson County" at bounding box center [597, 314] width 75 height 8
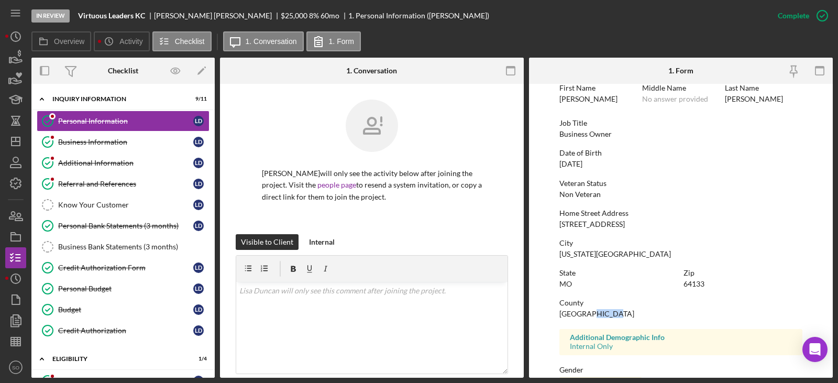
click at [601, 317] on div "Johnson County" at bounding box center [597, 314] width 75 height 8
copy div "Johnson County"
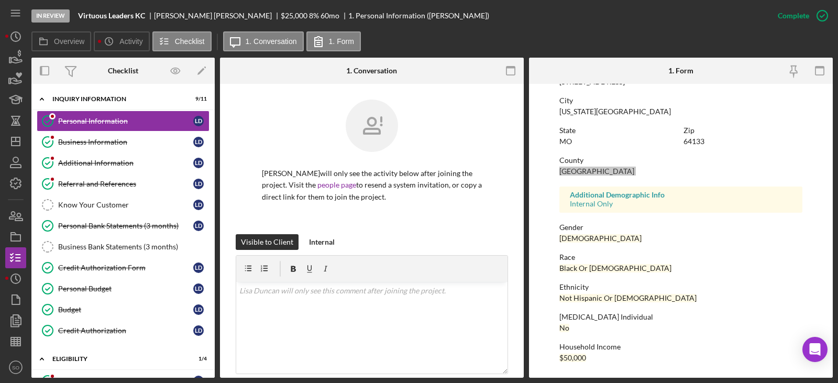
scroll to position [90, 0]
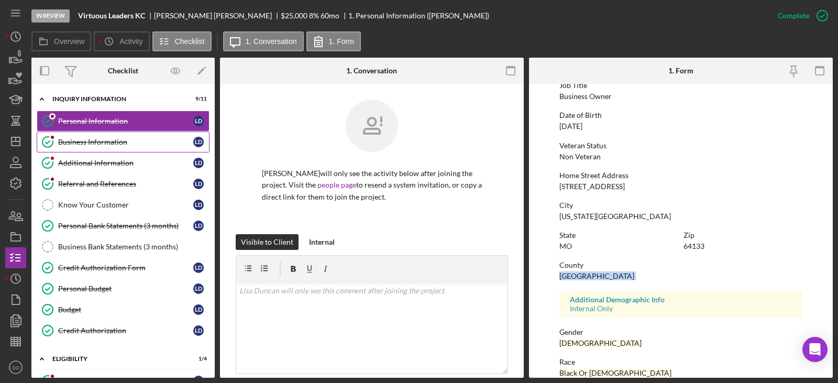
click at [120, 136] on link "Business Information Business Information L D" at bounding box center [123, 142] width 173 height 21
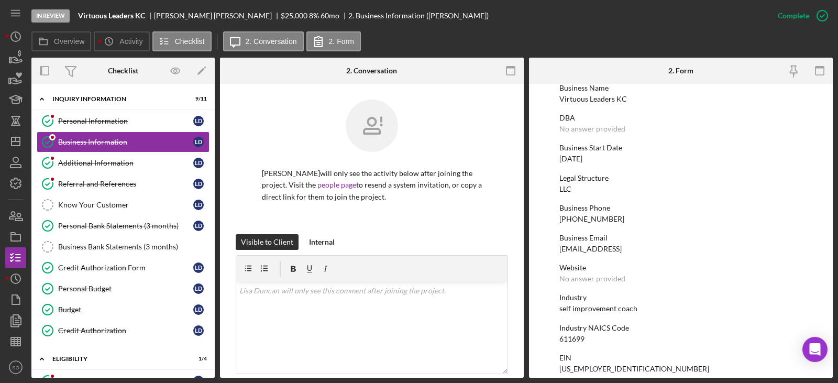
scroll to position [105, 0]
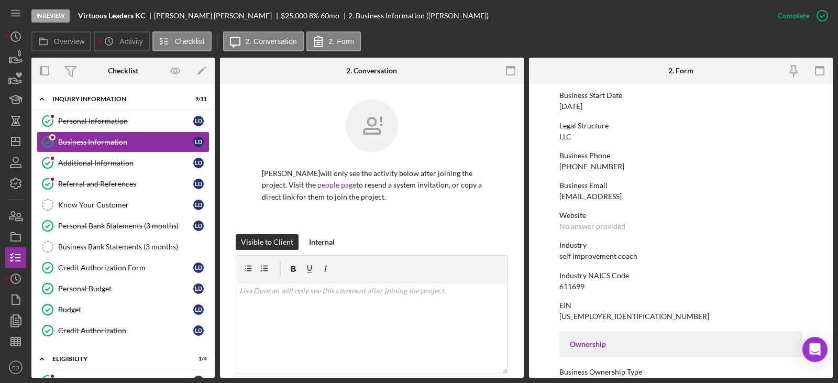
click at [608, 259] on div "self improvement coach" at bounding box center [599, 256] width 78 height 8
copy div "self improvement coach"
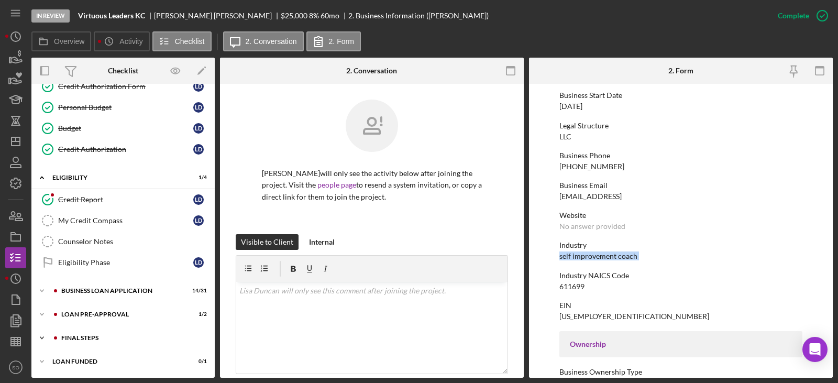
click at [101, 337] on div "FINAL STEPS" at bounding box center [131, 338] width 140 height 6
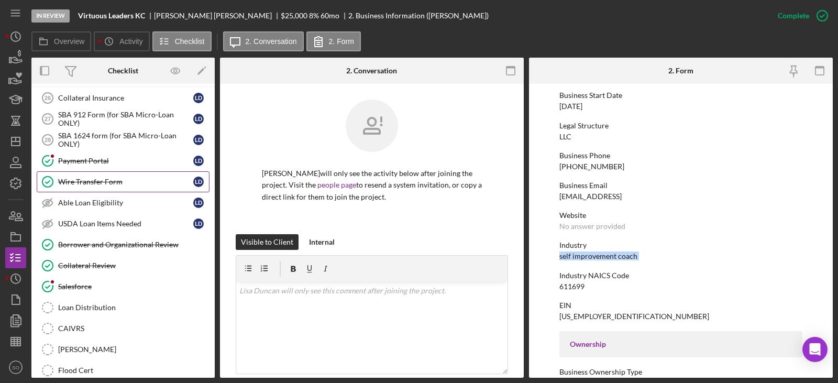
click at [72, 178] on div "Wire Transfer Form" at bounding box center [125, 182] width 135 height 8
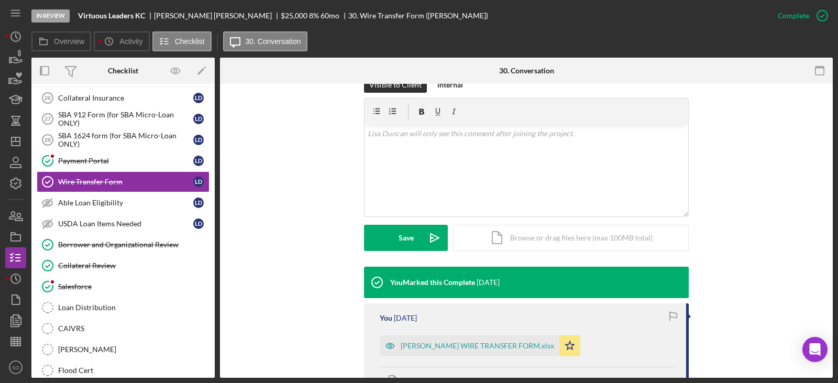
click at [447, 342] on div "Lisa Duncan WIRE TRANSFER FORM.xlsx" at bounding box center [478, 346] width 154 height 8
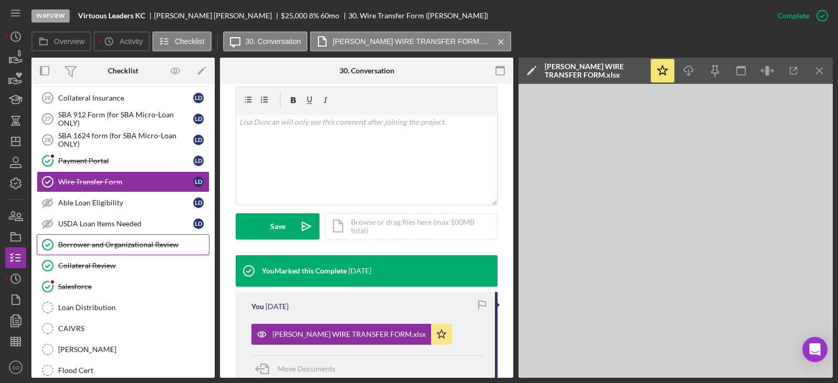
scroll to position [286, 0]
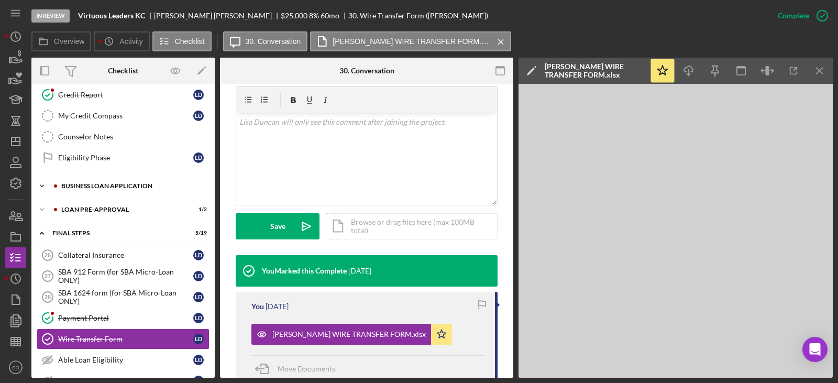
click at [110, 191] on div "Icon/Expander BUSINESS LOAN APPLICATION 14 / 31" at bounding box center [122, 186] width 183 height 21
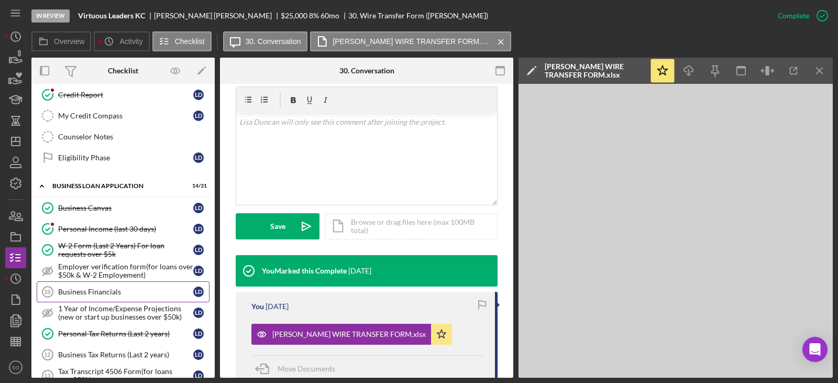
scroll to position [234, 0]
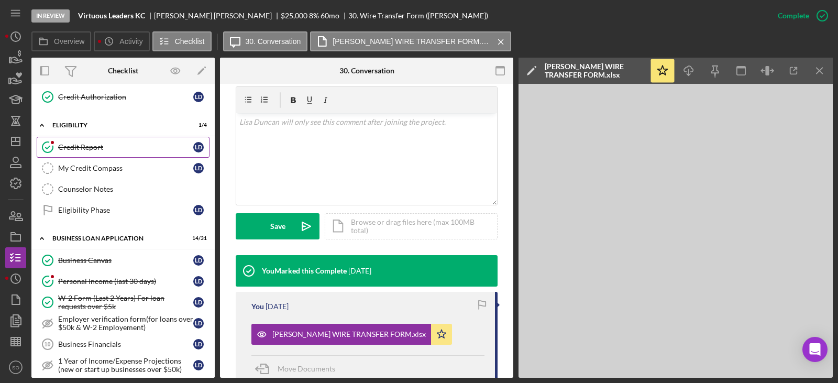
click at [97, 147] on div "Credit Report" at bounding box center [125, 147] width 135 height 8
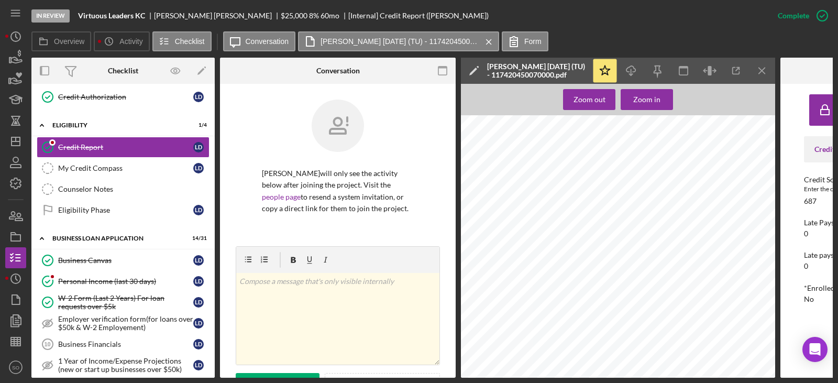
scroll to position [210, 0]
click at [648, 102] on div "Zoom in" at bounding box center [647, 99] width 27 height 21
click at [17, 221] on icon "button" at bounding box center [18, 216] width 7 height 7
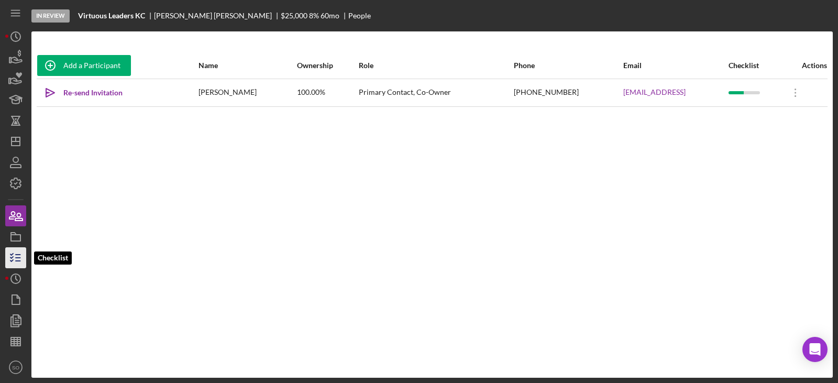
click at [17, 261] on line "button" at bounding box center [18, 261] width 5 height 0
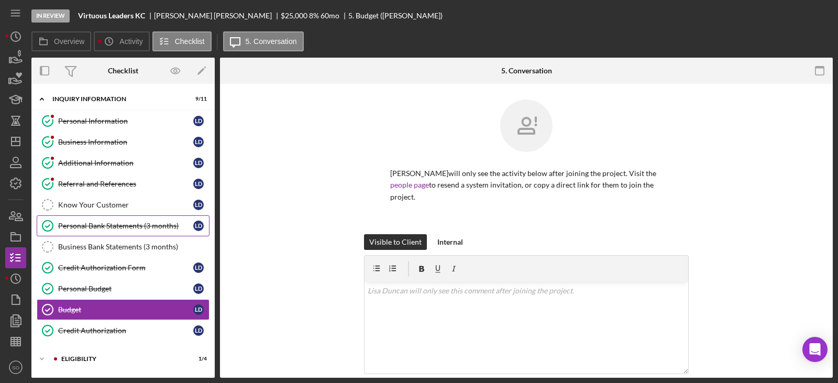
scroll to position [79, 0]
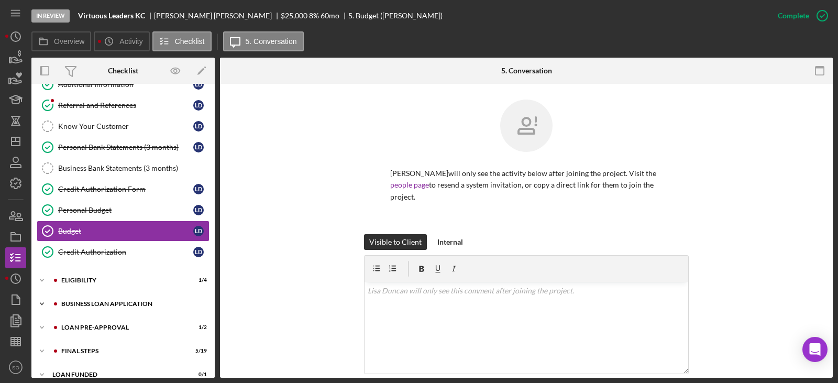
click at [128, 302] on div "BUSINESS LOAN APPLICATION" at bounding box center [131, 304] width 140 height 6
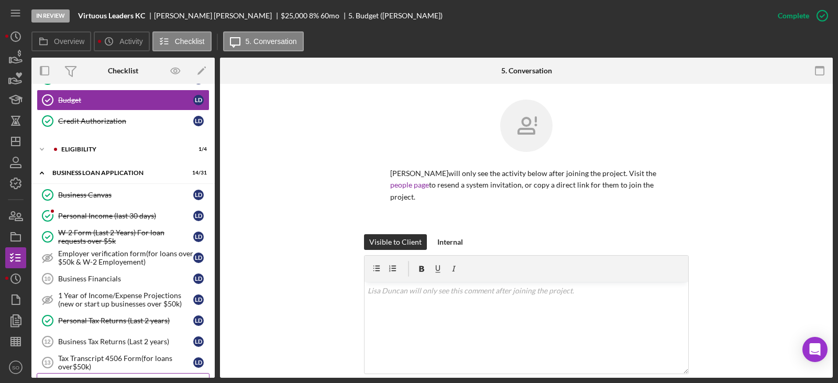
scroll to position [314, 0]
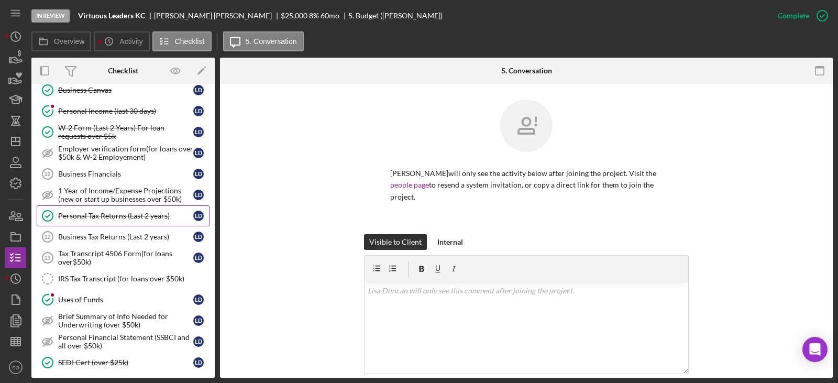
click at [134, 216] on div "Personal Tax Returns (Last 2 years)" at bounding box center [125, 216] width 135 height 8
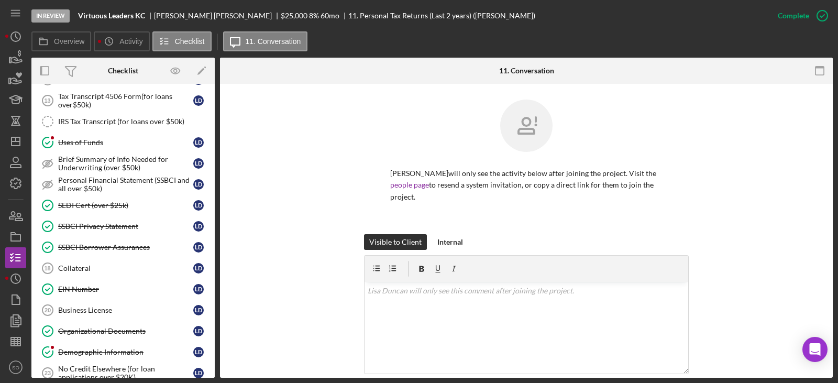
scroll to position [242, 0]
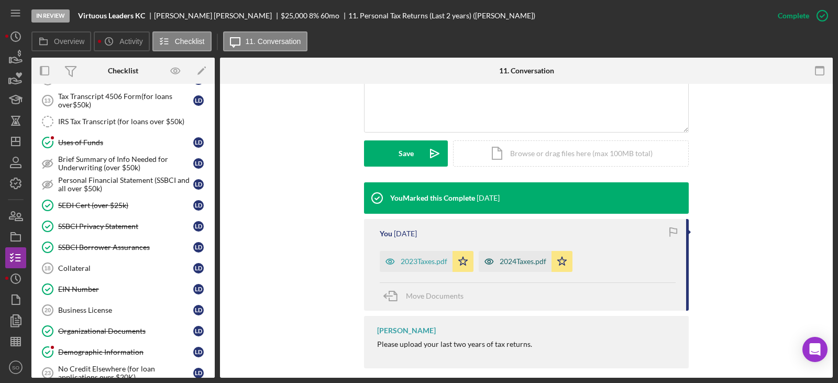
click at [507, 255] on div "2024Taxes.pdf" at bounding box center [515, 261] width 73 height 21
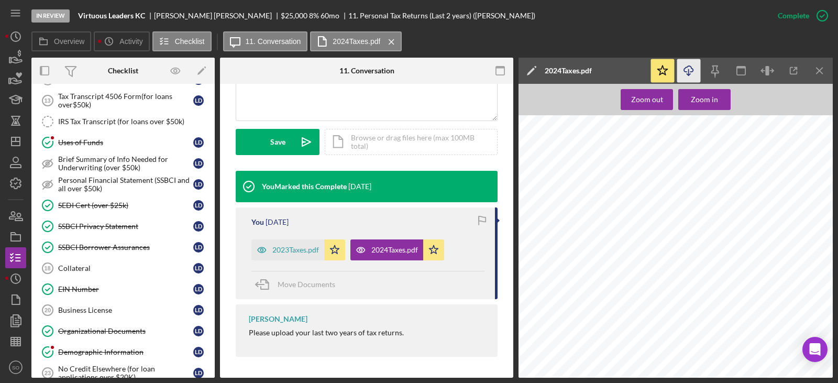
click at [689, 75] on polyline "button" at bounding box center [689, 75] width 4 height 2
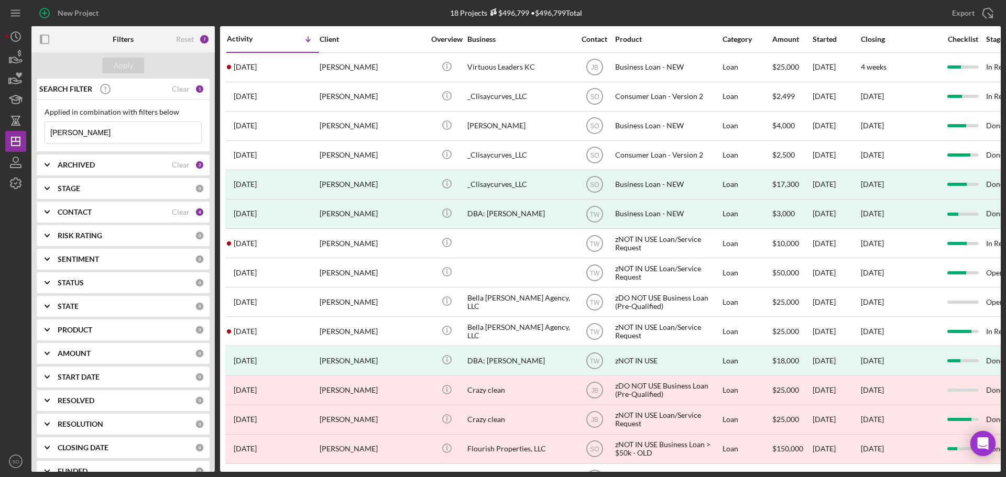
drag, startPoint x: 103, startPoint y: 130, endPoint x: 0, endPoint y: 97, distance: 108.4
click at [0, 97] on div "New Project 18 Projects $496,799 • $496,799 Total lisa duncan Export Icon/Expor…" at bounding box center [503, 238] width 1006 height 477
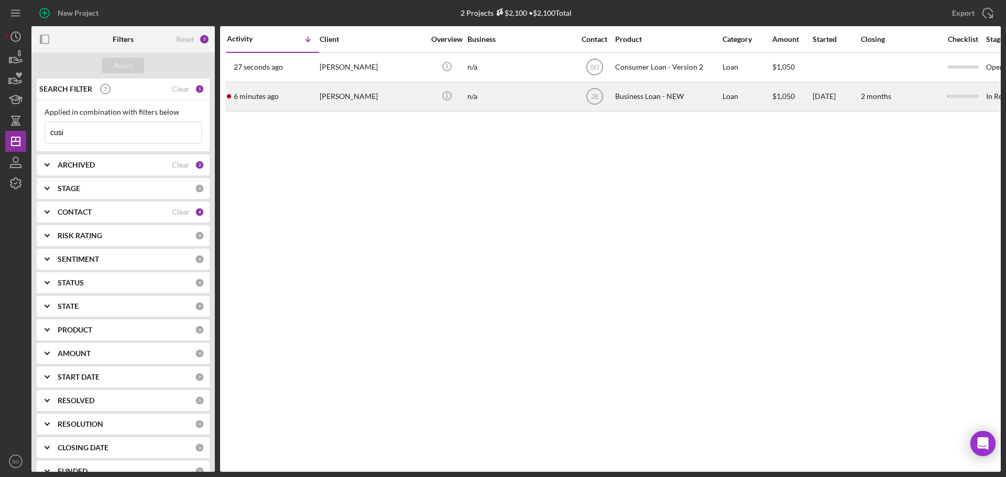
type input "cusi"
click at [249, 97] on time "6 minutes ago" at bounding box center [256, 96] width 45 height 8
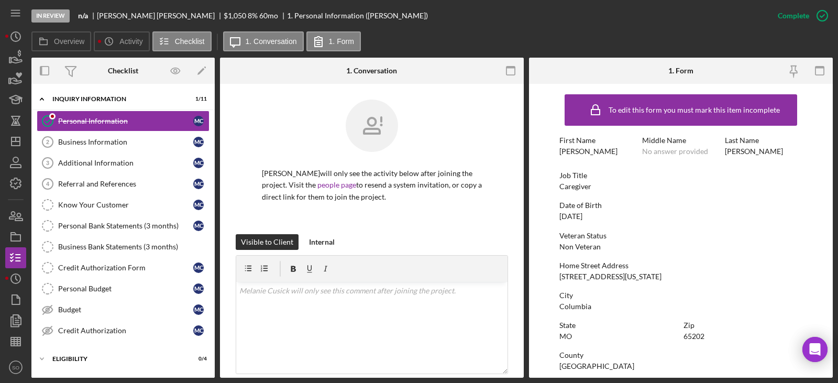
click at [577, 148] on div "[PERSON_NAME]" at bounding box center [589, 151] width 58 height 8
copy div "[PERSON_NAME]"
click at [733, 155] on div "[PERSON_NAME]" at bounding box center [754, 151] width 58 height 8
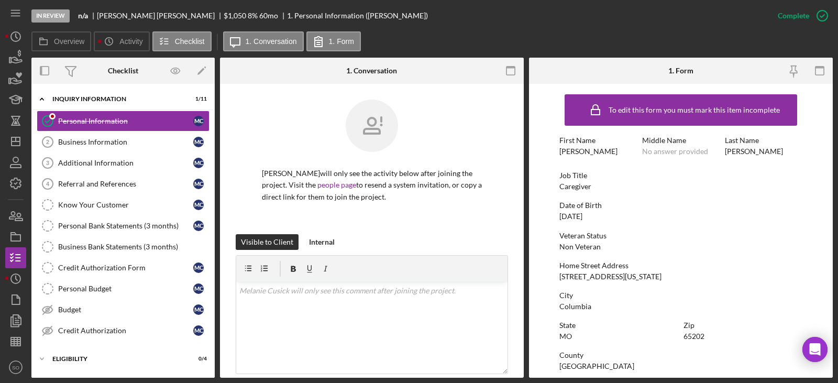
click at [736, 153] on div "[PERSON_NAME]" at bounding box center [754, 151] width 58 height 8
copy div "[PERSON_NAME]"
click at [563, 274] on div "[STREET_ADDRESS][US_STATE]" at bounding box center [611, 276] width 102 height 8
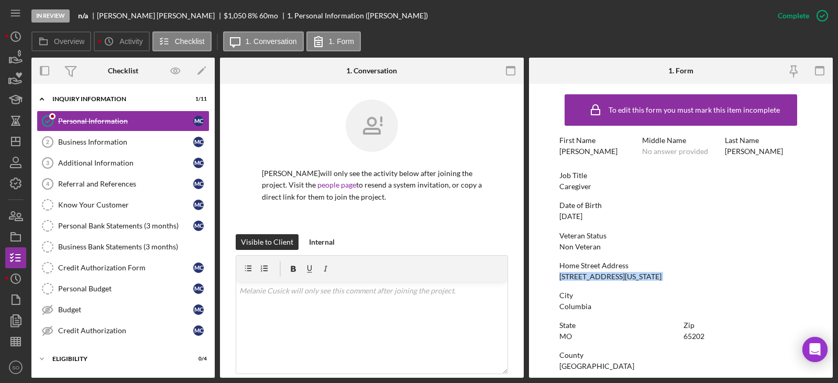
click at [563, 274] on div "[STREET_ADDRESS][US_STATE]" at bounding box center [611, 276] width 102 height 8
copy div "[STREET_ADDRESS][US_STATE]"
click at [579, 306] on div "Columbia" at bounding box center [576, 306] width 32 height 8
copy div "Columbia"
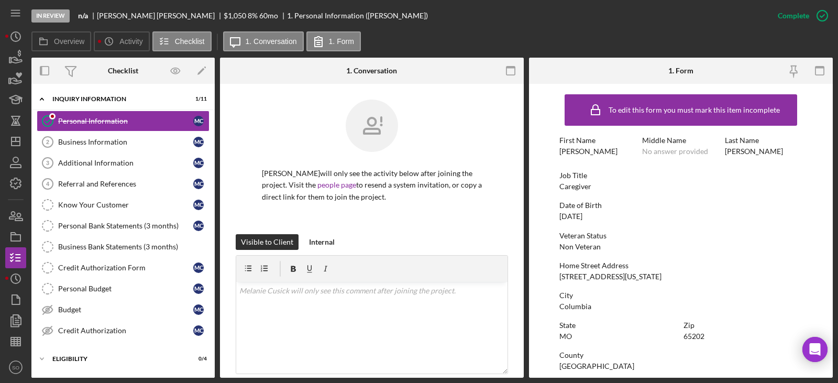
click at [690, 335] on div "65202" at bounding box center [694, 336] width 21 height 8
copy div "65202"
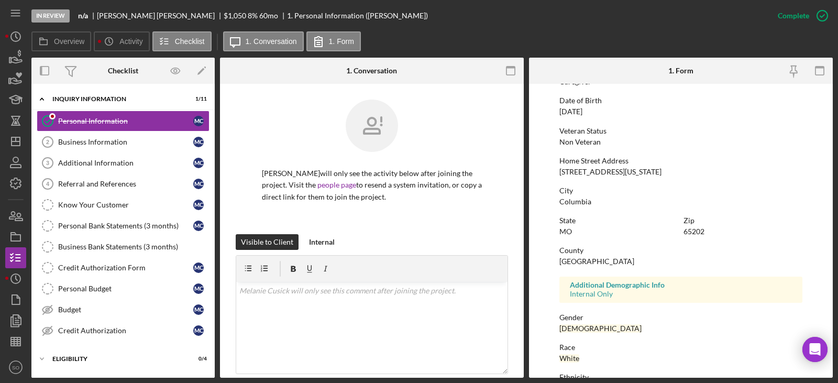
click at [581, 257] on div "[GEOGRAPHIC_DATA]" at bounding box center [597, 261] width 75 height 8
copy div "[GEOGRAPHIC_DATA]"
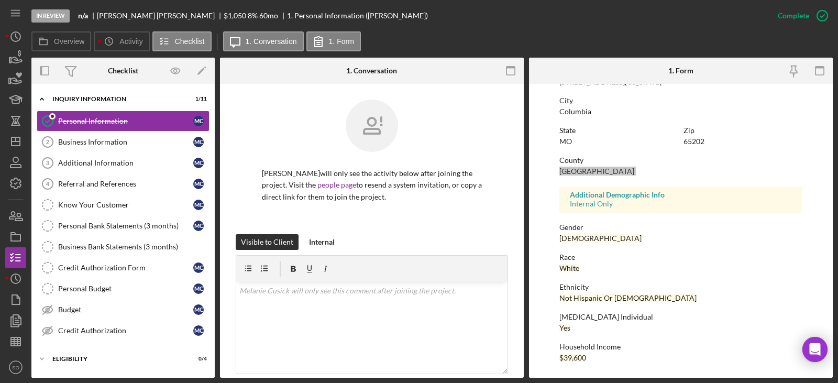
scroll to position [0, 0]
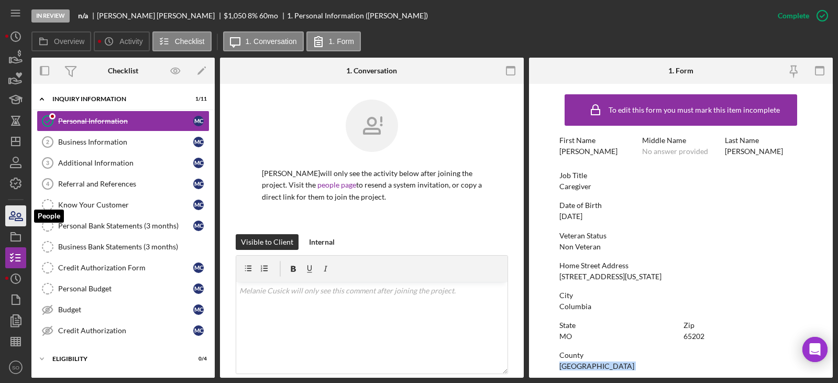
drag, startPoint x: 20, startPoint y: 214, endPoint x: 25, endPoint y: 216, distance: 5.4
click at [20, 214] on icon "button" at bounding box center [18, 216] width 7 height 7
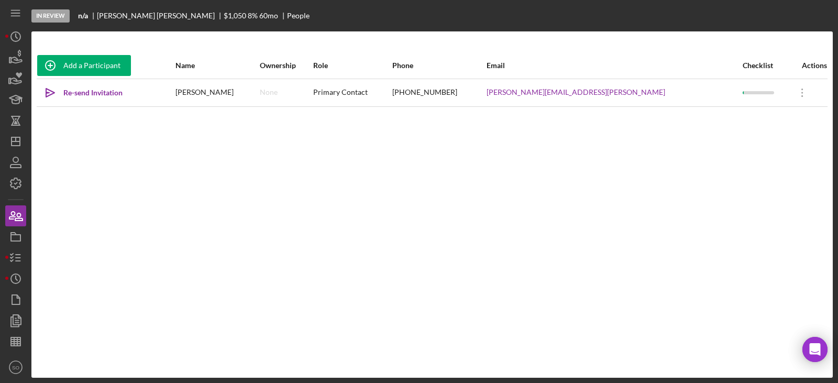
click at [473, 94] on div "(573) 590-5590" at bounding box center [439, 93] width 93 height 26
copy div "(573) 590-5590"
click at [18, 258] on line "button" at bounding box center [18, 258] width 5 height 0
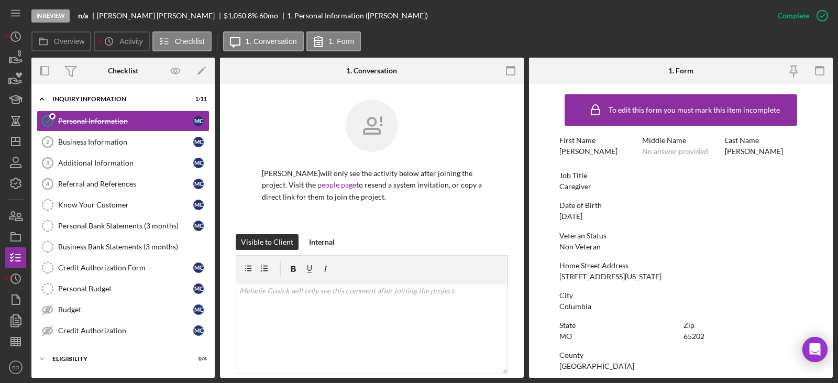
click at [576, 213] on div "03/20/1974" at bounding box center [571, 216] width 23 height 8
click at [576, 215] on div "03/20/1974" at bounding box center [571, 216] width 23 height 8
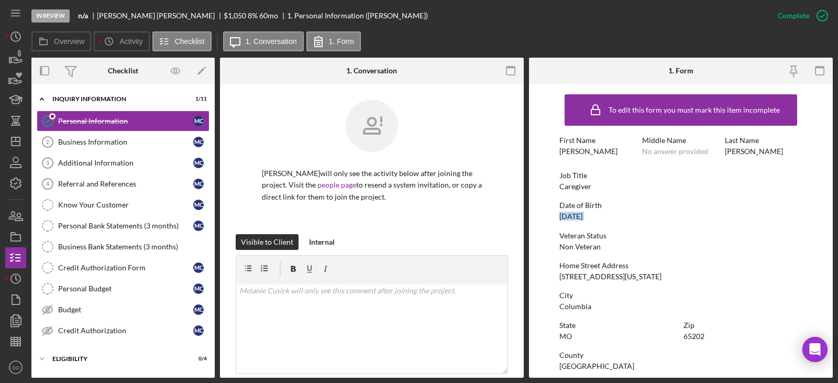
click at [576, 216] on div "03/20/1974" at bounding box center [571, 216] width 23 height 8
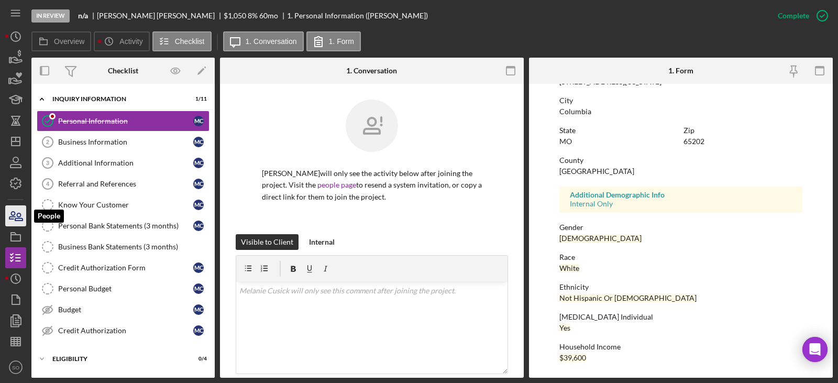
click at [24, 215] on icon "button" at bounding box center [16, 216] width 26 height 26
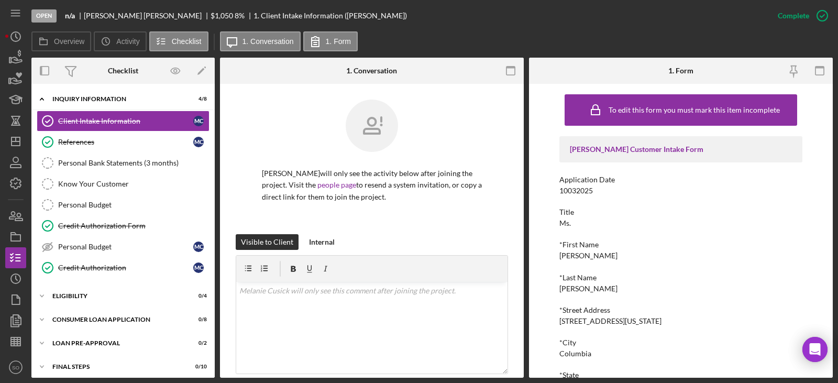
click at [574, 288] on div "Cusick" at bounding box center [589, 289] width 58 height 8
click at [574, 288] on div "[PERSON_NAME]" at bounding box center [589, 289] width 58 height 8
copy div "[PERSON_NAME]"
click at [575, 258] on div "[PERSON_NAME]" at bounding box center [589, 256] width 58 height 8
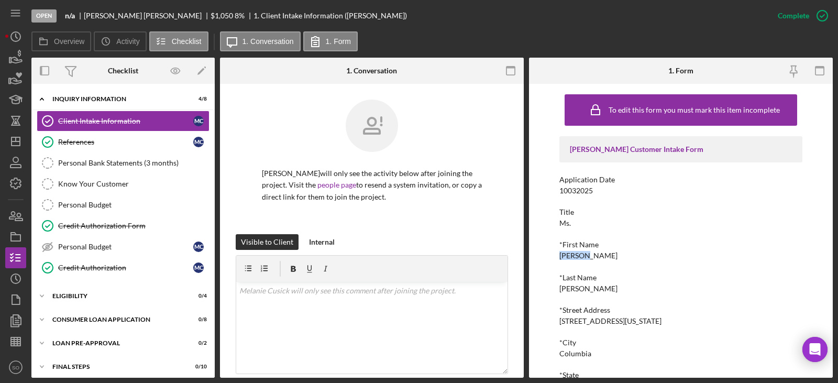
click at [575, 258] on div "[PERSON_NAME]" at bounding box center [589, 256] width 58 height 8
copy div "[PERSON_NAME]"
click at [569, 289] on div "[PERSON_NAME]" at bounding box center [589, 289] width 58 height 8
click at [570, 290] on div "[PERSON_NAME]" at bounding box center [589, 289] width 58 height 8
copy div "[PERSON_NAME]"
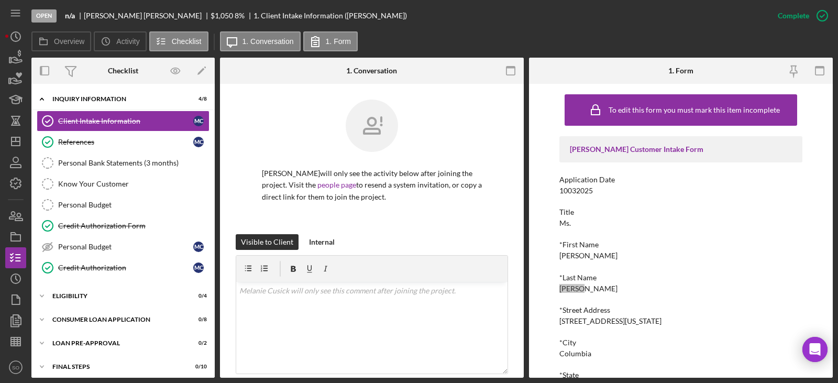
scroll to position [105, 0]
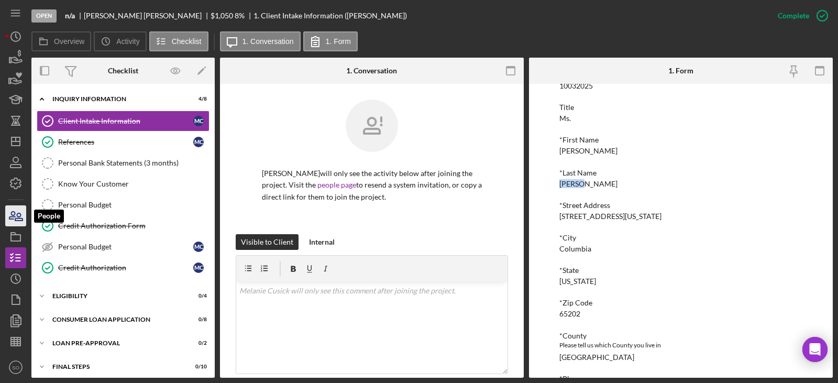
click at [23, 215] on icon "button" at bounding box center [16, 216] width 26 height 26
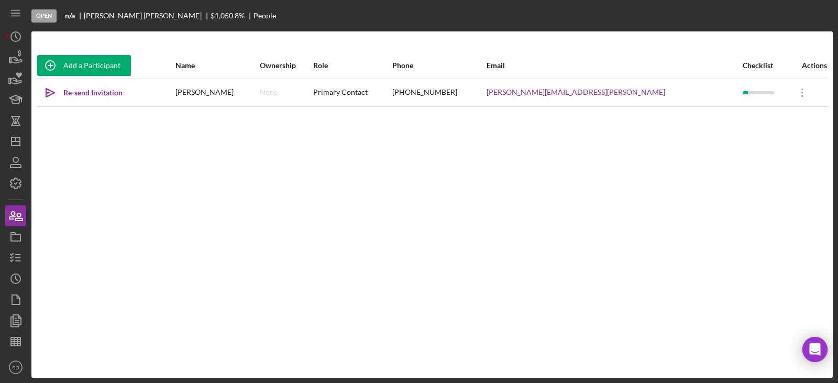
click at [486, 91] on div "[PHONE_NUMBER]" at bounding box center [439, 93] width 93 height 26
copy div "[PHONE_NUMBER]"
click at [19, 256] on icon "button" at bounding box center [16, 258] width 26 height 26
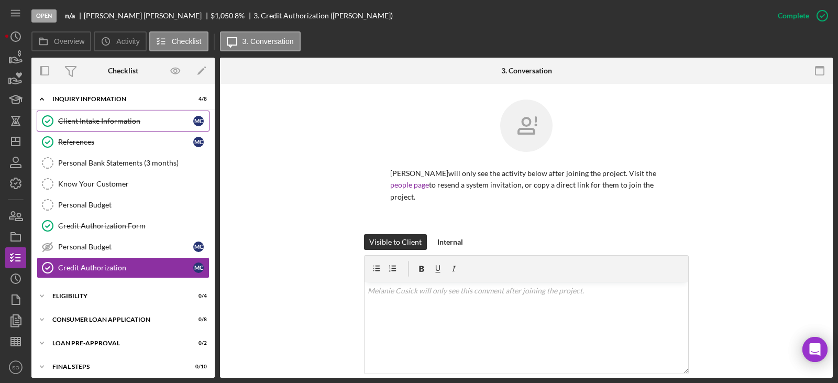
drag, startPoint x: 97, startPoint y: 125, endPoint x: 106, endPoint y: 130, distance: 9.9
click at [97, 125] on div "Client Intake Information" at bounding box center [125, 121] width 135 height 8
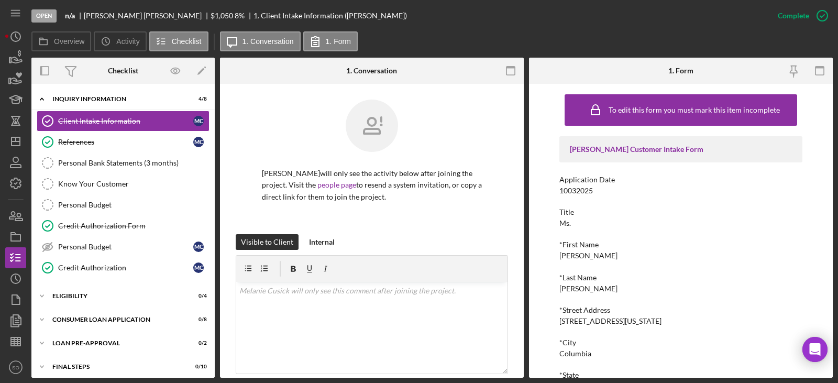
scroll to position [210, 0]
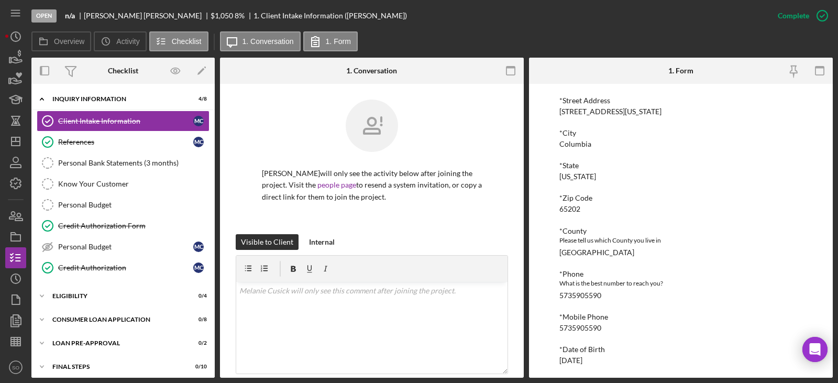
click at [587, 332] on div "5735905590" at bounding box center [581, 328] width 42 height 8
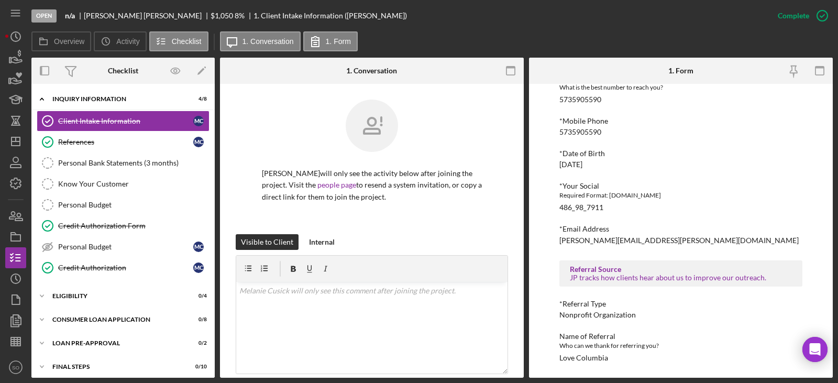
click at [580, 164] on div "[DATE]" at bounding box center [571, 164] width 23 height 8
copy div "[DATE]"
click at [693, 246] on div "Justine PETERSEN Customer Intake Form Application Date 10032025 Title Ms. *Firs…" at bounding box center [681, 46] width 243 height 631
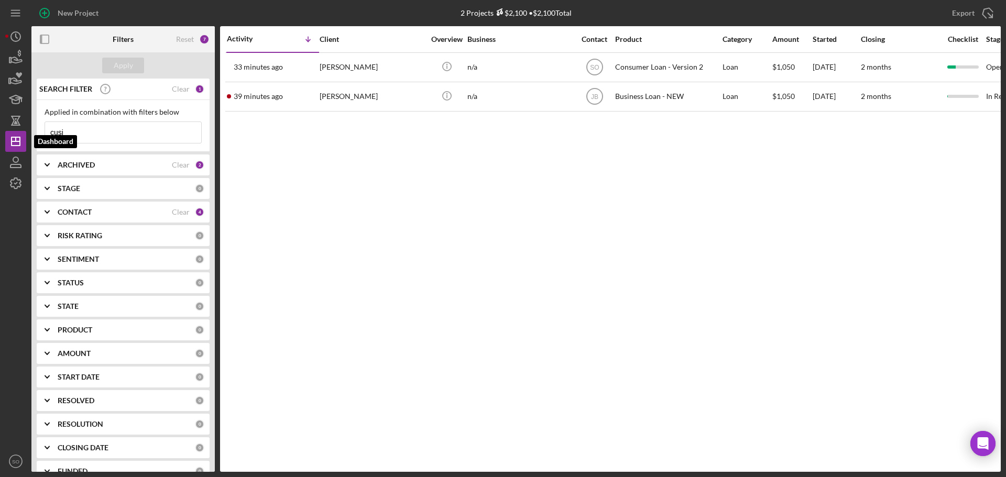
drag, startPoint x: 83, startPoint y: 131, endPoint x: 0, endPoint y: 131, distance: 83.3
click at [0, 133] on div "New Project 2 Projects $2,100 • $2,100 Total cusi Export Icon/Export Filters Re…" at bounding box center [503, 238] width 1006 height 477
type input "[PERSON_NAME]"
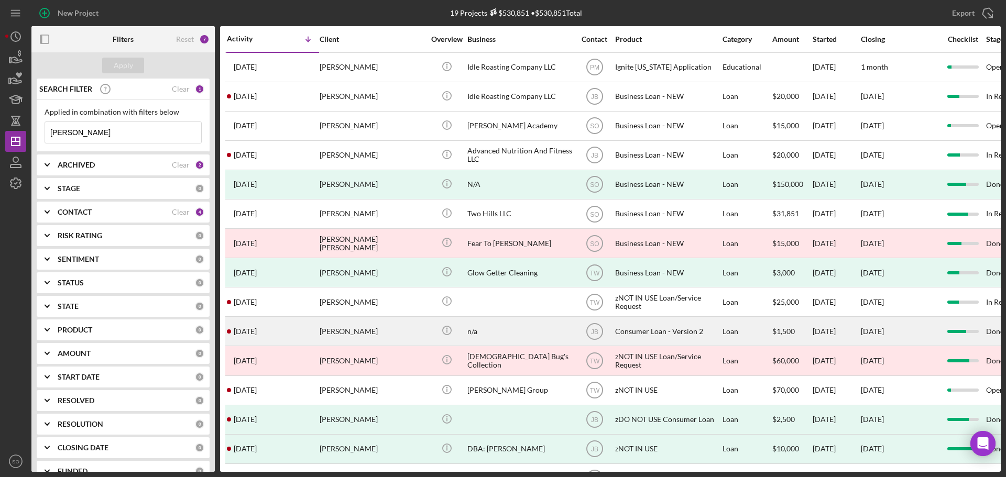
click at [348, 335] on div "[PERSON_NAME]" at bounding box center [372, 332] width 105 height 28
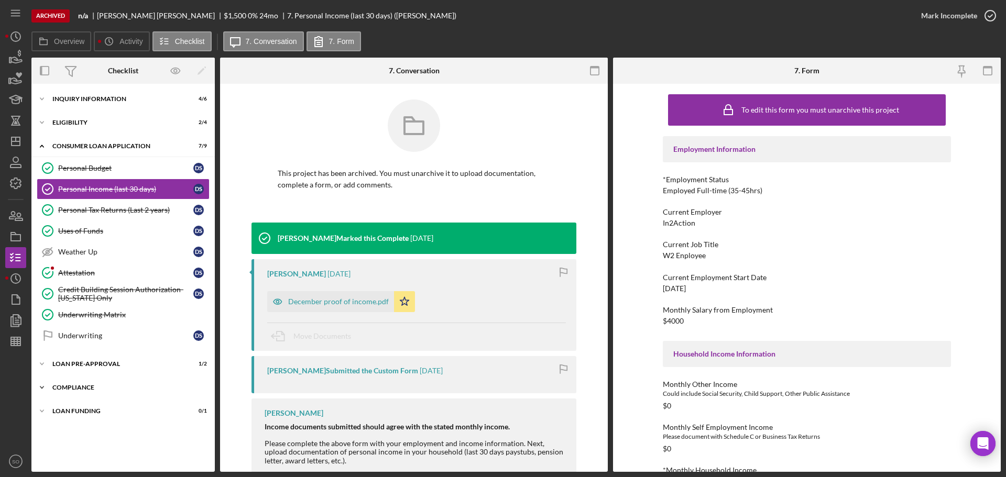
click at [101, 388] on div "Compliance" at bounding box center [126, 388] width 149 height 6
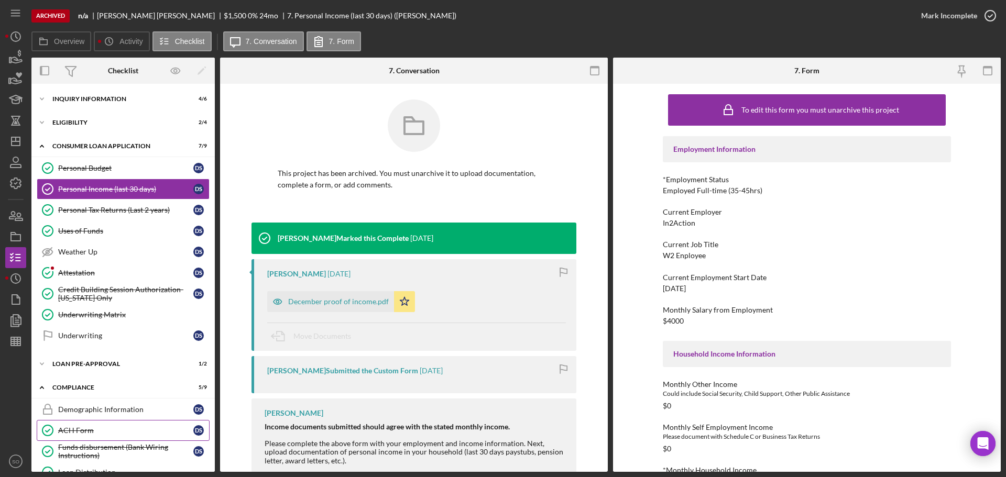
scroll to position [150, 0]
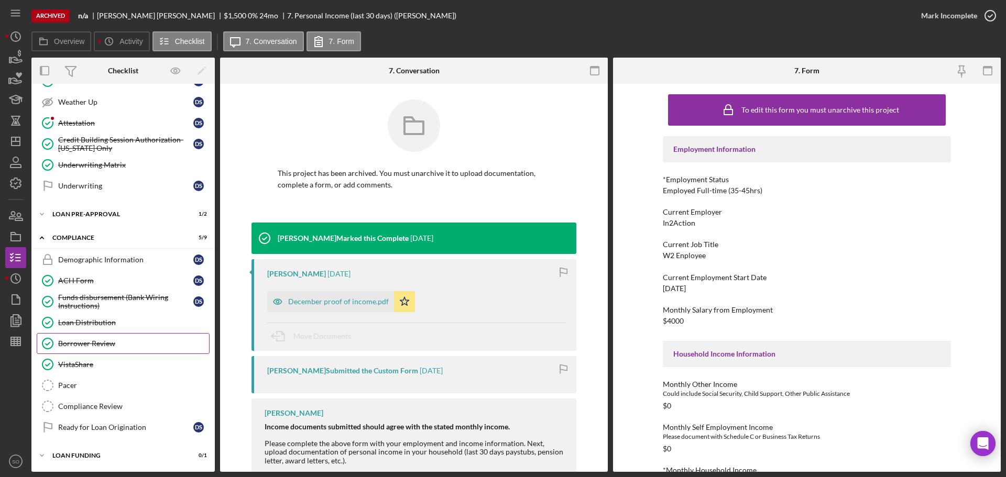
click at [108, 350] on link "Borrower Review Borrower Review" at bounding box center [123, 343] width 173 height 21
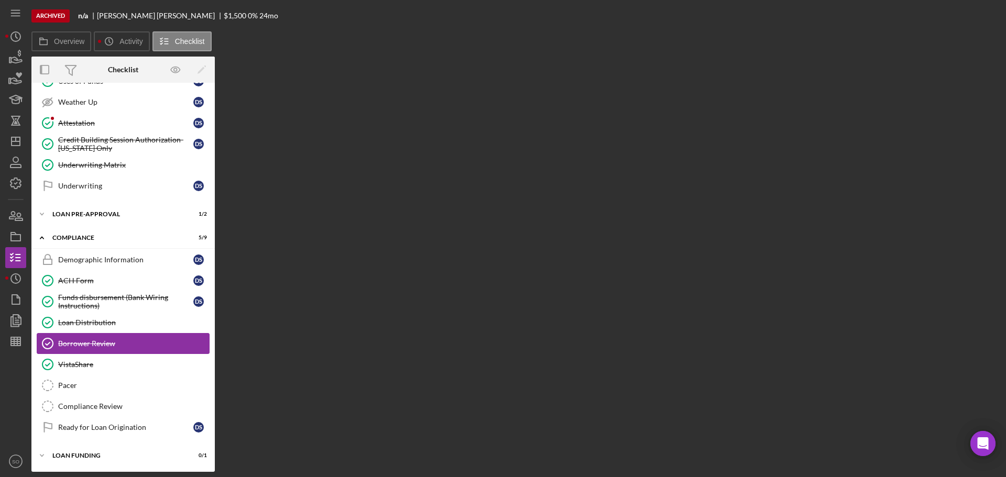
scroll to position [150, 0]
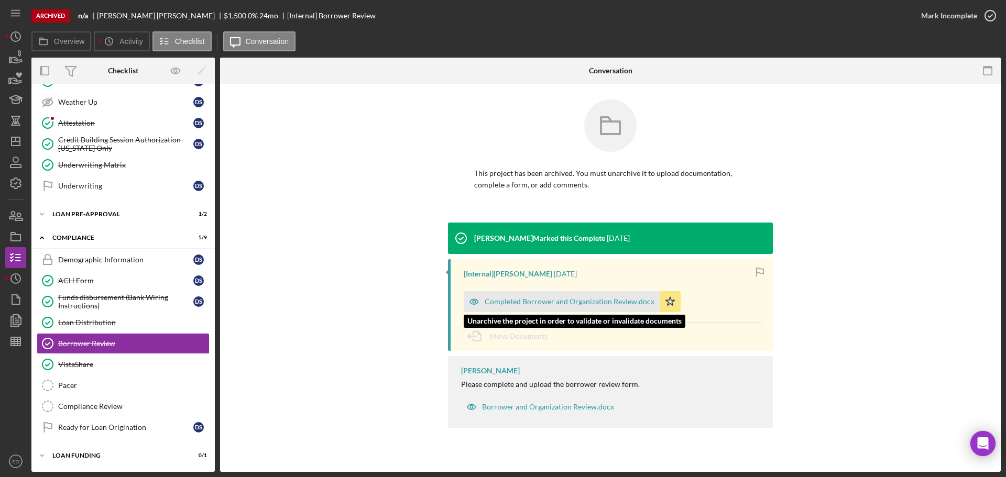
click at [532, 304] on div "Completed Borrower and Organization Review.docx" at bounding box center [570, 302] width 170 height 8
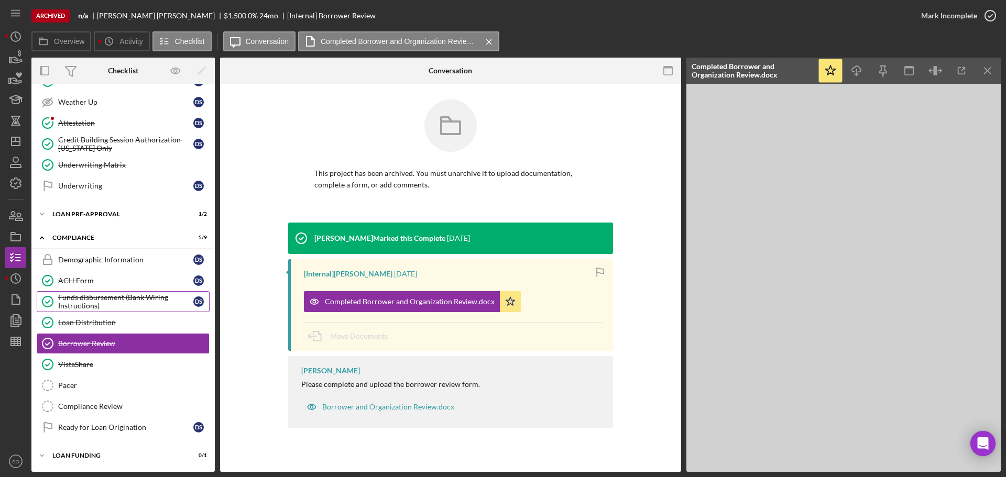
click at [83, 300] on div "Funds disbursement (Bank Wiring Instructions)" at bounding box center [125, 301] width 135 height 17
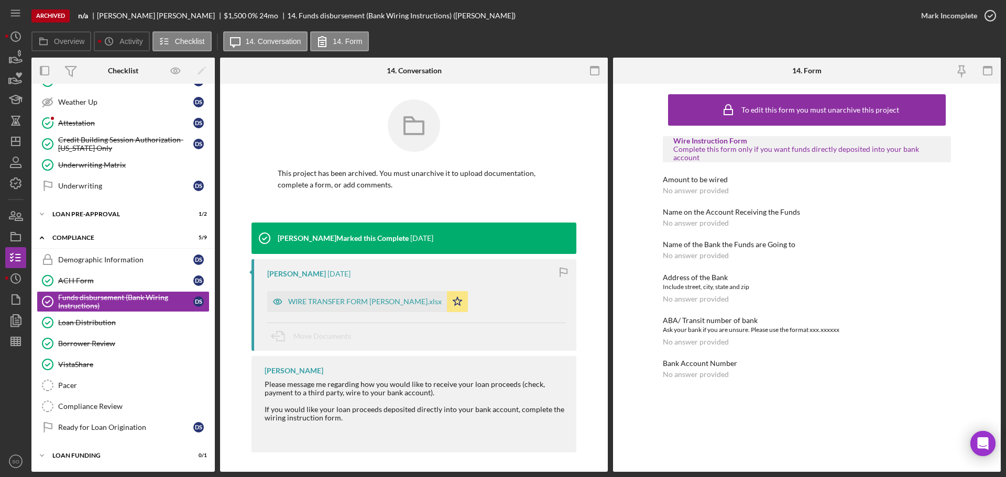
scroll to position [2, 0]
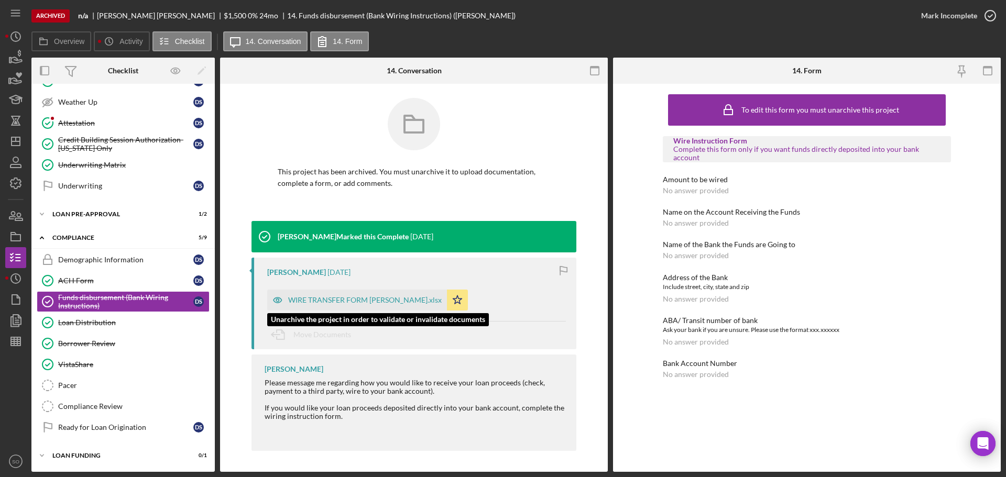
click at [390, 306] on div "WIRE TRANSFER FORM [PERSON_NAME].xlsx" at bounding box center [357, 300] width 180 height 21
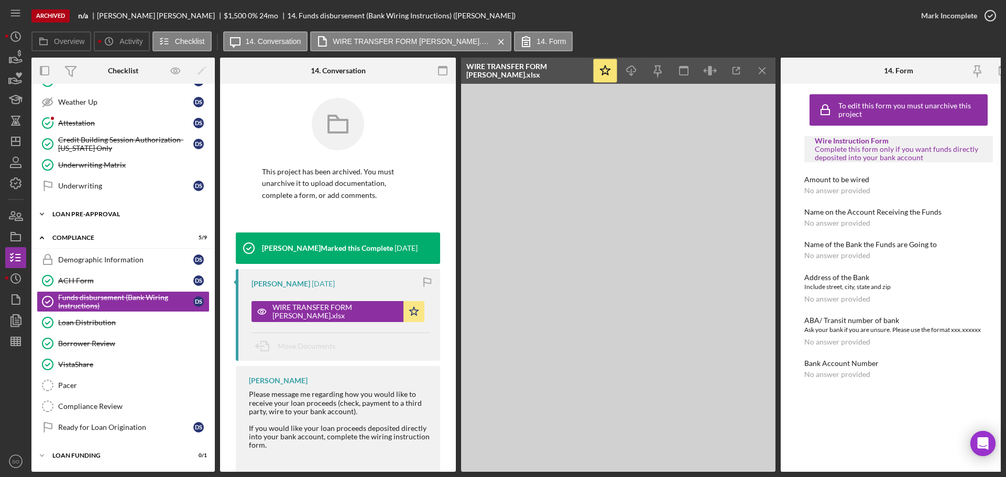
drag, startPoint x: 72, startPoint y: 218, endPoint x: 85, endPoint y: 218, distance: 13.1
click at [72, 218] on div "Icon/Expander Loan Pre-Approval 1 / 2" at bounding box center [122, 214] width 183 height 21
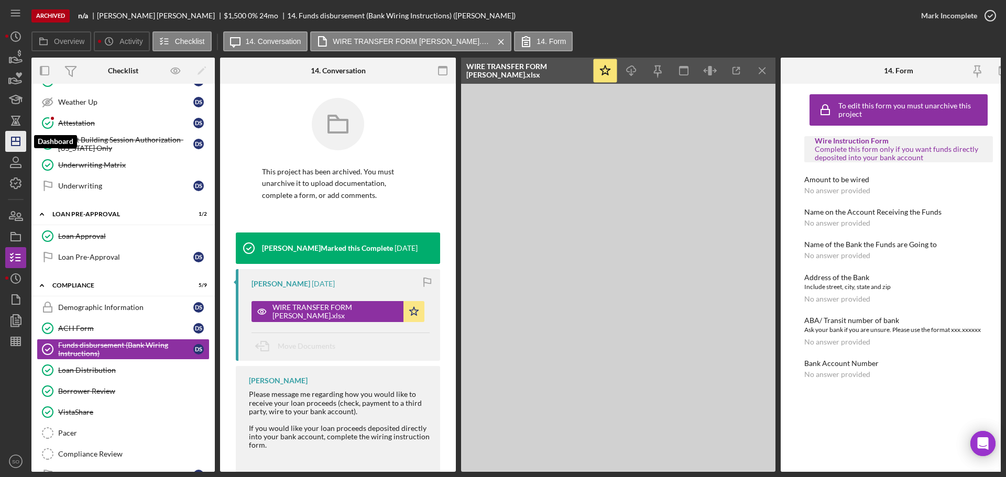
click at [13, 147] on icon "Icon/Dashboard" at bounding box center [16, 141] width 26 height 26
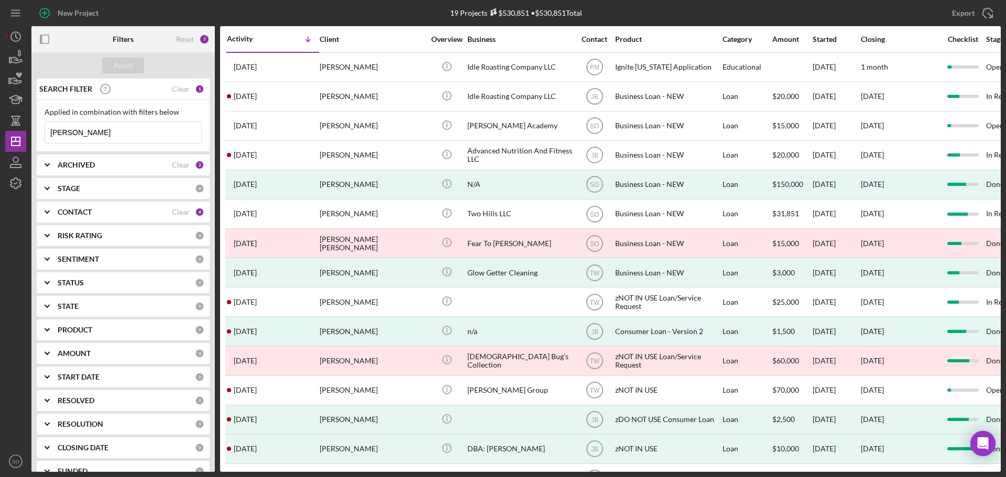
drag, startPoint x: 105, startPoint y: 137, endPoint x: 0, endPoint y: 136, distance: 105.3
click at [0, 136] on div "New Project 19 Projects $530,851 • $530,851 Total david stevens Export Icon/Exp…" at bounding box center [503, 238] width 1006 height 477
type input "robin johnson"
click at [126, 65] on div "Apply" at bounding box center [123, 66] width 19 height 16
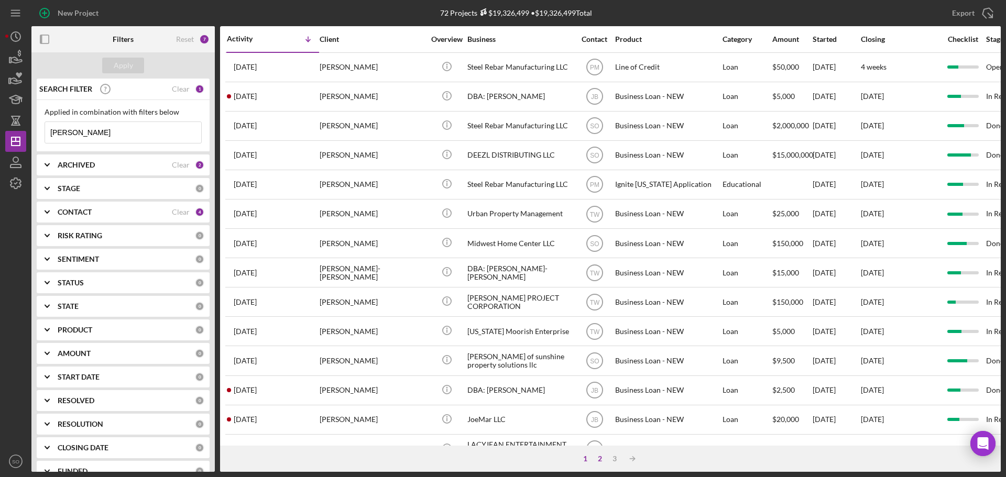
click at [595, 461] on div "2" at bounding box center [600, 459] width 15 height 8
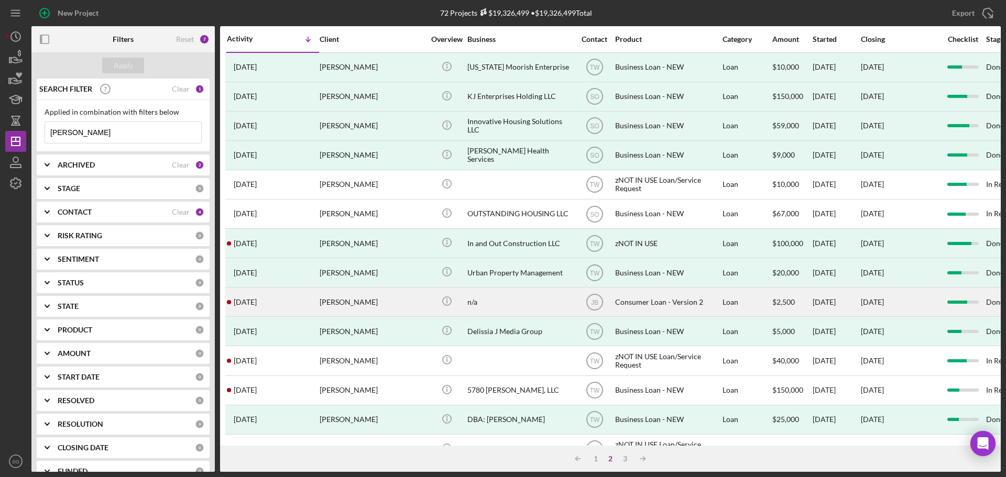
click at [351, 305] on div "Robin Johnson" at bounding box center [372, 302] width 105 height 28
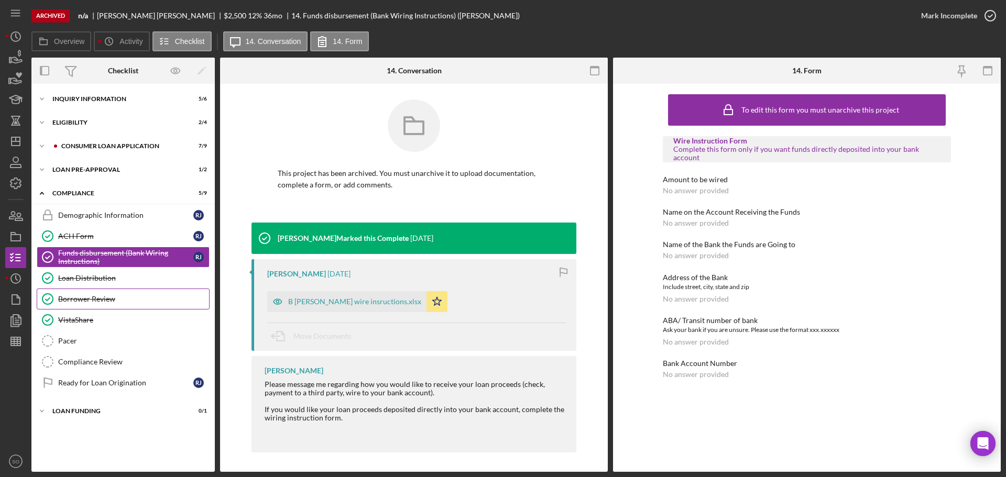
click at [92, 297] on div "Borrower Review" at bounding box center [133, 299] width 151 height 8
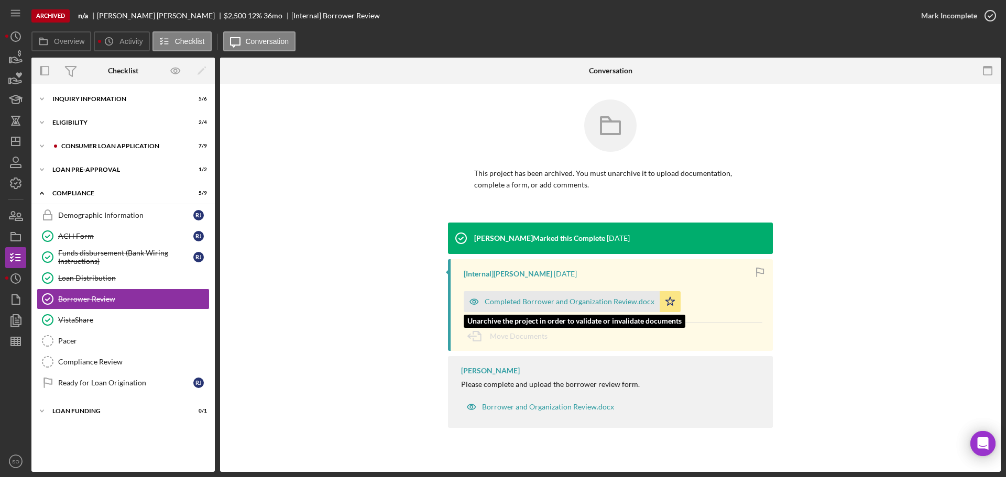
click at [532, 301] on div "Completed Borrower and Organization Review.docx" at bounding box center [570, 302] width 170 height 8
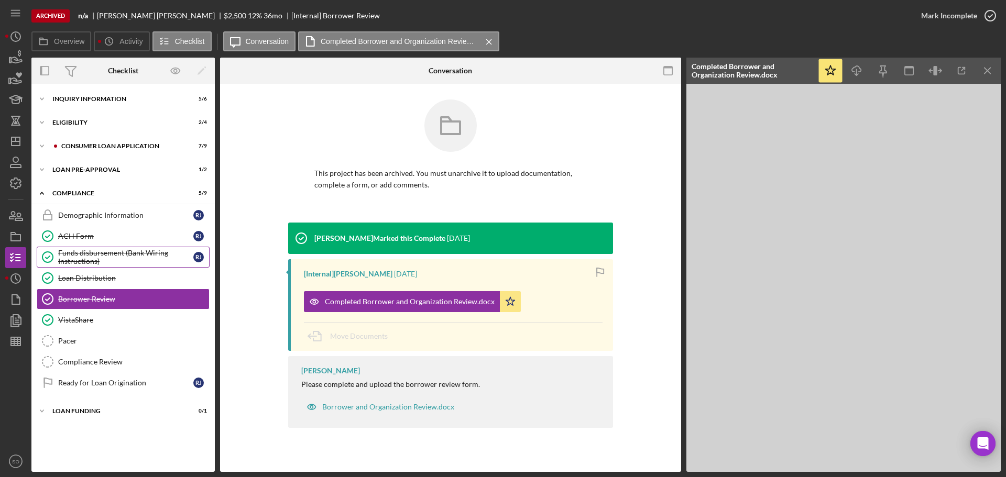
click at [125, 259] on div "Funds disbursement (Bank Wiring Instructions)" at bounding box center [125, 257] width 135 height 17
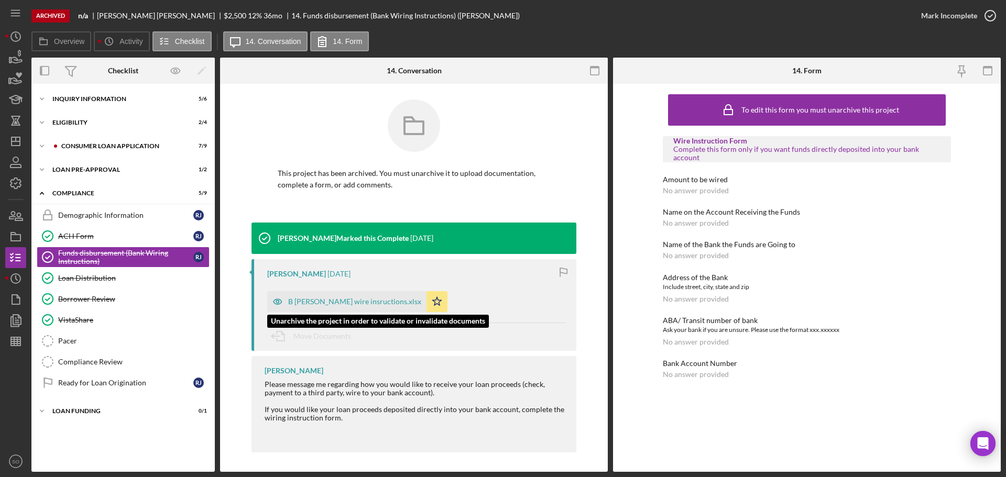
click at [364, 298] on div "B Kimble wire insructions.xlsx" at bounding box center [354, 302] width 133 height 8
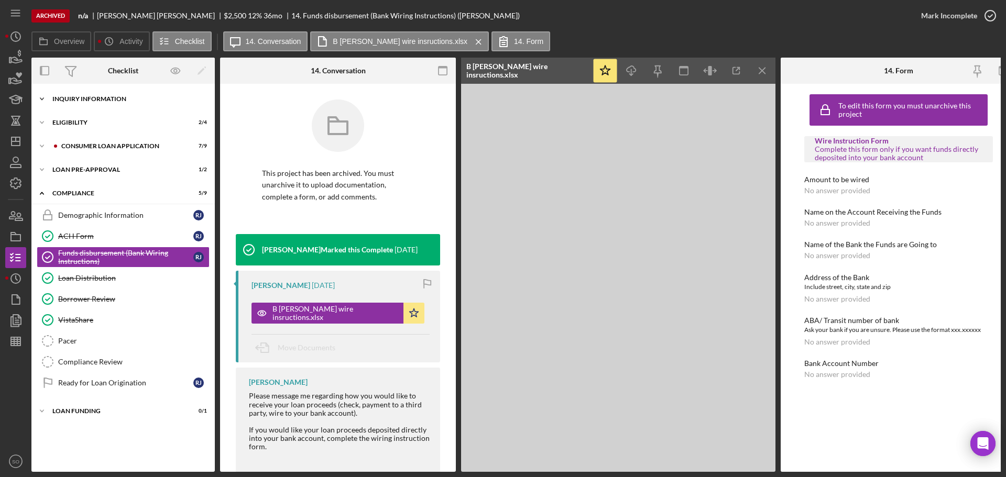
click at [123, 101] on div "Inquiry Information" at bounding box center [126, 99] width 149 height 6
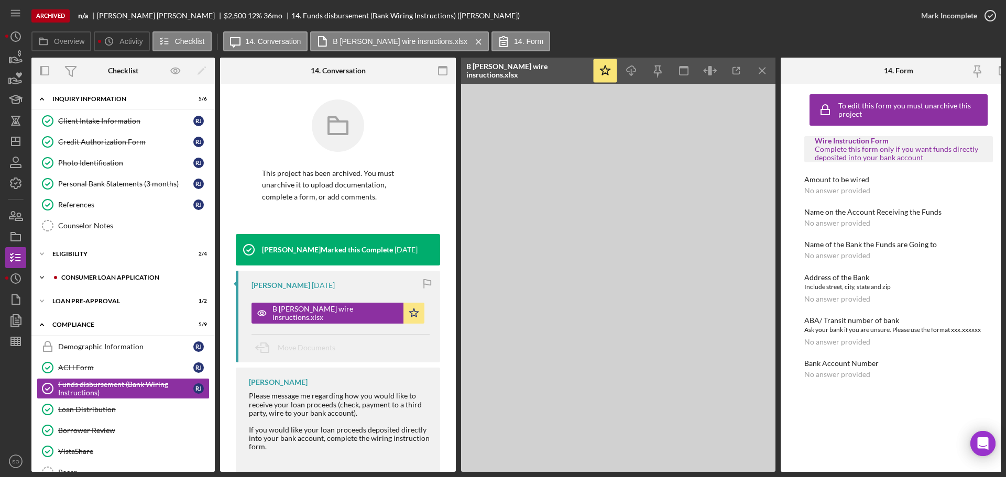
click at [99, 278] on div "Consumer Loan Application" at bounding box center [131, 278] width 140 height 6
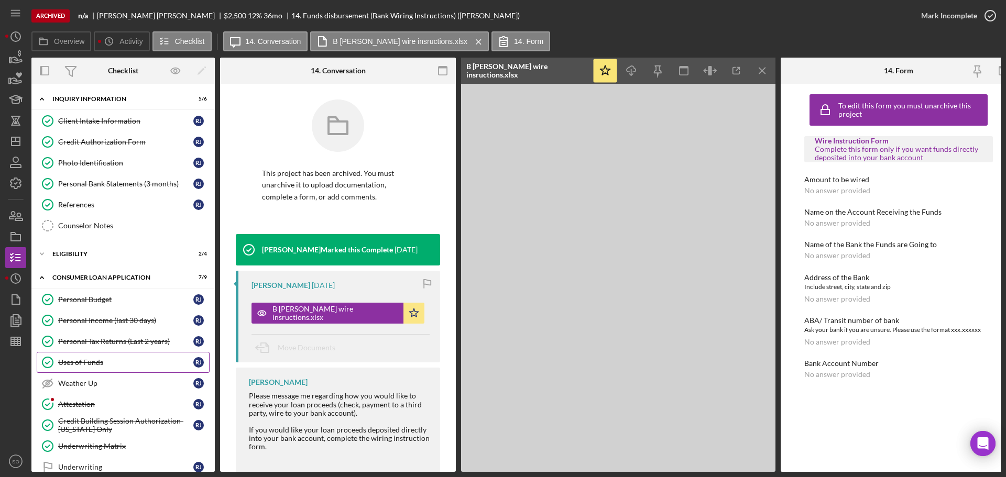
click at [105, 360] on div "Uses of Funds" at bounding box center [125, 362] width 135 height 8
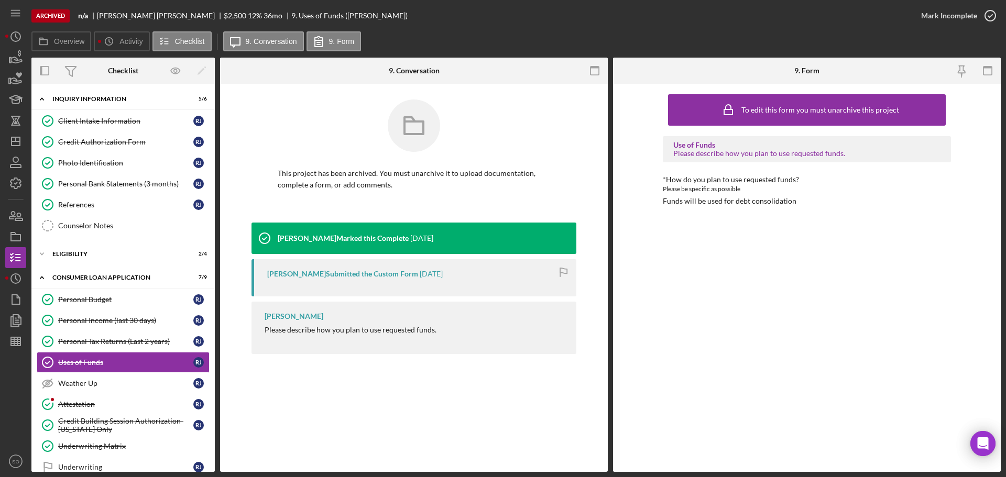
click at [712, 203] on div "Funds will be used for debt consolidation" at bounding box center [730, 201] width 134 height 8
copy div "Funds will be used for debt consolidation Icon/Menu Icon/Dashboard Dashboard Na…"
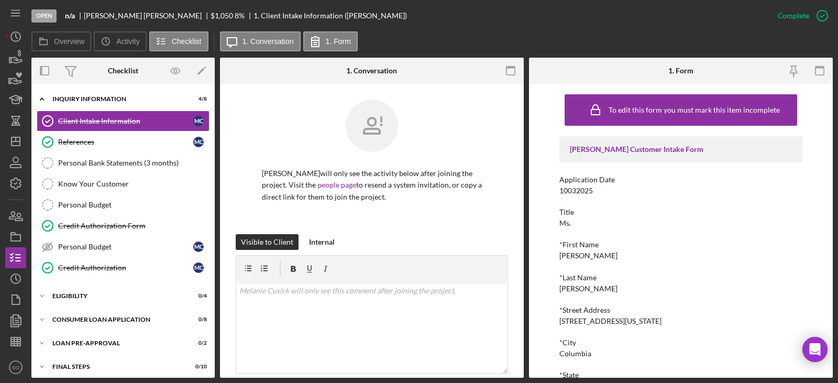
scroll to position [406, 0]
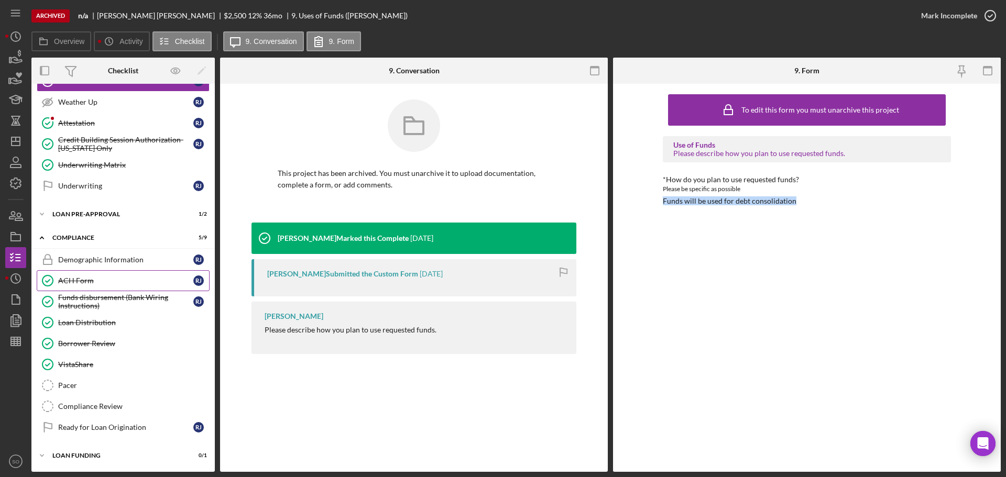
scroll to position [281, 0]
click at [104, 212] on div "Loan Pre-Approval" at bounding box center [126, 214] width 149 height 6
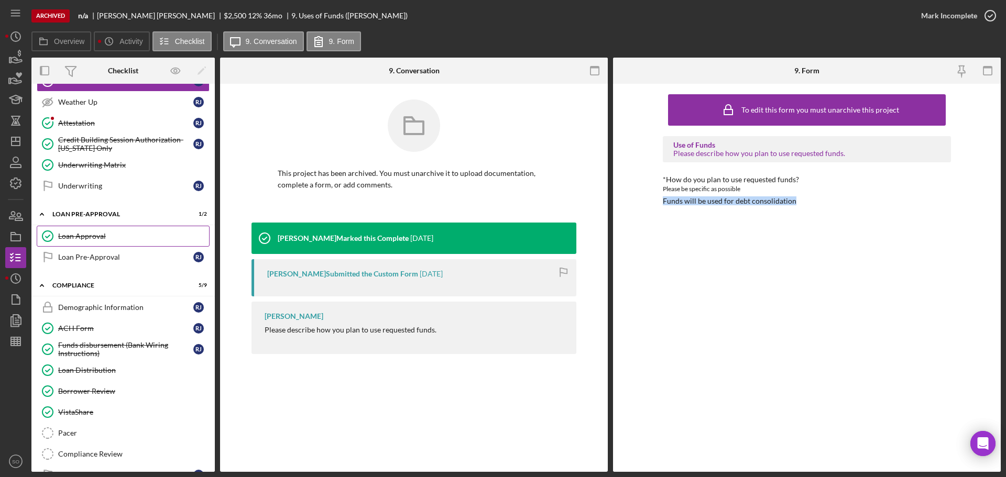
click at [99, 230] on link "Loan Approval Loan Approval" at bounding box center [123, 236] width 173 height 21
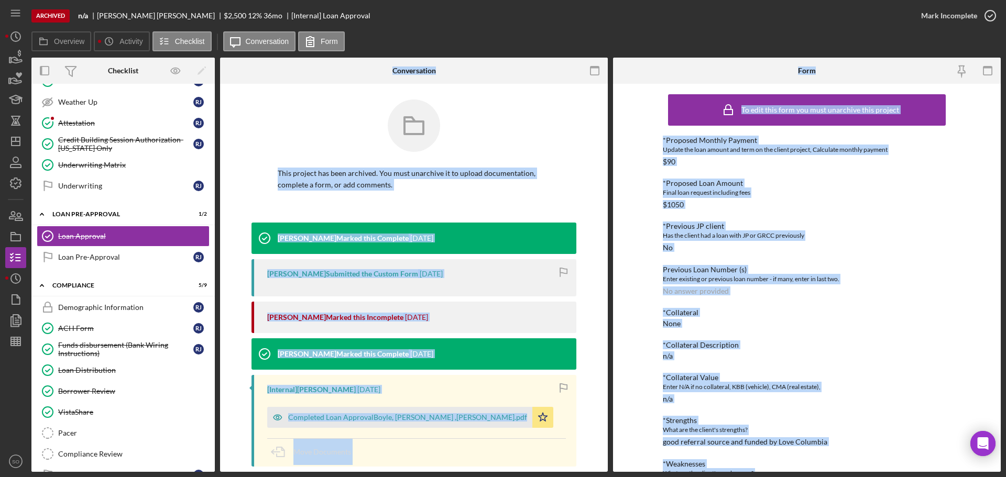
click at [752, 269] on div "Previous Loan Number (s)" at bounding box center [807, 270] width 288 height 8
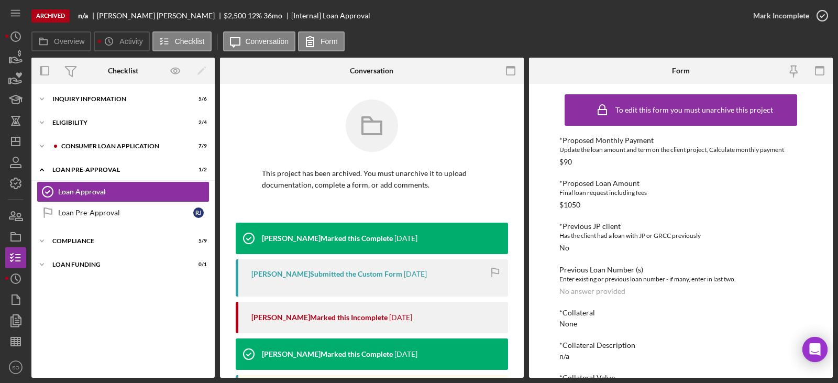
scroll to position [105, 0]
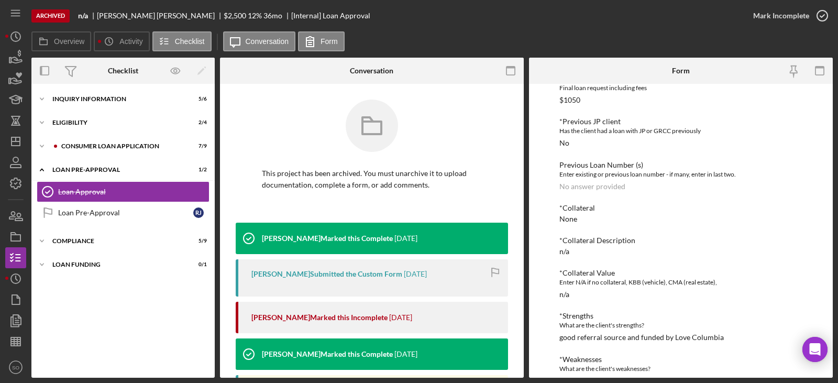
click at [631, 335] on div "good referral source and funded by Love Columbia" at bounding box center [642, 337] width 165 height 8
copy div "good referral source and funded by Love Columbia"
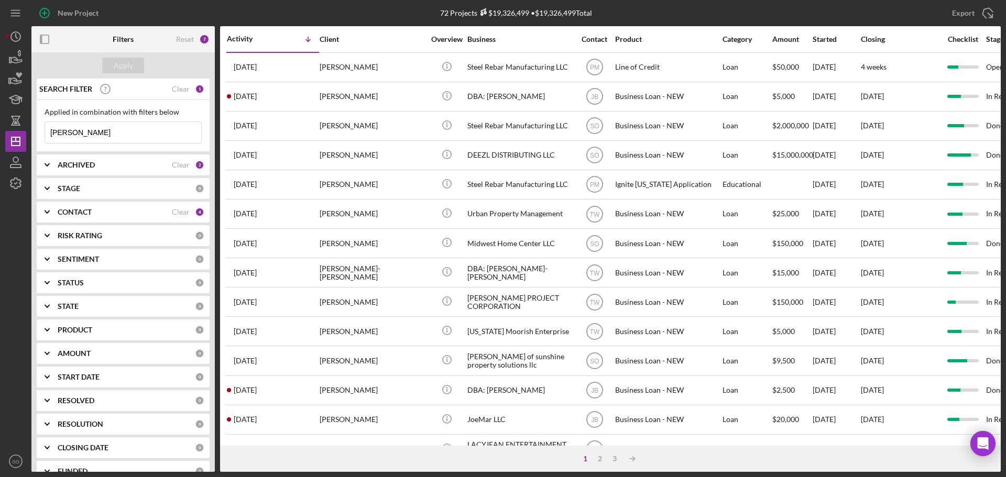
drag, startPoint x: 101, startPoint y: 129, endPoint x: 0, endPoint y: 138, distance: 101.6
click at [0, 136] on div "New Project 72 Projects $19,326,499 • $19,326,499 Total [PERSON_NAME] Export Ic…" at bounding box center [503, 238] width 1006 height 477
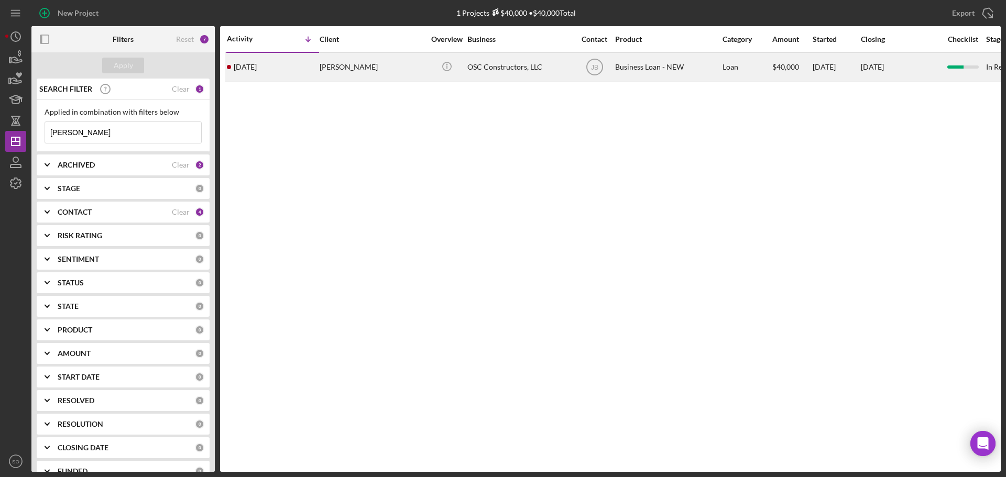
type input "[PERSON_NAME]"
click at [318, 71] on div "[DATE] [PERSON_NAME]" at bounding box center [273, 67] width 92 height 28
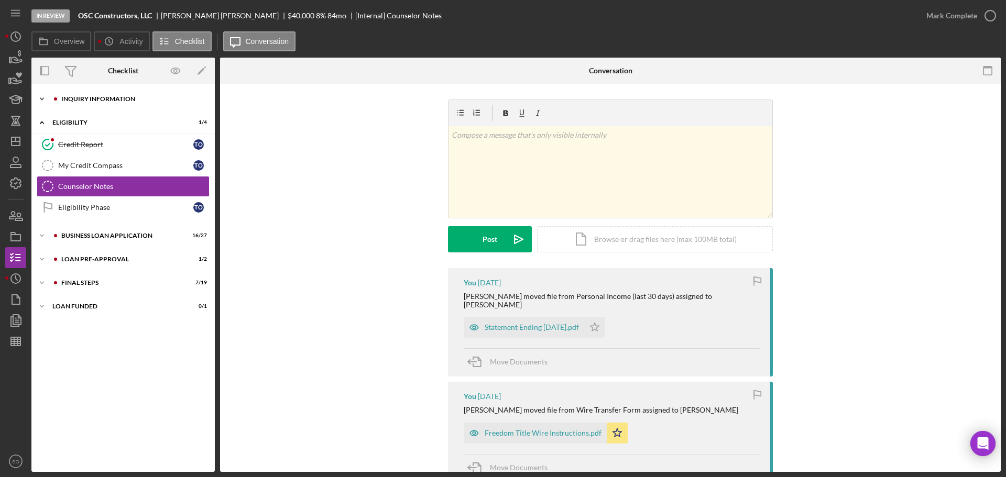
click at [124, 105] on div "Icon/Expander INQUIRY INFORMATION 9 / 11" at bounding box center [122, 99] width 183 height 21
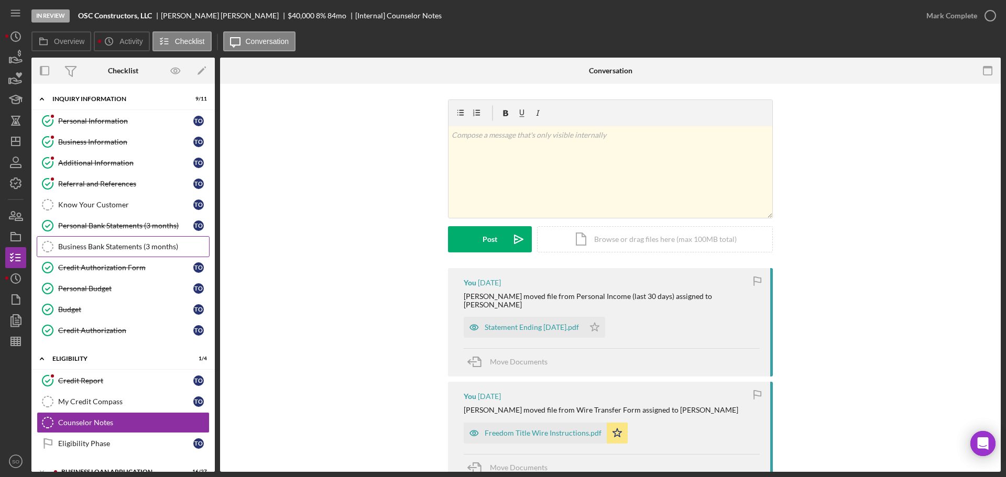
scroll to position [87, 0]
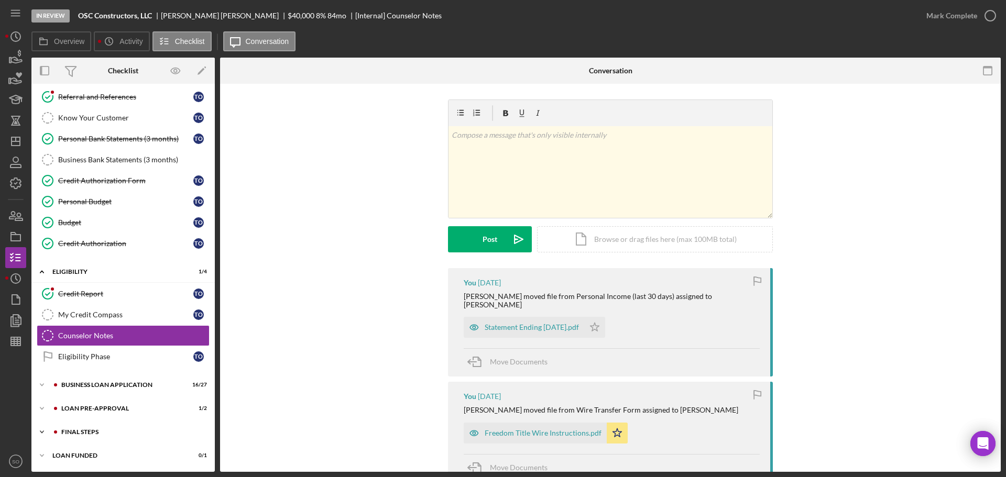
click at [99, 427] on div "Icon/Expander FINAL STEPS 7 / 19" at bounding box center [122, 432] width 183 height 21
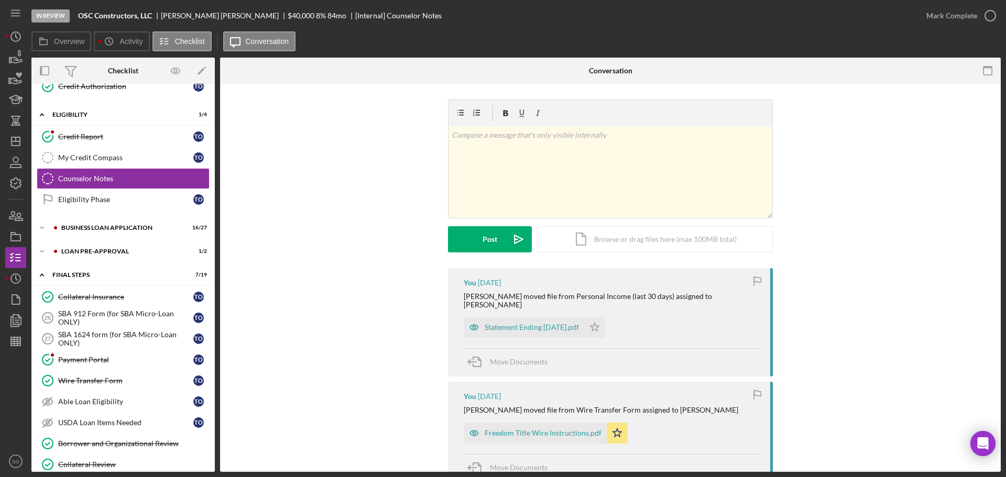
drag, startPoint x: 113, startPoint y: 381, endPoint x: 235, endPoint y: 385, distance: 122.2
click at [113, 381] on div "Wire Transfer Form" at bounding box center [125, 381] width 135 height 8
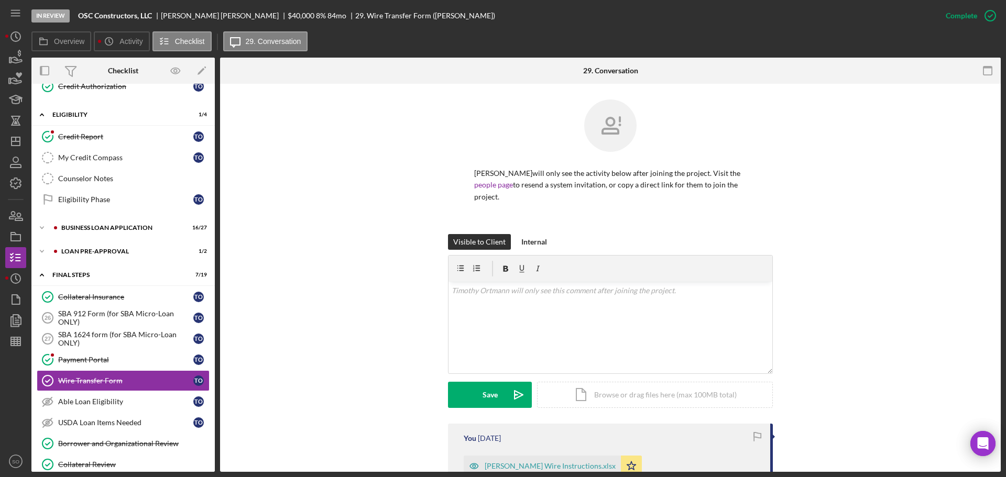
scroll to position [252, 0]
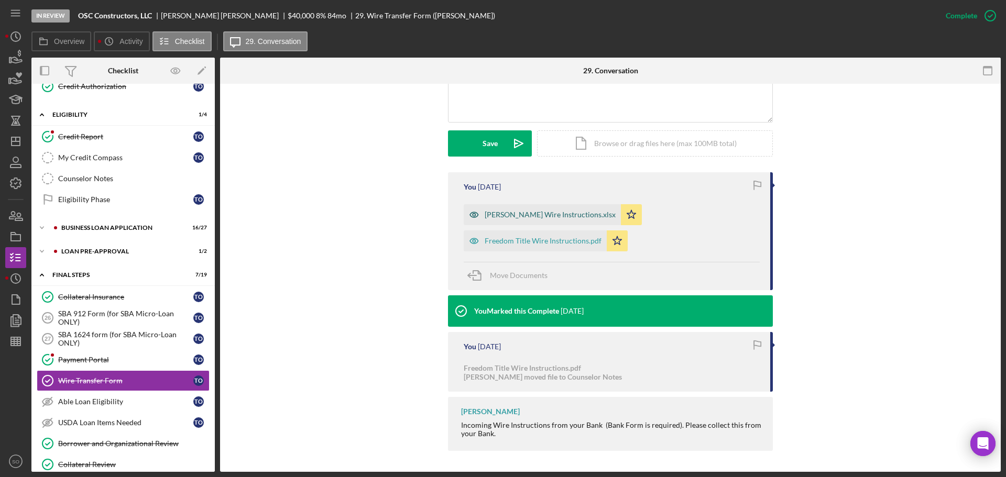
click at [528, 217] on div "Timothy Ortmann Wire Instructions.xlsx" at bounding box center [550, 215] width 131 height 8
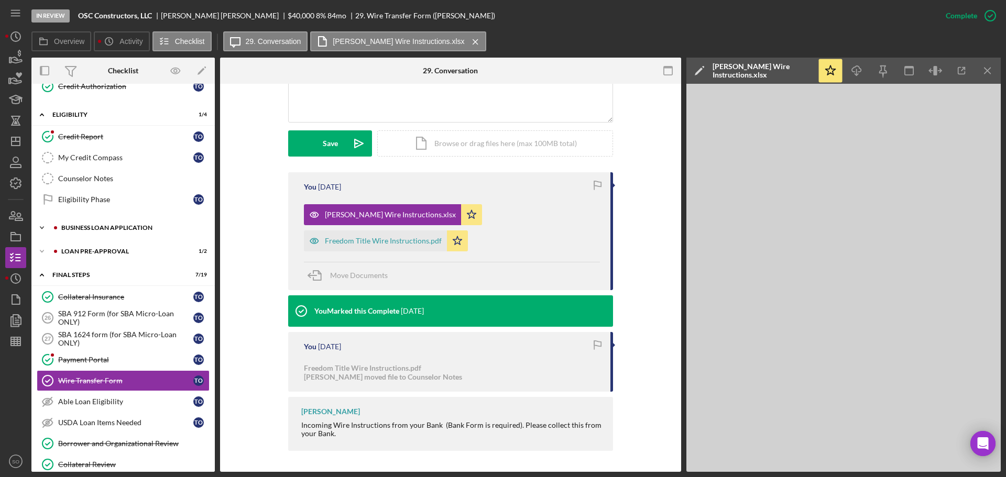
click at [116, 226] on div "BUSINESS LOAN APPLICATION" at bounding box center [131, 228] width 140 height 6
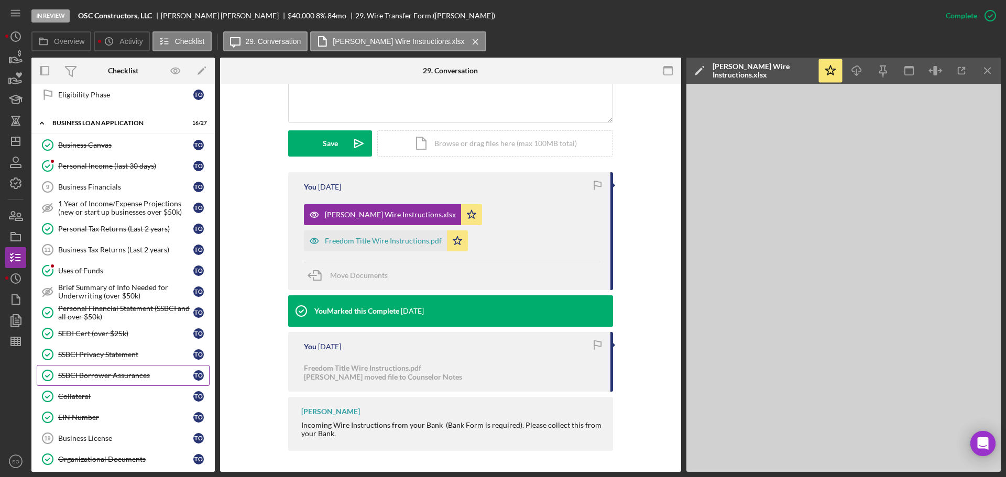
scroll to position [297, 0]
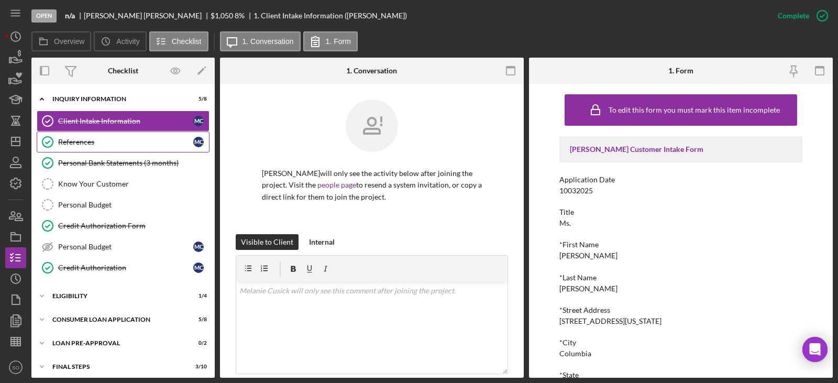
click at [76, 152] on link "References References M C" at bounding box center [123, 142] width 173 height 21
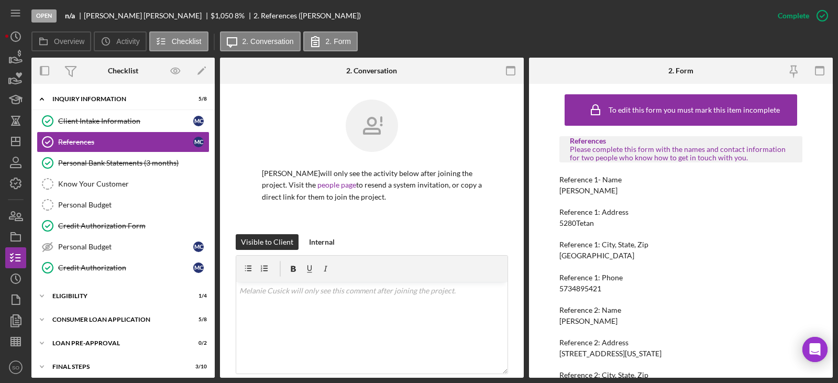
click at [598, 188] on div "[PERSON_NAME]" at bounding box center [589, 191] width 58 height 8
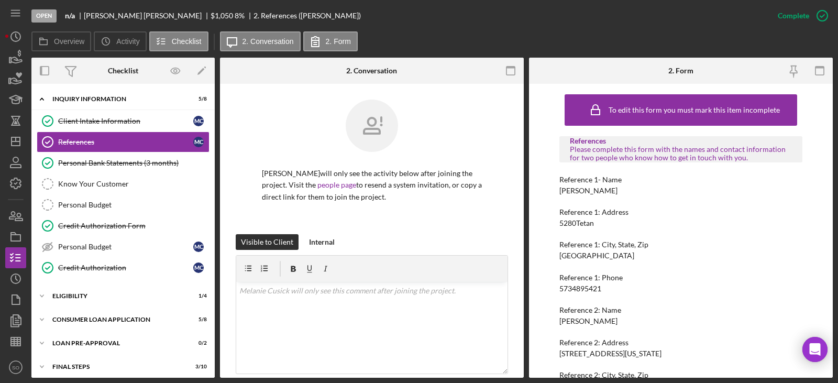
click at [588, 289] on div "5734895421" at bounding box center [581, 289] width 42 height 8
copy div "5734895421"
click at [569, 323] on div "[PERSON_NAME]" at bounding box center [589, 321] width 58 height 8
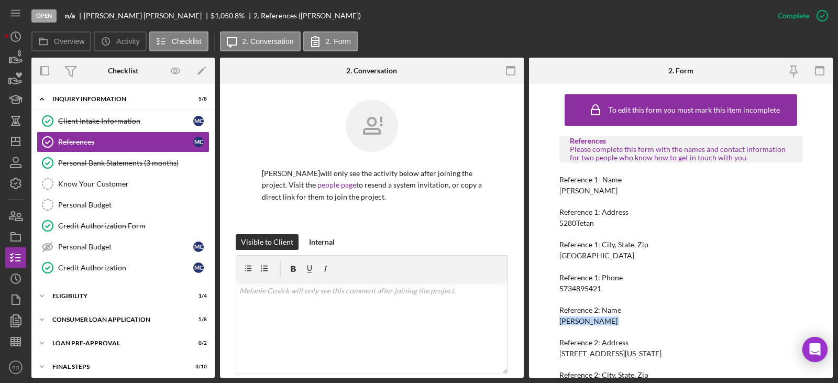
click at [569, 323] on div "[PERSON_NAME]" at bounding box center [589, 321] width 58 height 8
copy div "[PERSON_NAME]"
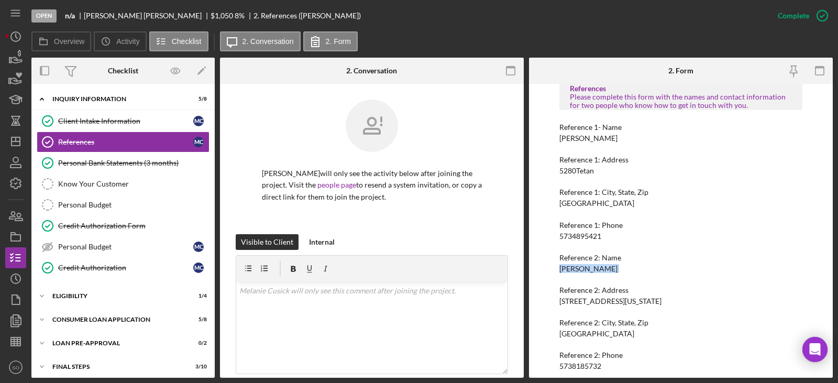
click at [587, 364] on div "5738185732" at bounding box center [581, 366] width 42 height 8
copy div "5738185732"
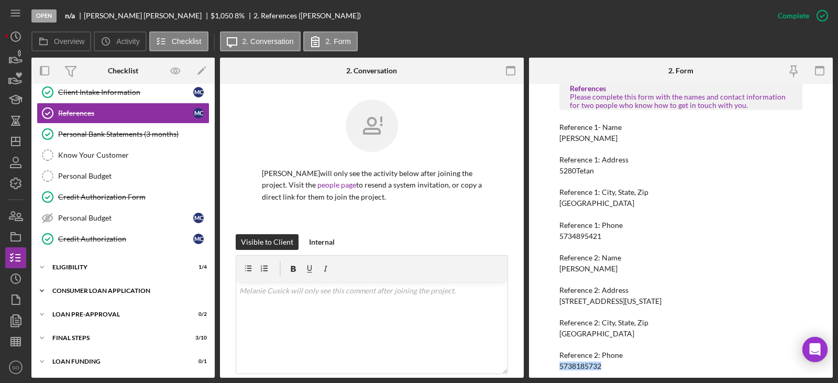
click at [94, 295] on div "Icon/Expander Consumer Loan Application 5 / 8" at bounding box center [122, 290] width 183 height 21
click at [95, 295] on div "Icon/Expander Consumer Loan Application 5 / 8" at bounding box center [122, 290] width 183 height 21
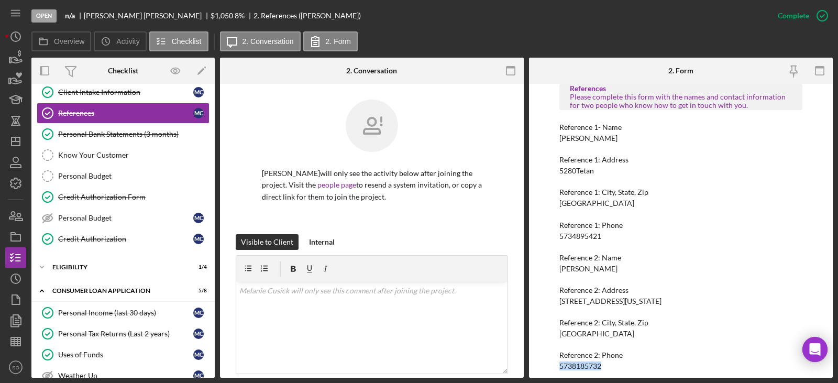
scroll to position [202, 0]
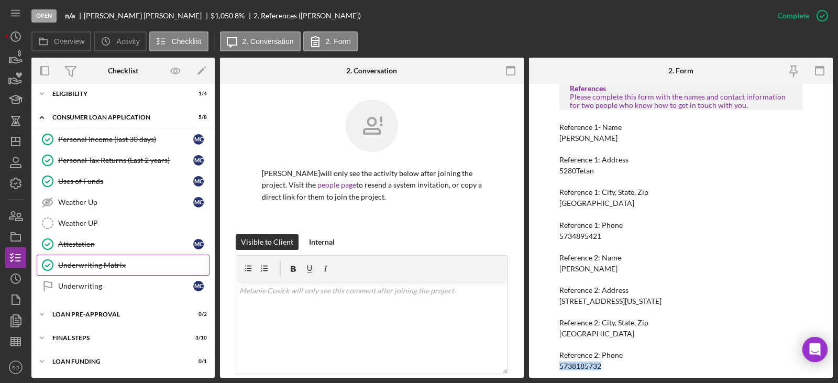
click at [93, 263] on div "Underwriting Matrix" at bounding box center [133, 265] width 151 height 8
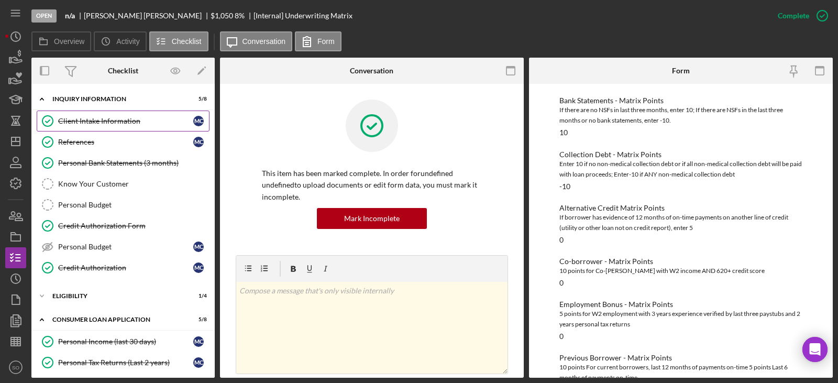
click at [112, 124] on div "Client Intake Information" at bounding box center [125, 121] width 135 height 8
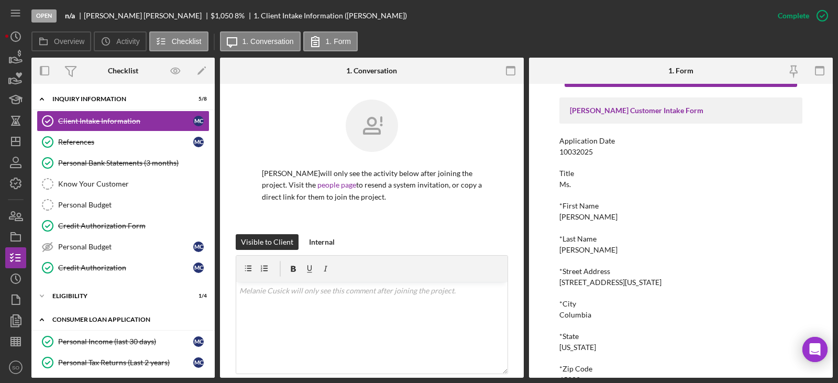
scroll to position [202, 0]
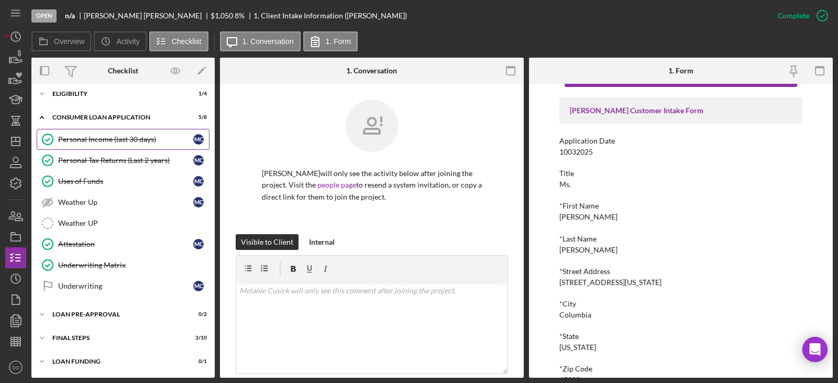
drag, startPoint x: 116, startPoint y: 138, endPoint x: 125, endPoint y: 145, distance: 11.2
click at [116, 138] on div "Personal Income (last 30 days)" at bounding box center [125, 139] width 135 height 8
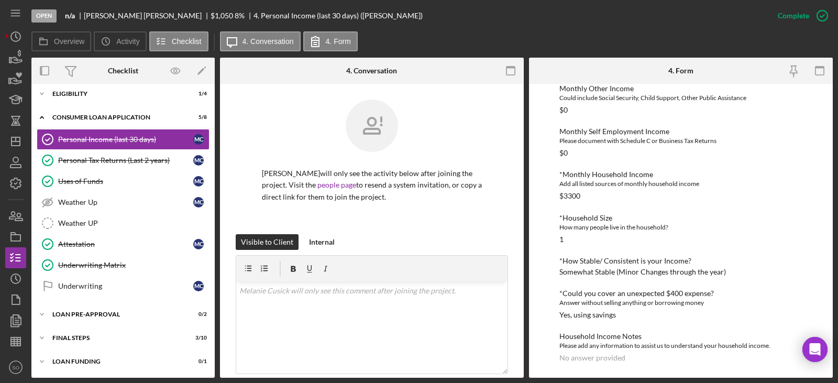
scroll to position [244, 0]
